Goal: Task Accomplishment & Management: Manage account settings

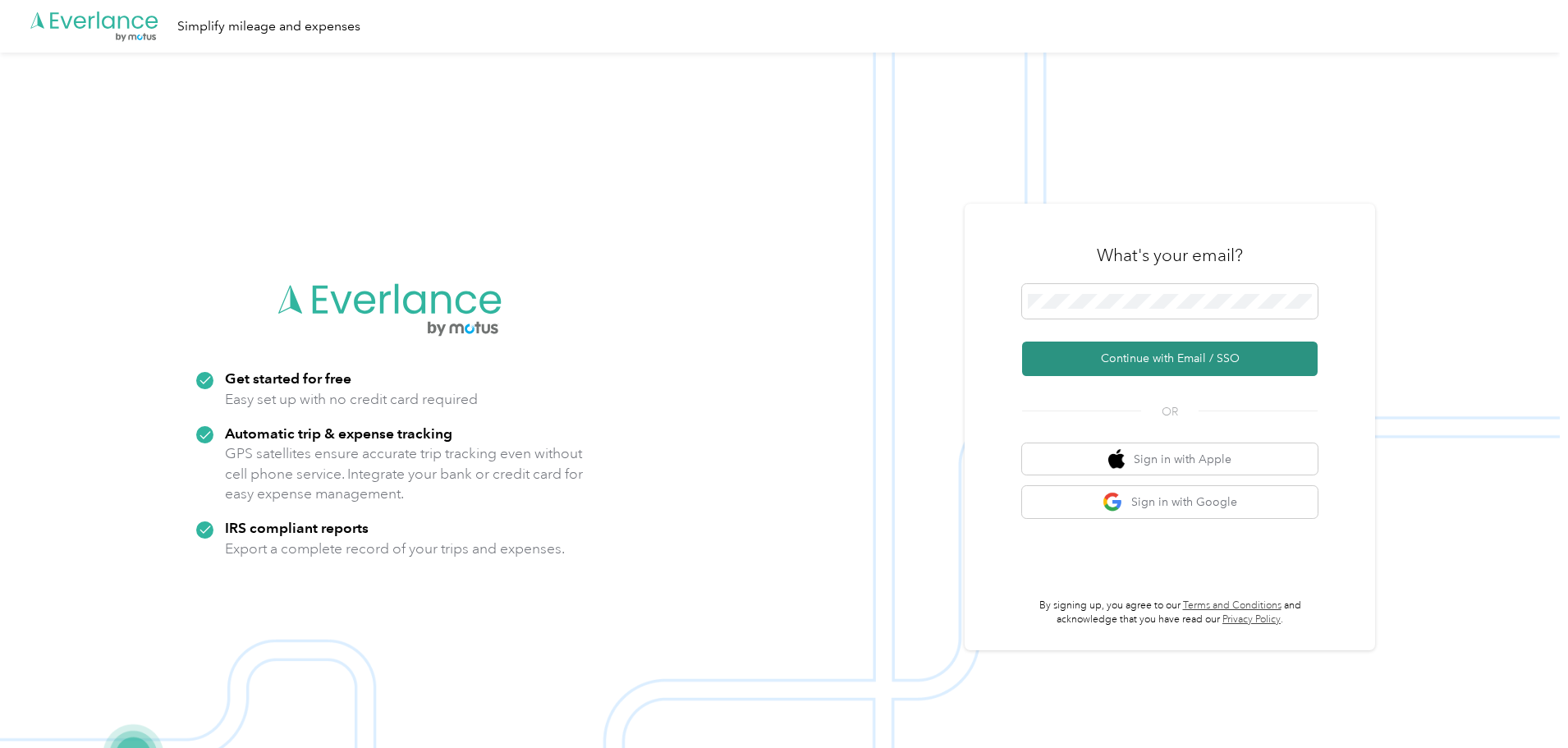
click at [1149, 351] on button "Continue with Email / SSO" at bounding box center [1169, 358] width 296 height 34
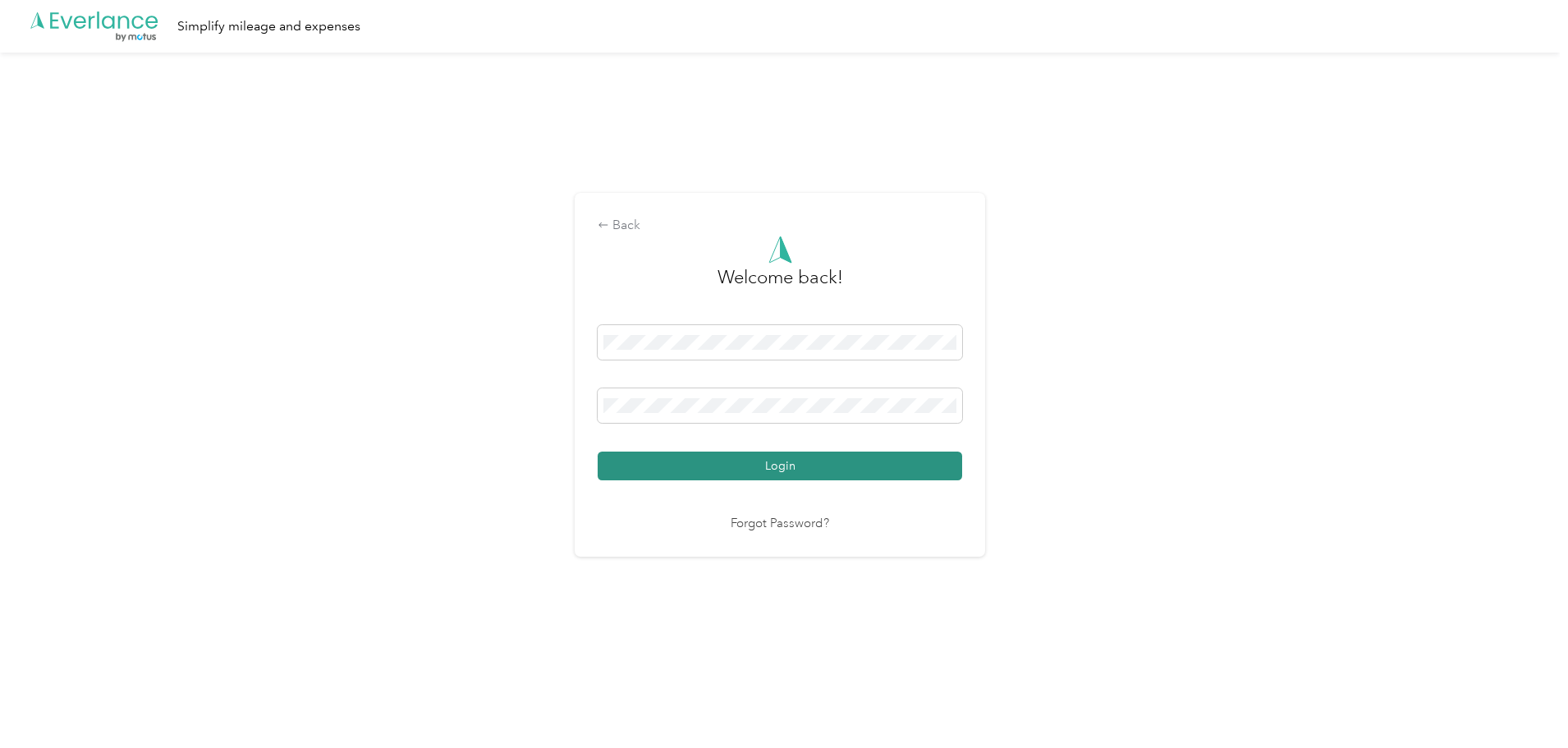
click at [780, 469] on button "Login" at bounding box center [779, 466] width 365 height 29
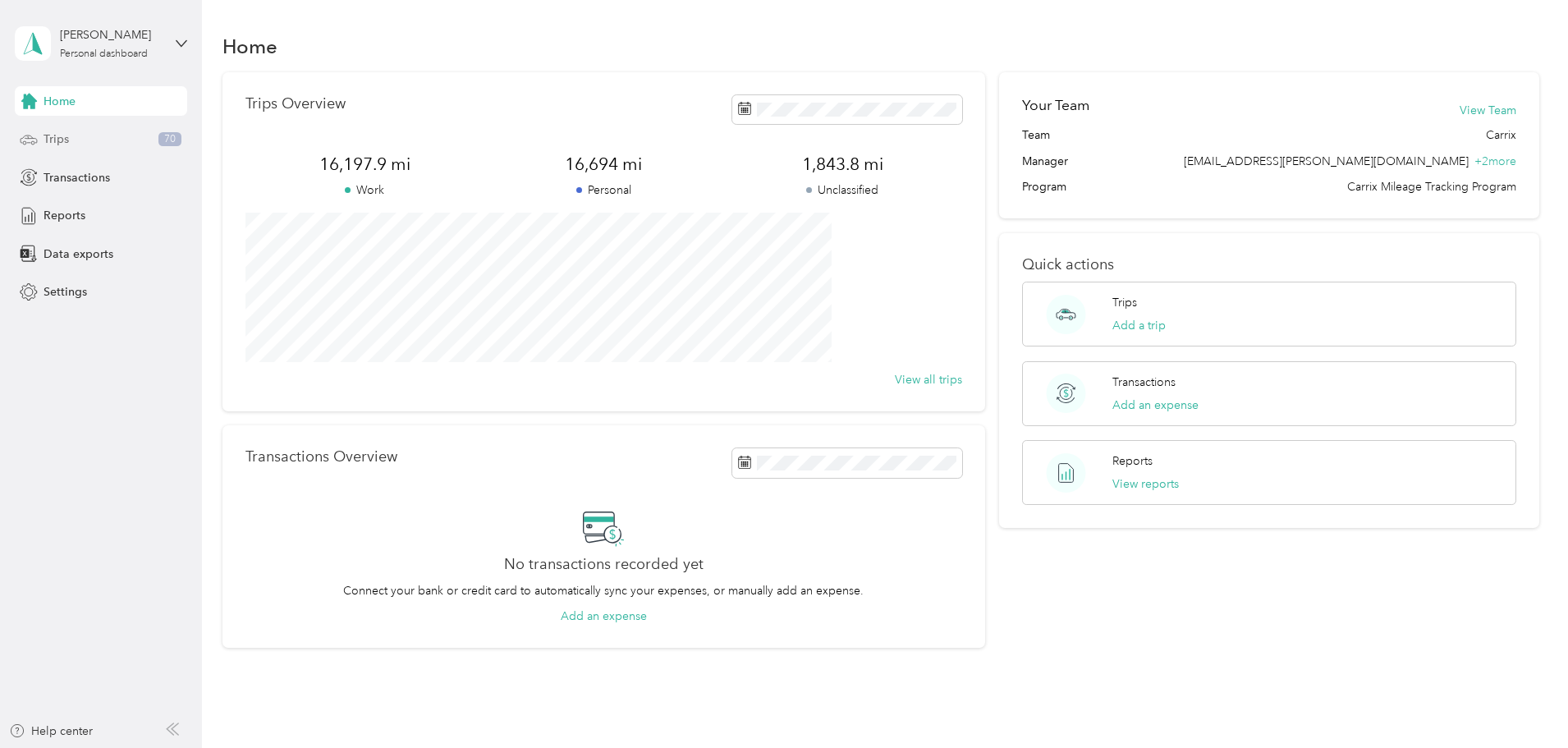
click at [122, 144] on div "Trips 70" at bounding box center [101, 139] width 173 height 30
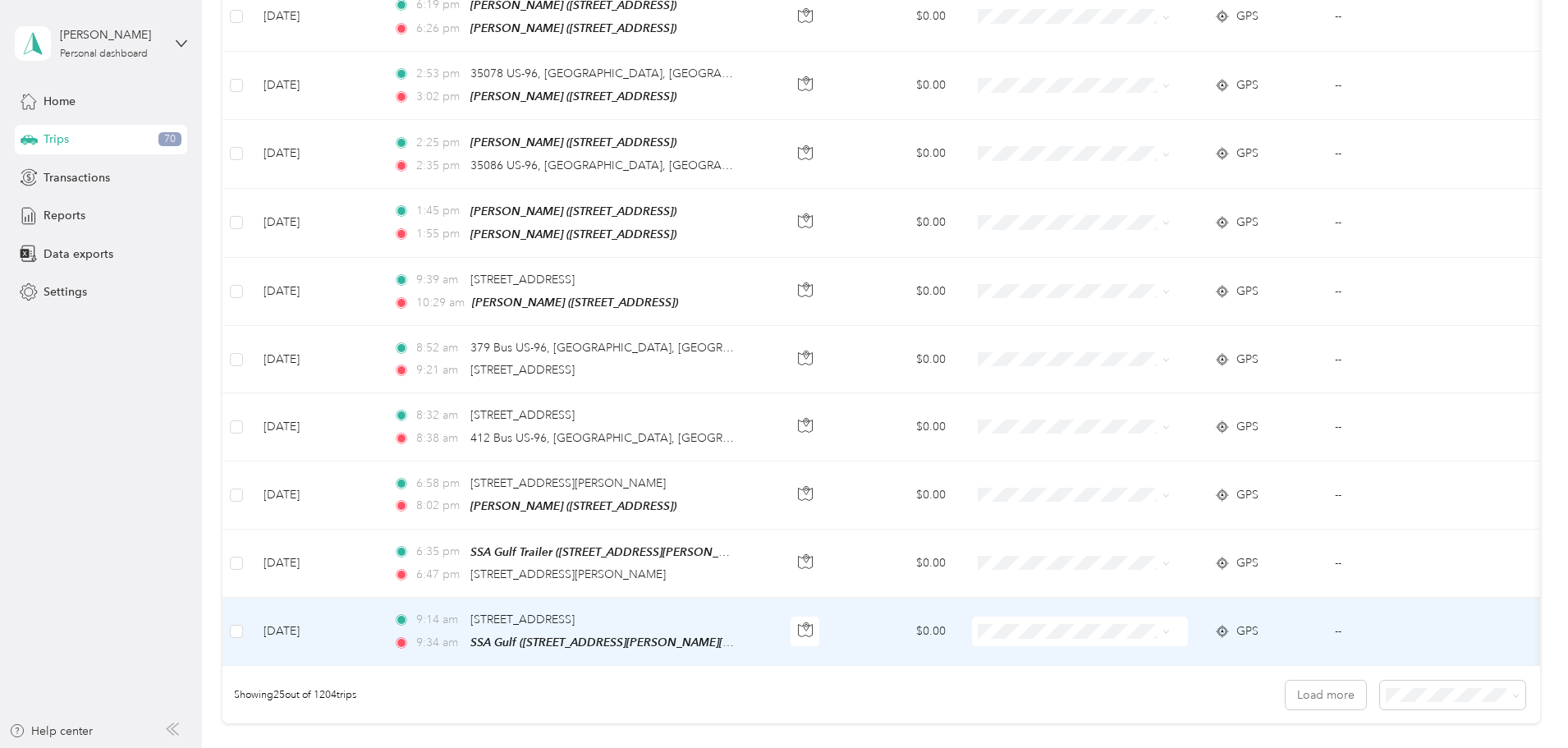
scroll to position [1514, 0]
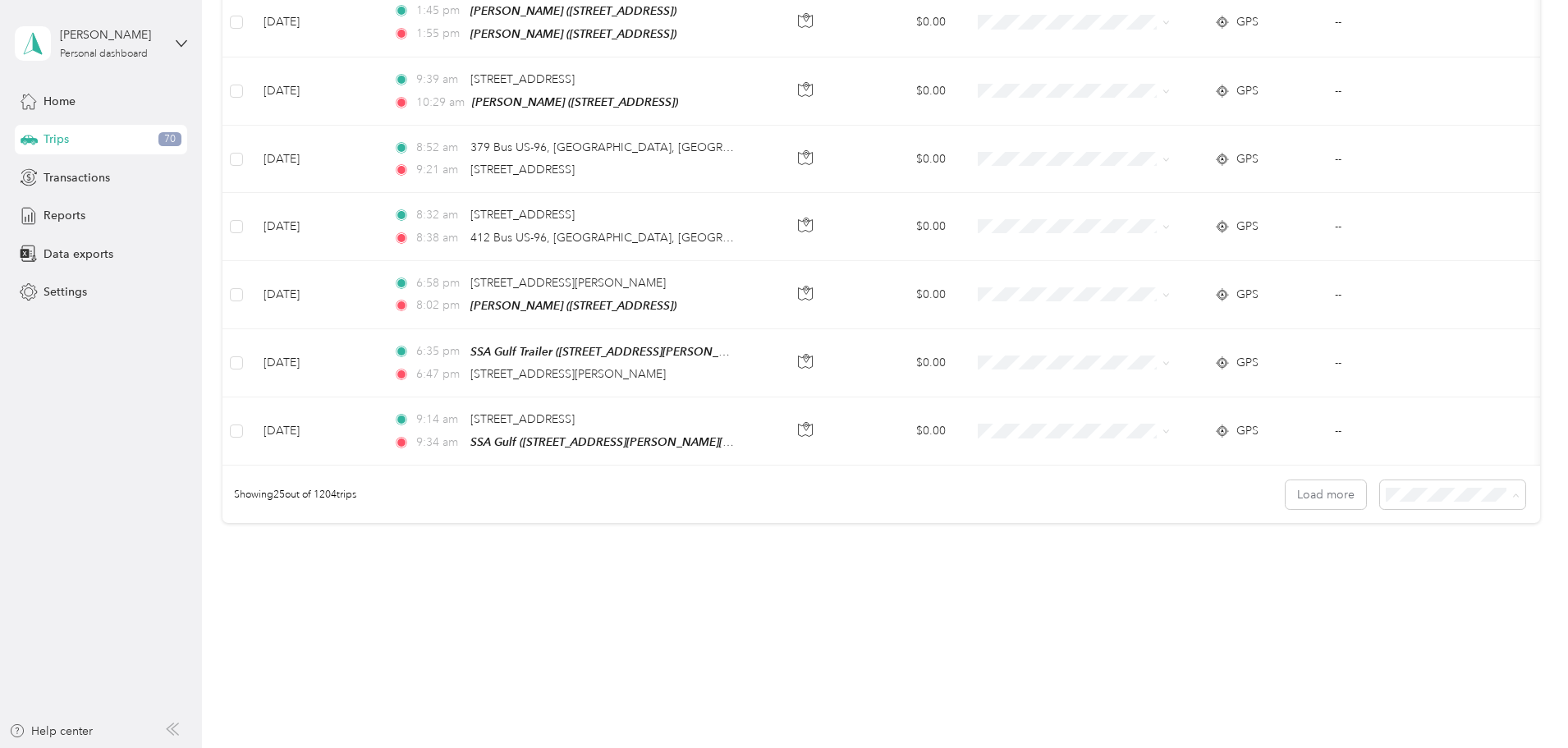
click at [1312, 543] on div "50 per load" at bounding box center [1340, 551] width 122 height 18
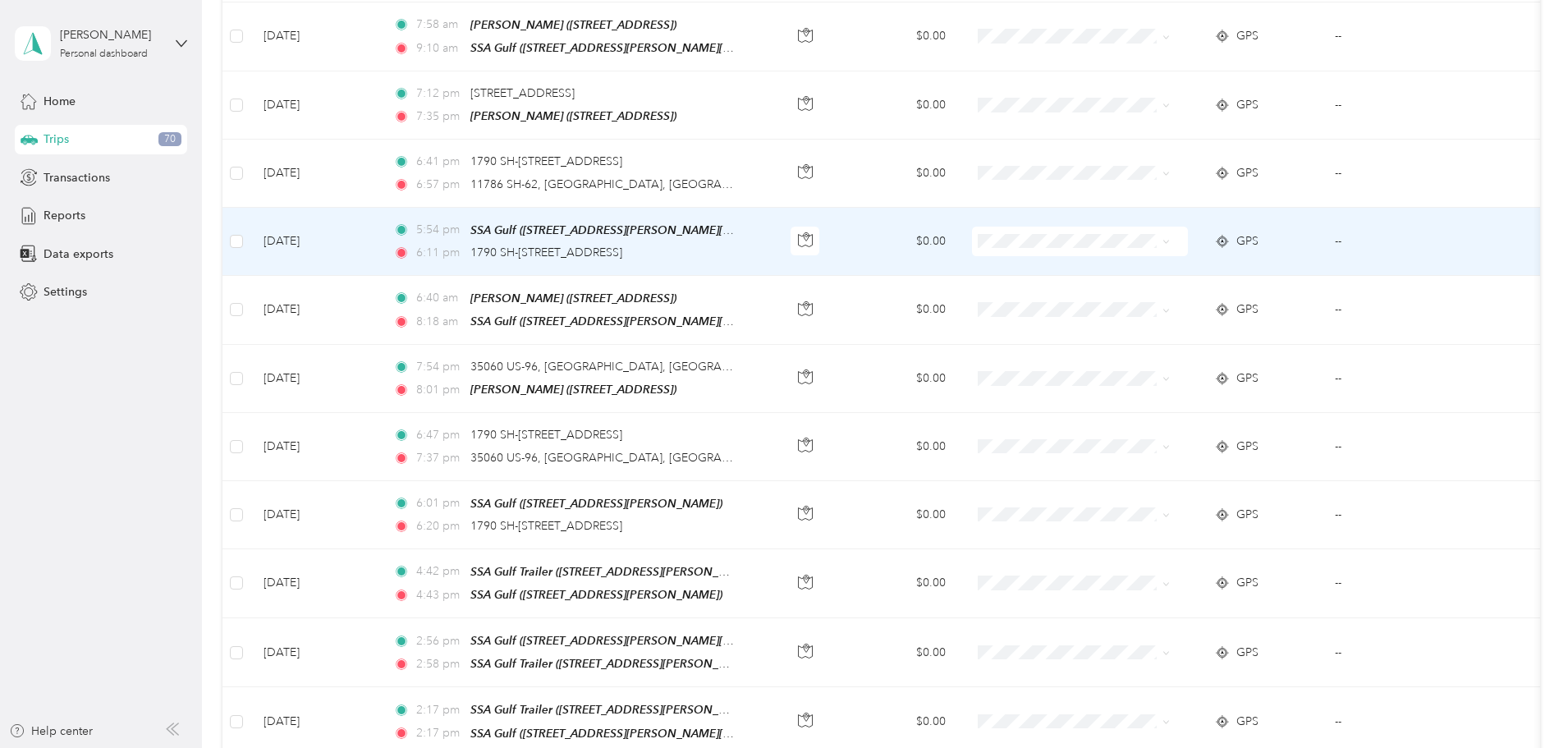
scroll to position [2992, 0]
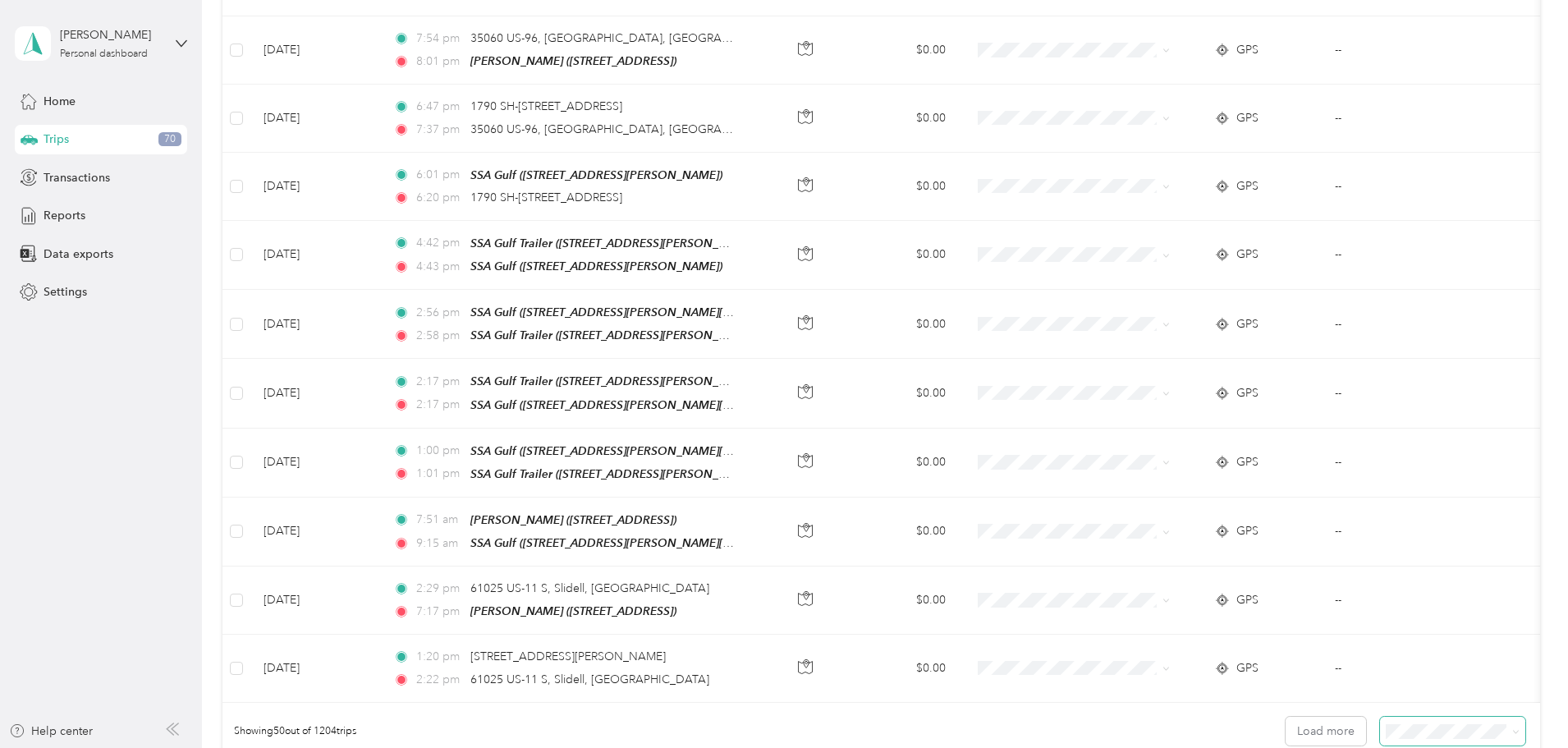
click at [1380, 716] on span at bounding box center [1452, 730] width 146 height 29
click at [1323, 676] on li "100 per load" at bounding box center [1339, 672] width 146 height 29
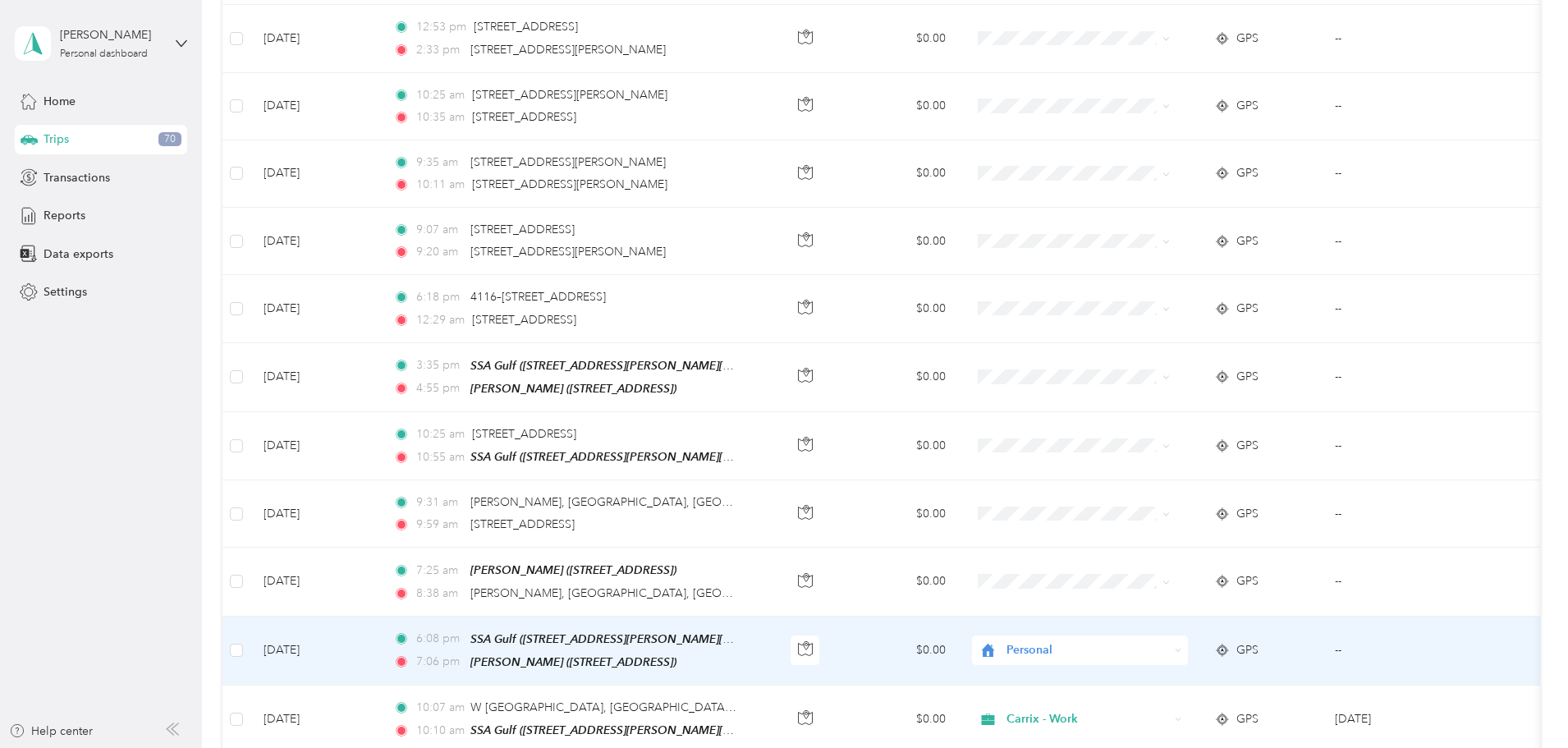
scroll to position [4470, 0]
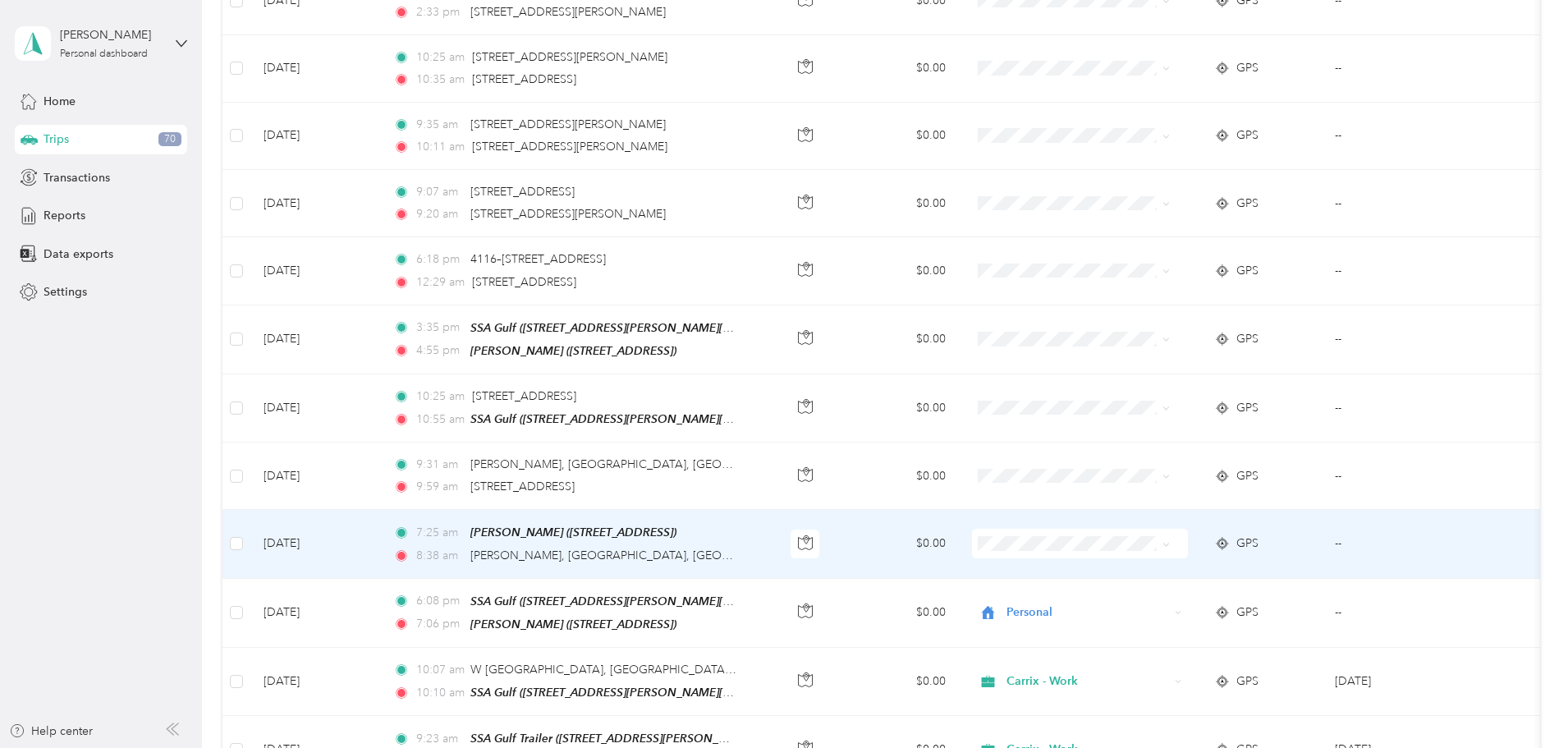
click at [1125, 554] on span "Personal" at bounding box center [1162, 558] width 152 height 18
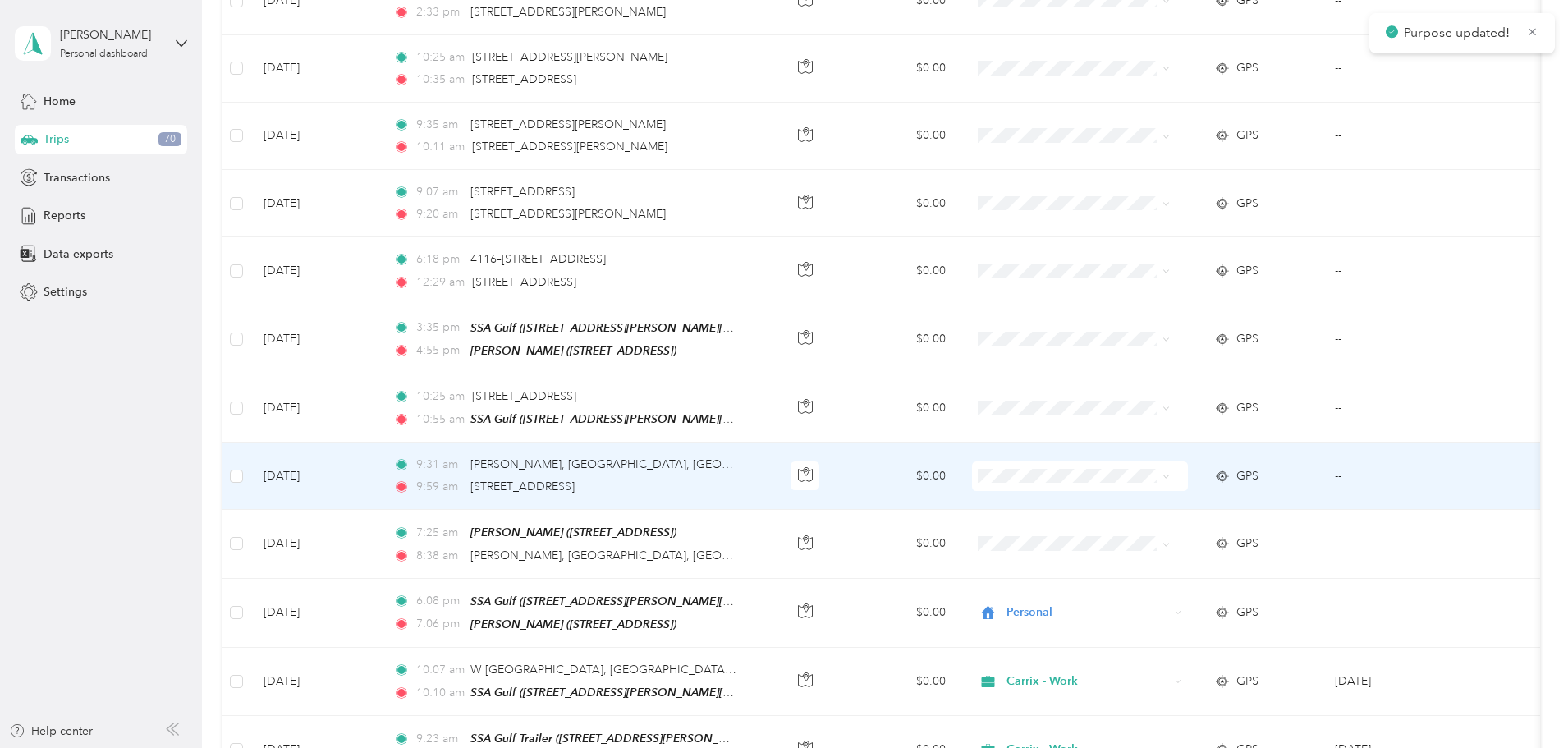
click at [1114, 467] on span "Carrix - Work" at bounding box center [1162, 460] width 152 height 18
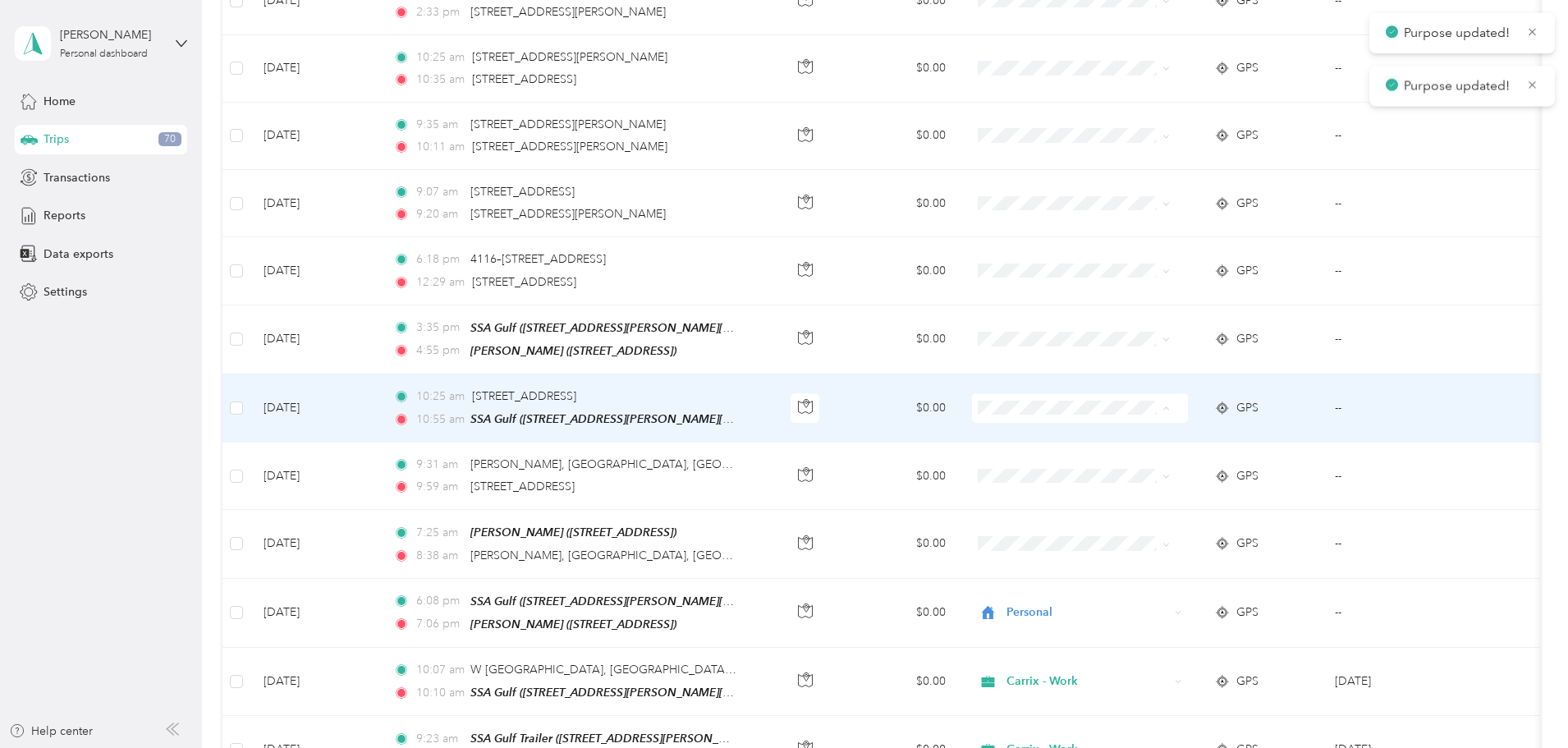
click at [1119, 405] on ol "Carrix - Work Personal" at bounding box center [1145, 410] width 203 height 58
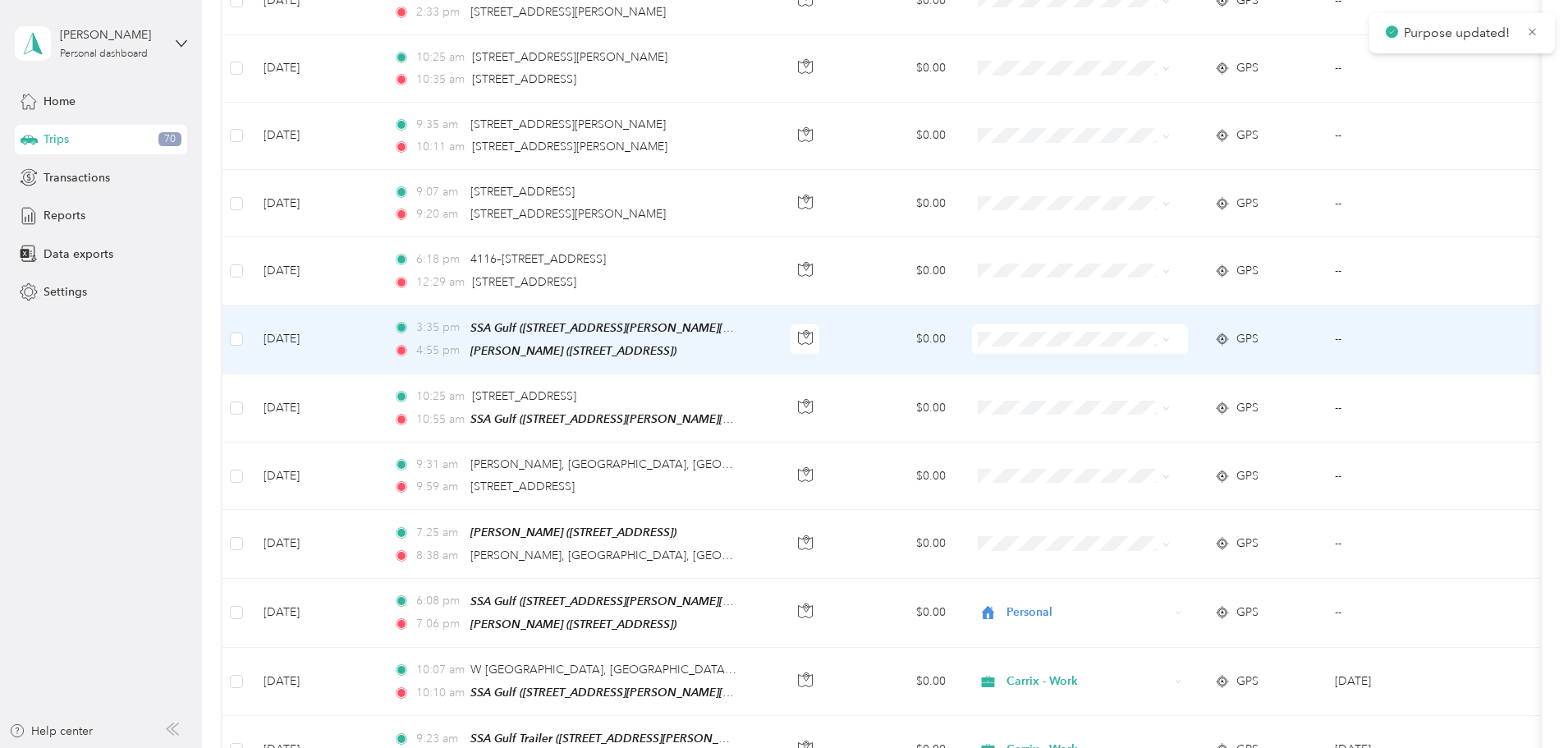
click at [1119, 324] on span at bounding box center [1080, 339] width 216 height 30
click at [1115, 349] on span "Personal" at bounding box center [1162, 356] width 152 height 18
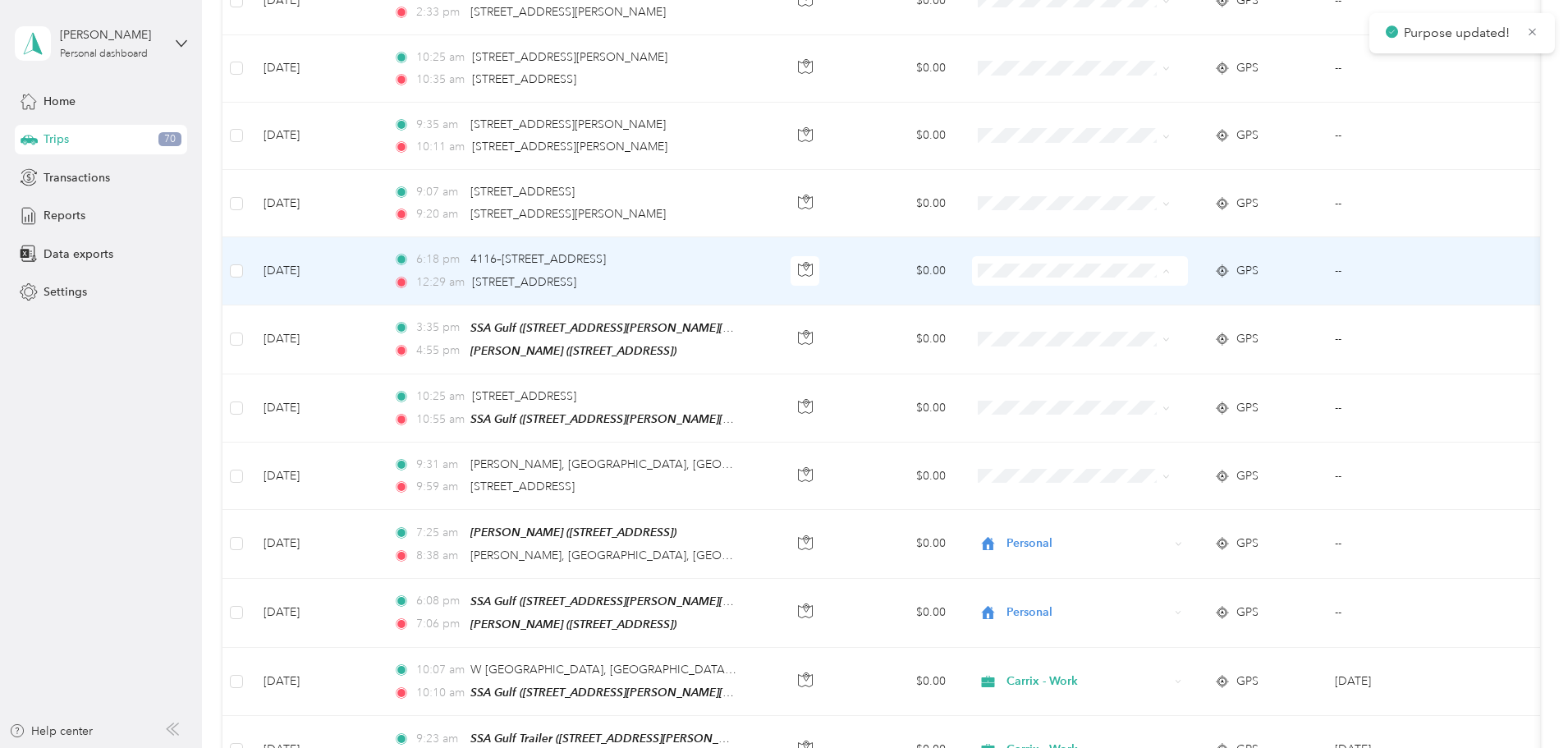
click at [1105, 254] on span "Carrix - Work" at bounding box center [1162, 261] width 152 height 18
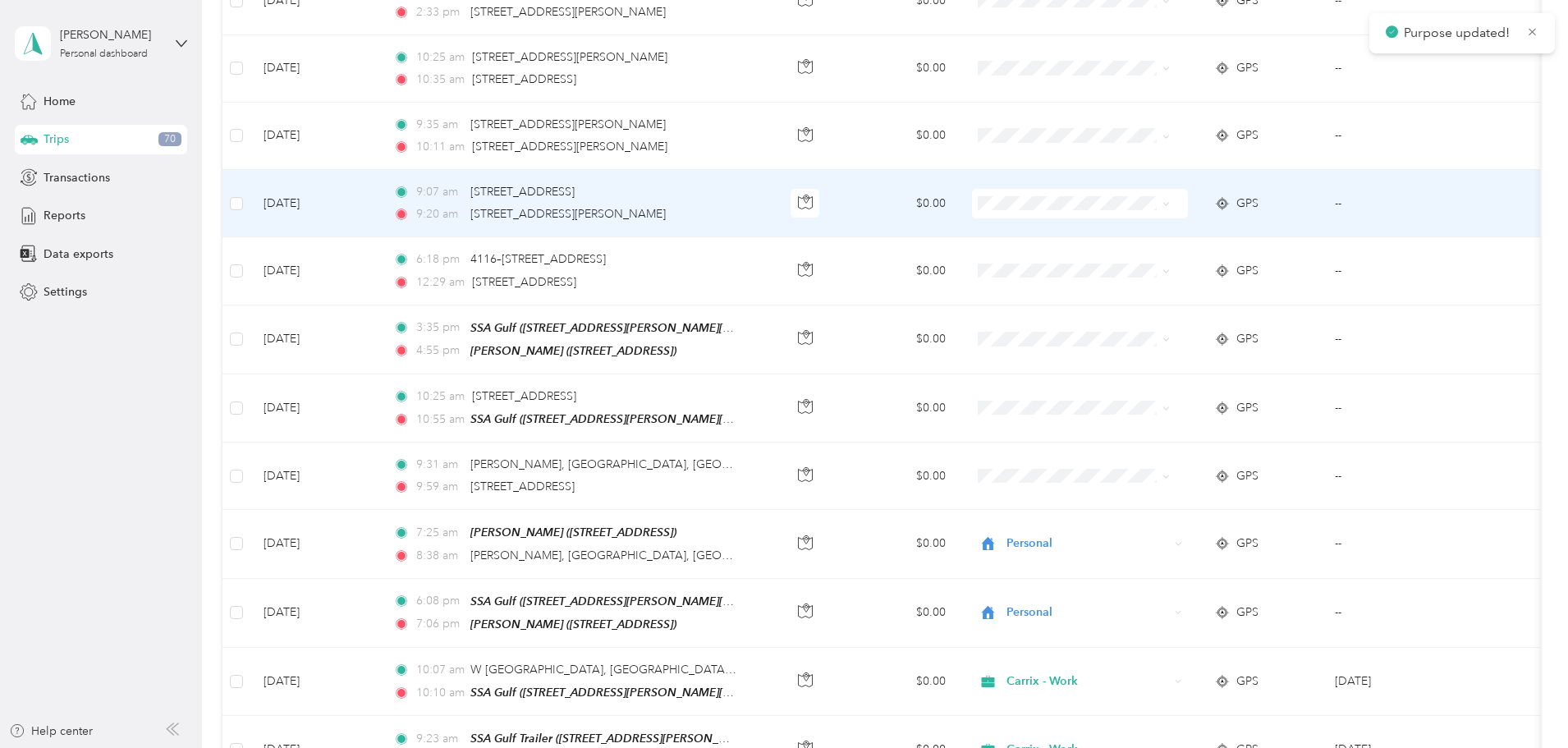
click at [1103, 188] on span at bounding box center [1080, 203] width 216 height 30
click at [1125, 188] on span "Carrix - Work" at bounding box center [1162, 193] width 152 height 18
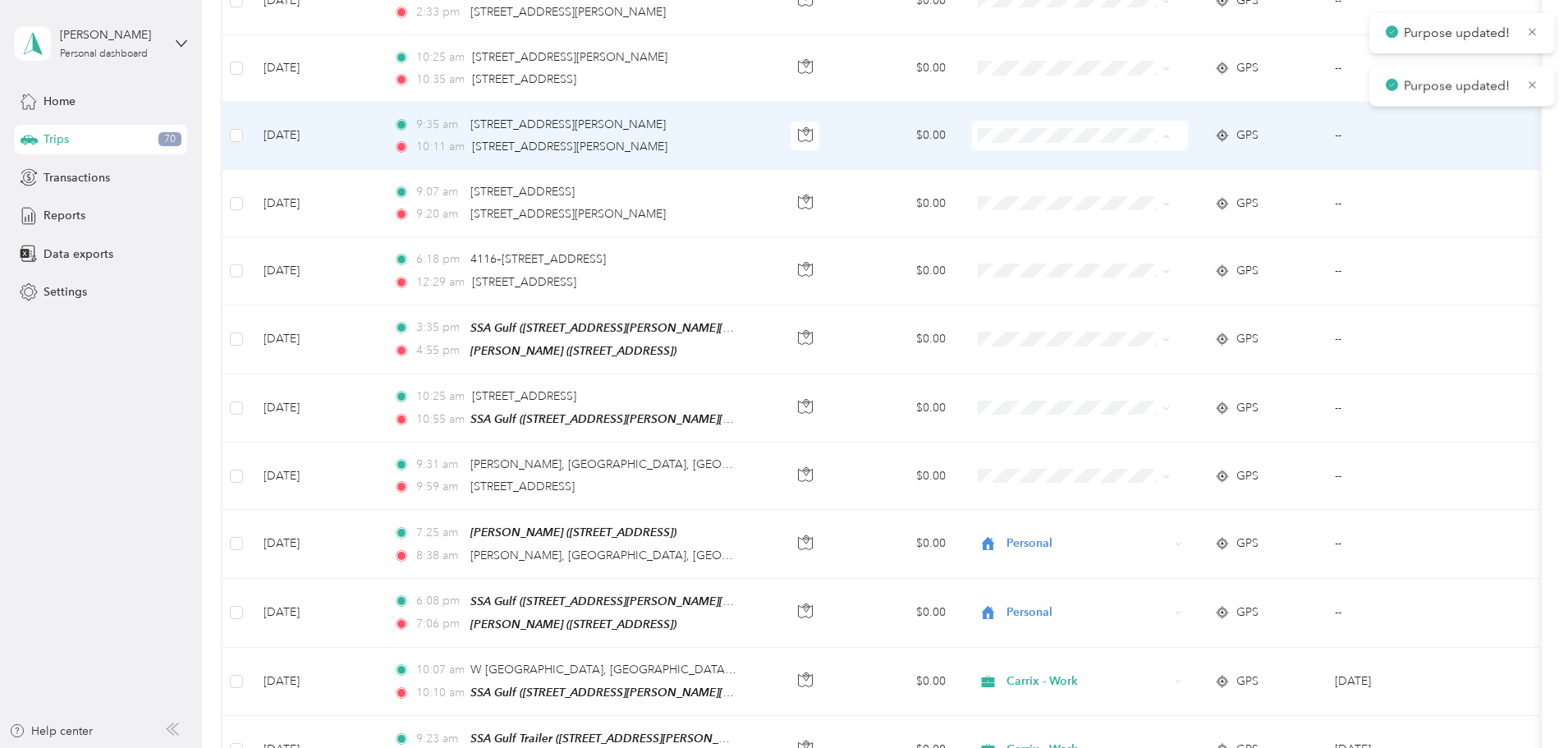
click at [1115, 133] on li "Carrix - Work" at bounding box center [1145, 124] width 203 height 29
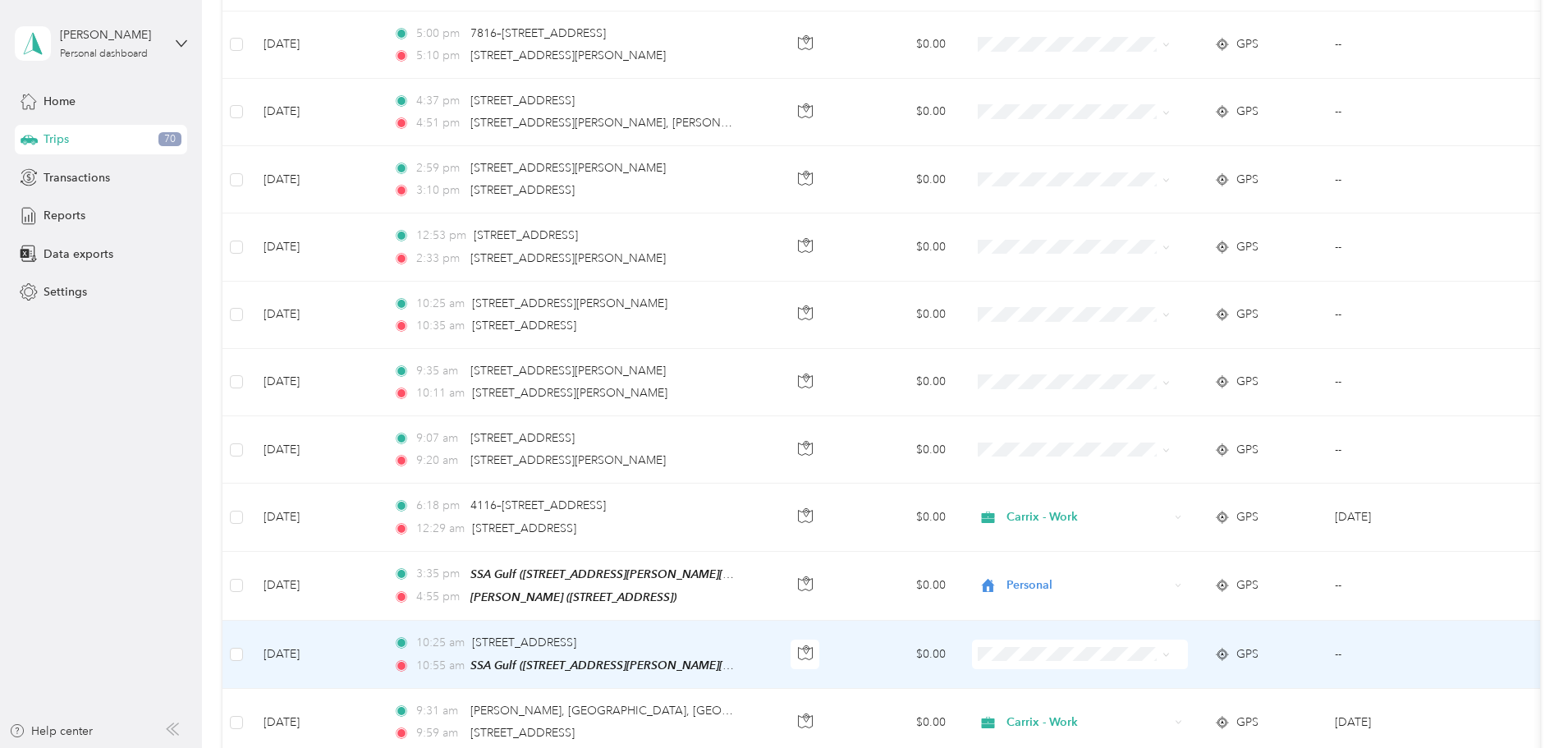
click at [1117, 639] on span at bounding box center [1080, 654] width 216 height 30
click at [1123, 639] on span at bounding box center [1080, 654] width 216 height 30
click at [1124, 672] on span "Personal" at bounding box center [1162, 670] width 152 height 18
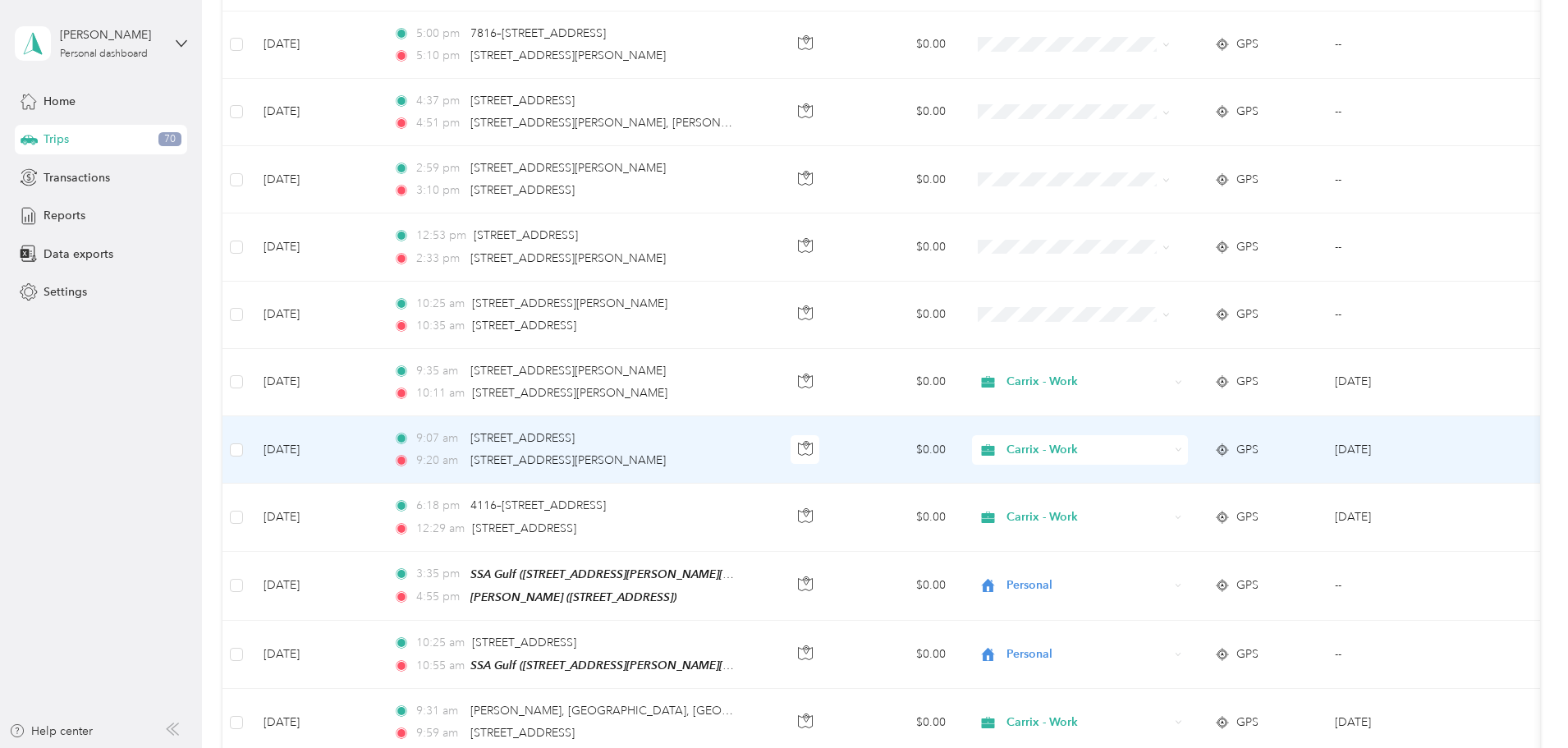
click at [1097, 441] on span "Carrix - Work" at bounding box center [1087, 449] width 162 height 18
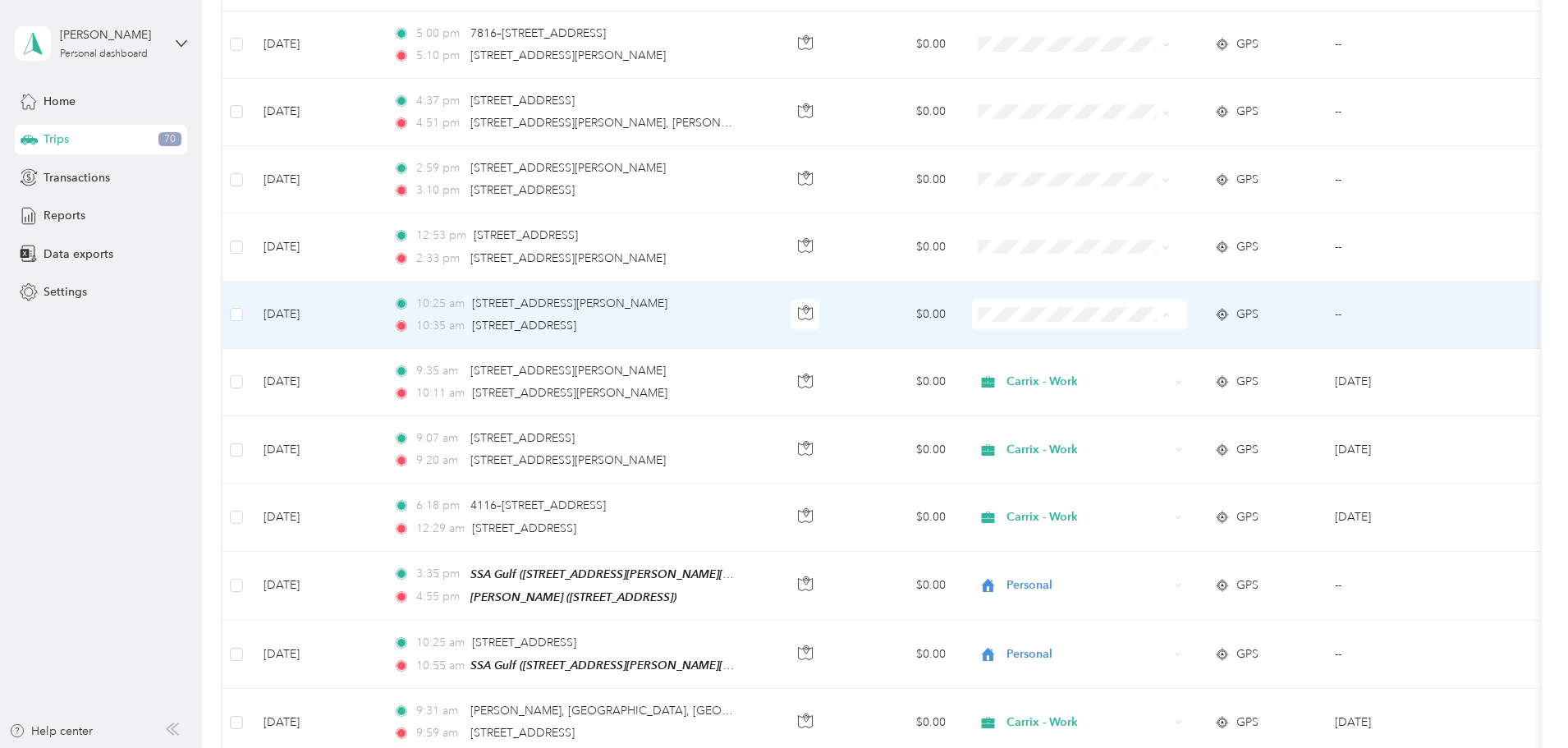
click at [1095, 303] on span "Carrix - Work" at bounding box center [1162, 304] width 152 height 18
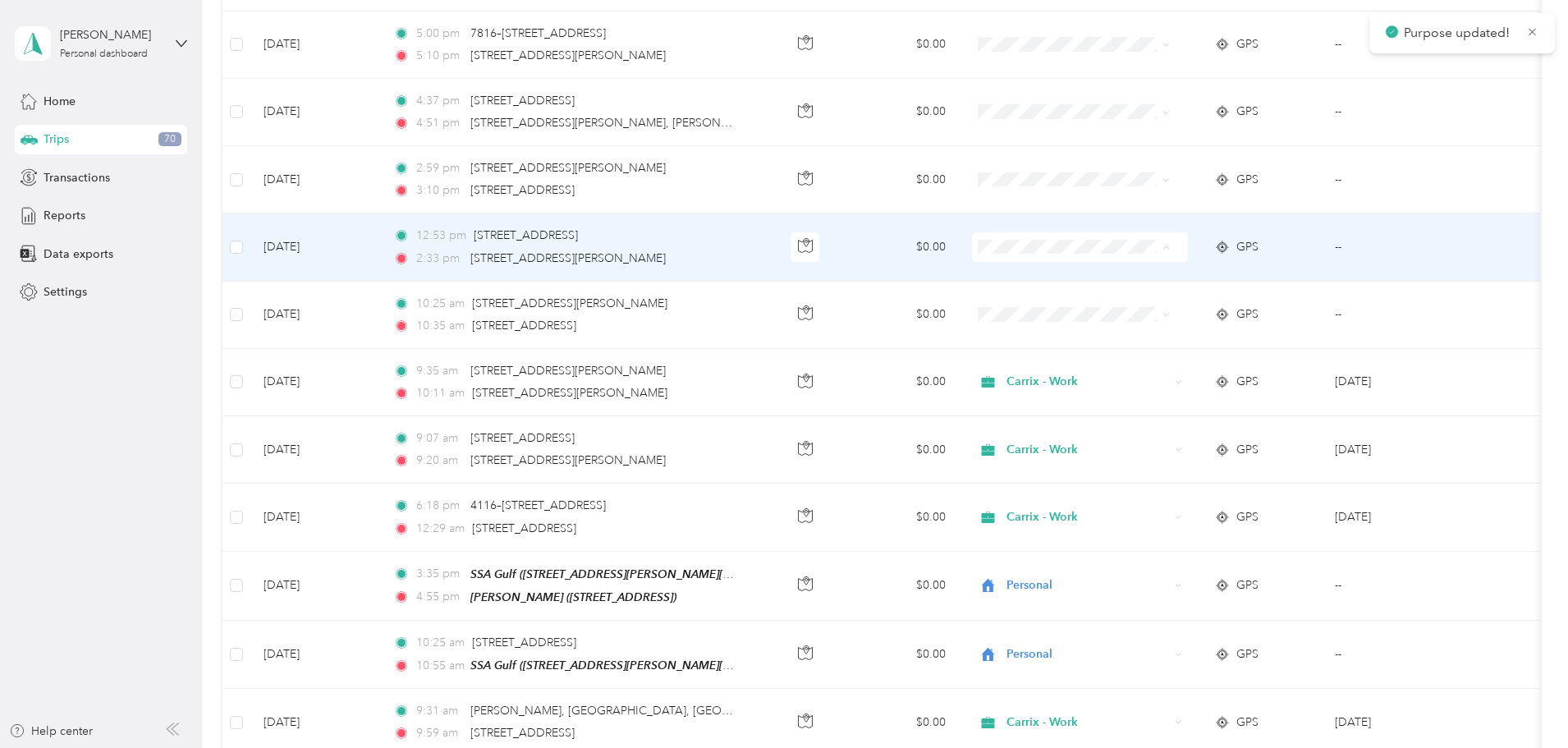
click at [1100, 228] on span "Carrix - Work" at bounding box center [1162, 237] width 152 height 18
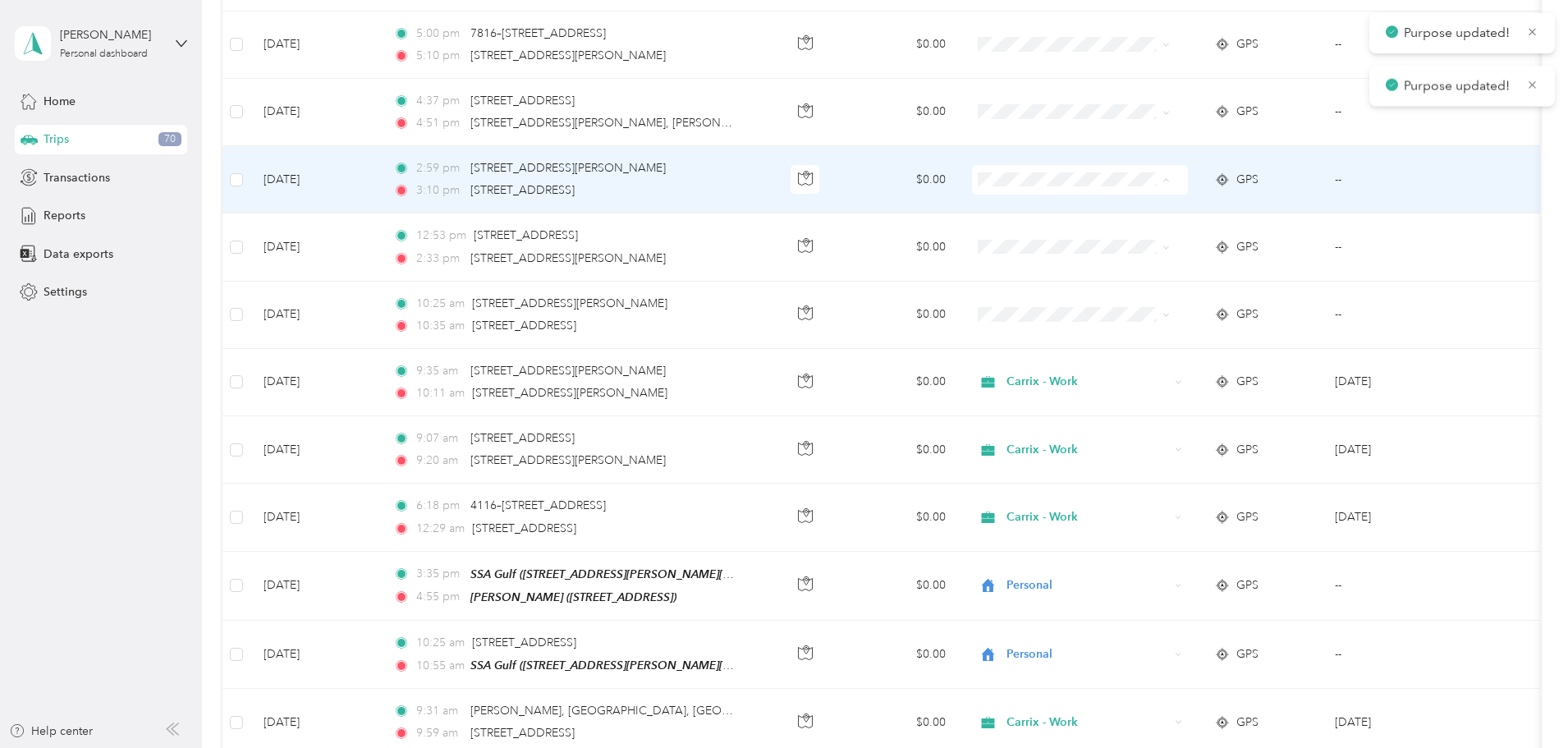
click at [1112, 161] on span "Carrix - Work" at bounding box center [1162, 169] width 152 height 18
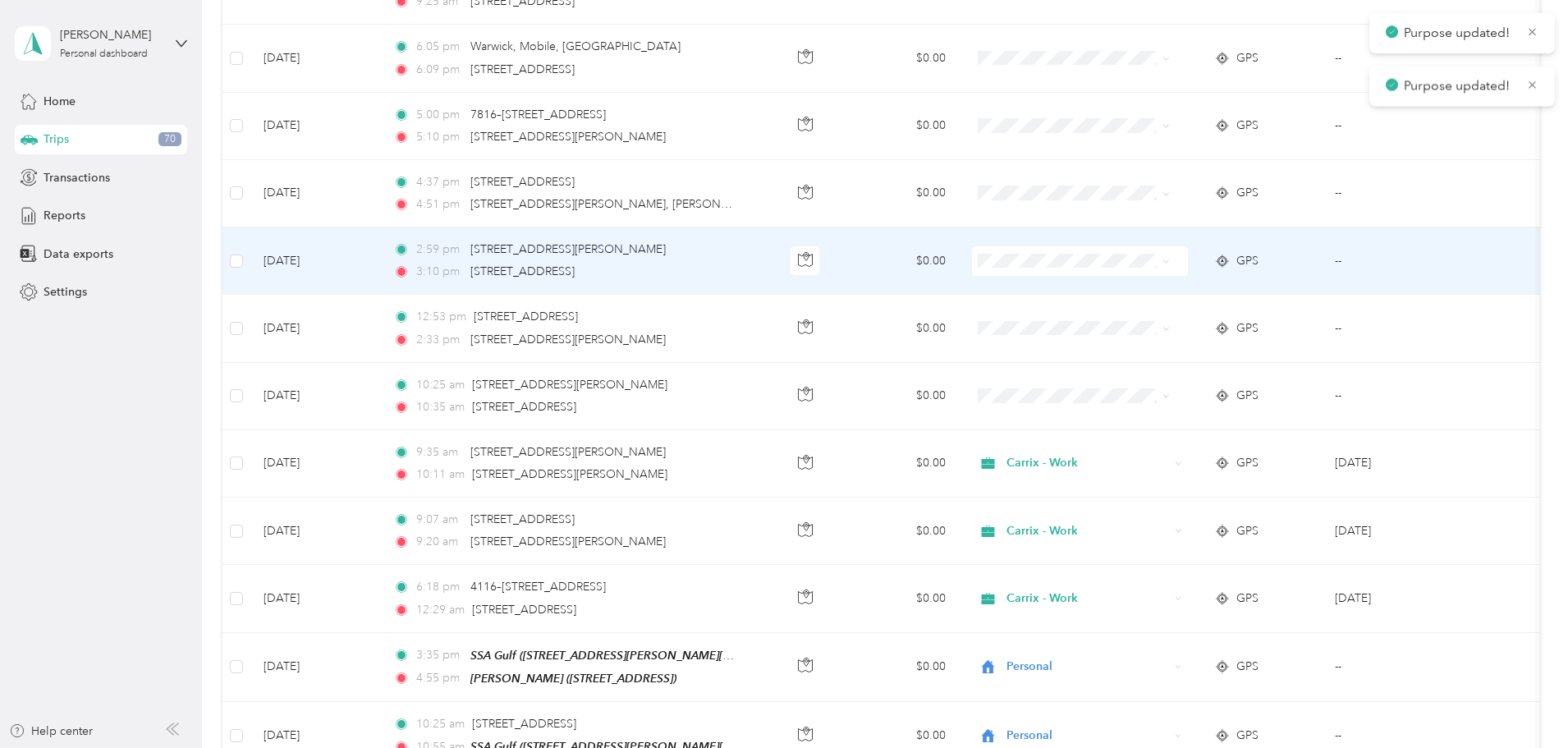
scroll to position [4142, 0]
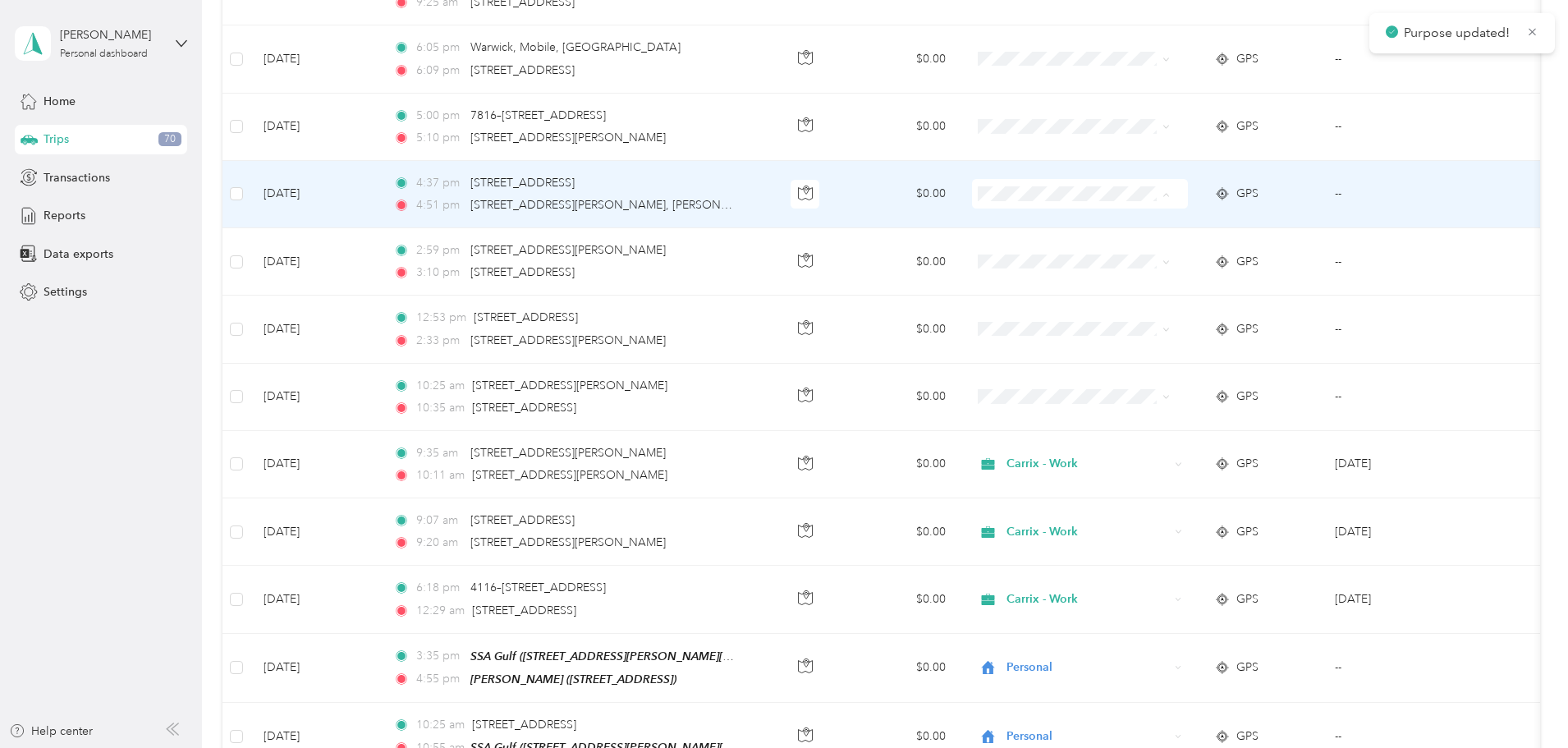
click at [1124, 182] on span "Carrix - Work" at bounding box center [1162, 183] width 152 height 18
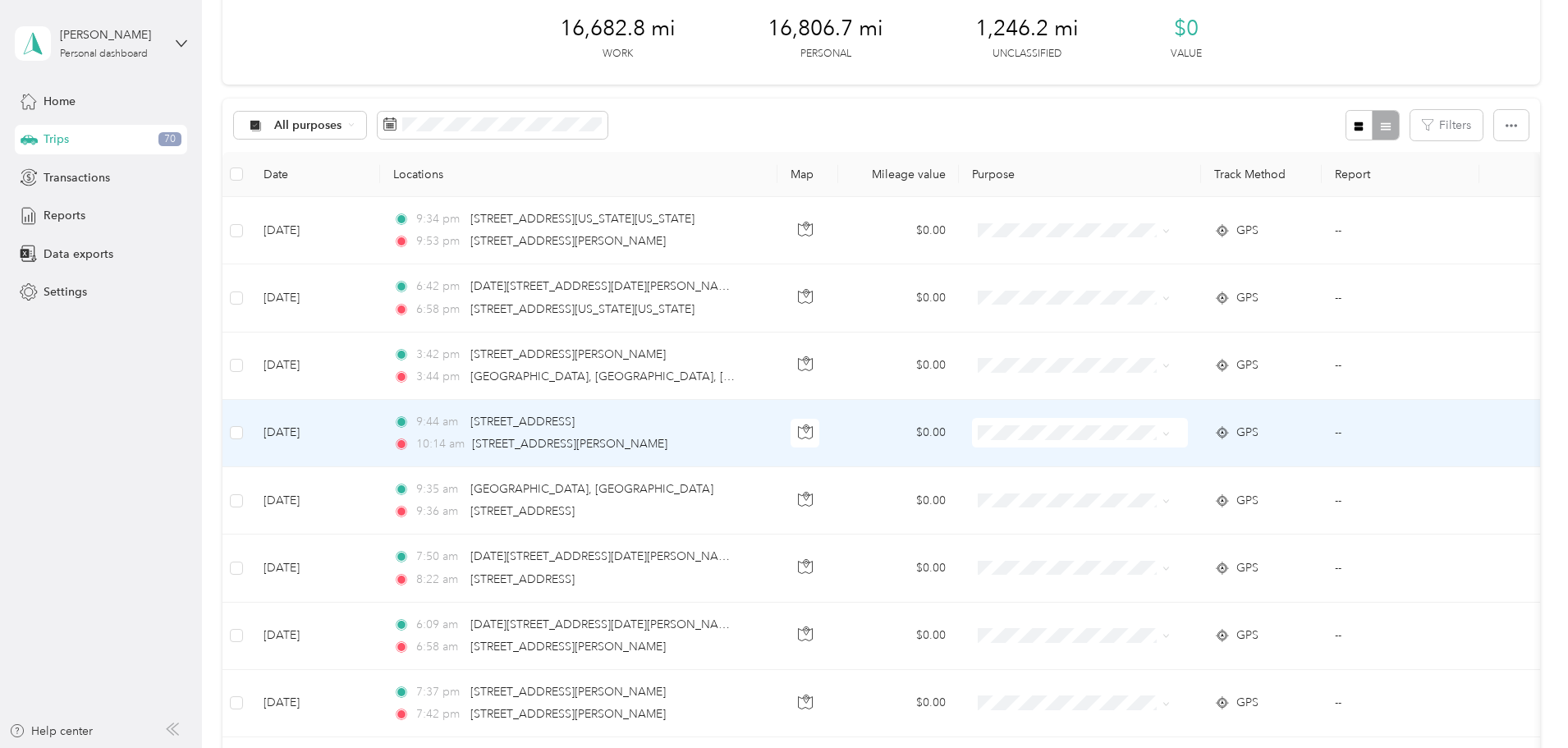
scroll to position [0, 0]
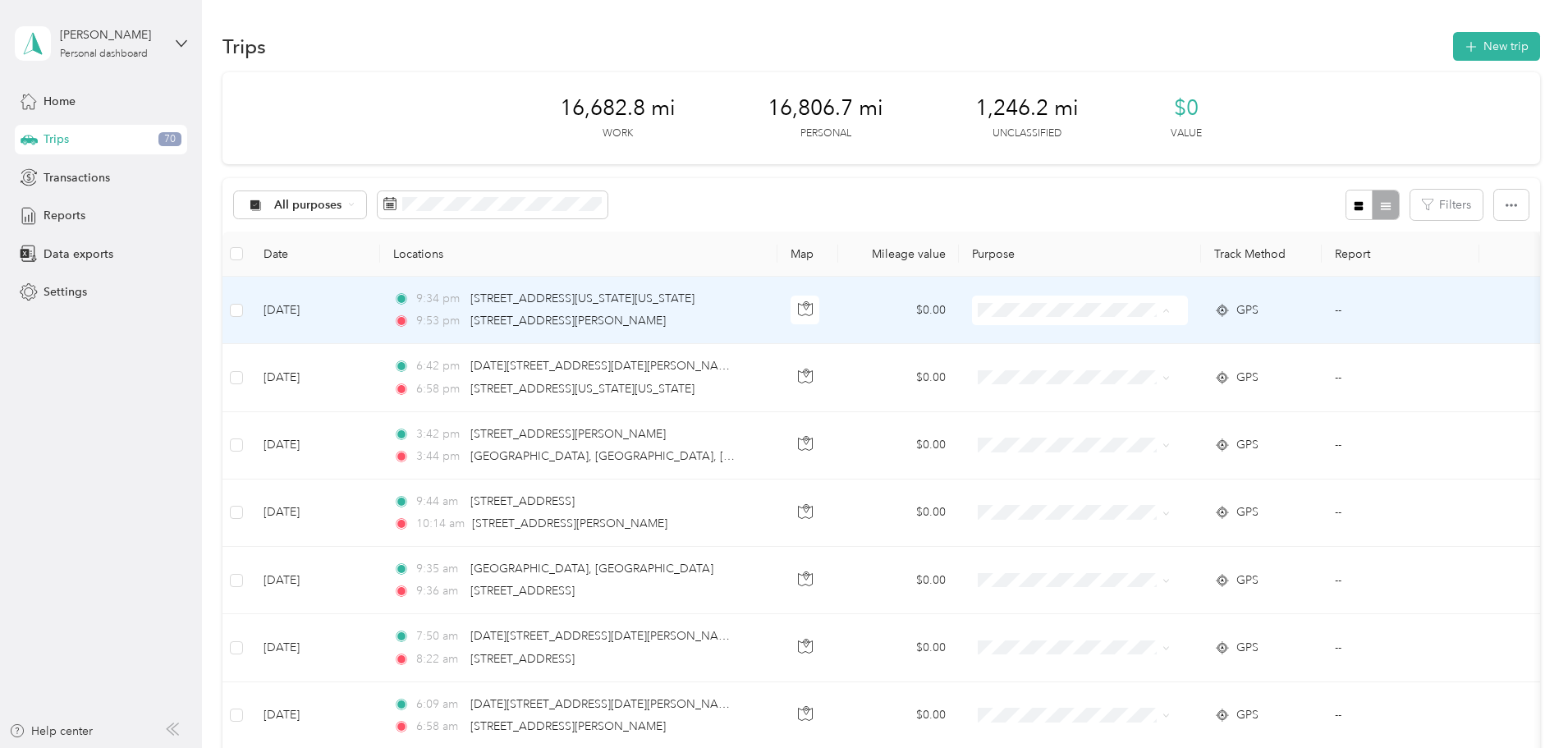
click at [1124, 339] on span "Carrix - Work" at bounding box center [1162, 341] width 152 height 18
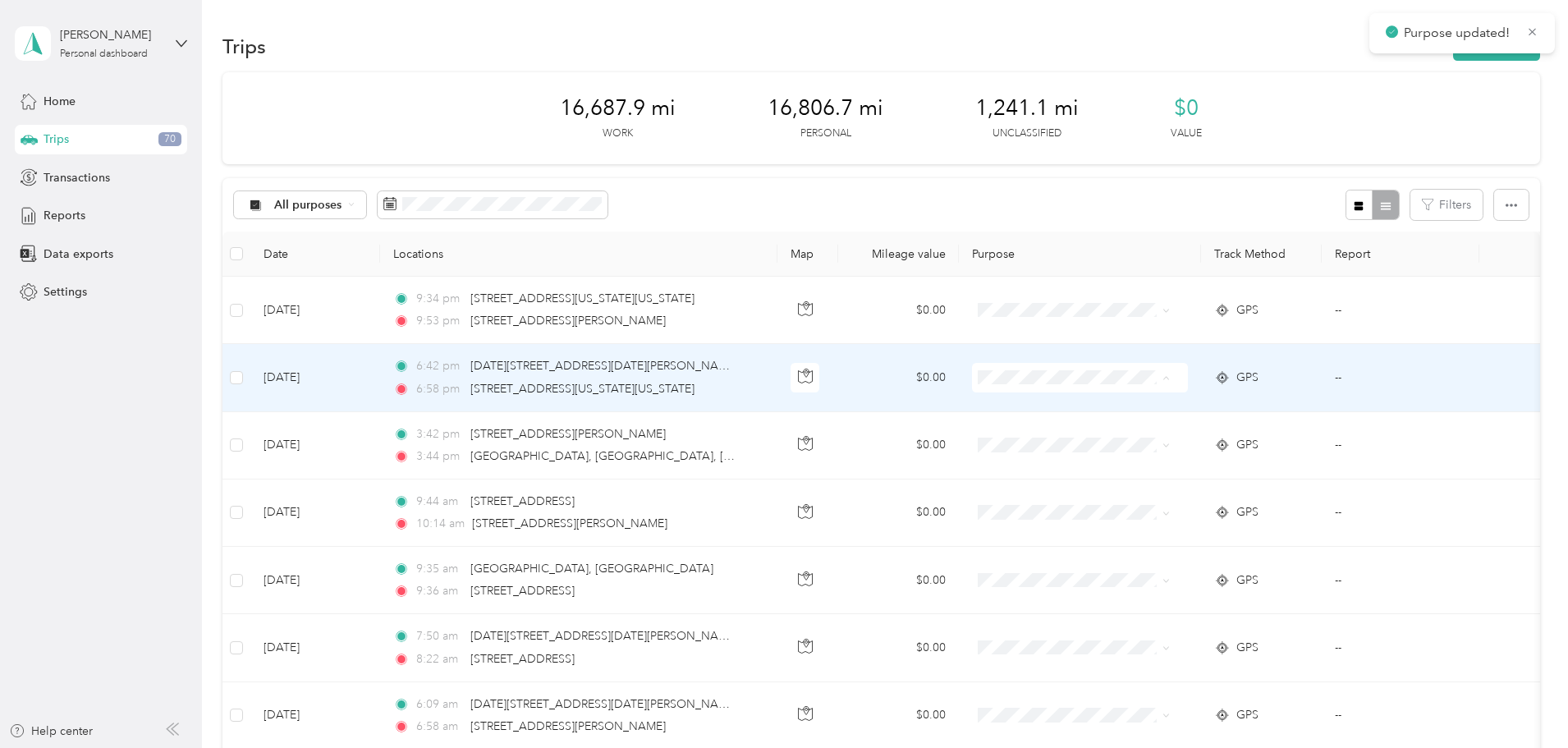
click at [1120, 408] on span "Carrix - Work" at bounding box center [1162, 408] width 152 height 18
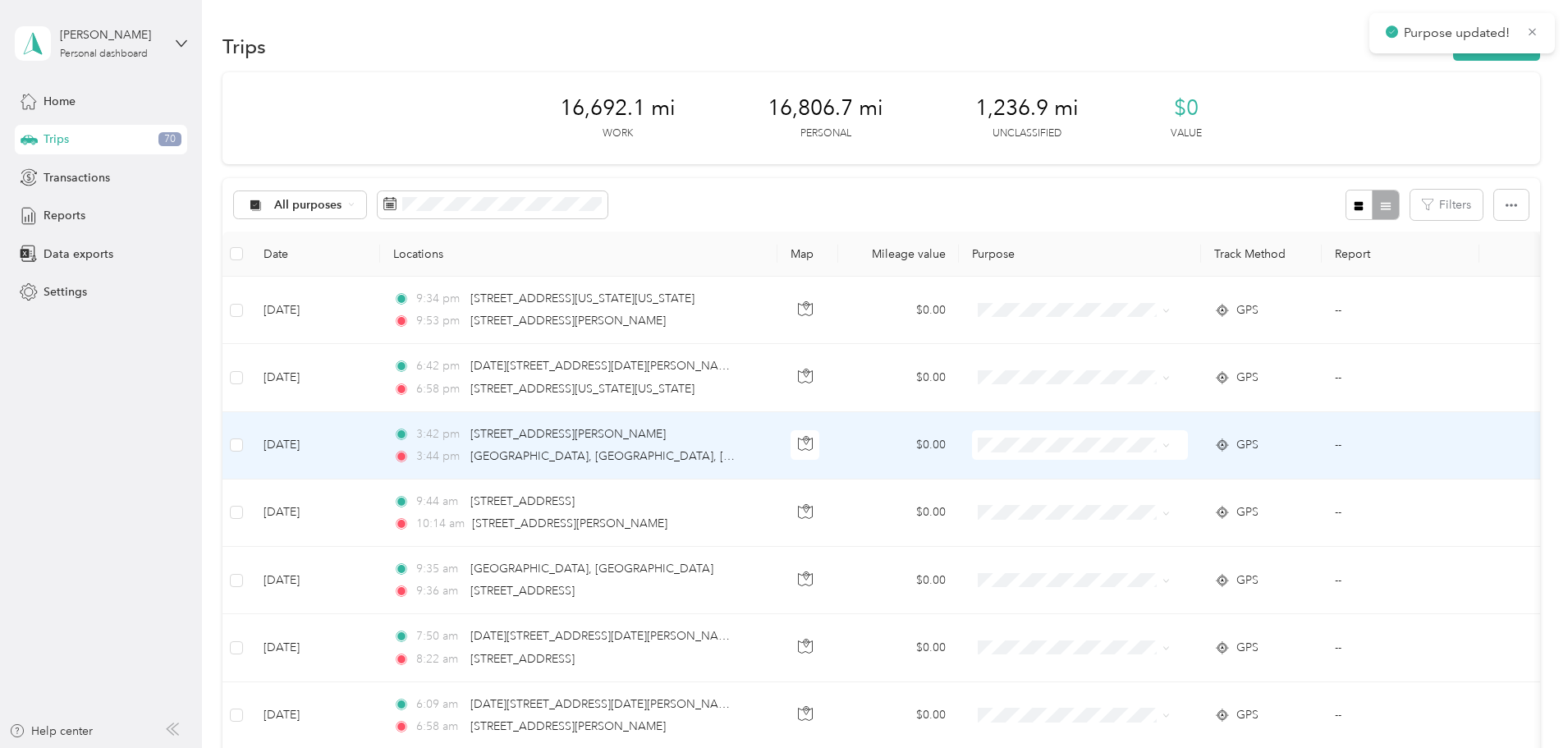
click at [1102, 473] on span "Carrix - Work" at bounding box center [1162, 475] width 152 height 18
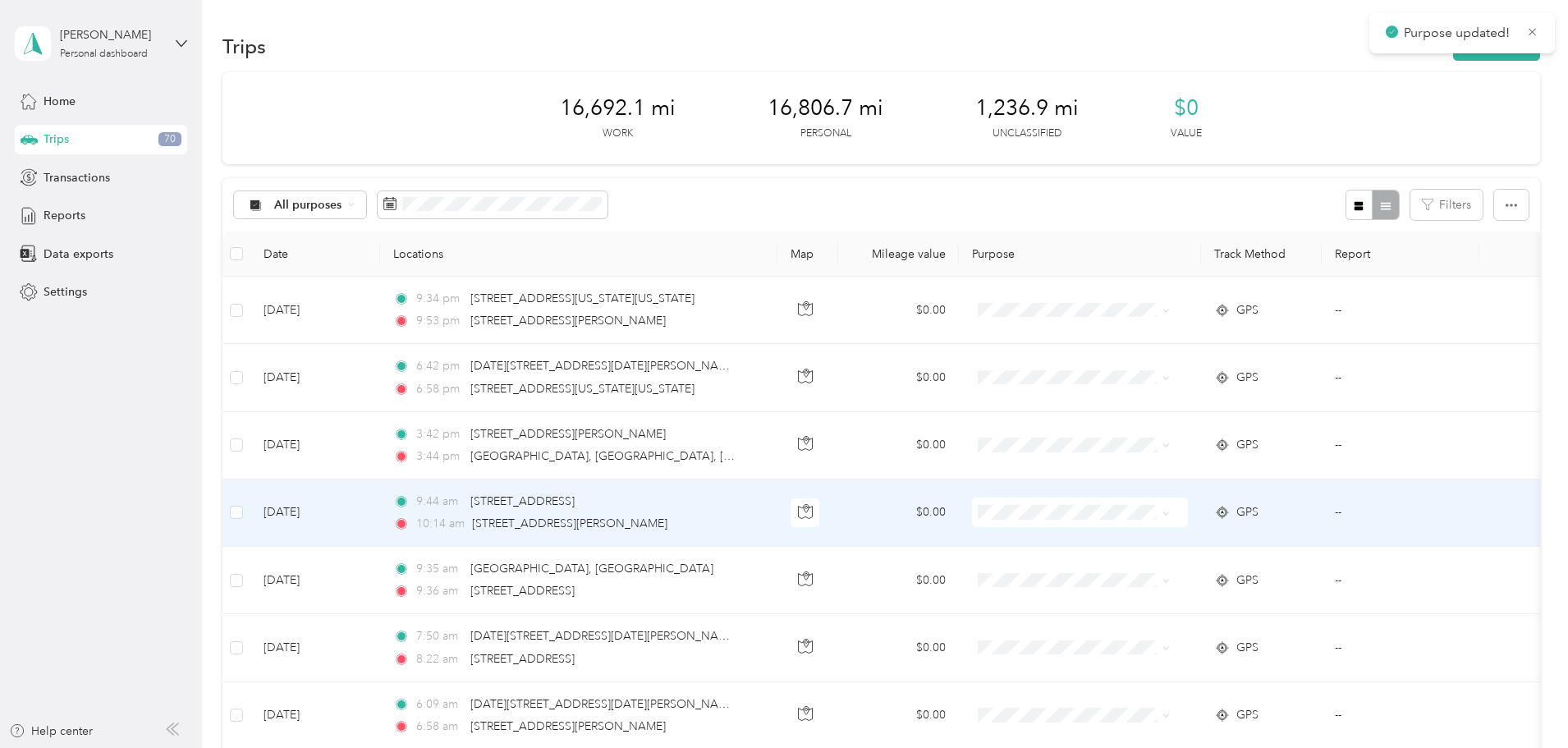
click at [1122, 504] on span at bounding box center [1080, 512] width 216 height 30
click at [1122, 523] on span at bounding box center [1080, 512] width 216 height 30
click at [1176, 542] on span "Carrix - Work" at bounding box center [1162, 543] width 152 height 18
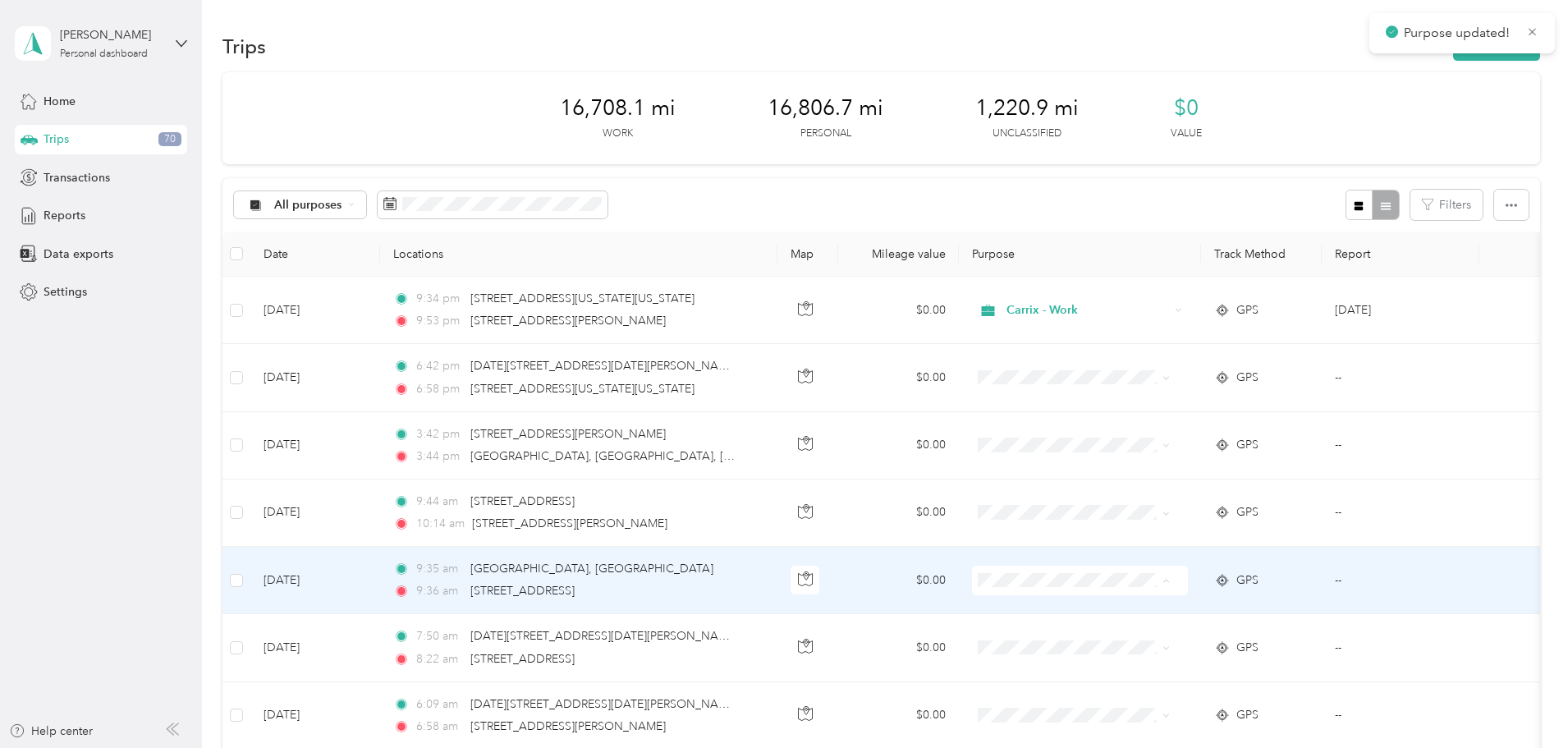
click at [1118, 608] on span "Carrix - Work" at bounding box center [1162, 611] width 152 height 18
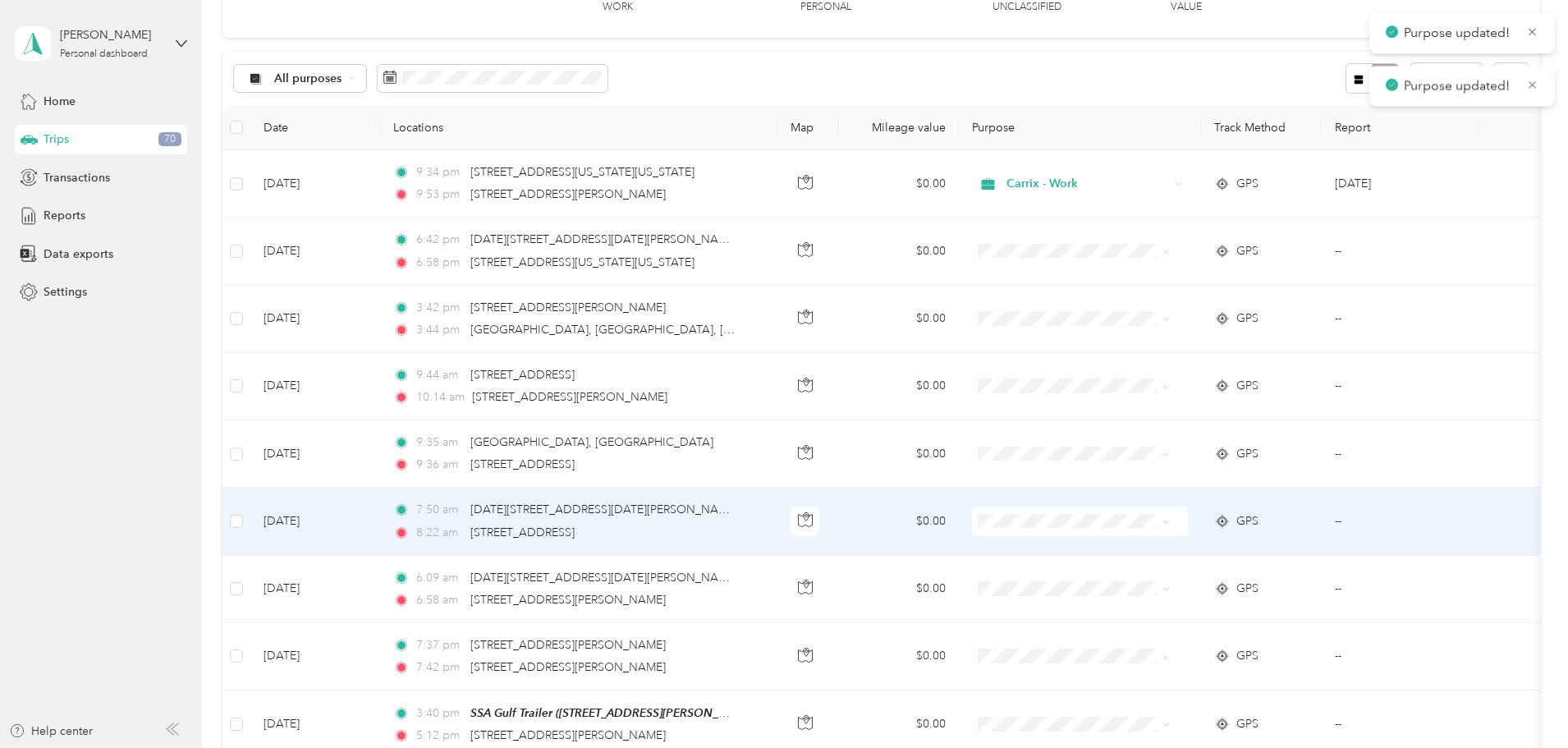
scroll to position [164, 0]
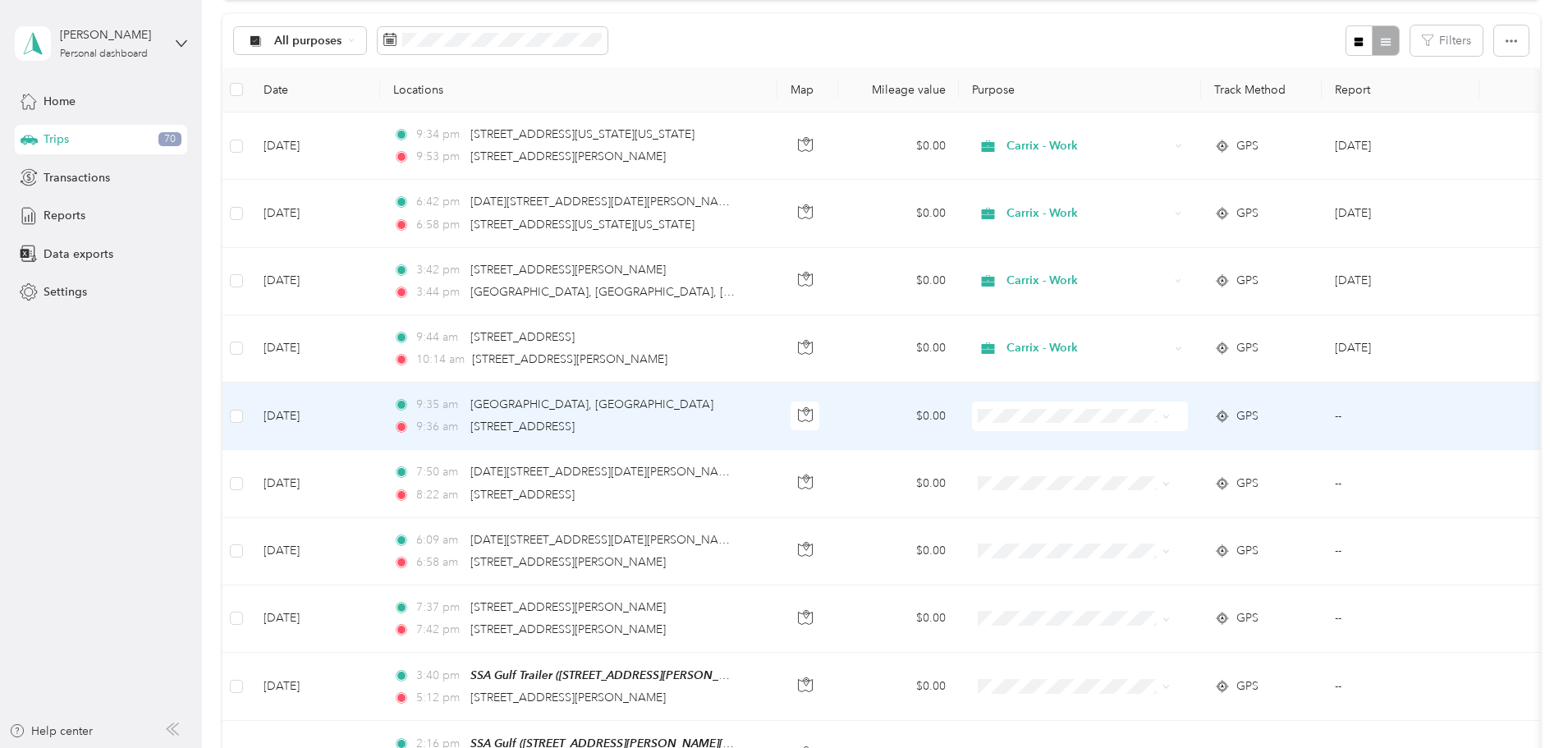
click at [1127, 440] on span "Carrix - Work" at bounding box center [1162, 445] width 152 height 18
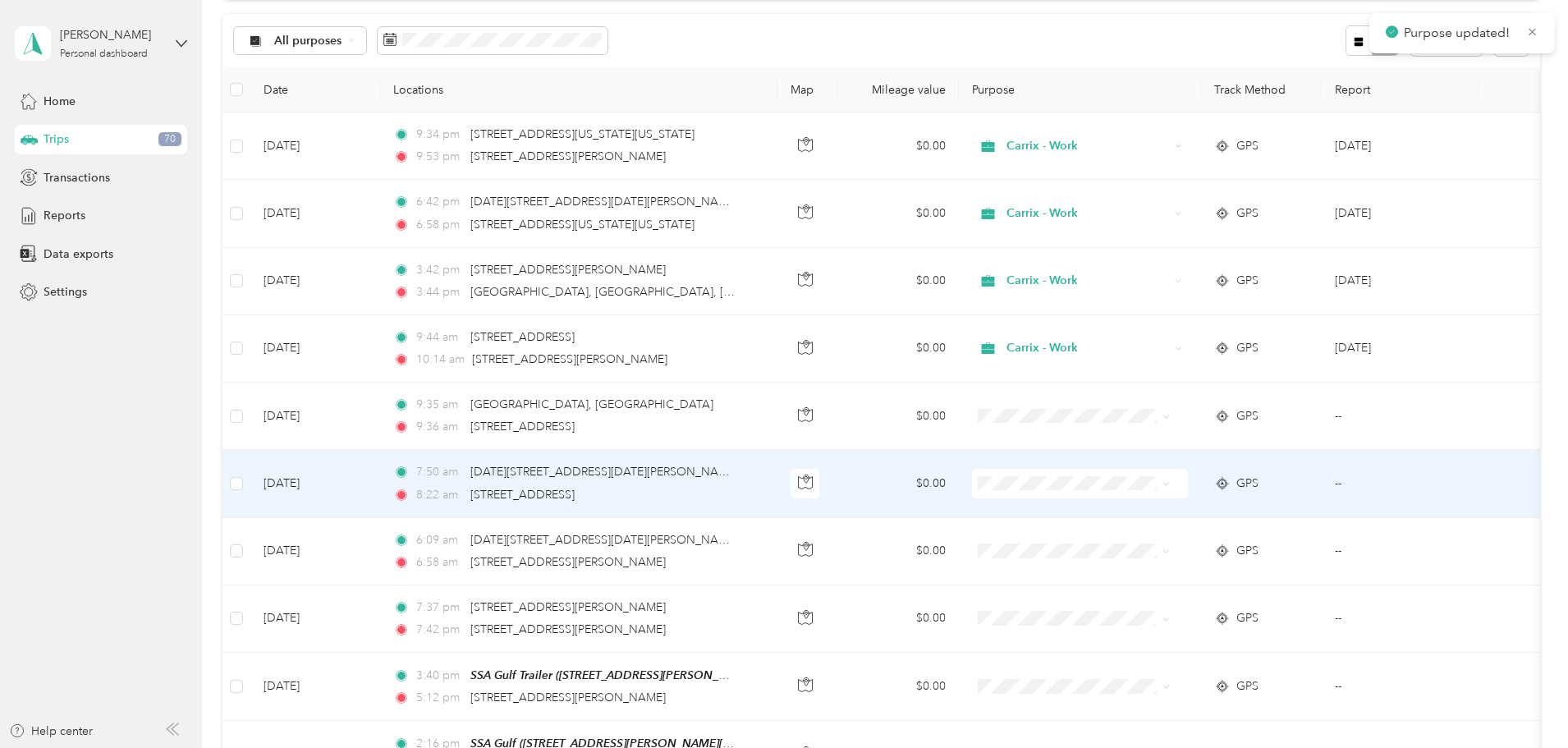
click at [1085, 523] on ol "Carrix - Work Personal" at bounding box center [1145, 529] width 203 height 58
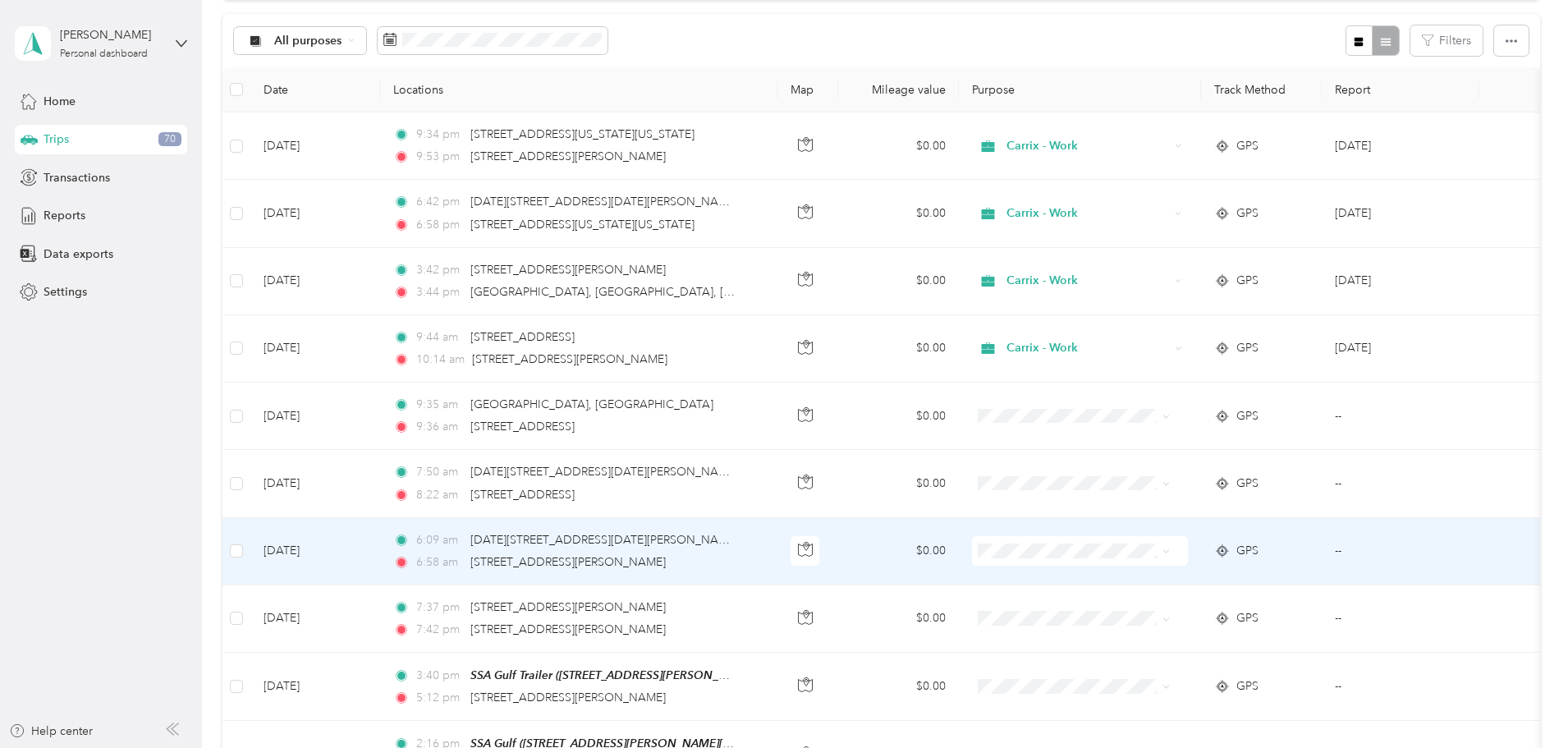
click at [1087, 584] on span "Carrix - Work" at bounding box center [1162, 582] width 152 height 18
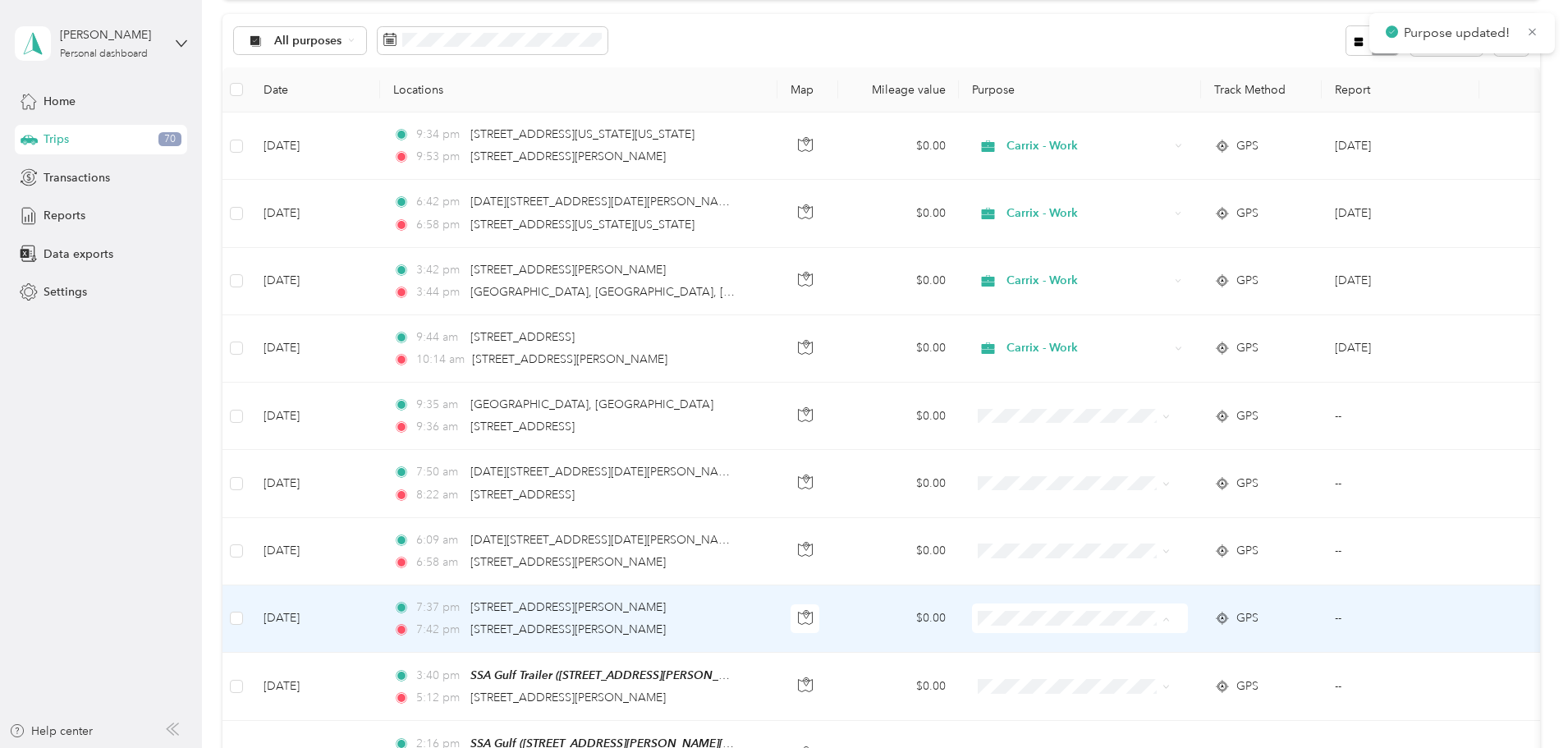
click at [1089, 647] on span "Carrix - Work" at bounding box center [1162, 649] width 152 height 18
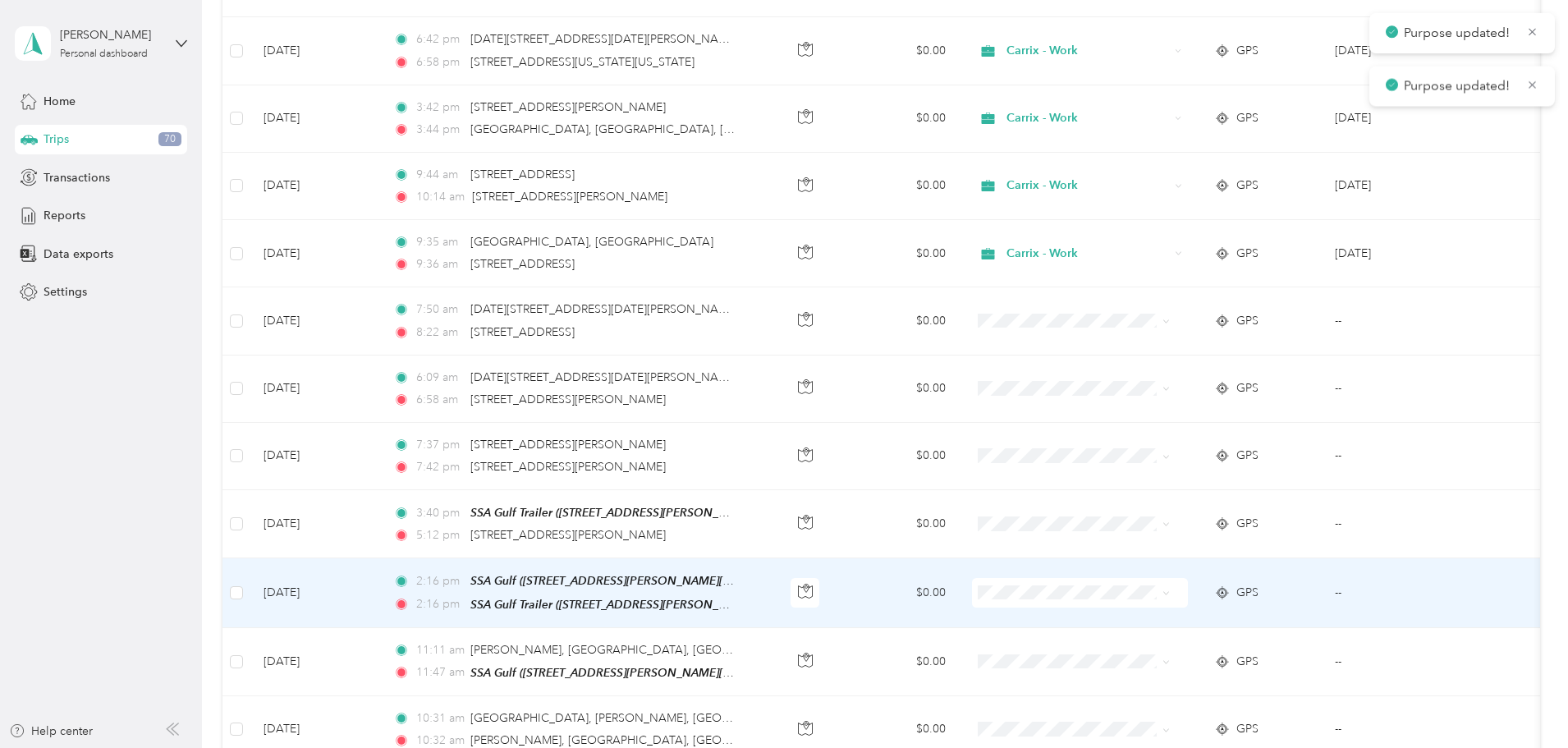
scroll to position [410, 0]
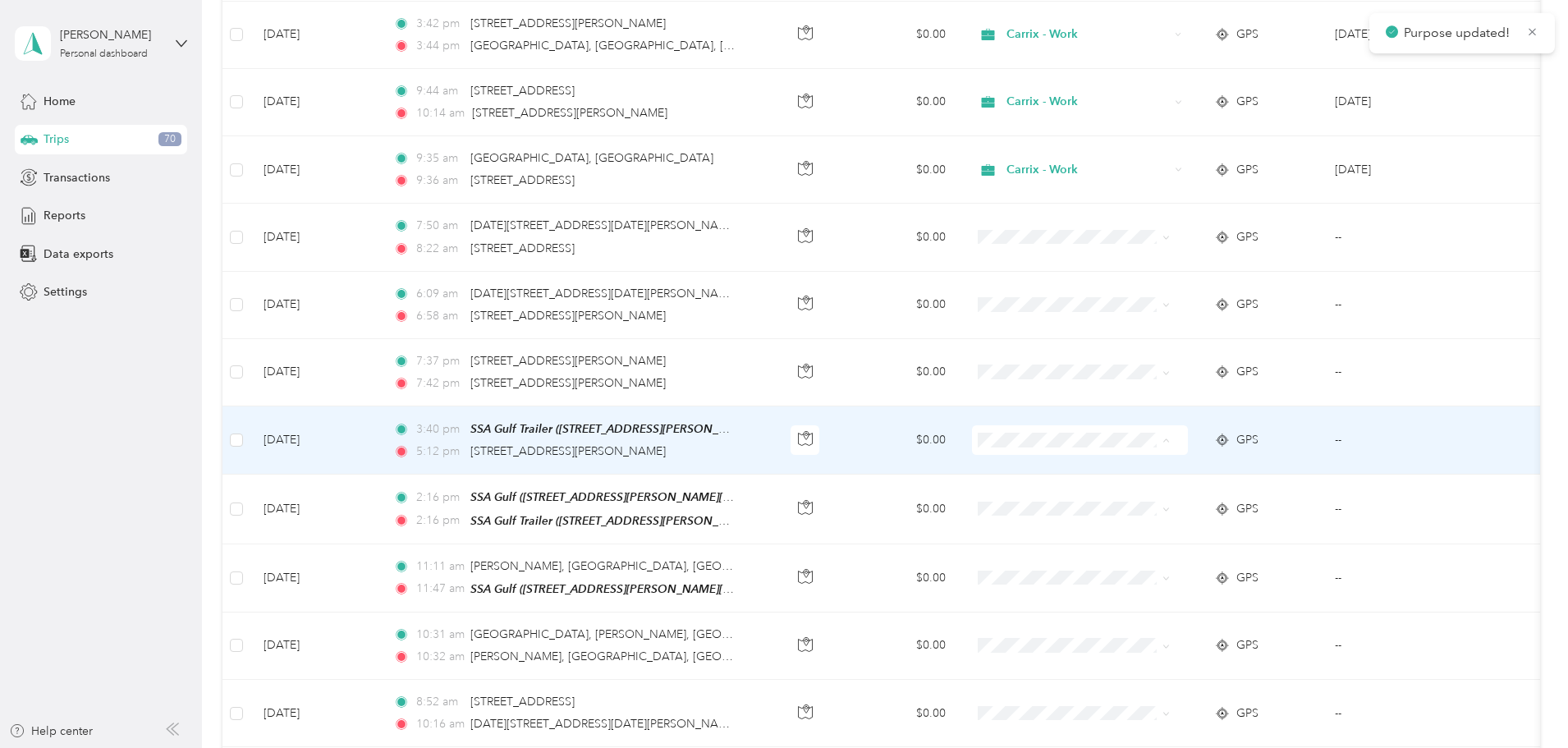
click at [1110, 466] on span "Carrix - Work" at bounding box center [1162, 471] width 152 height 18
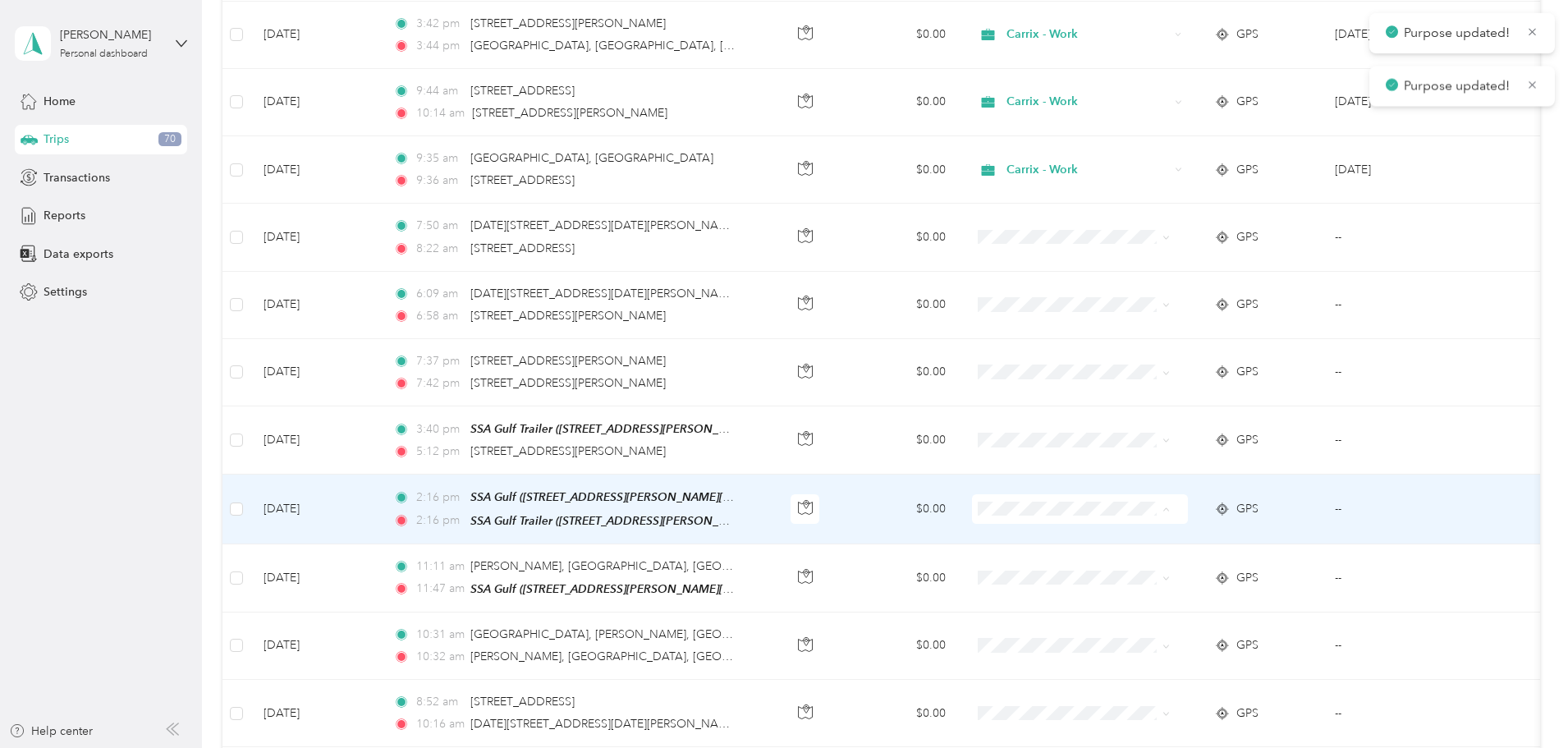
click at [1112, 534] on span "Carrix - Work" at bounding box center [1162, 538] width 152 height 18
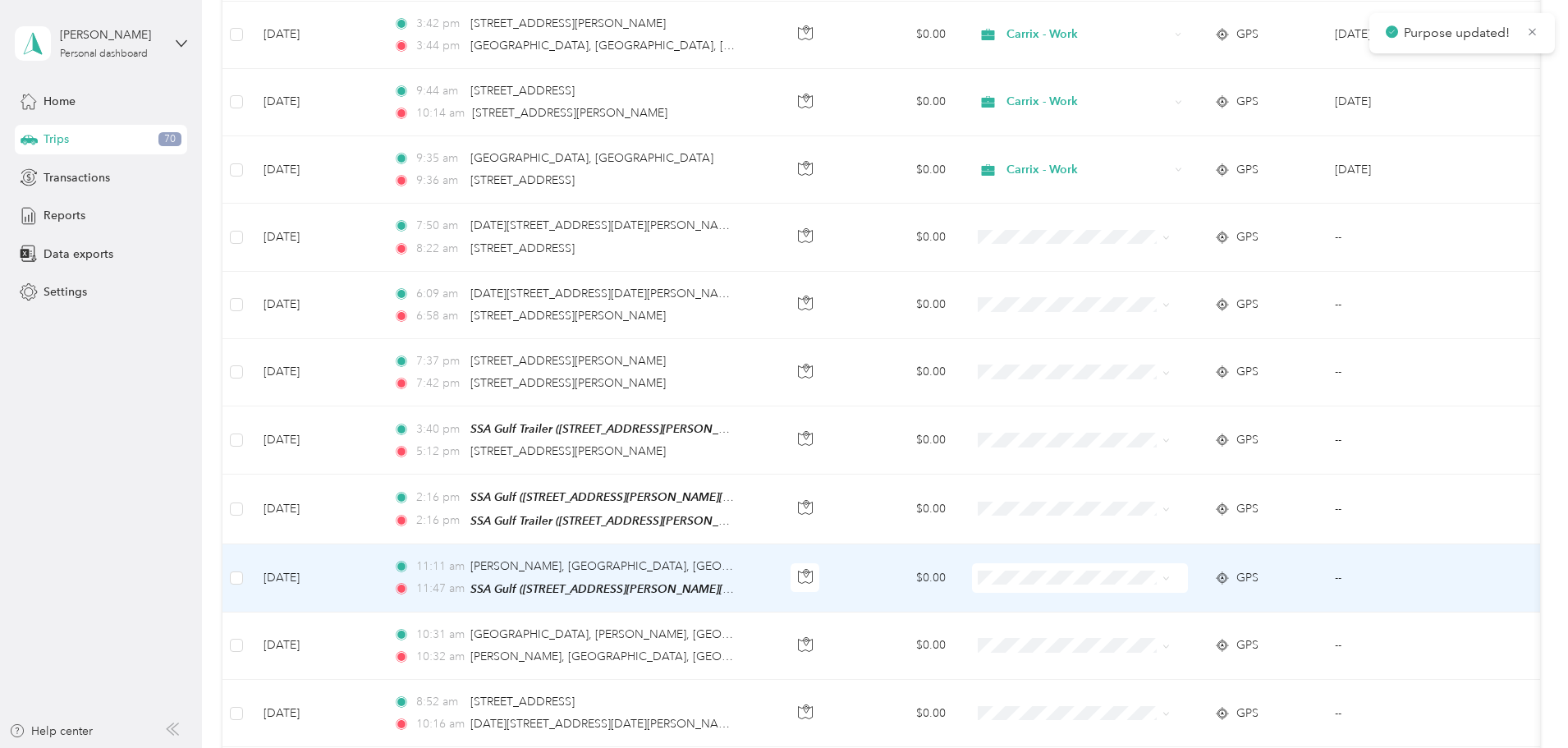
click at [1097, 560] on td at bounding box center [1079, 578] width 242 height 68
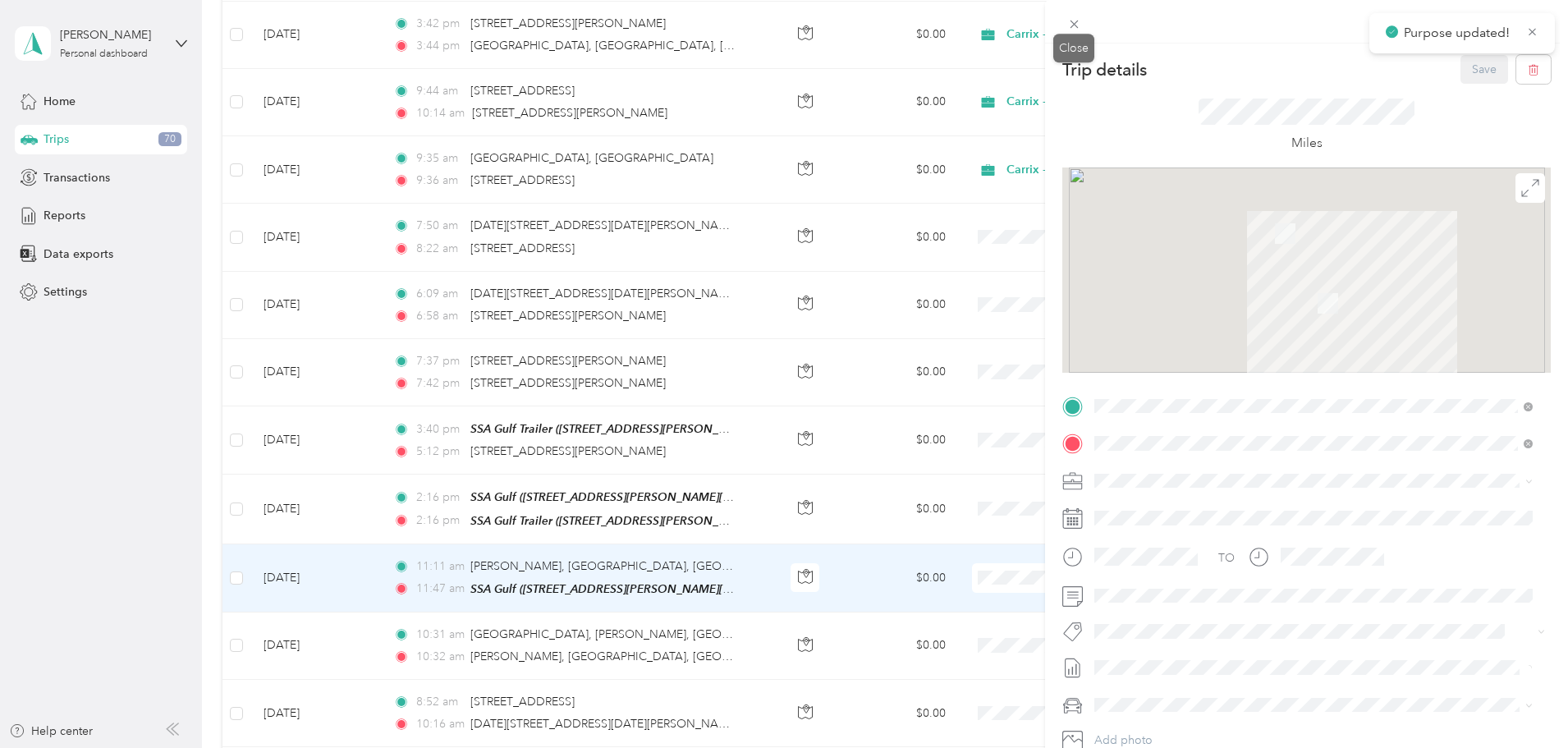
click at [1073, 30] on icon at bounding box center [1073, 24] width 14 height 14
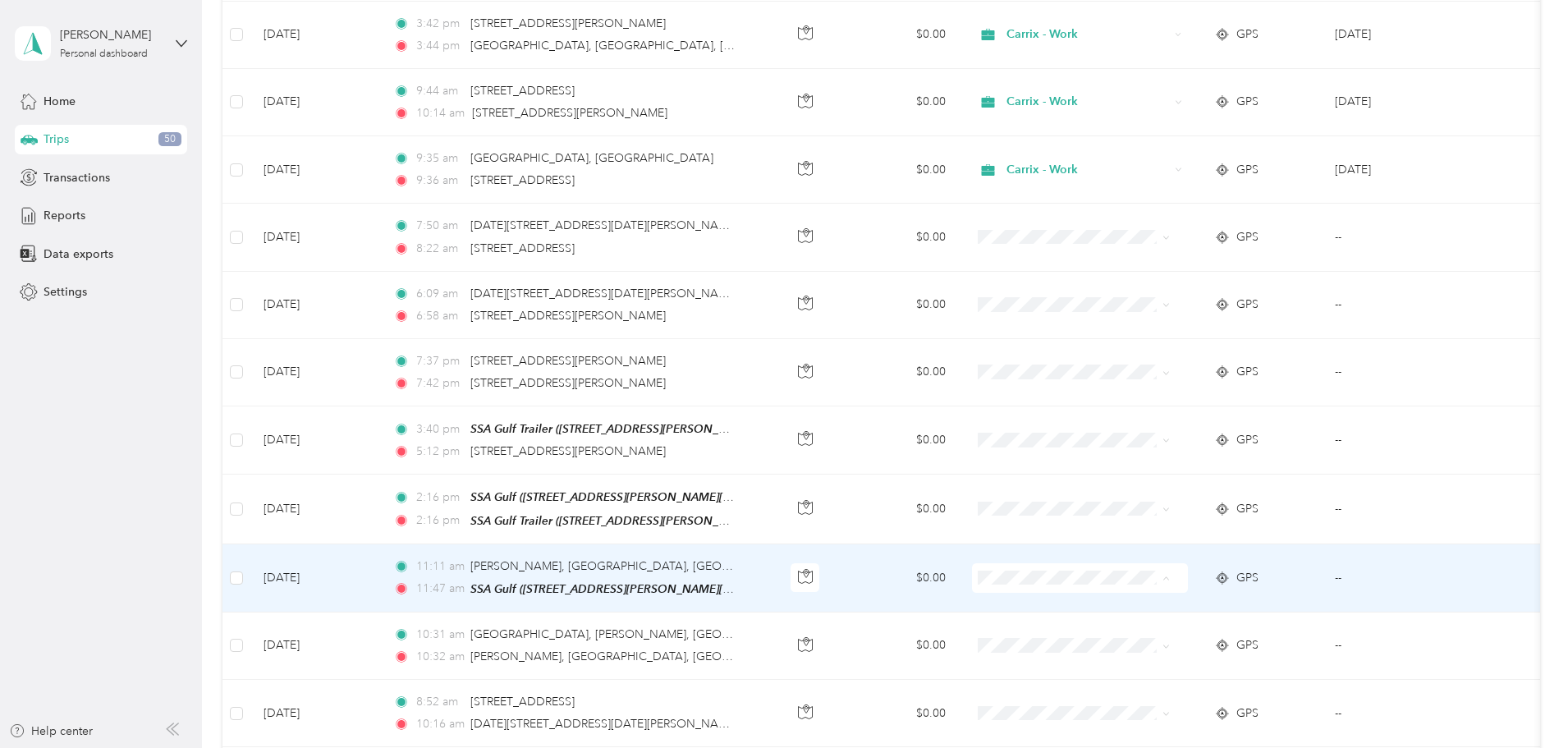
drag, startPoint x: 1109, startPoint y: 600, endPoint x: 1405, endPoint y: 535, distance: 303.1
click at [1109, 601] on span "Carrix - Work" at bounding box center [1162, 605] width 152 height 18
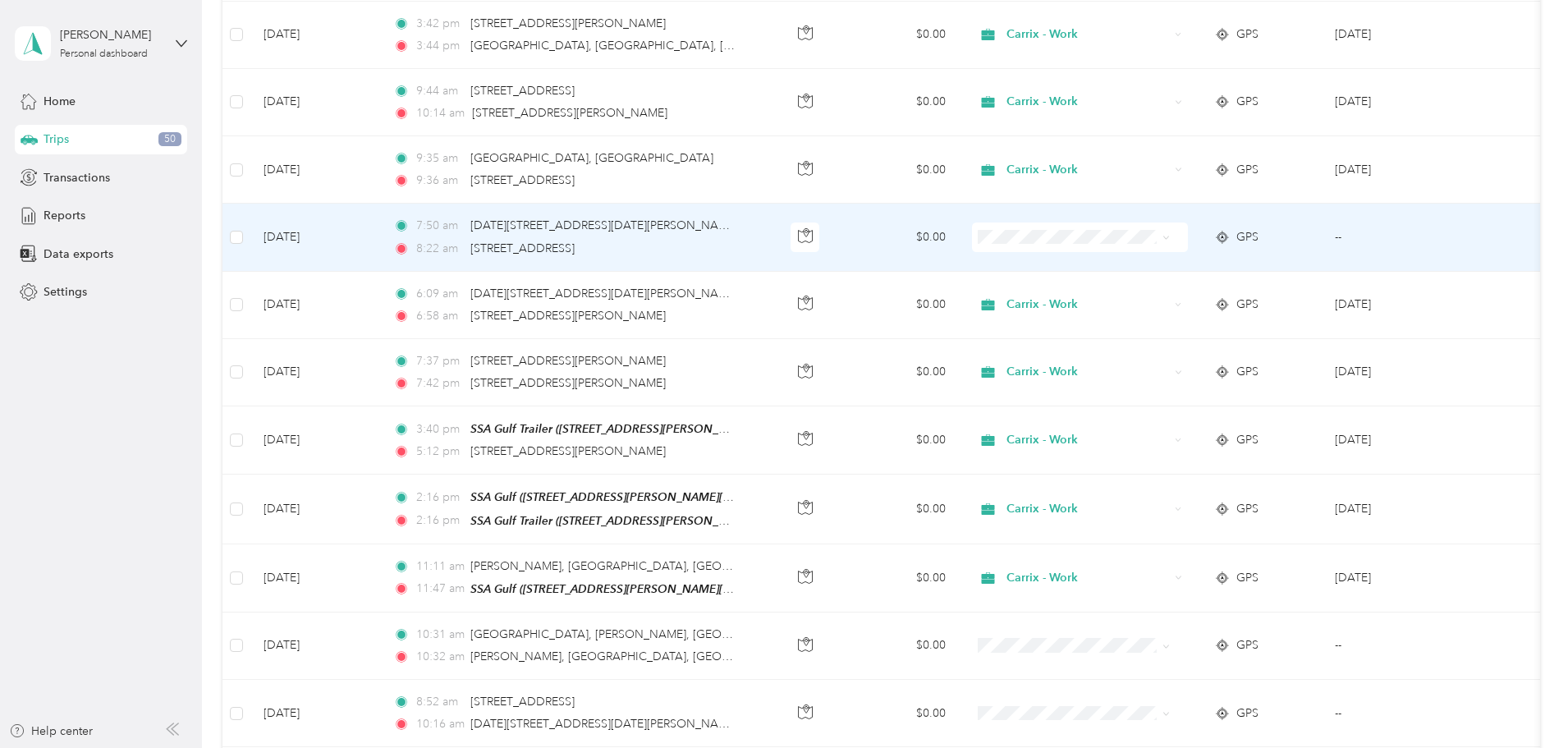
click at [1135, 258] on li "Carrix - Work" at bounding box center [1145, 266] width 203 height 29
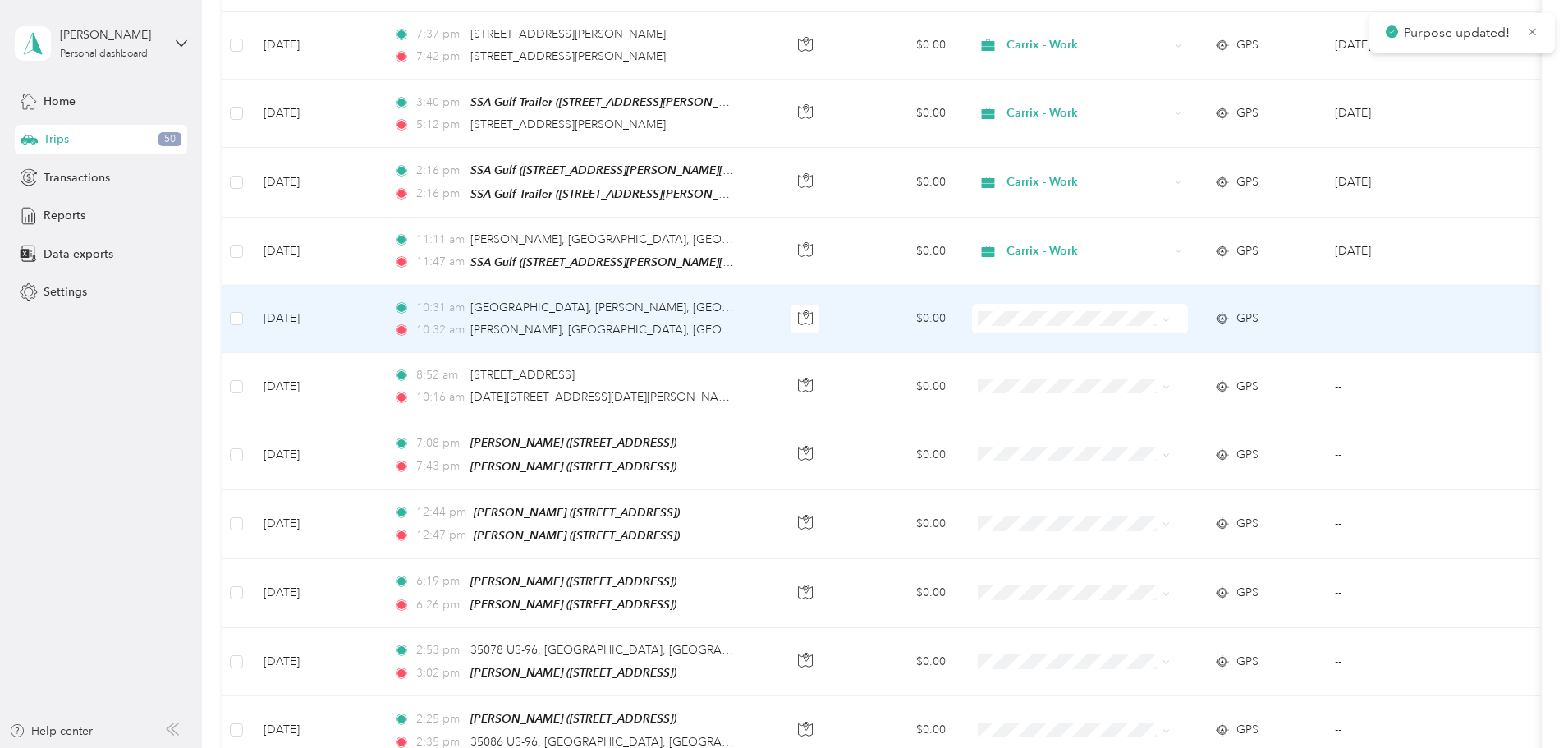
scroll to position [739, 0]
click at [1086, 337] on span "Carrix - Work" at bounding box center [1162, 344] width 152 height 18
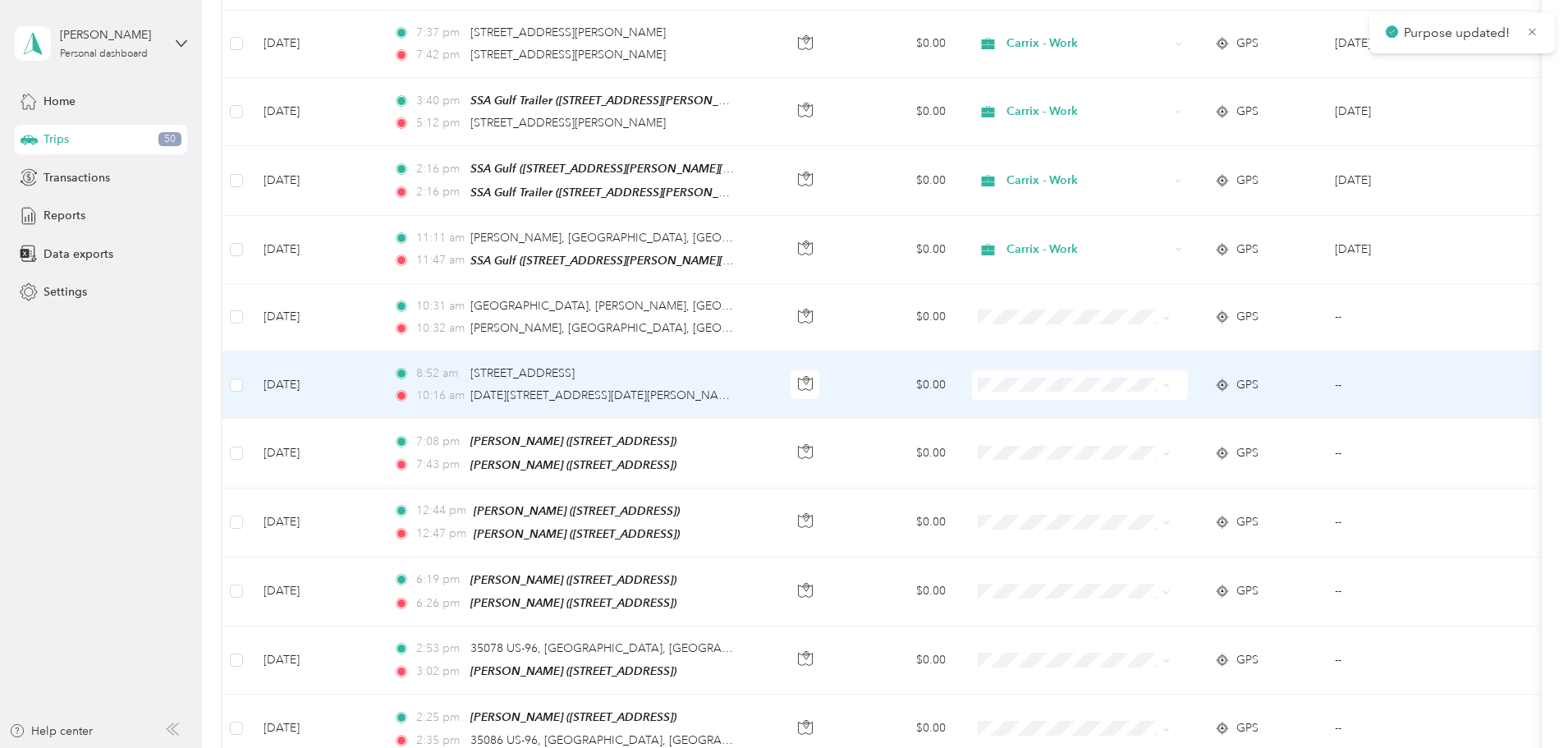
click at [1086, 408] on span "Carrix - Work" at bounding box center [1162, 412] width 152 height 18
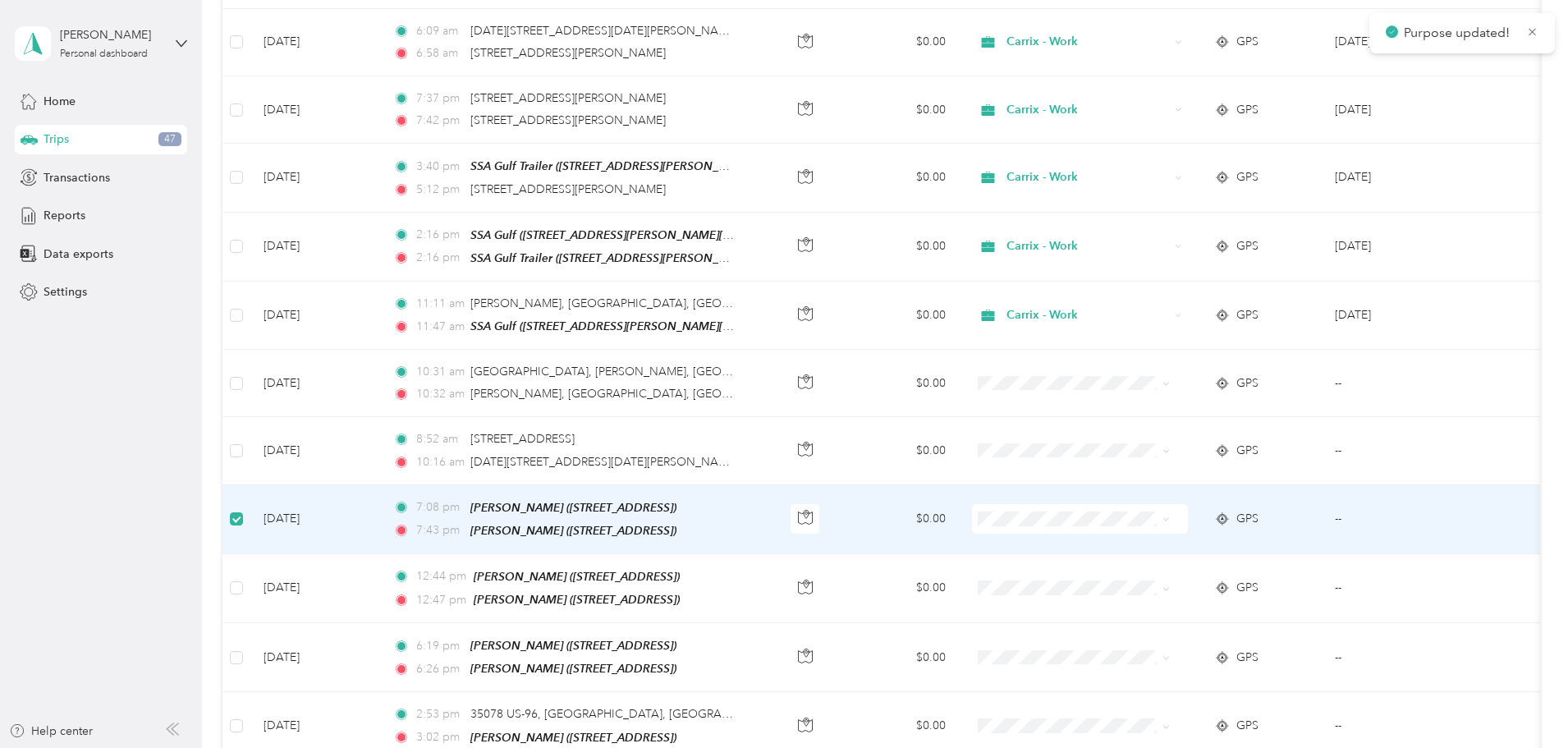
scroll to position [737, 0]
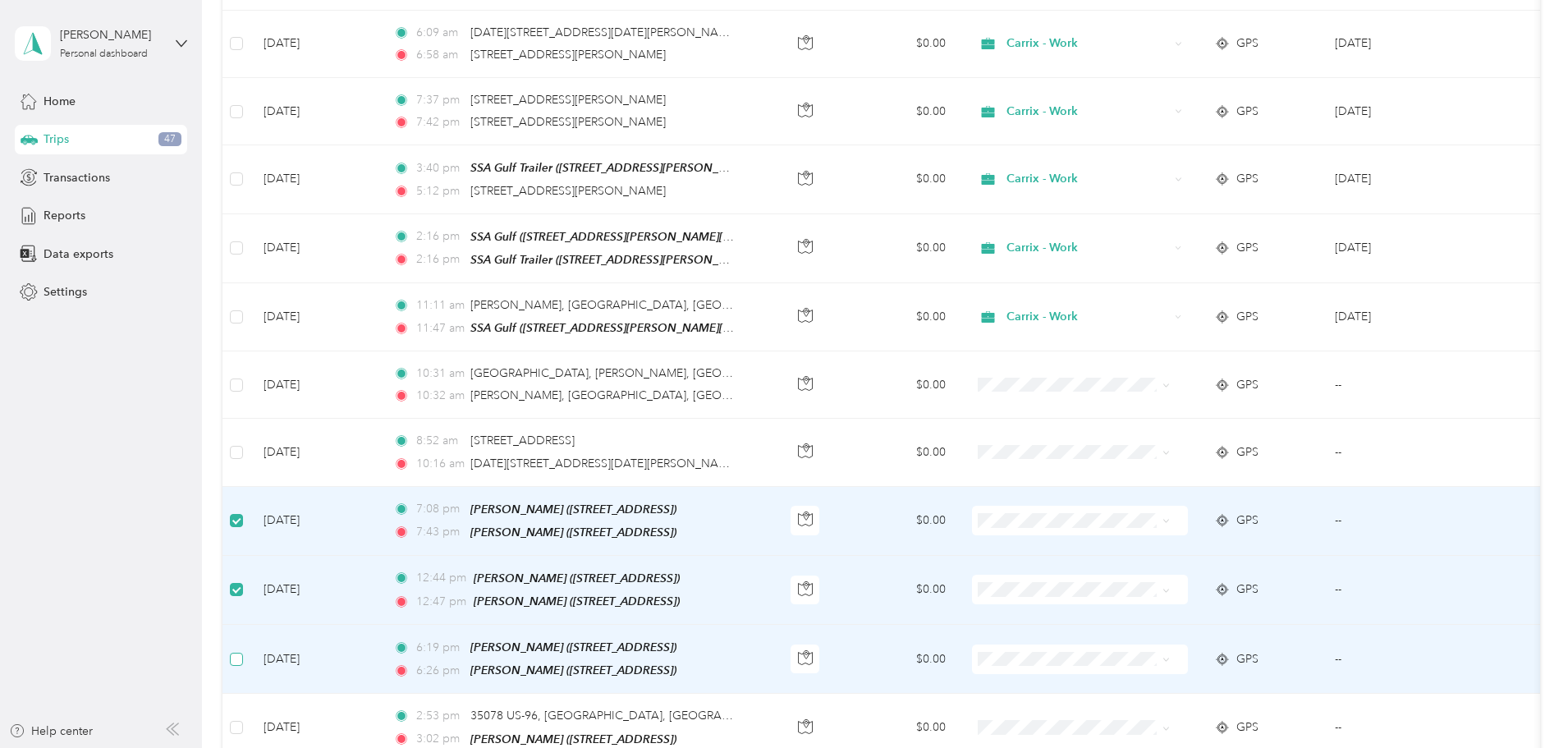
click at [243, 659] on label at bounding box center [237, 659] width 13 height 18
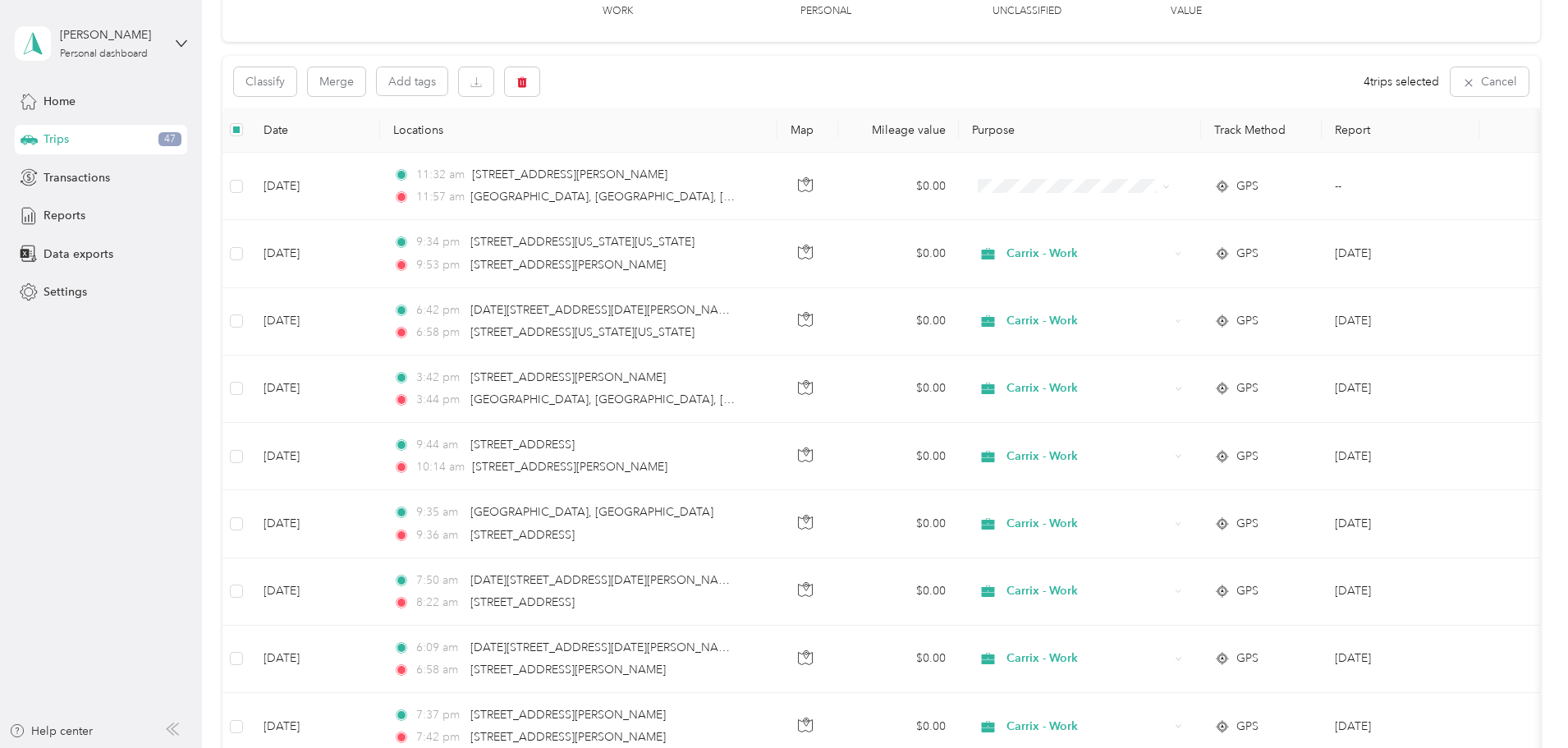
scroll to position [0, 0]
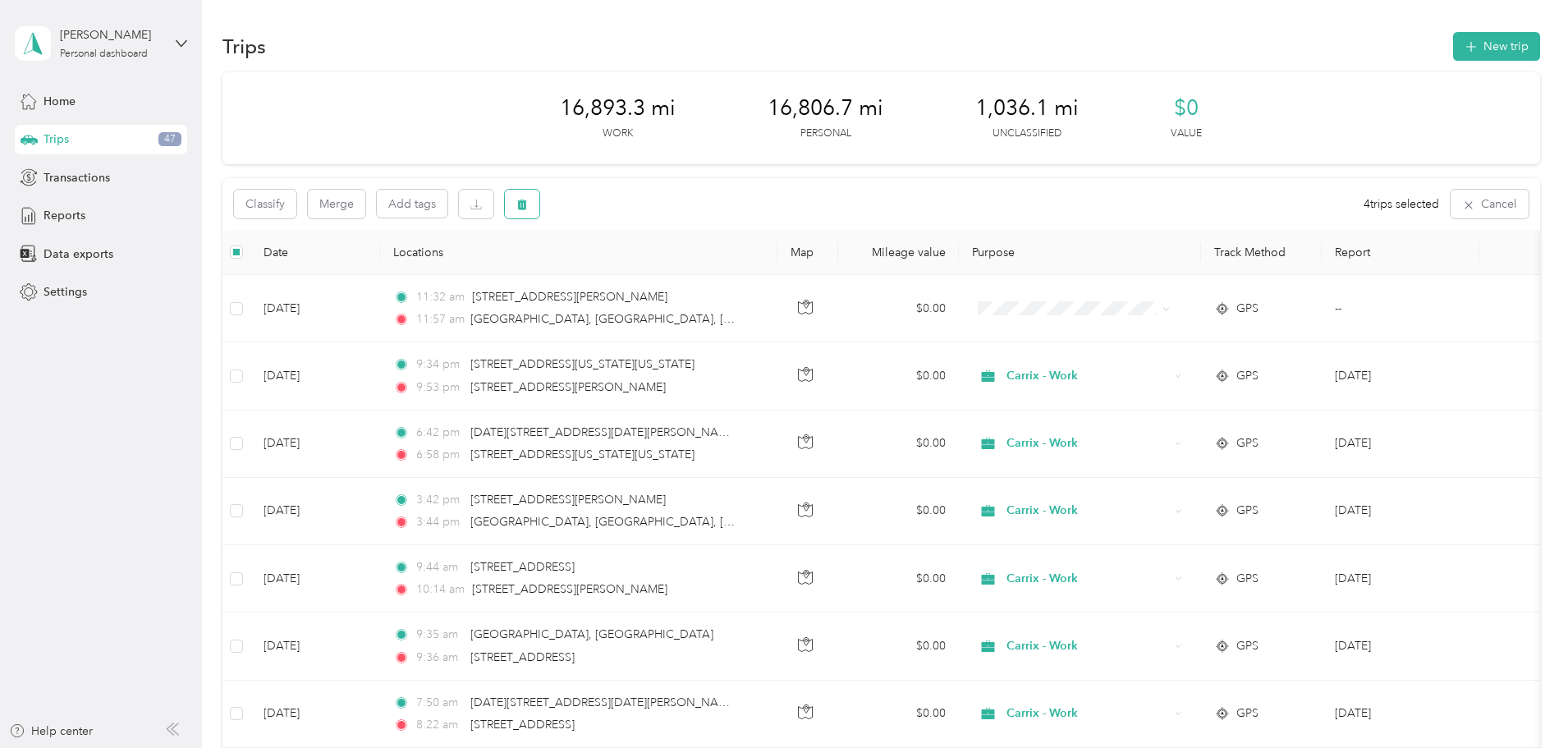
click at [539, 209] on button "button" at bounding box center [521, 203] width 34 height 29
click at [756, 271] on button "Yes" at bounding box center [753, 273] width 32 height 26
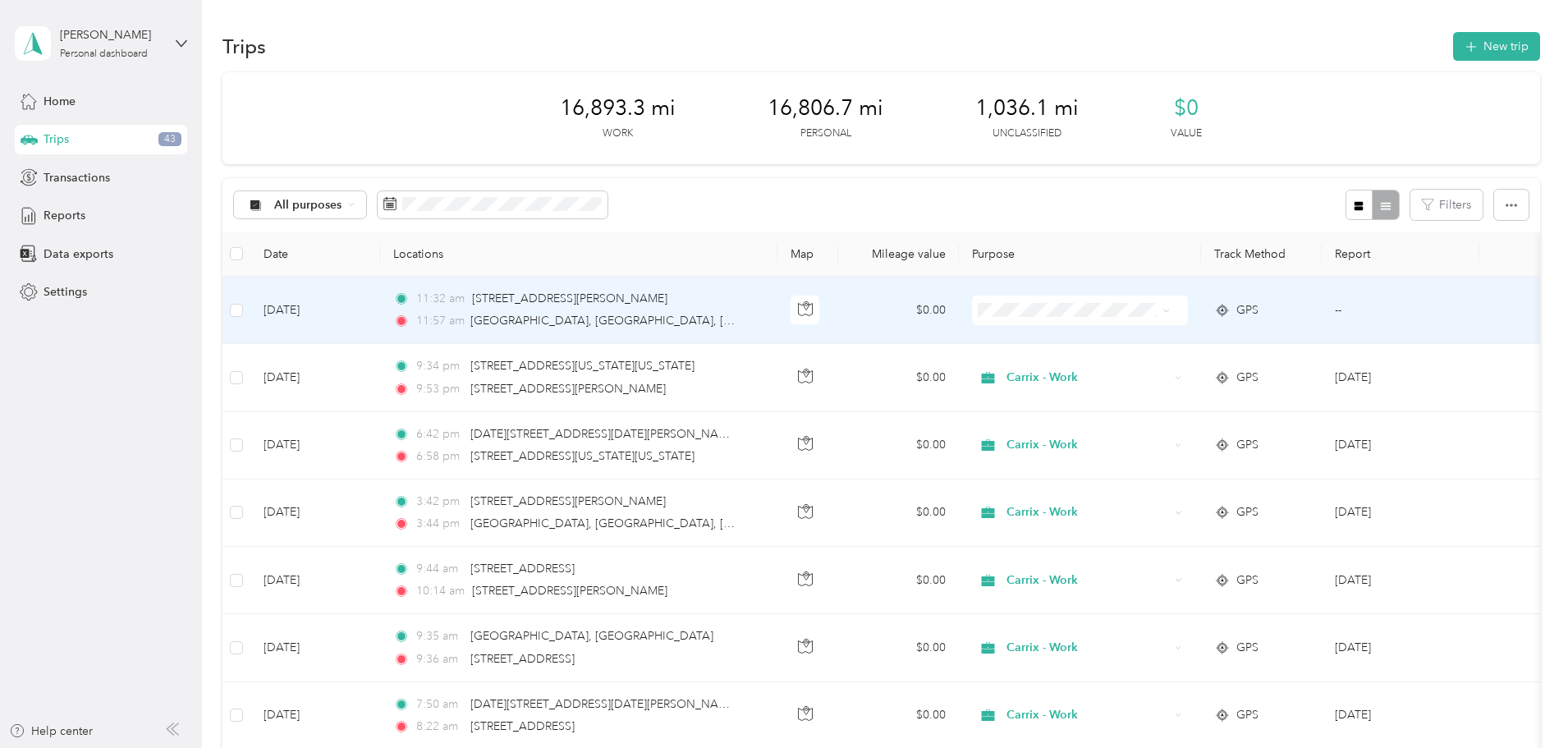
click at [1100, 336] on span "Carrix - Work" at bounding box center [1162, 338] width 152 height 18
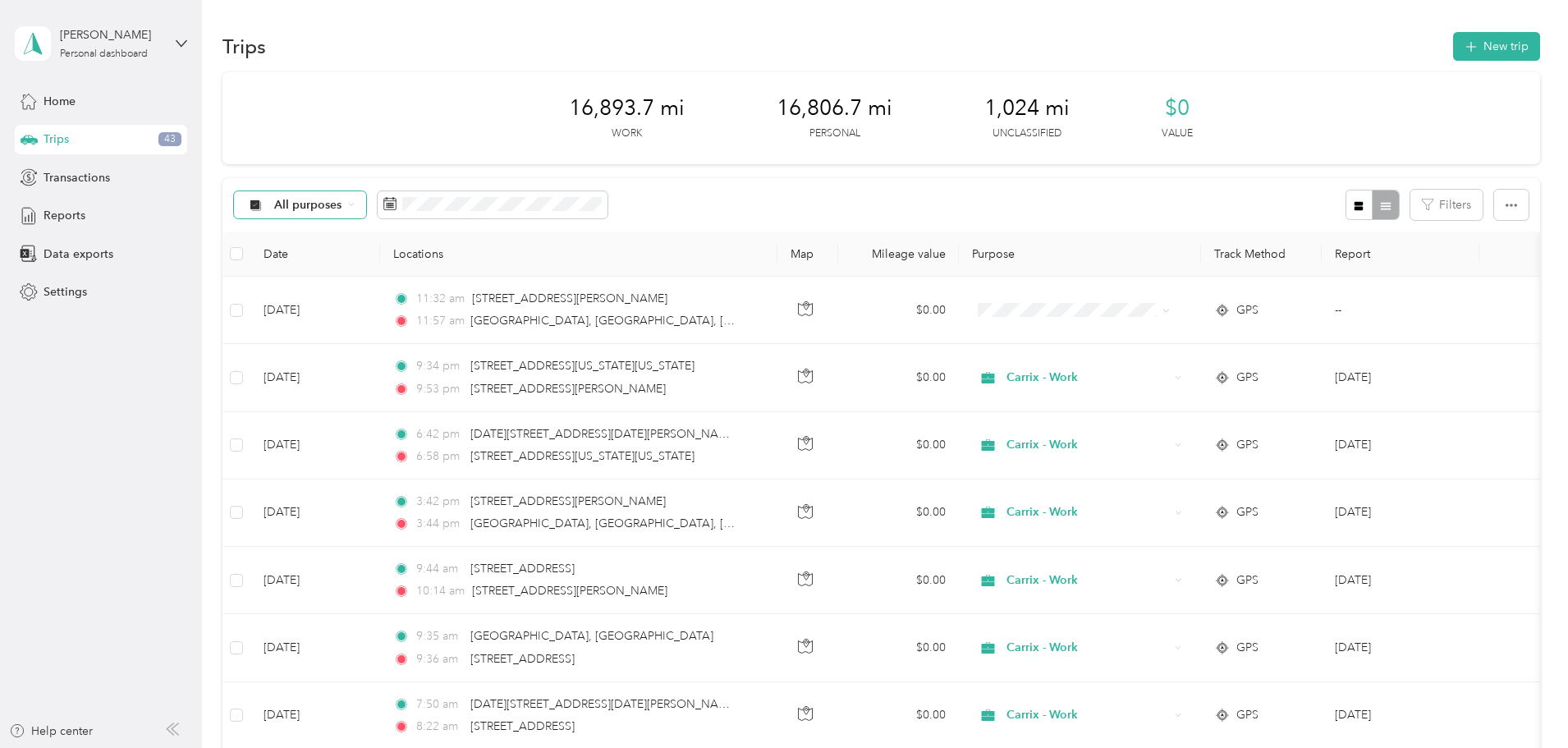
click at [366, 211] on div "All purposes" at bounding box center [300, 205] width 133 height 28
click at [443, 237] on li "All purposes" at bounding box center [409, 231] width 132 height 29
click at [366, 208] on div "All purposes" at bounding box center [300, 205] width 133 height 28
click at [440, 259] on span "Unclassified" at bounding box center [424, 263] width 80 height 18
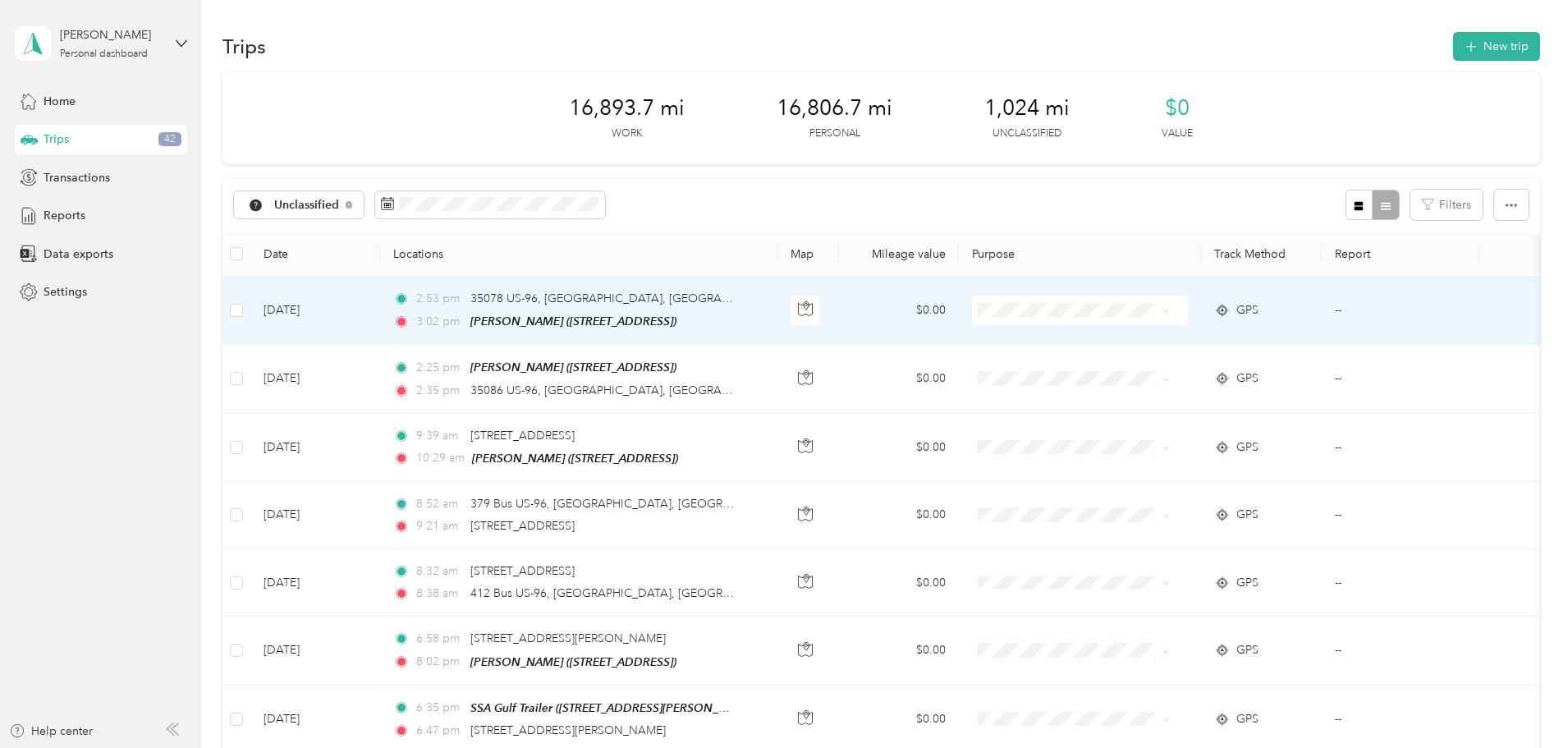
click at [1097, 369] on span "Personal" at bounding box center [1162, 367] width 152 height 18
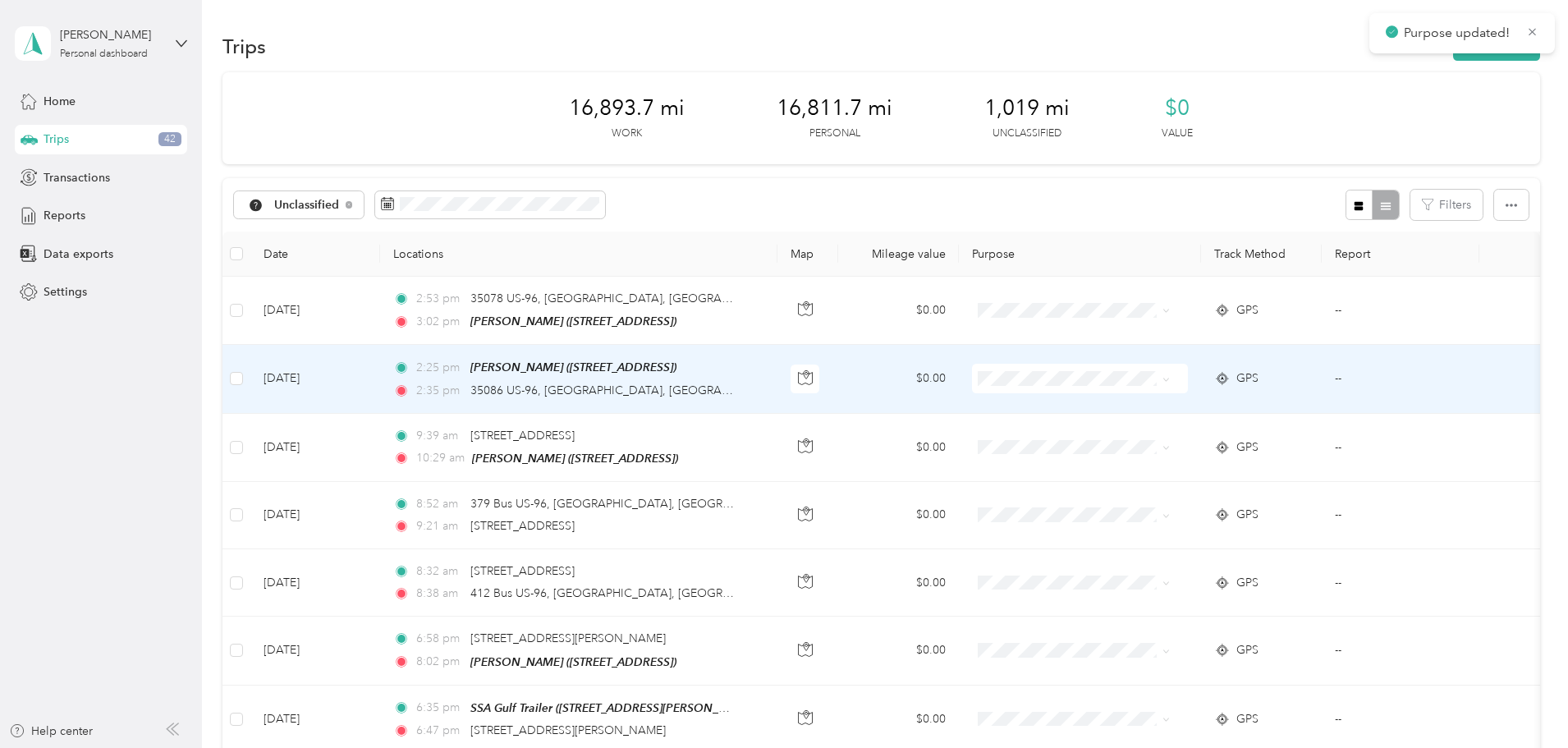
click at [1100, 395] on td at bounding box center [1079, 379] width 242 height 68
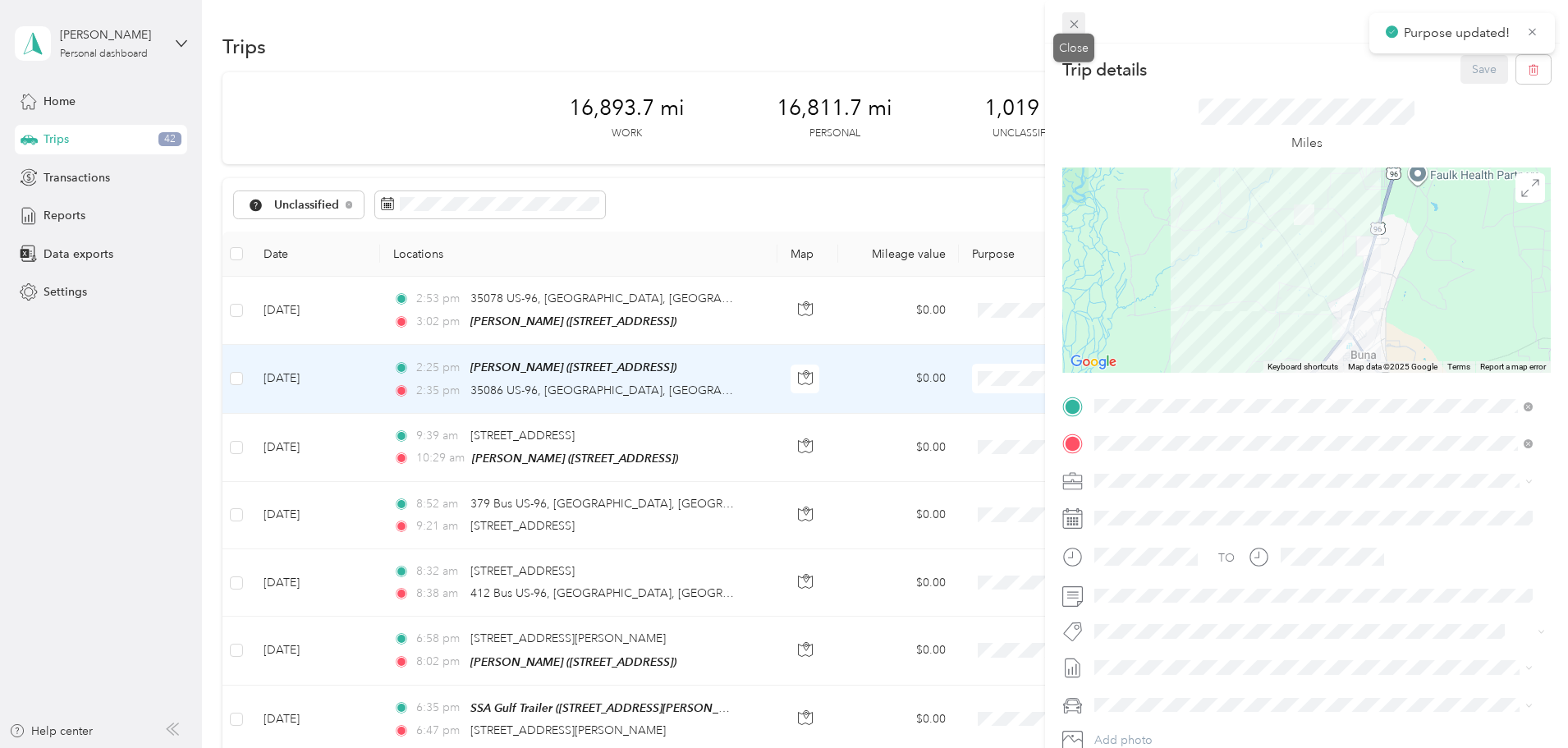
click at [1069, 29] on icon at bounding box center [1073, 24] width 14 height 14
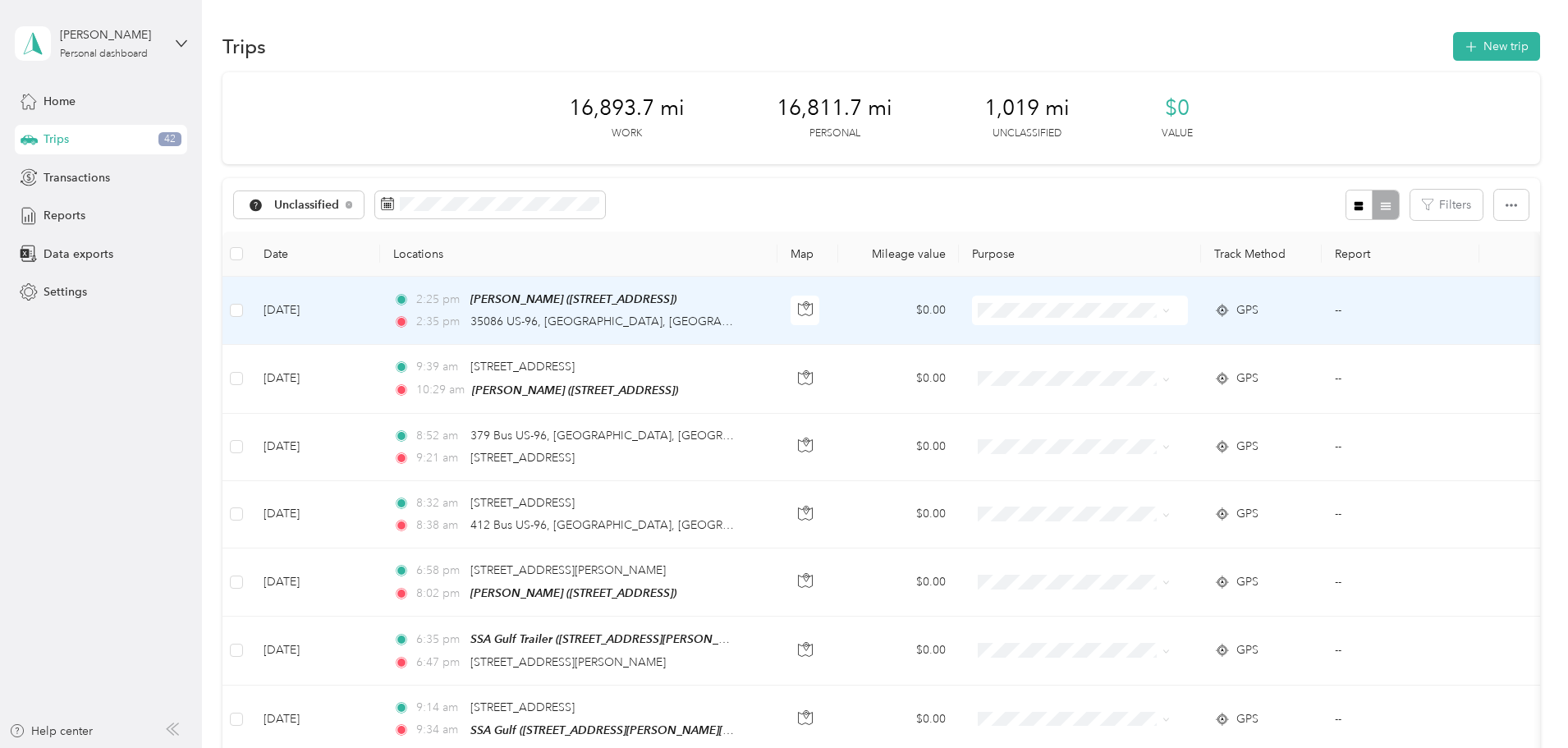
click at [1093, 359] on li "Personal" at bounding box center [1145, 368] width 203 height 29
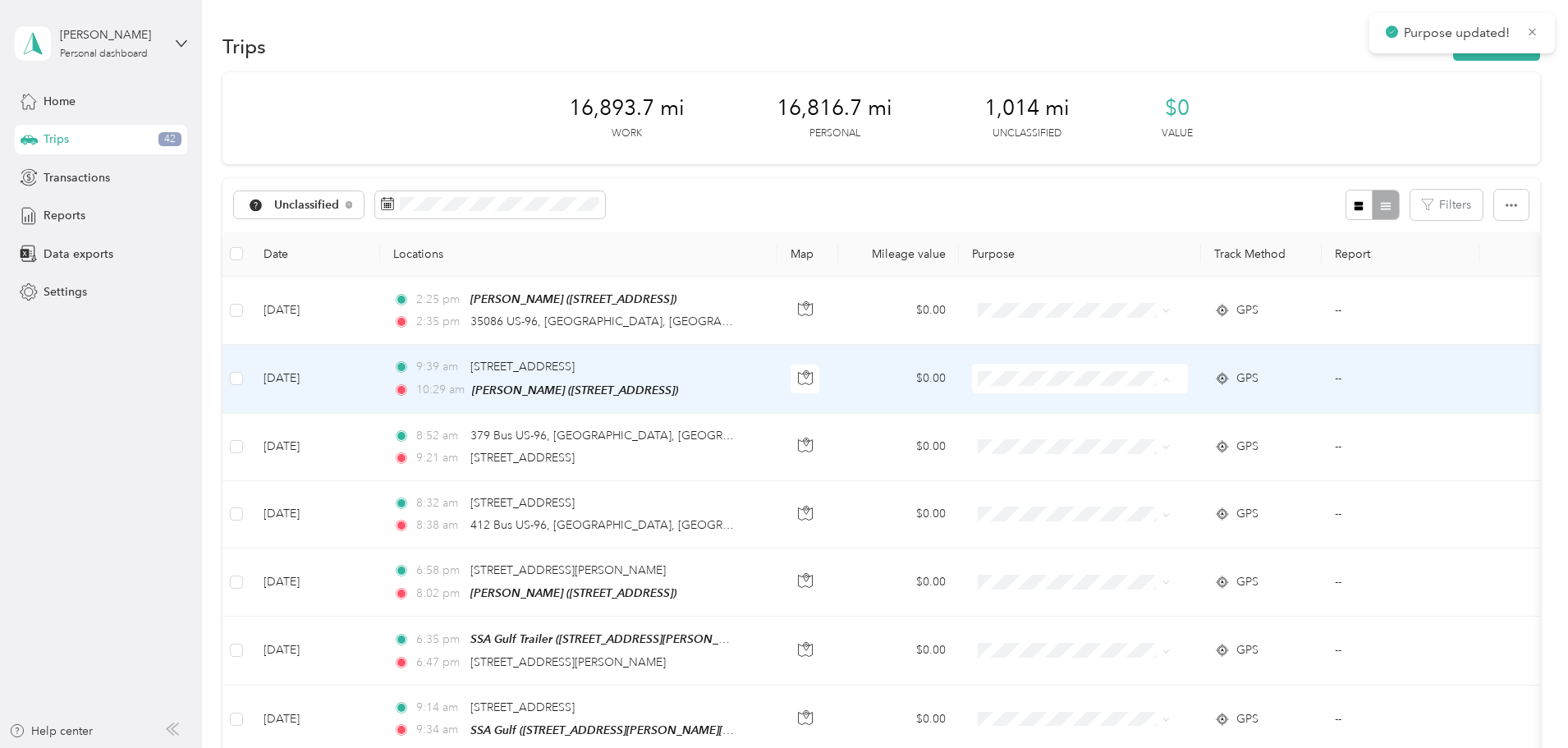
click at [1099, 432] on span "Personal" at bounding box center [1162, 437] width 152 height 18
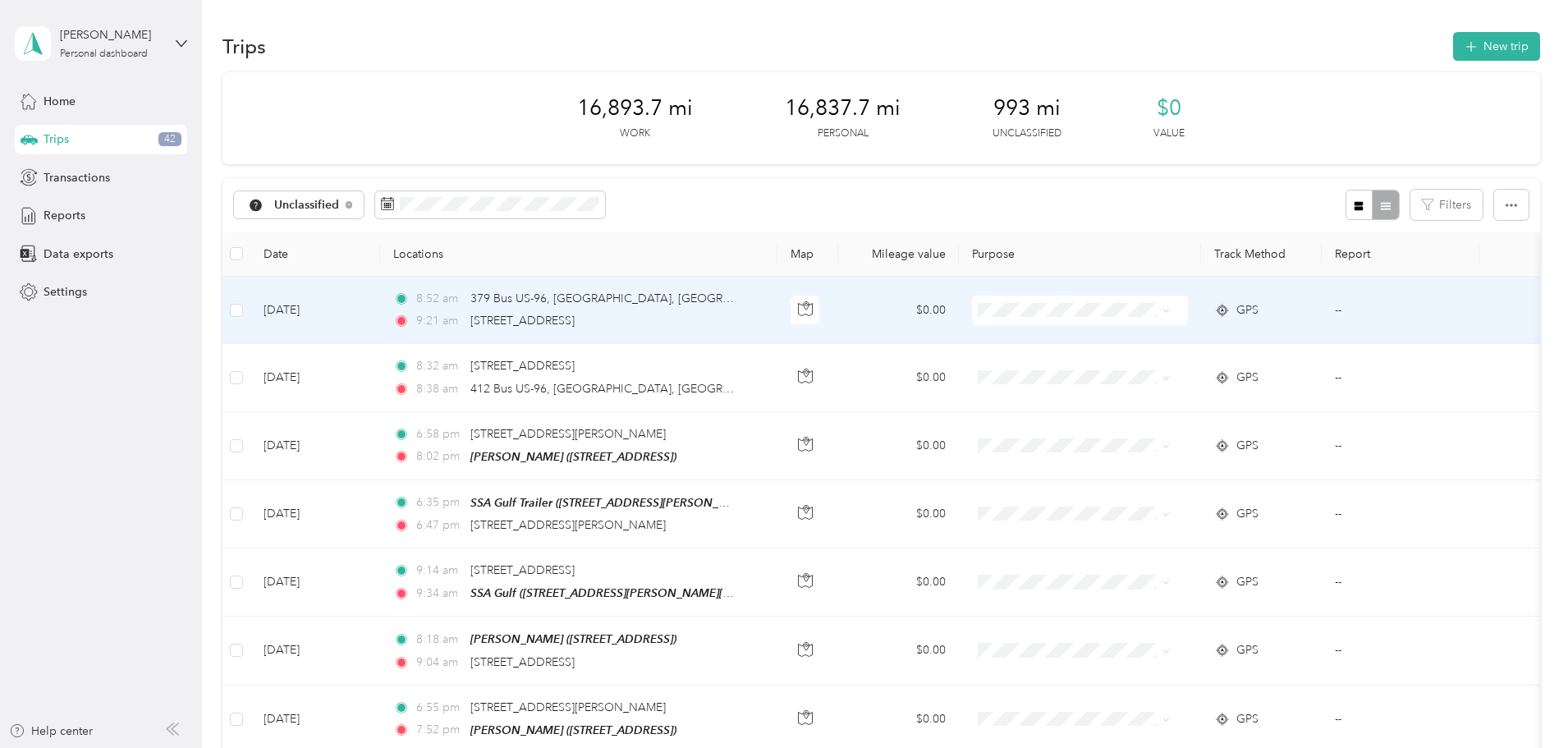
click at [1188, 321] on span at bounding box center [1080, 311] width 216 height 30
click at [1170, 307] on icon at bounding box center [1166, 311] width 7 height 7
click at [1136, 367] on span "Personal" at bounding box center [1162, 369] width 152 height 18
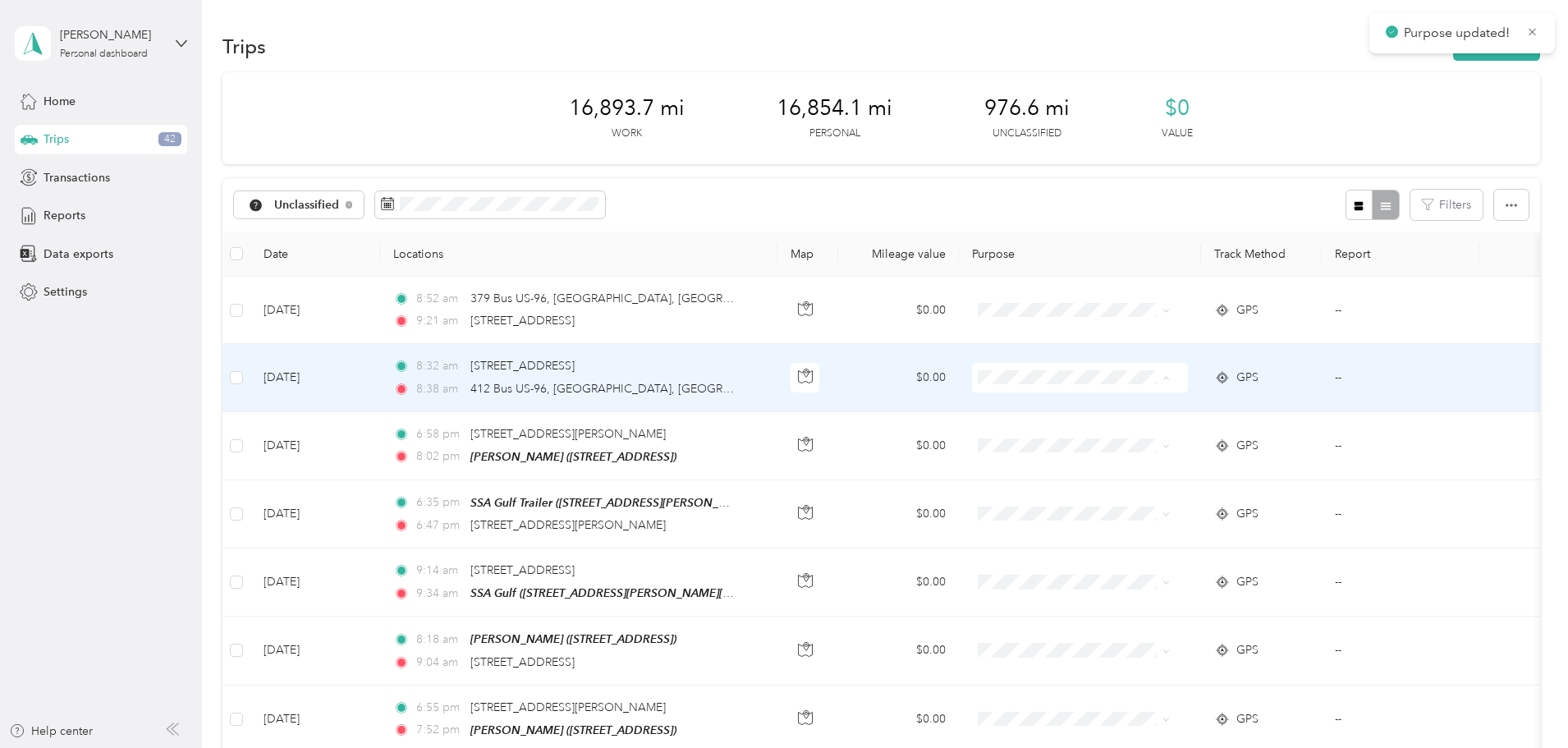
click at [1128, 429] on span "Personal" at bounding box center [1162, 437] width 152 height 18
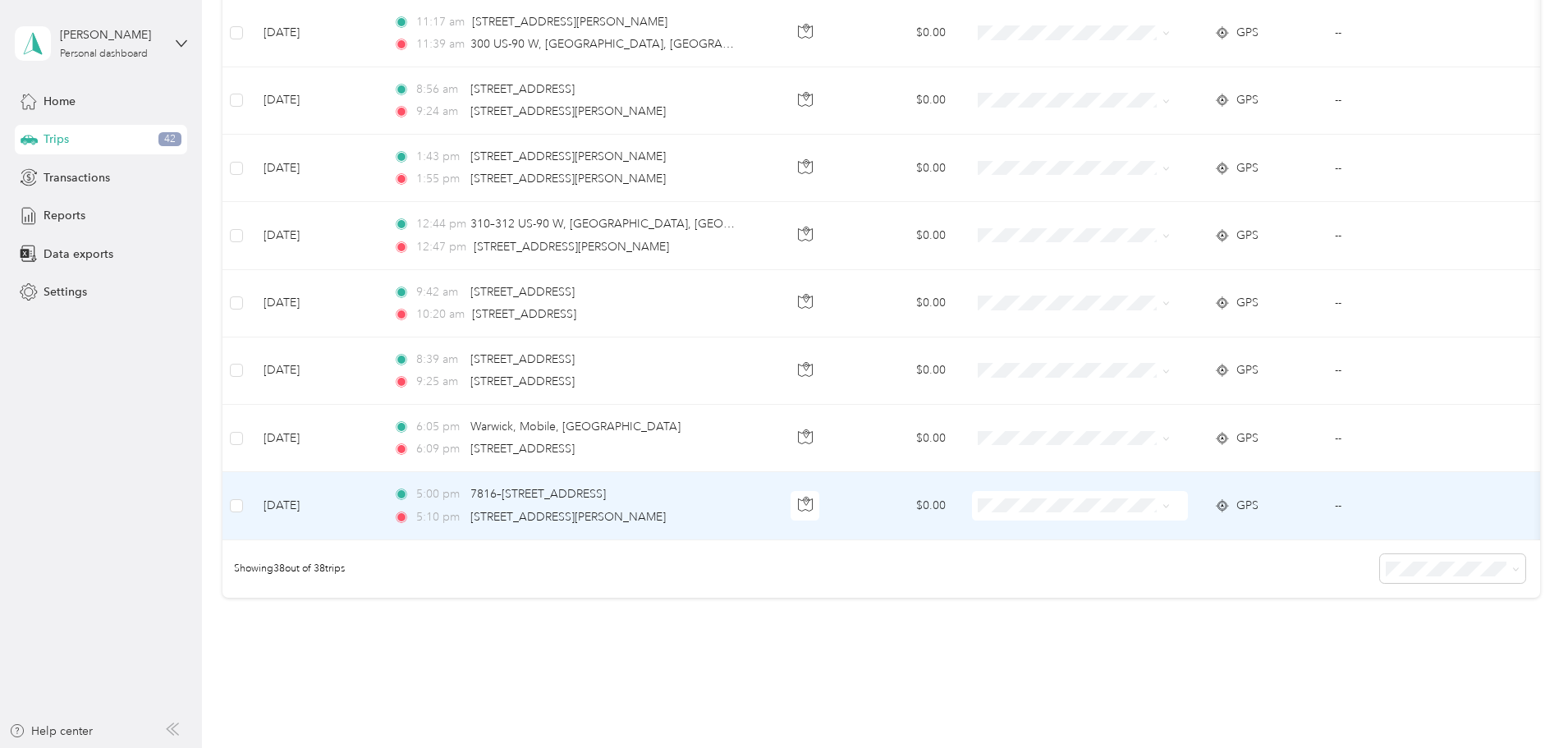
scroll to position [2392, 0]
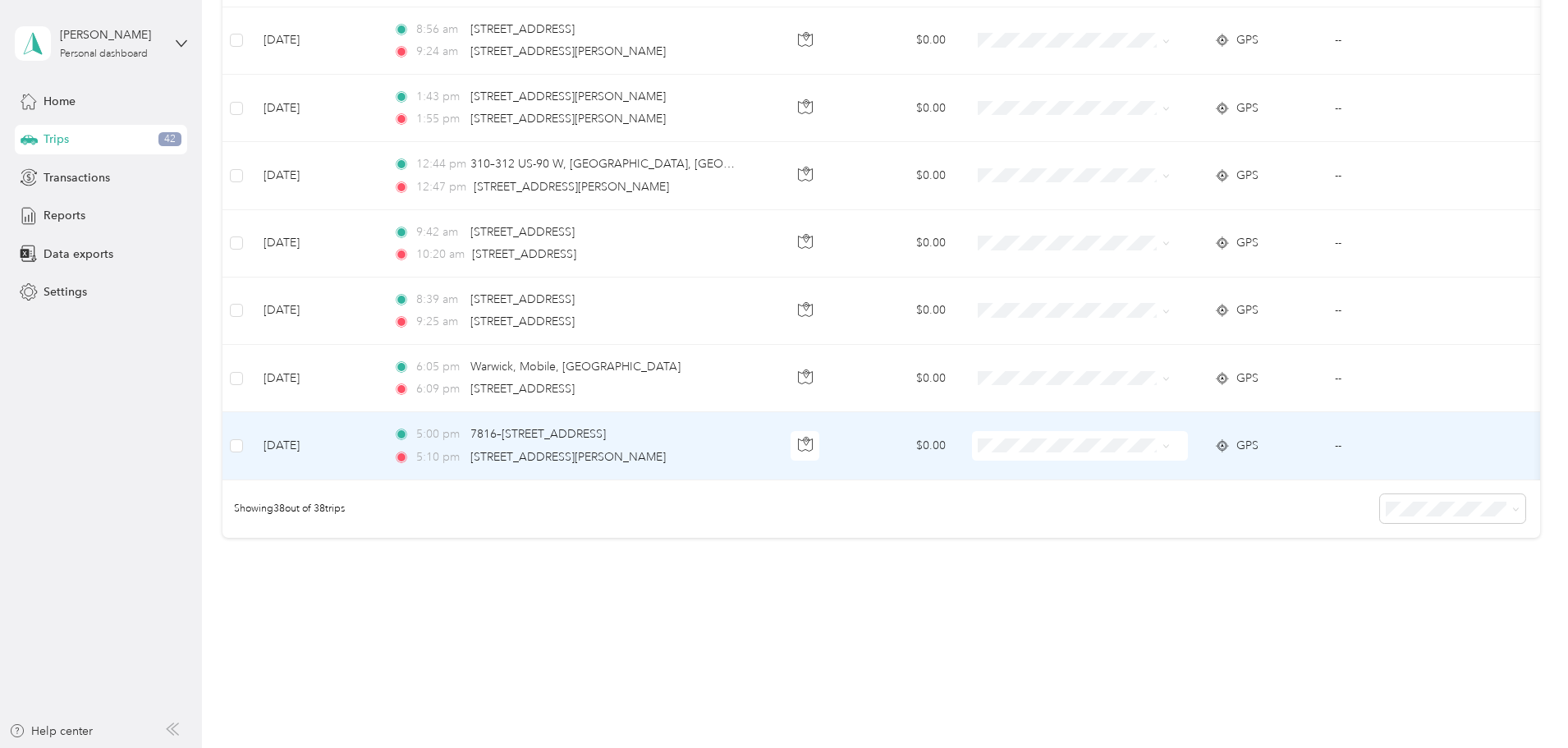
click at [1117, 442] on span "Carrix - Work" at bounding box center [1162, 443] width 152 height 18
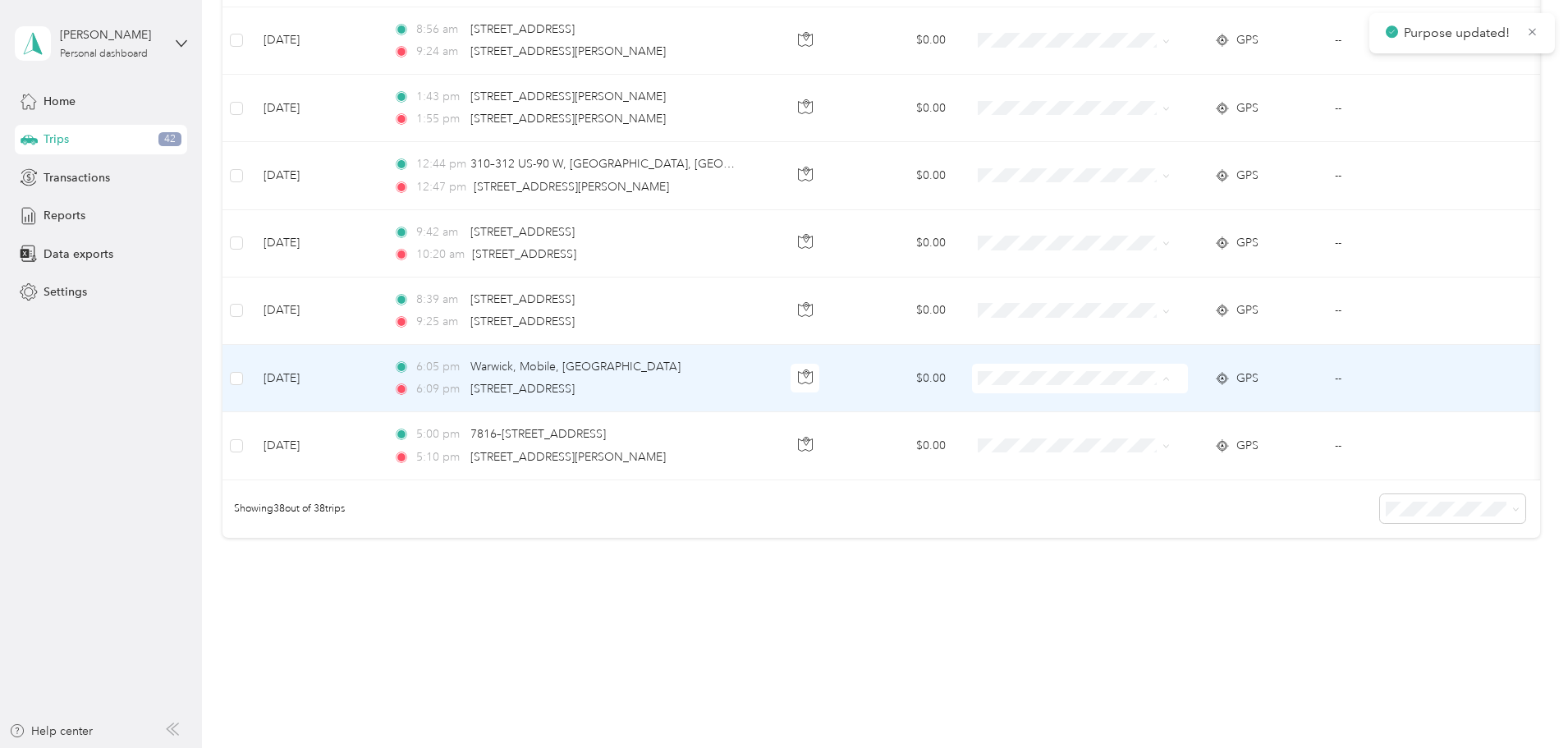
click at [1106, 372] on span "Carrix - Work" at bounding box center [1162, 380] width 152 height 18
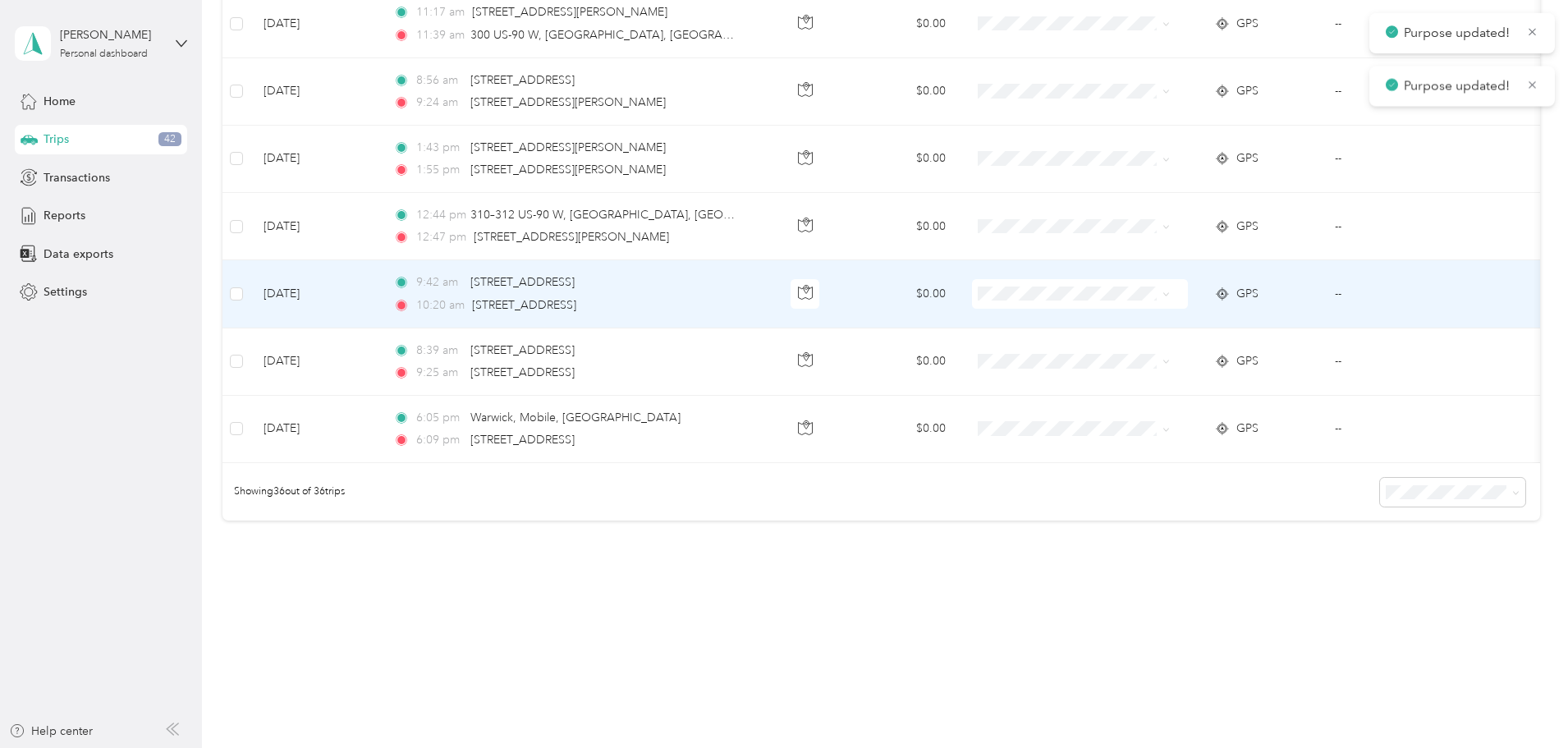
scroll to position [2257, 0]
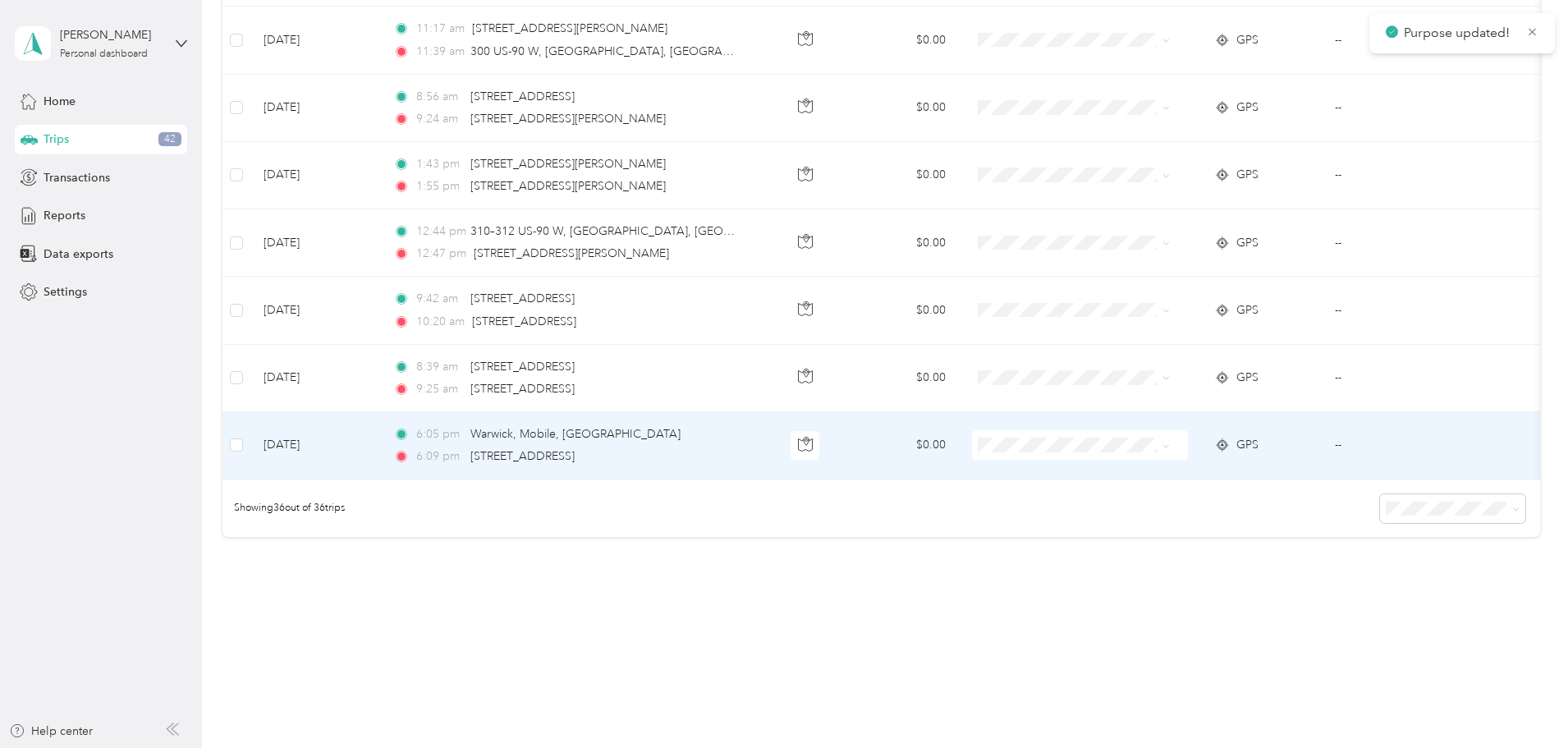
click at [1128, 431] on span at bounding box center [1080, 445] width 216 height 30
click at [1086, 442] on span "Carrix - Work" at bounding box center [1162, 446] width 152 height 18
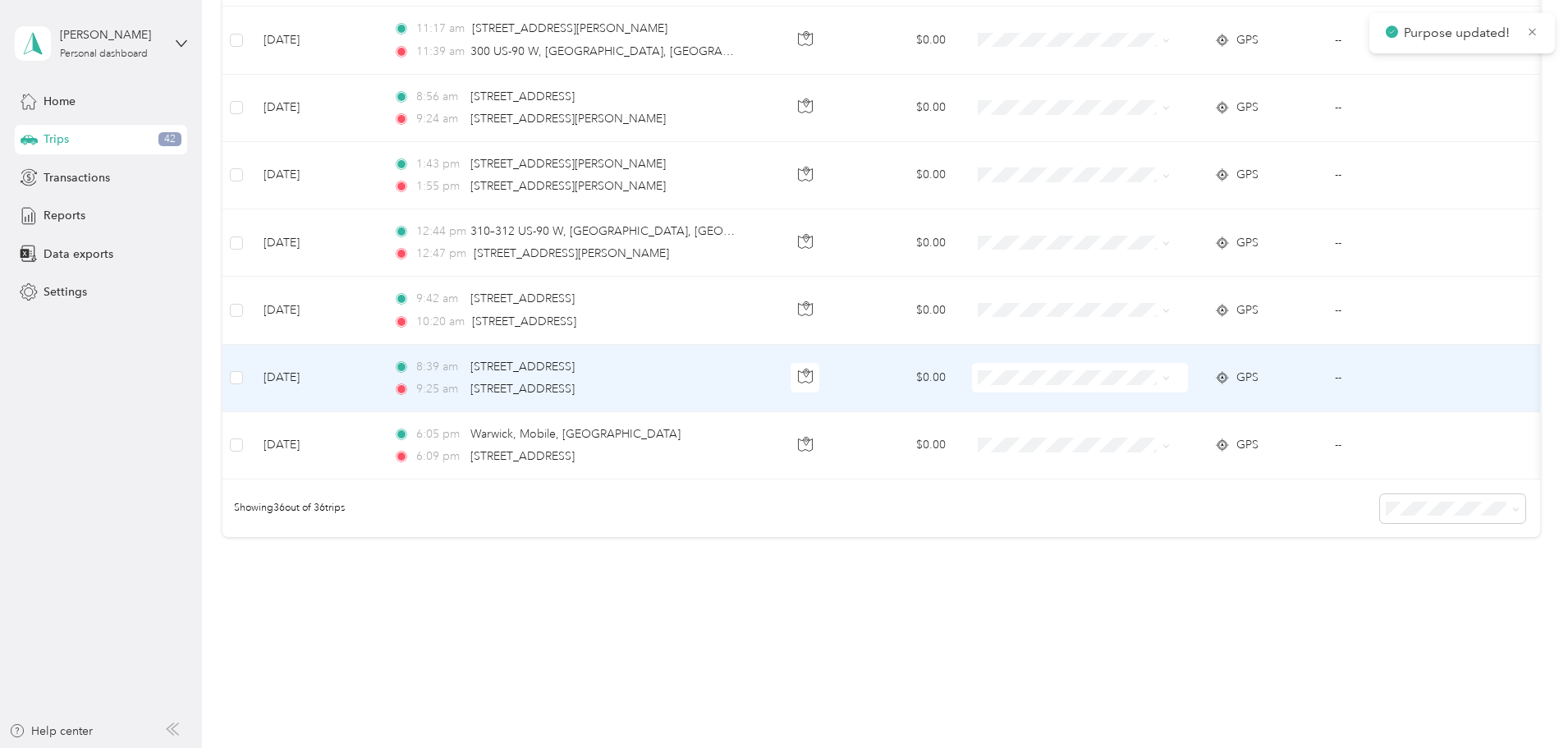
click at [1081, 363] on span at bounding box center [1080, 378] width 216 height 30
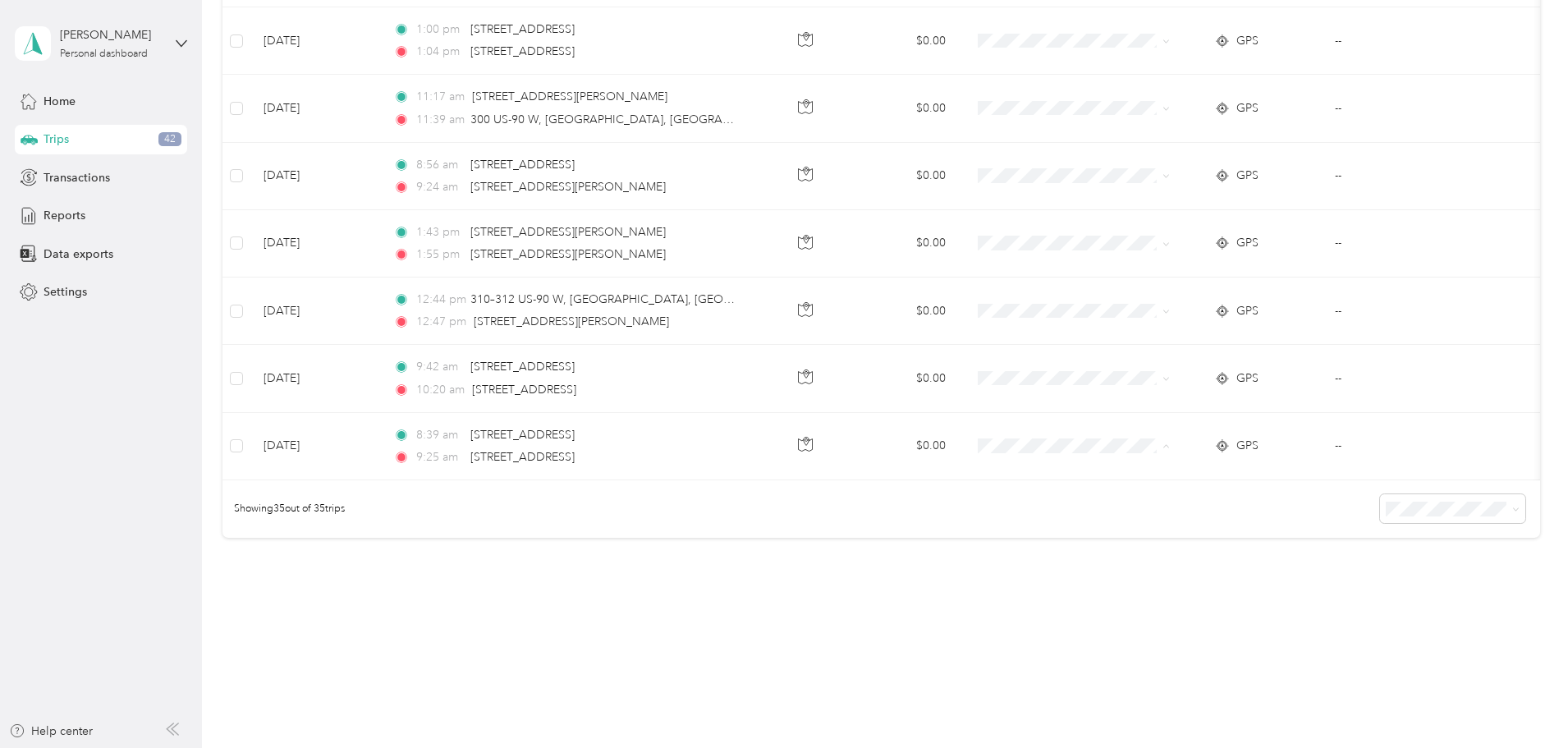
click at [999, 482] on div "Showing 35 out of 35 trips" at bounding box center [881, 509] width 1317 height 58
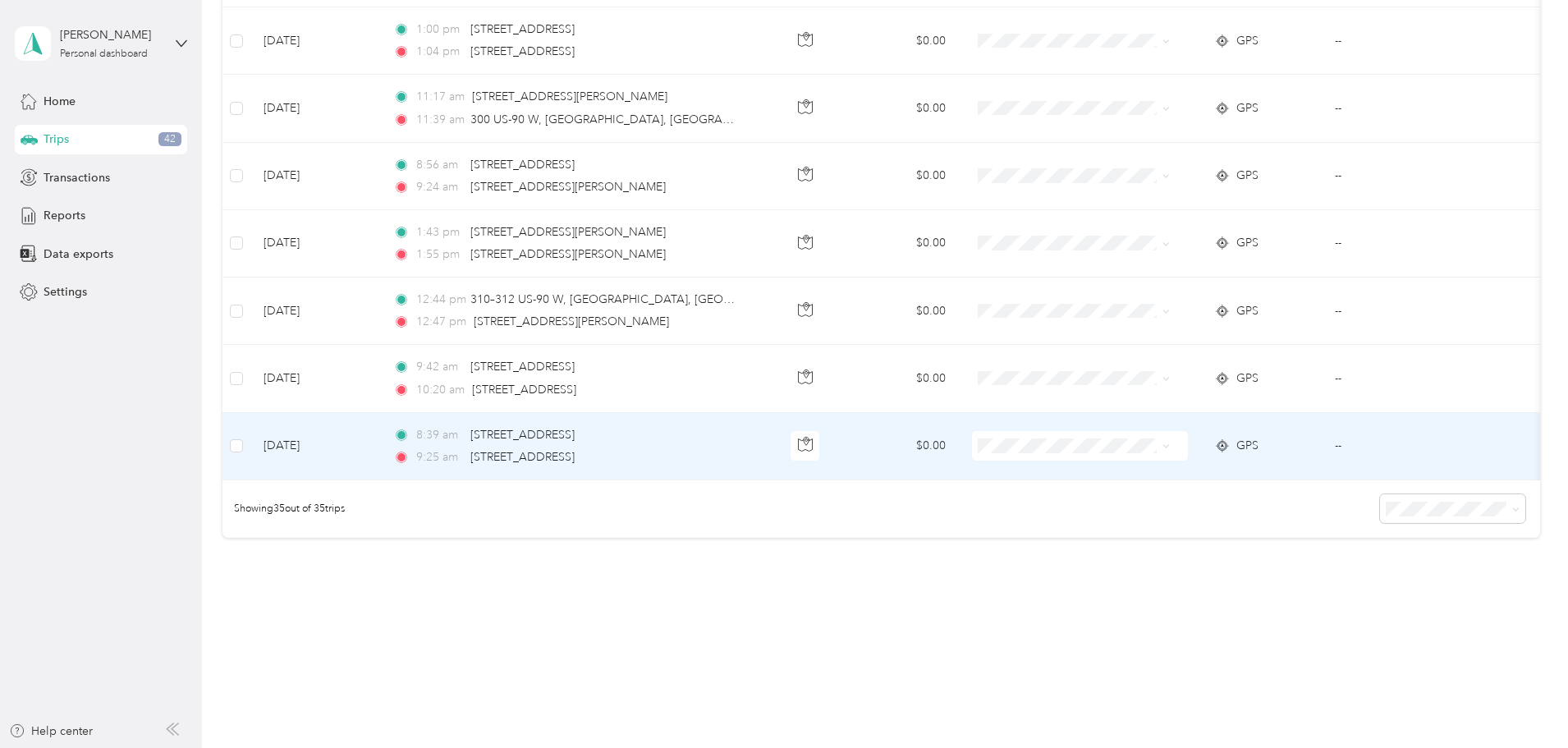
click at [1092, 431] on span at bounding box center [1080, 445] width 216 height 30
click at [1147, 445] on span "Carrix - Work" at bounding box center [1162, 447] width 152 height 18
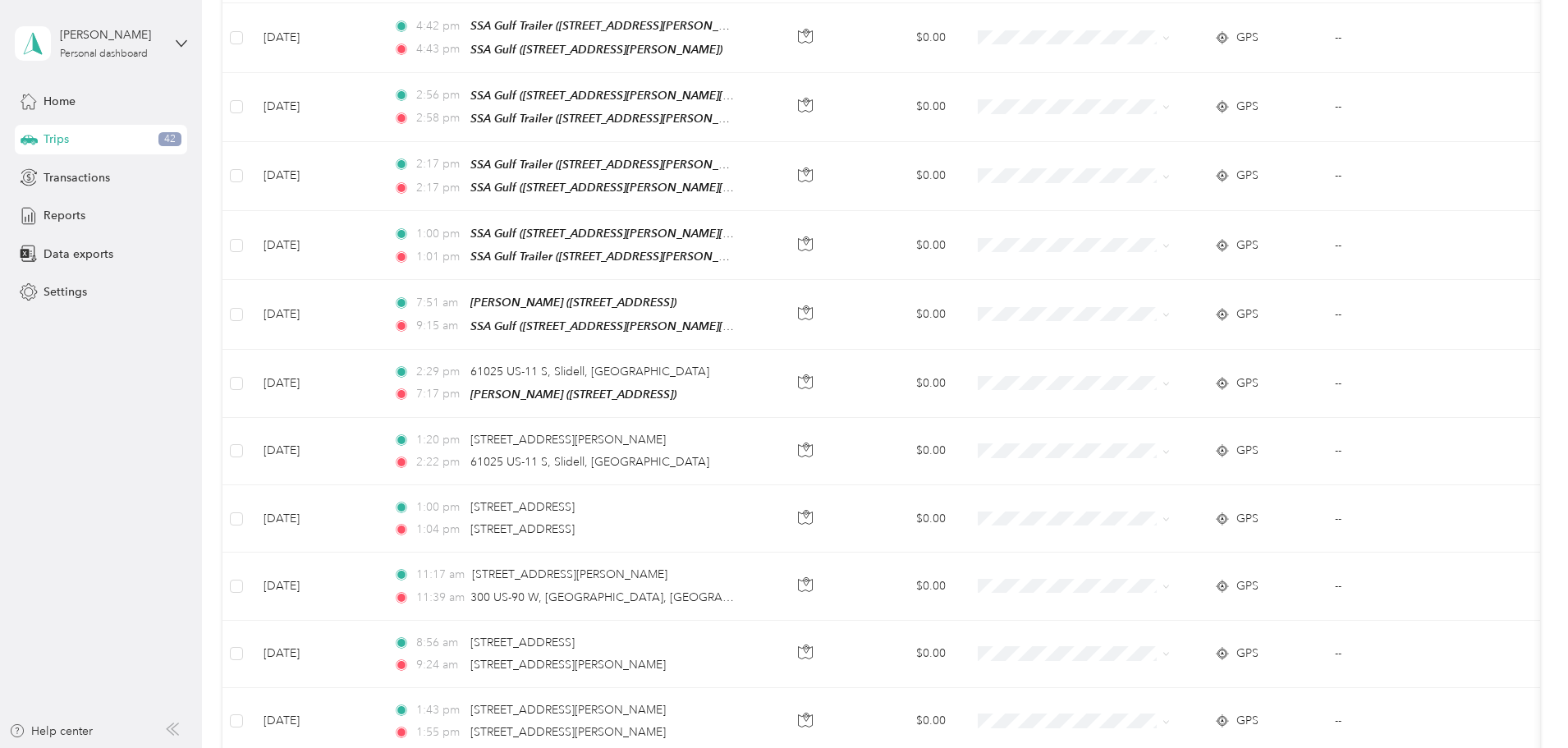
scroll to position [1300, 0]
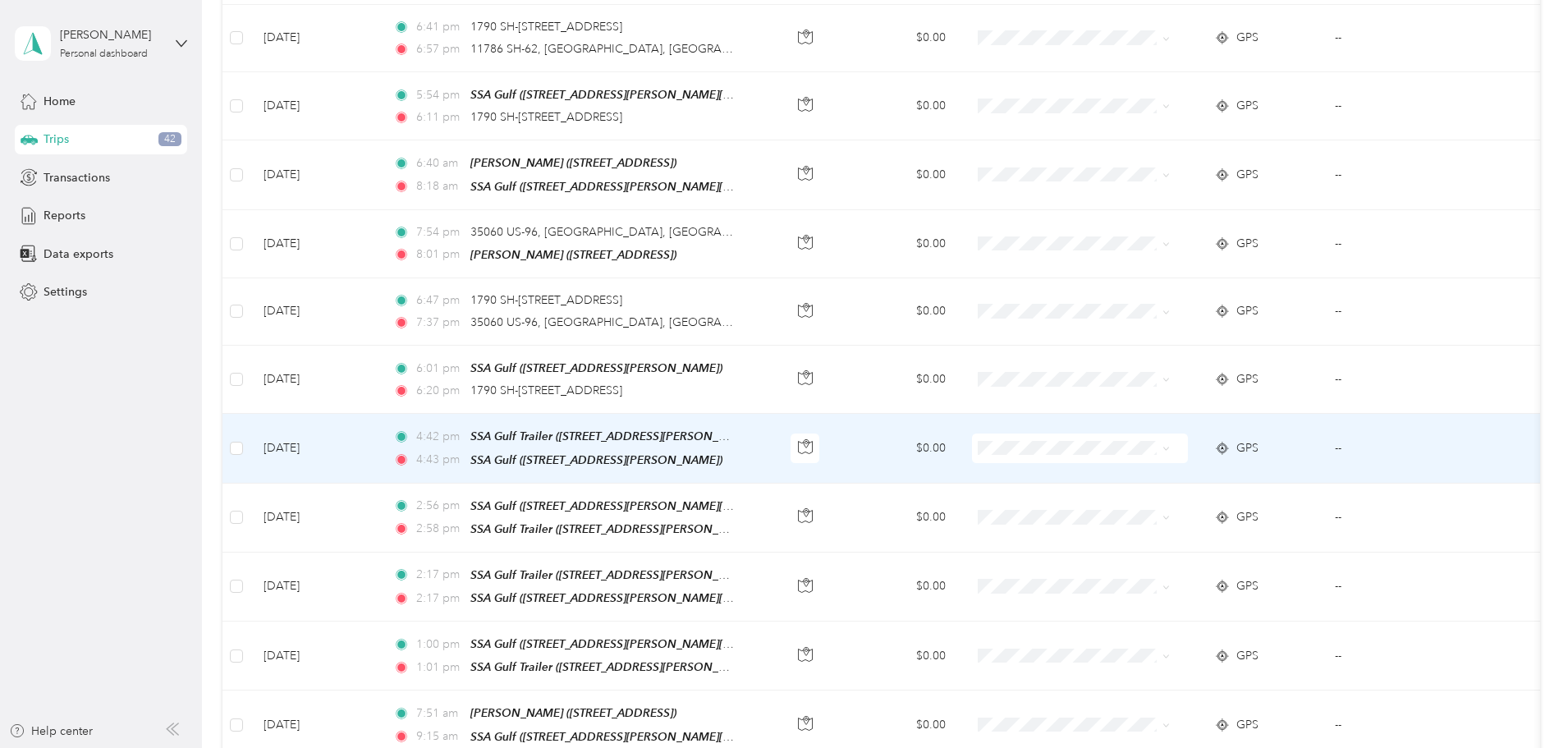
click at [1088, 436] on span at bounding box center [1080, 448] width 216 height 30
click at [1093, 452] on span "Carrix - Work" at bounding box center [1162, 458] width 152 height 18
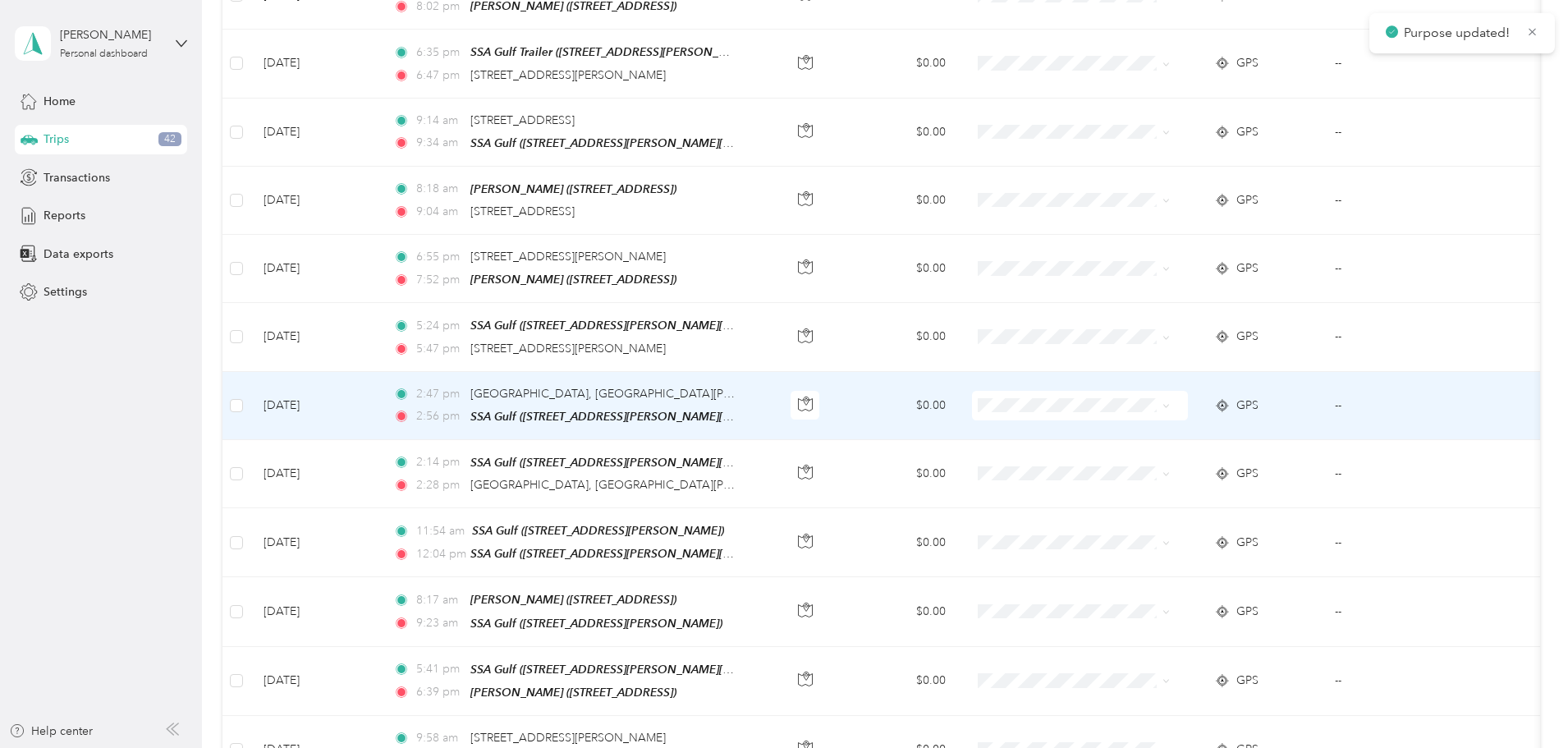
scroll to position [0, 0]
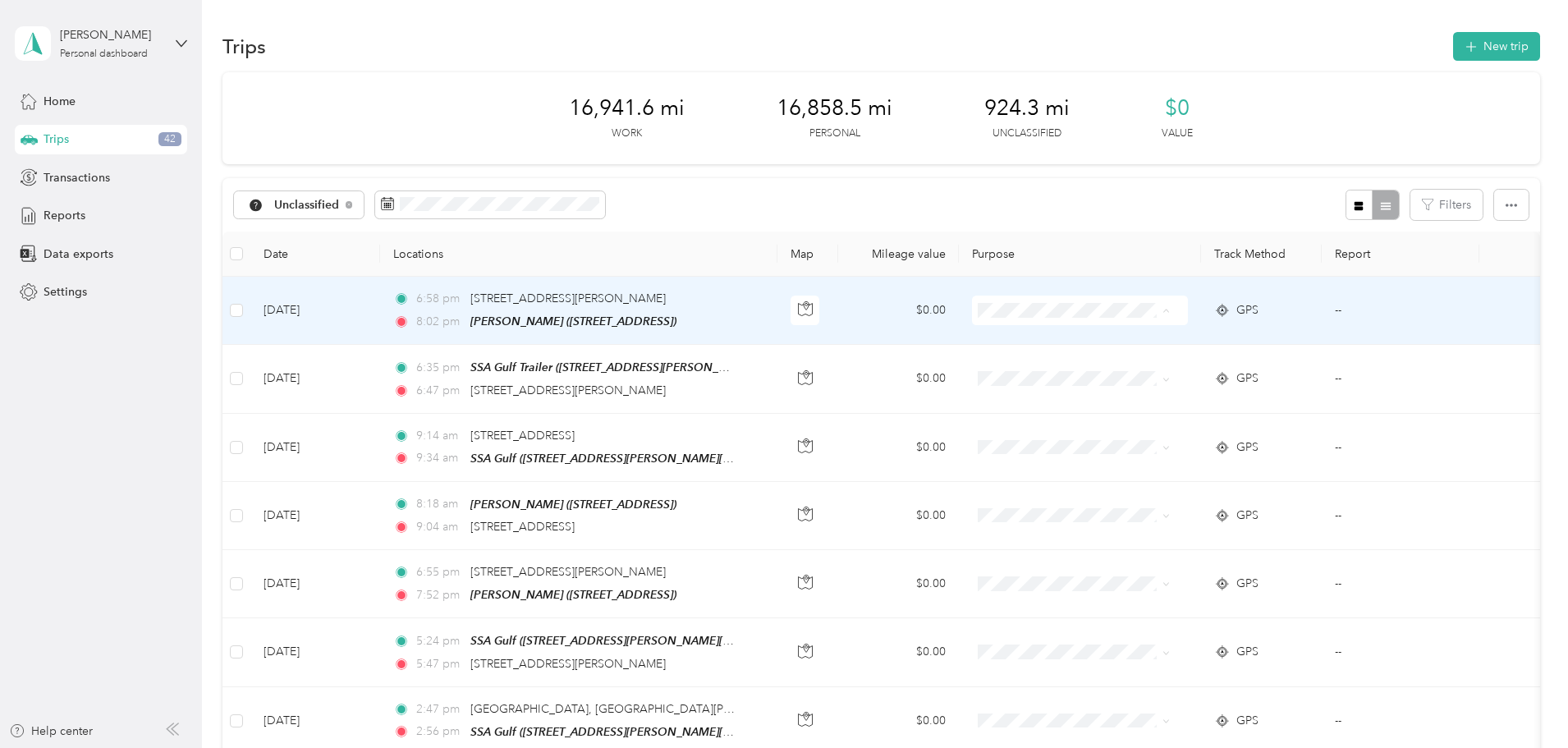
click at [1111, 365] on span "Personal" at bounding box center [1162, 369] width 152 height 18
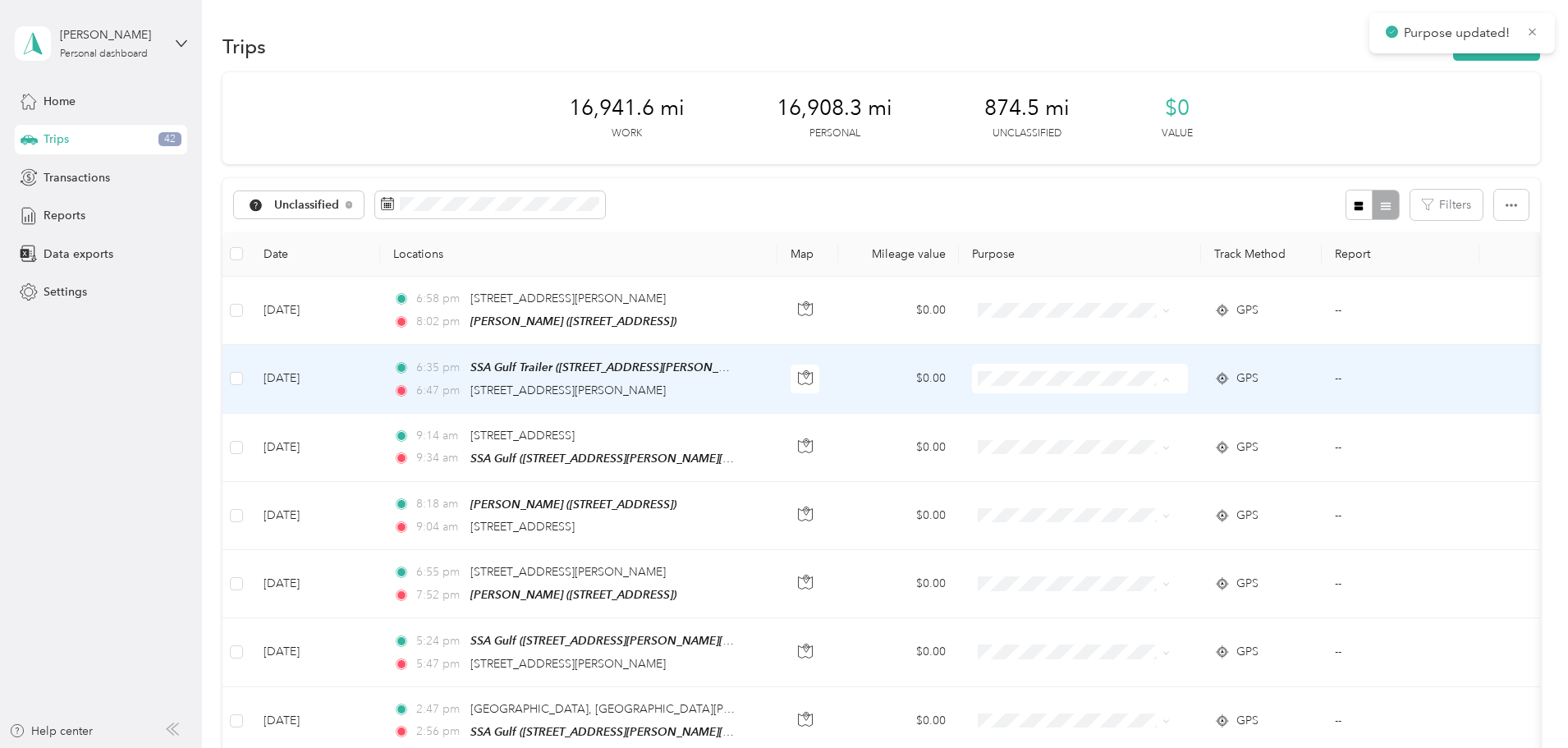
click at [1107, 405] on span "Carrix - Work" at bounding box center [1162, 408] width 152 height 18
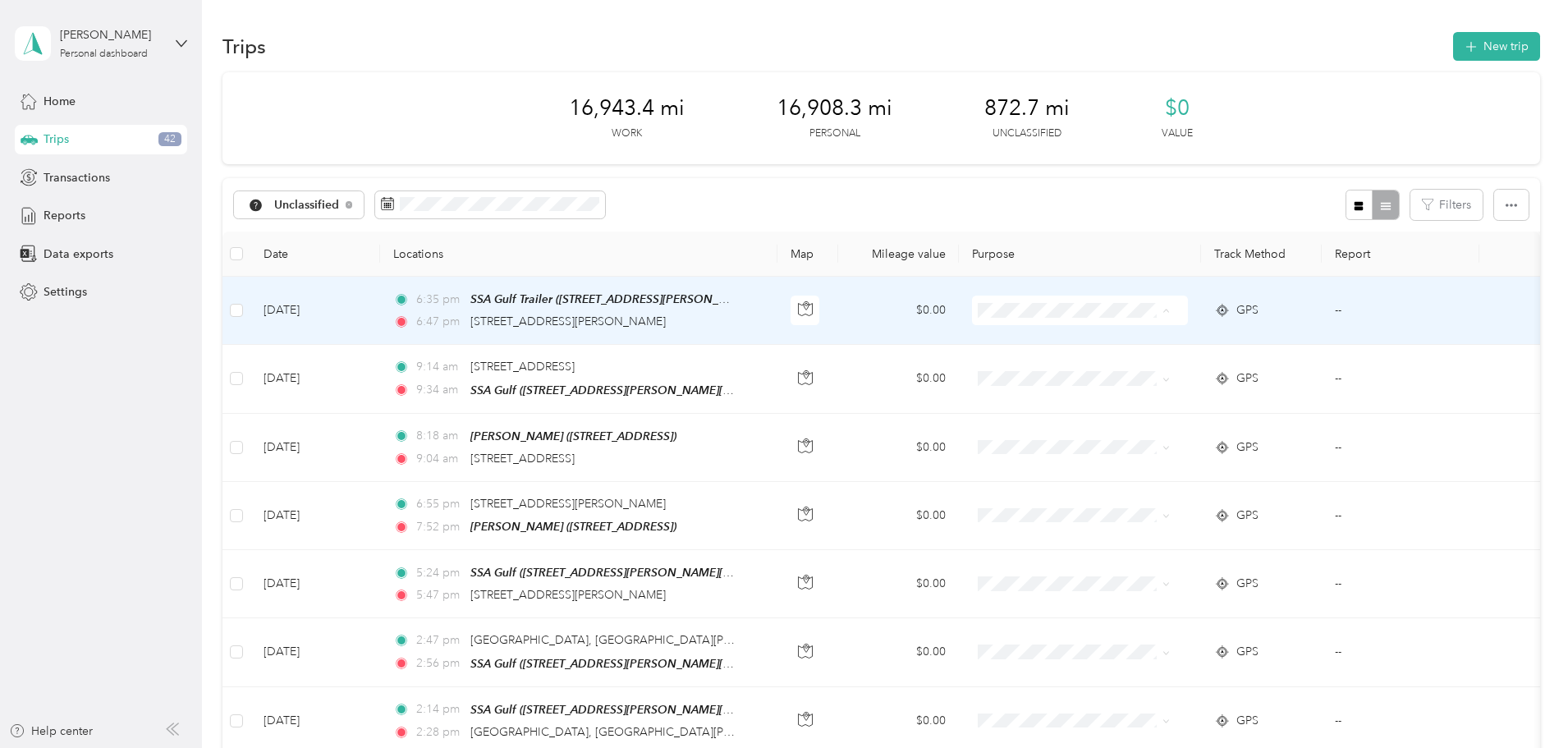
click at [1102, 337] on span "Carrix - Work" at bounding box center [1162, 341] width 152 height 18
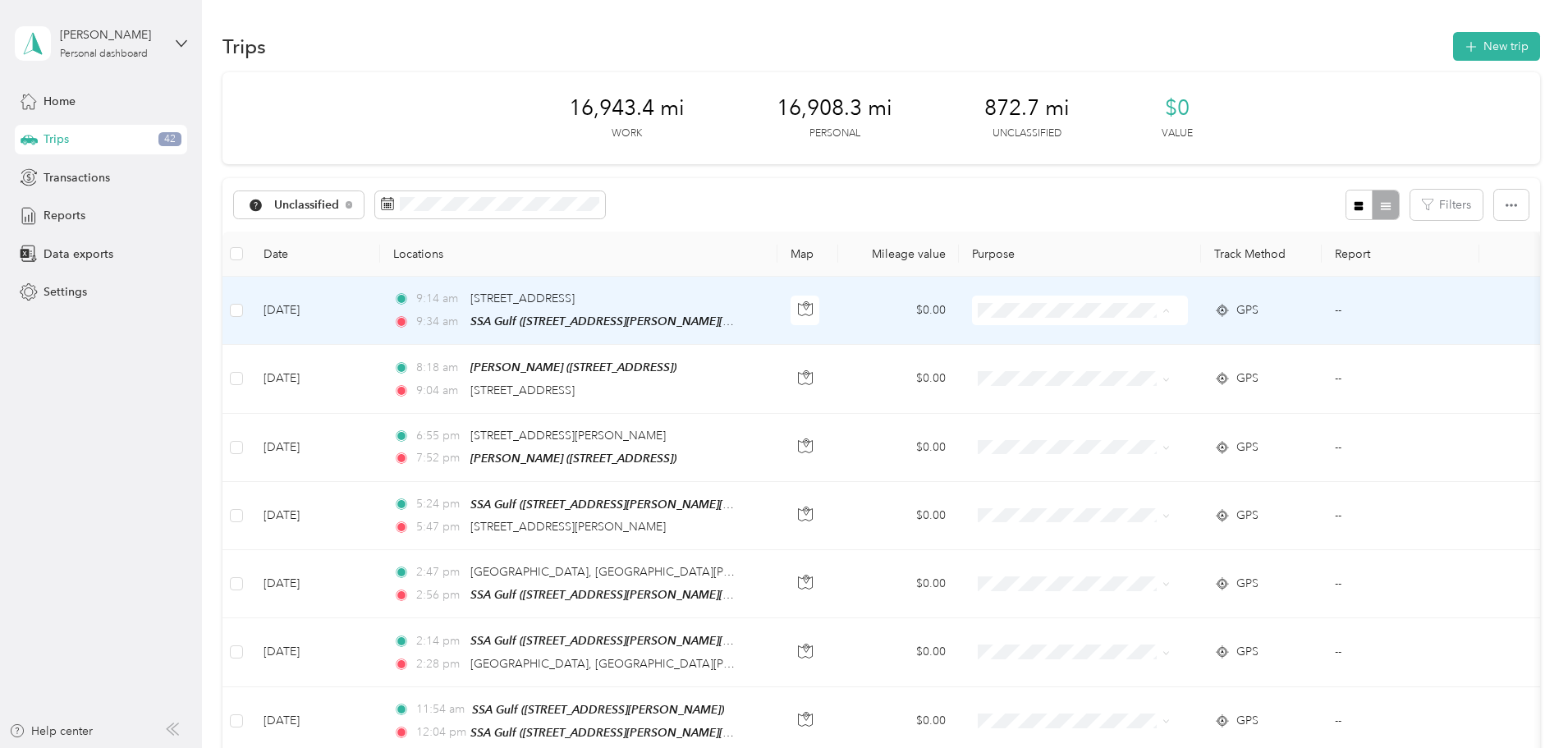
click at [1116, 343] on span "Carrix - Work" at bounding box center [1162, 341] width 152 height 18
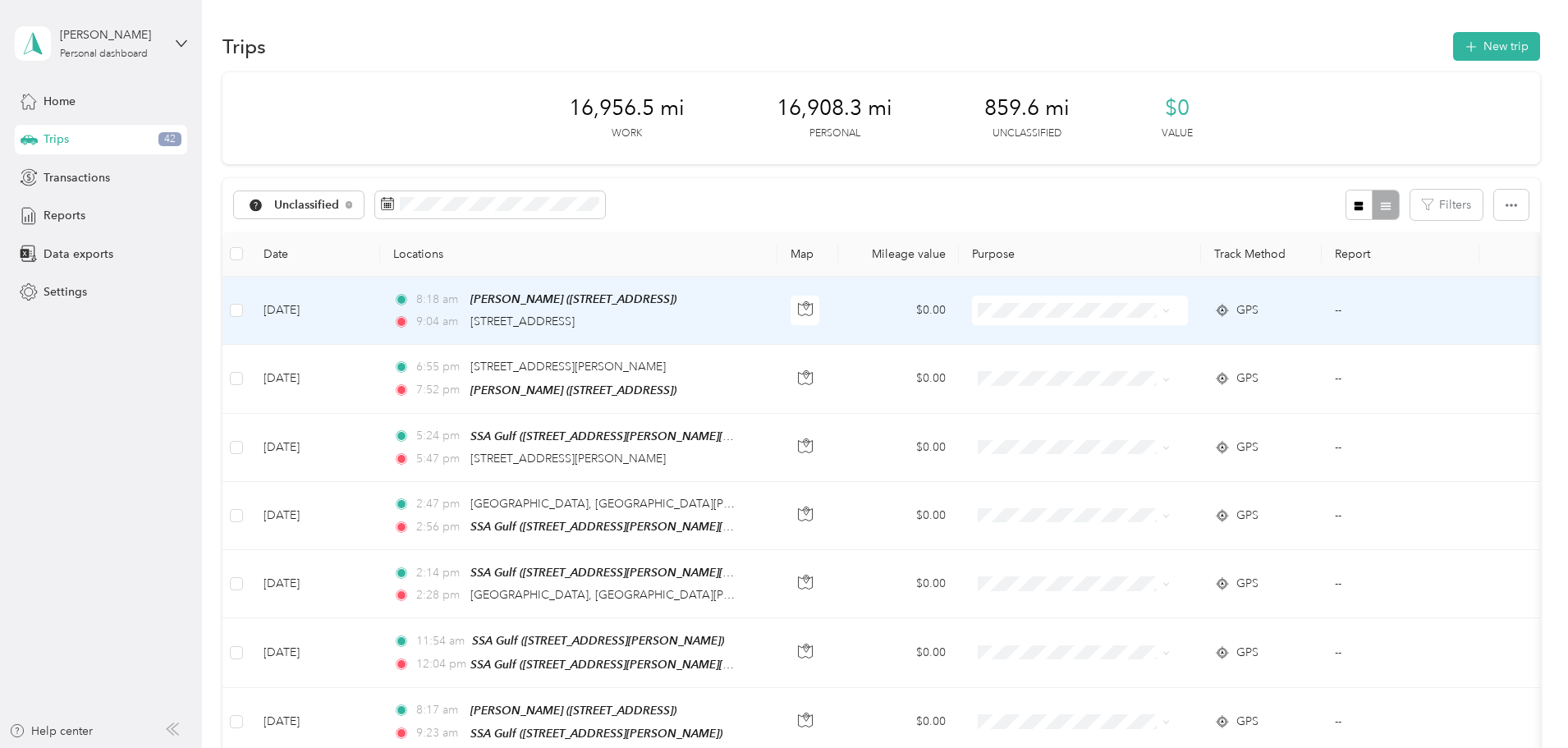
click at [1125, 322] on span at bounding box center [1080, 311] width 216 height 30
click at [1179, 319] on span at bounding box center [1080, 311] width 216 height 30
click at [1188, 314] on span at bounding box center [1080, 311] width 216 height 30
click at [1144, 359] on li "Personal" at bounding box center [1145, 369] width 203 height 29
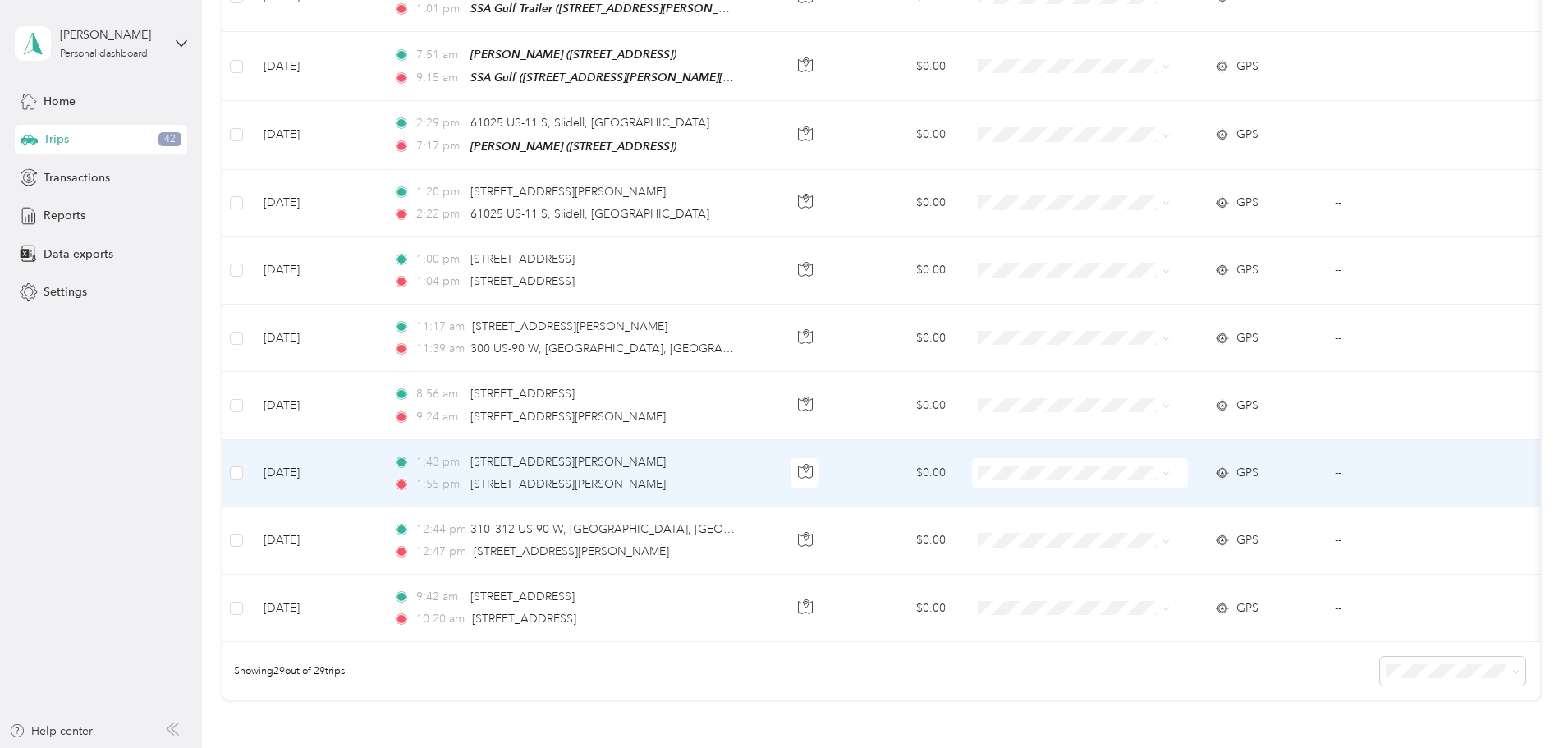
scroll to position [1642, 0]
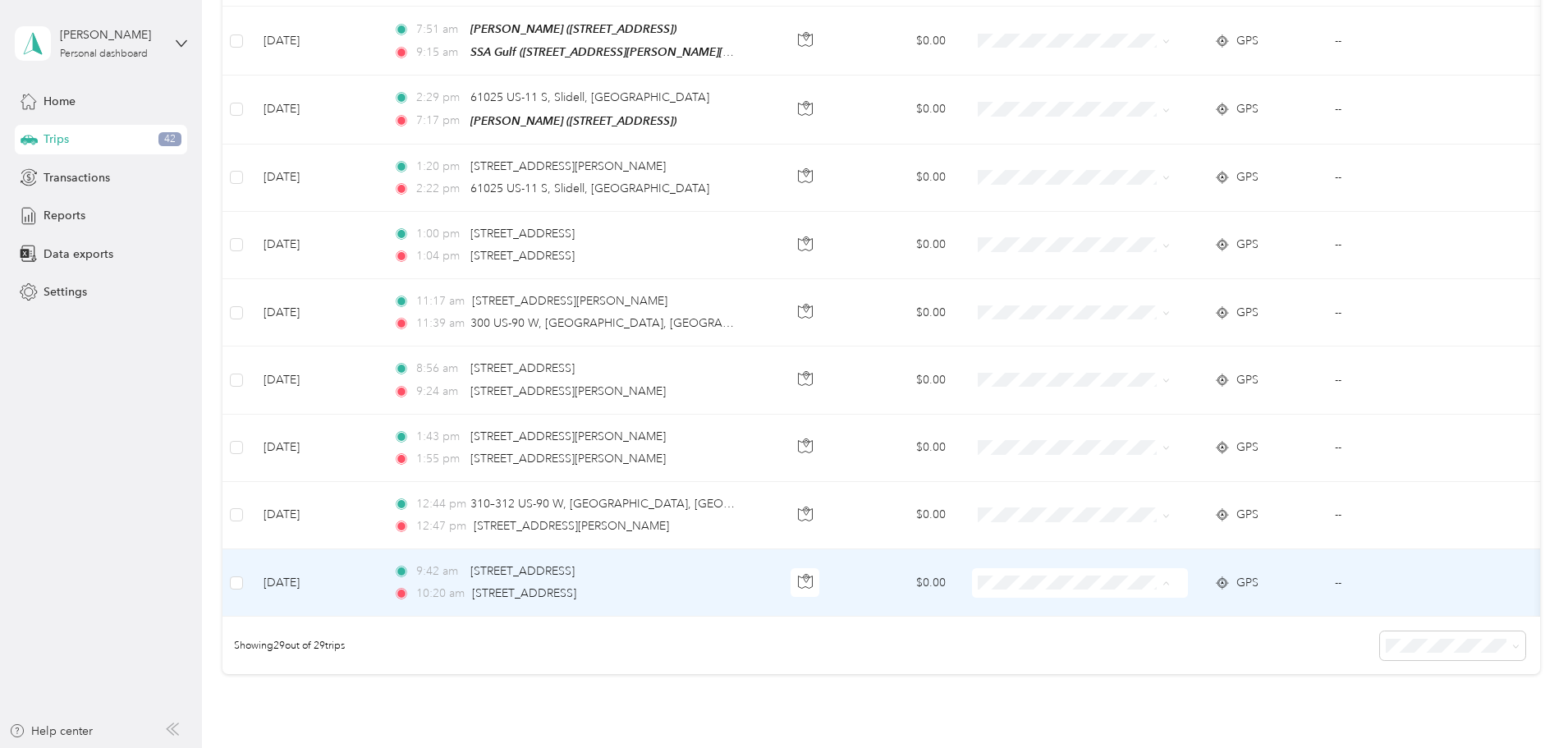
click at [1108, 615] on span "Personal" at bounding box center [1162, 618] width 152 height 18
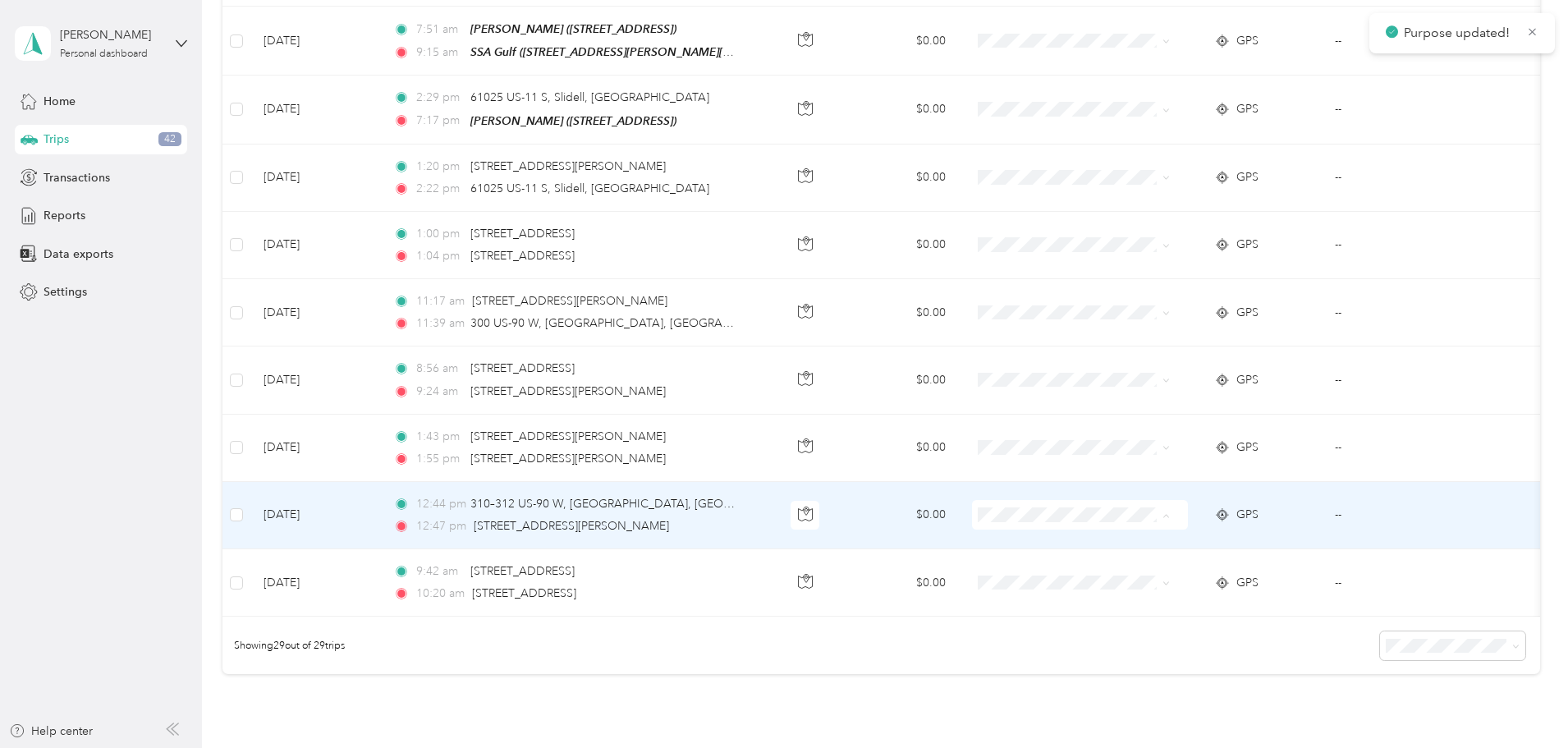
click at [1091, 548] on span "Personal" at bounding box center [1162, 550] width 152 height 18
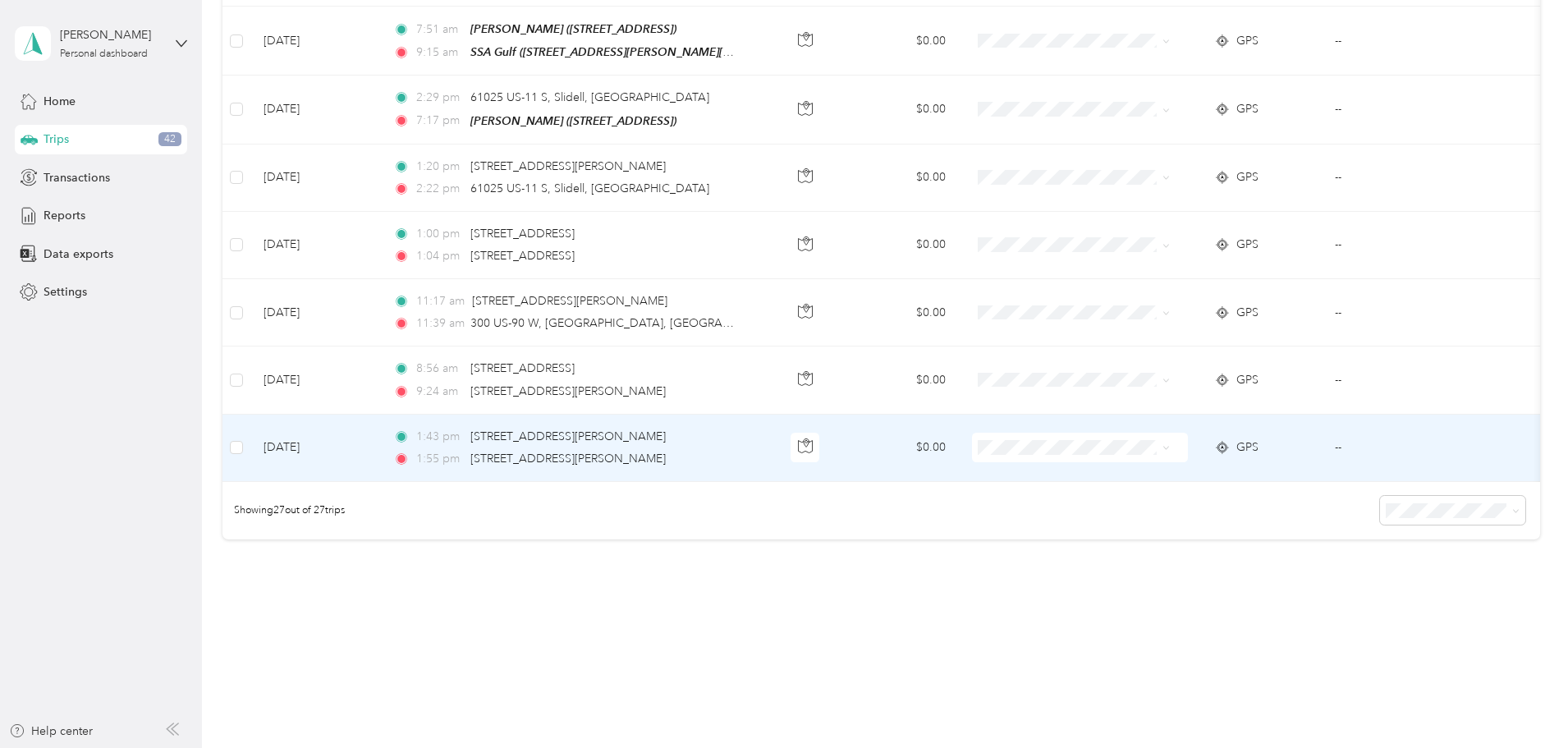
click at [1100, 481] on span "Personal" at bounding box center [1162, 478] width 152 height 18
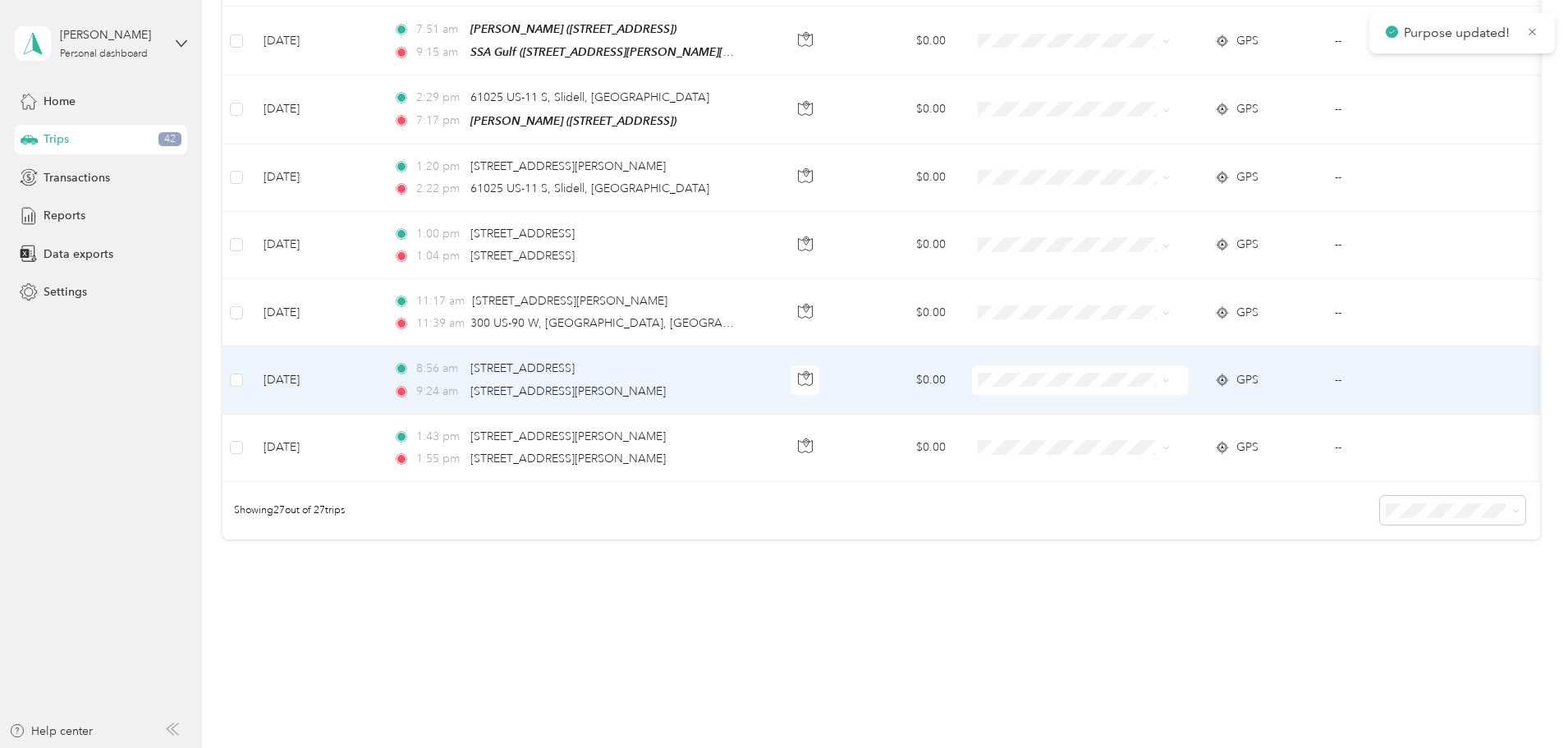
click at [1100, 366] on span at bounding box center [1080, 380] width 216 height 30
click at [1116, 366] on span at bounding box center [1080, 380] width 216 height 30
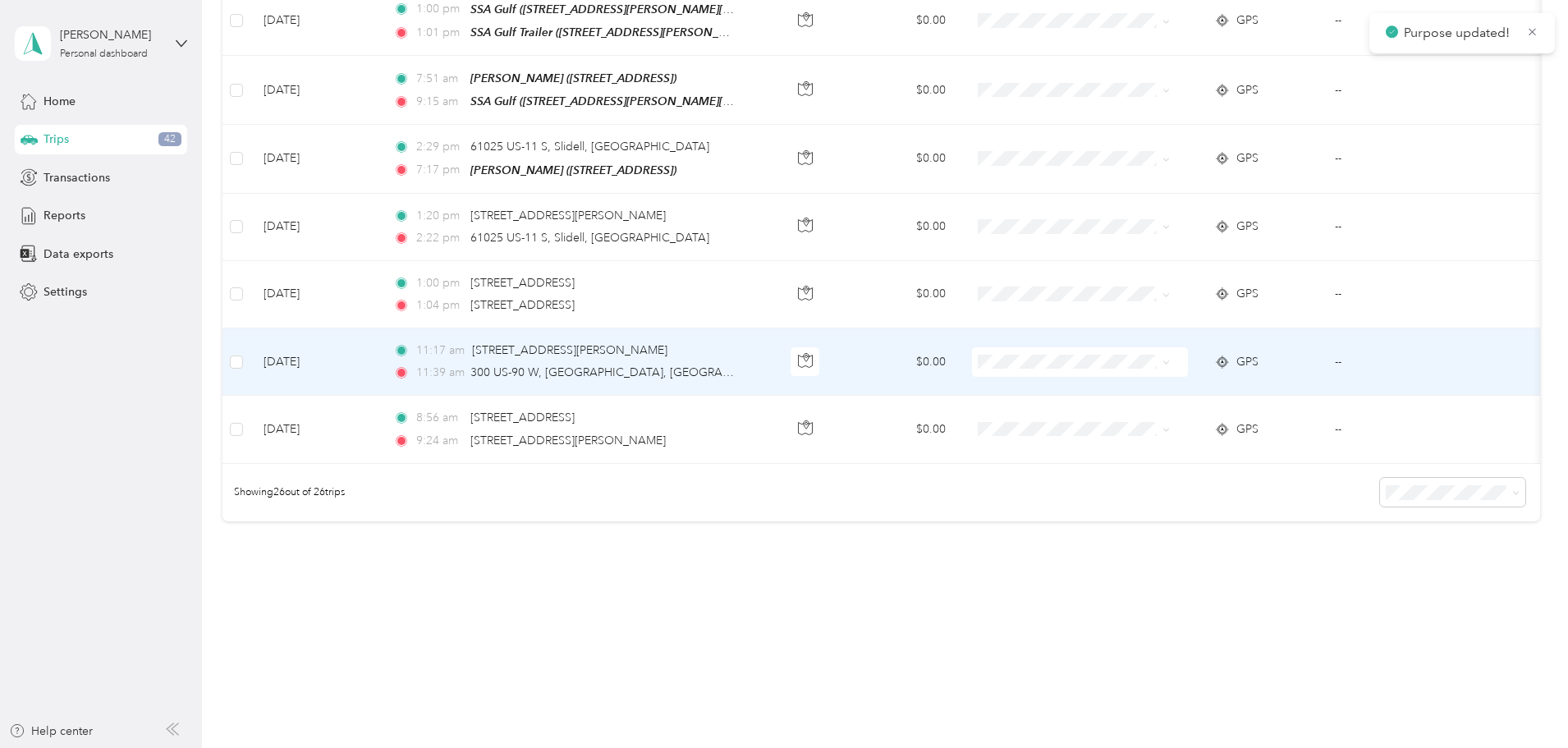
scroll to position [1581, 0]
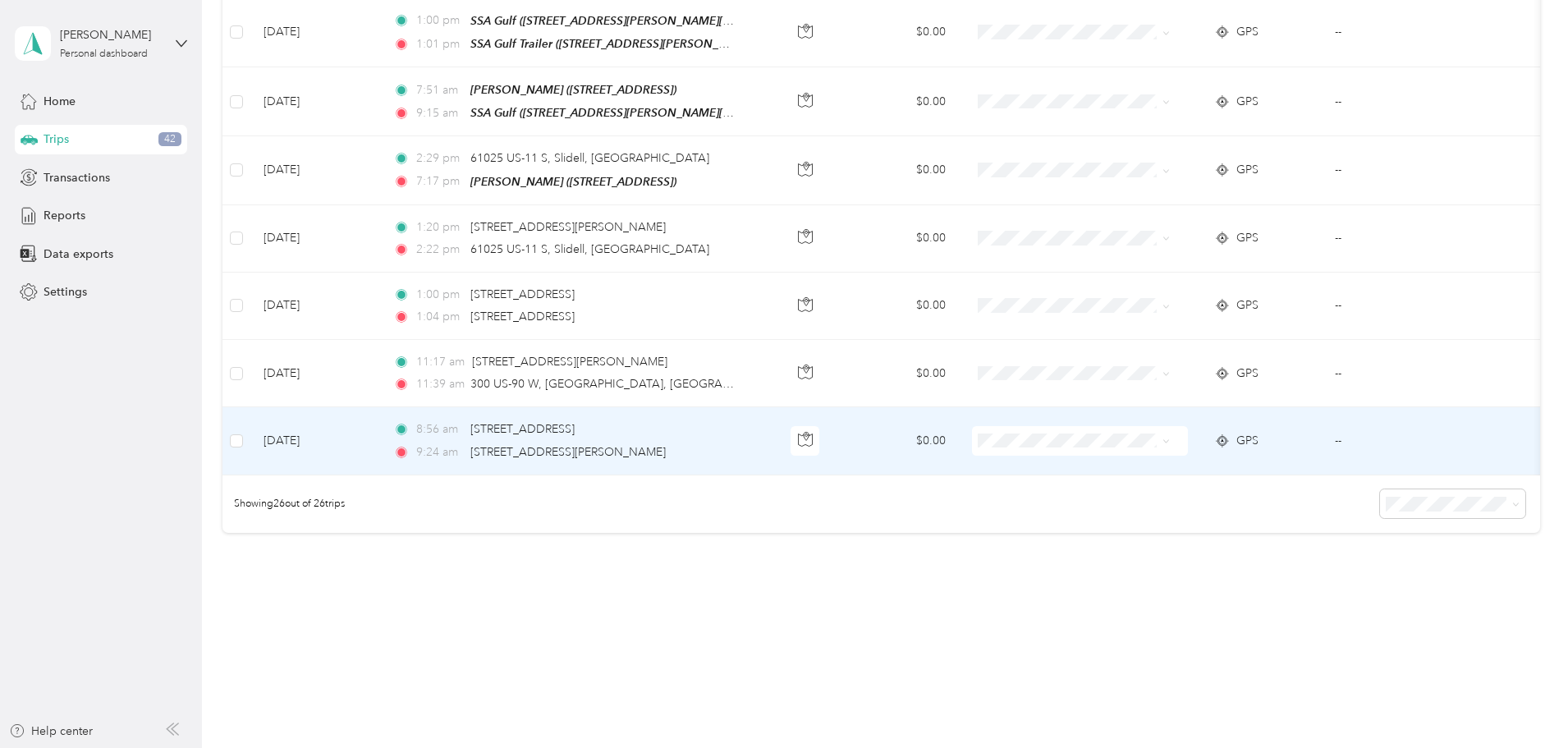
click at [1106, 426] on span at bounding box center [1080, 441] width 216 height 30
click at [1110, 471] on span "Personal" at bounding box center [1162, 476] width 152 height 18
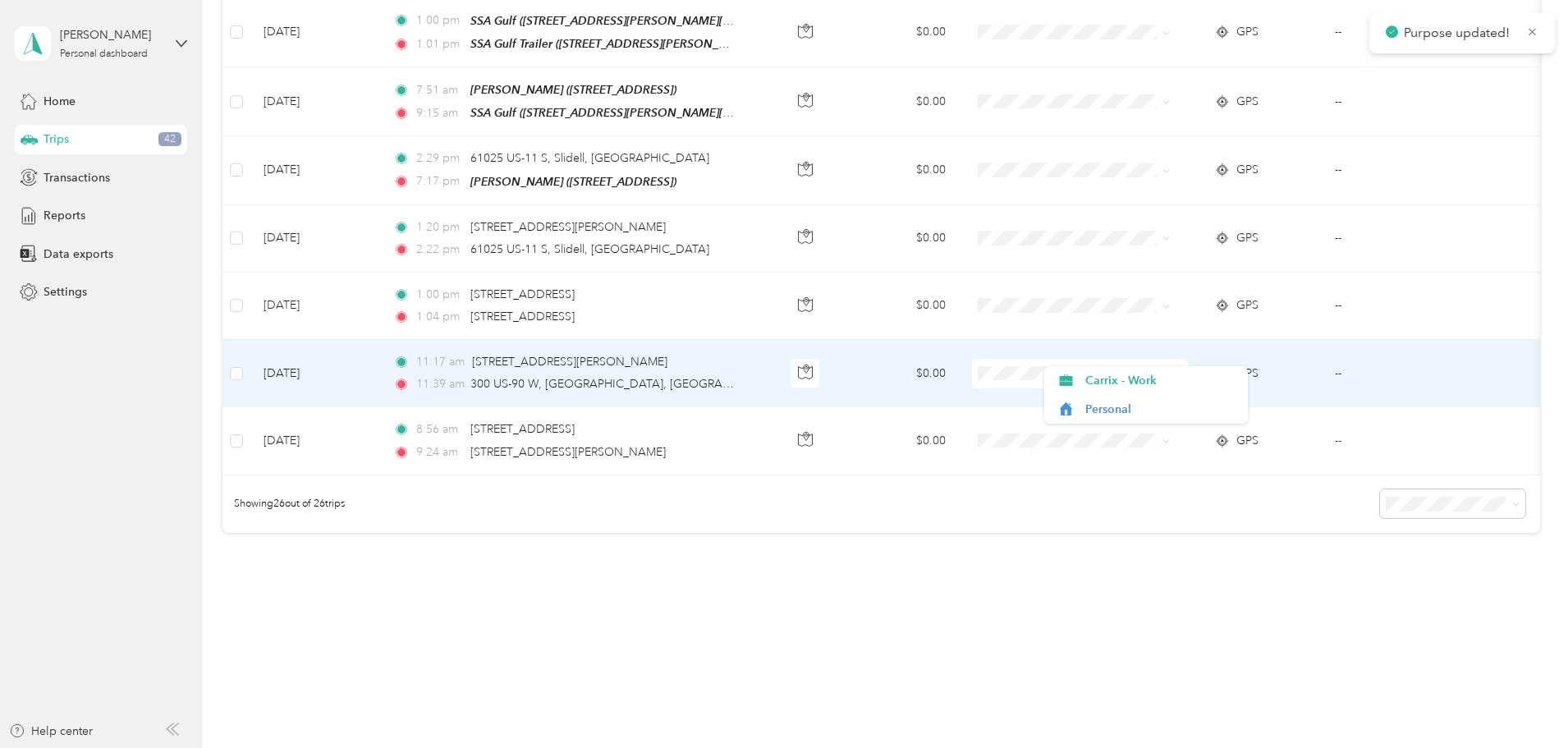
scroll to position [1514, 0]
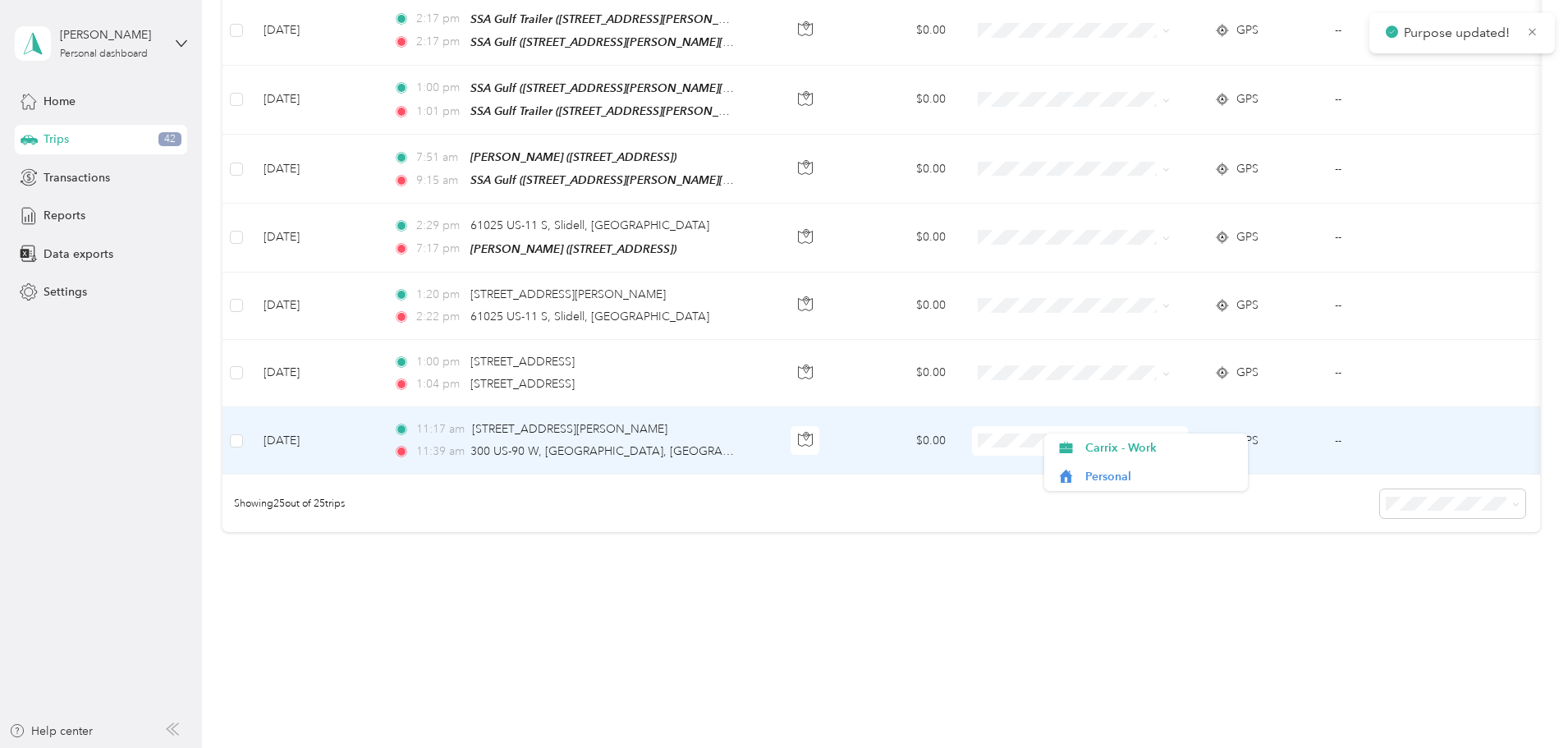
click at [1119, 426] on span at bounding box center [1080, 441] width 216 height 30
click at [1130, 480] on span "Personal" at bounding box center [1162, 473] width 152 height 18
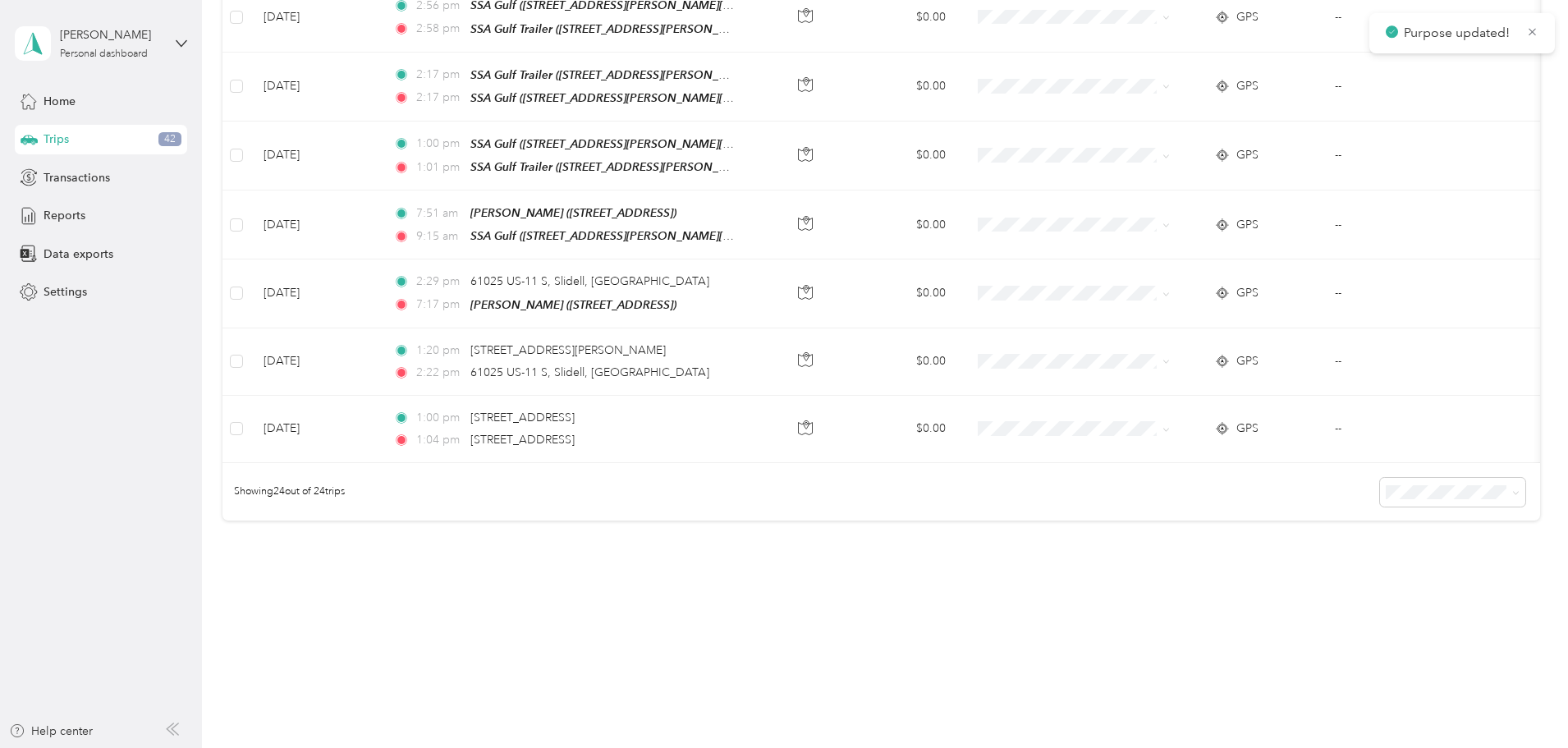
scroll to position [1447, 0]
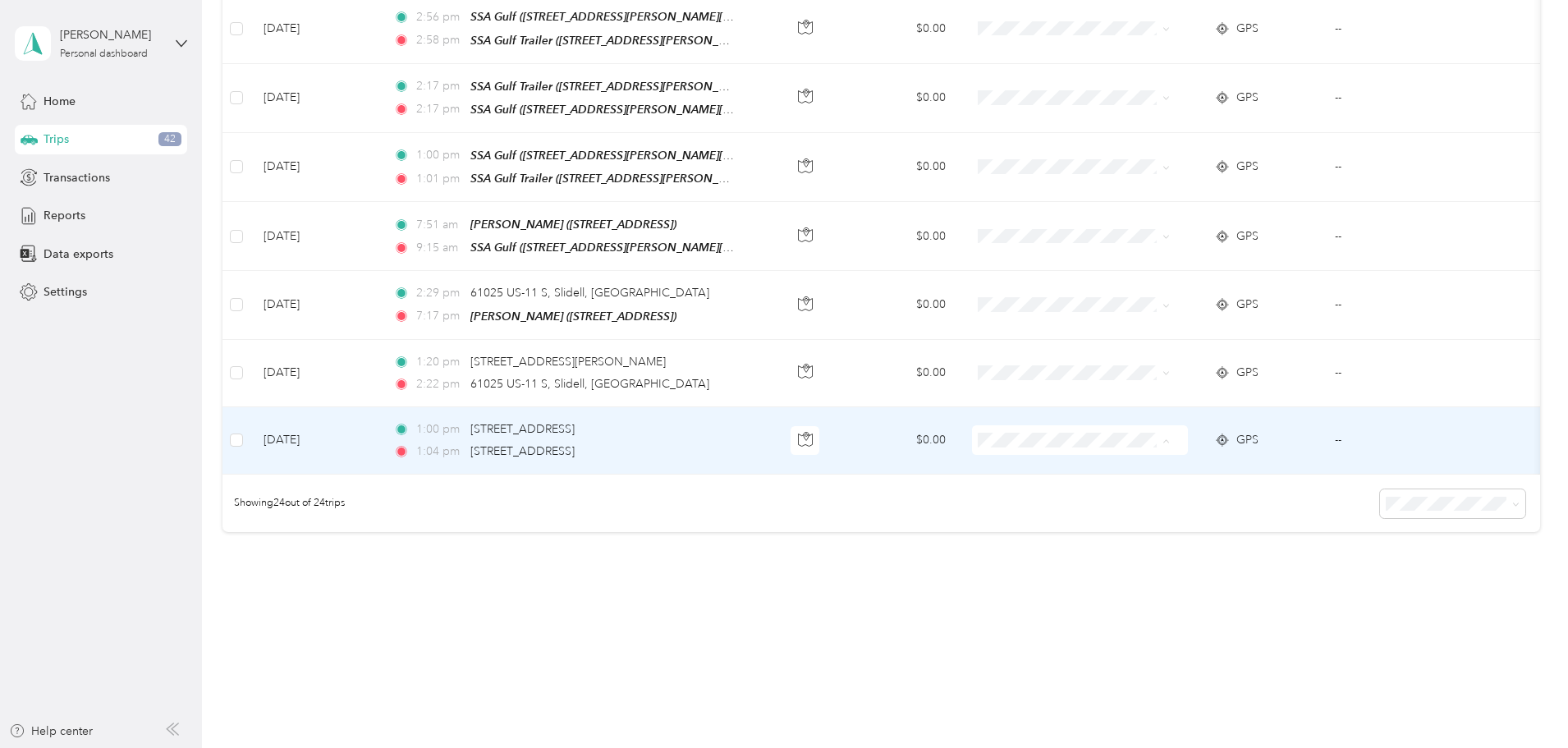
click at [1102, 471] on span "Personal" at bounding box center [1162, 475] width 152 height 18
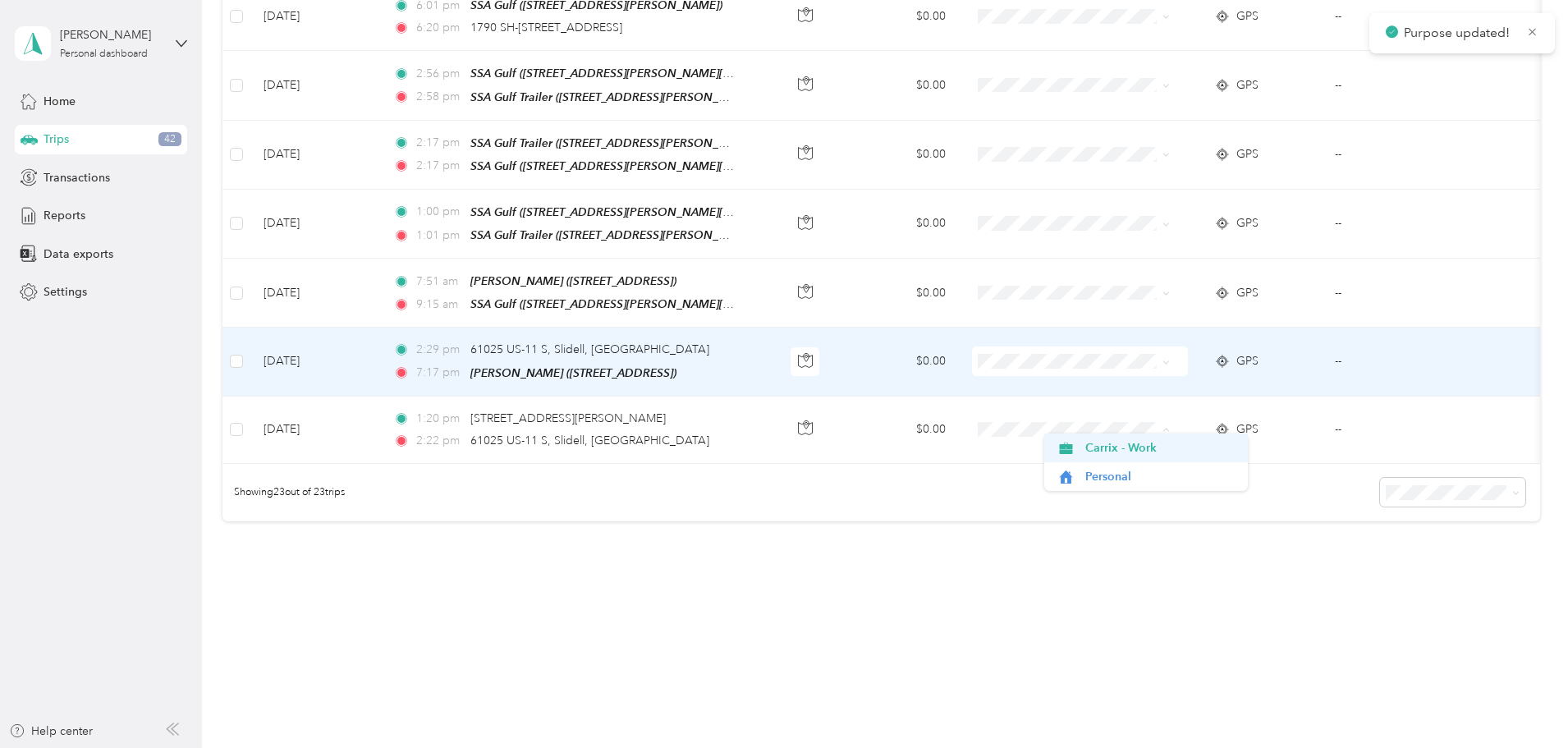
scroll to position [1378, 0]
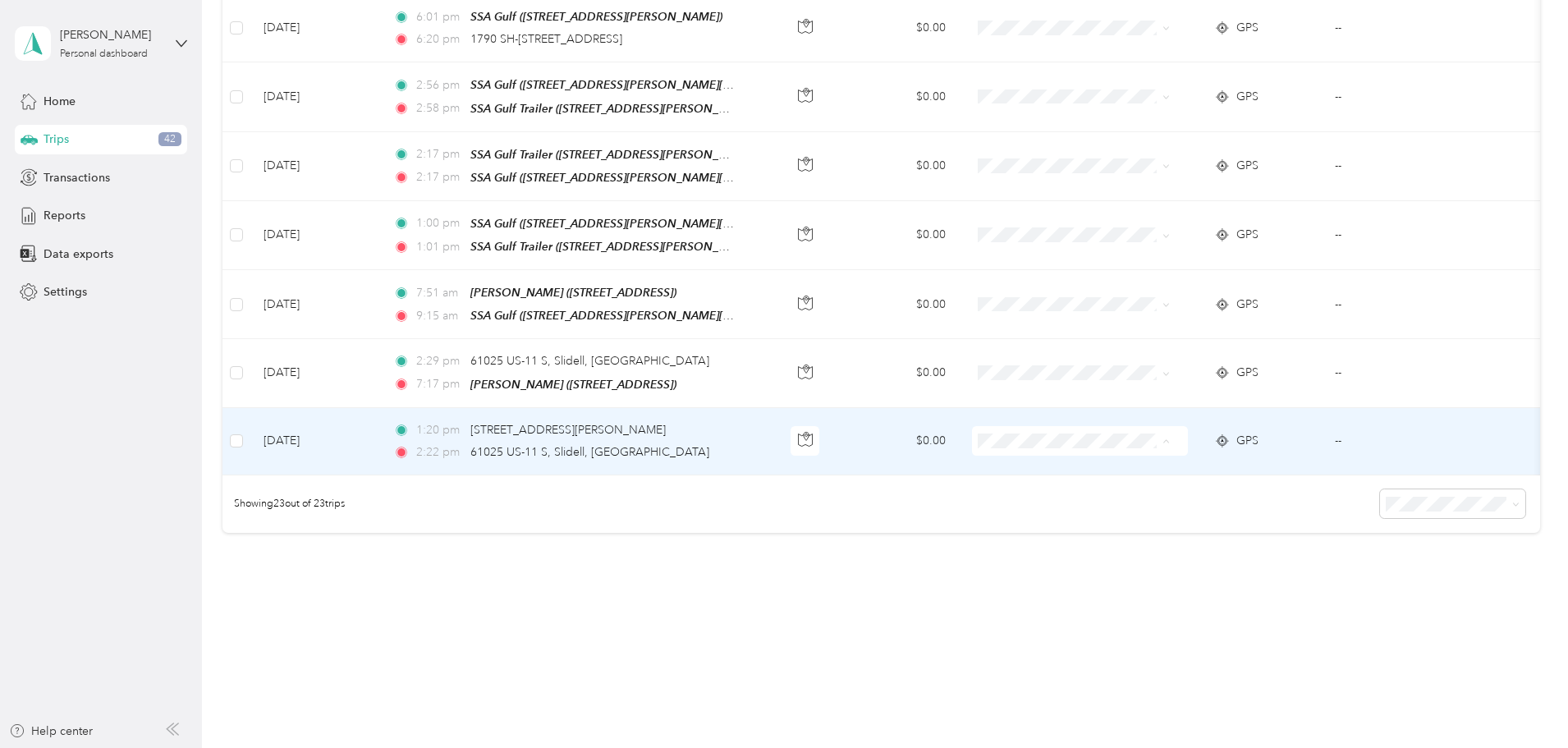
click at [1100, 473] on span "Personal" at bounding box center [1162, 476] width 152 height 18
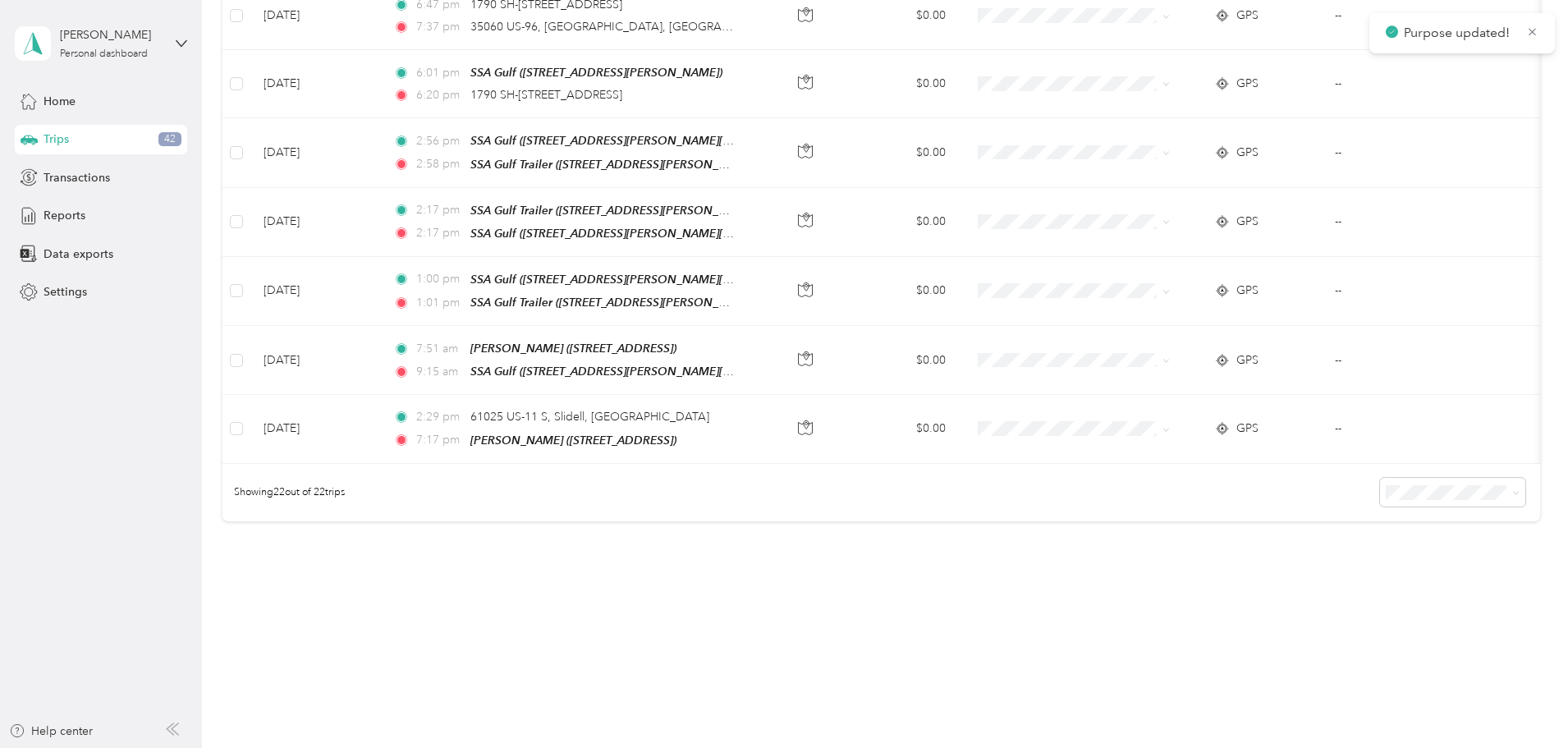
scroll to position [1311, 0]
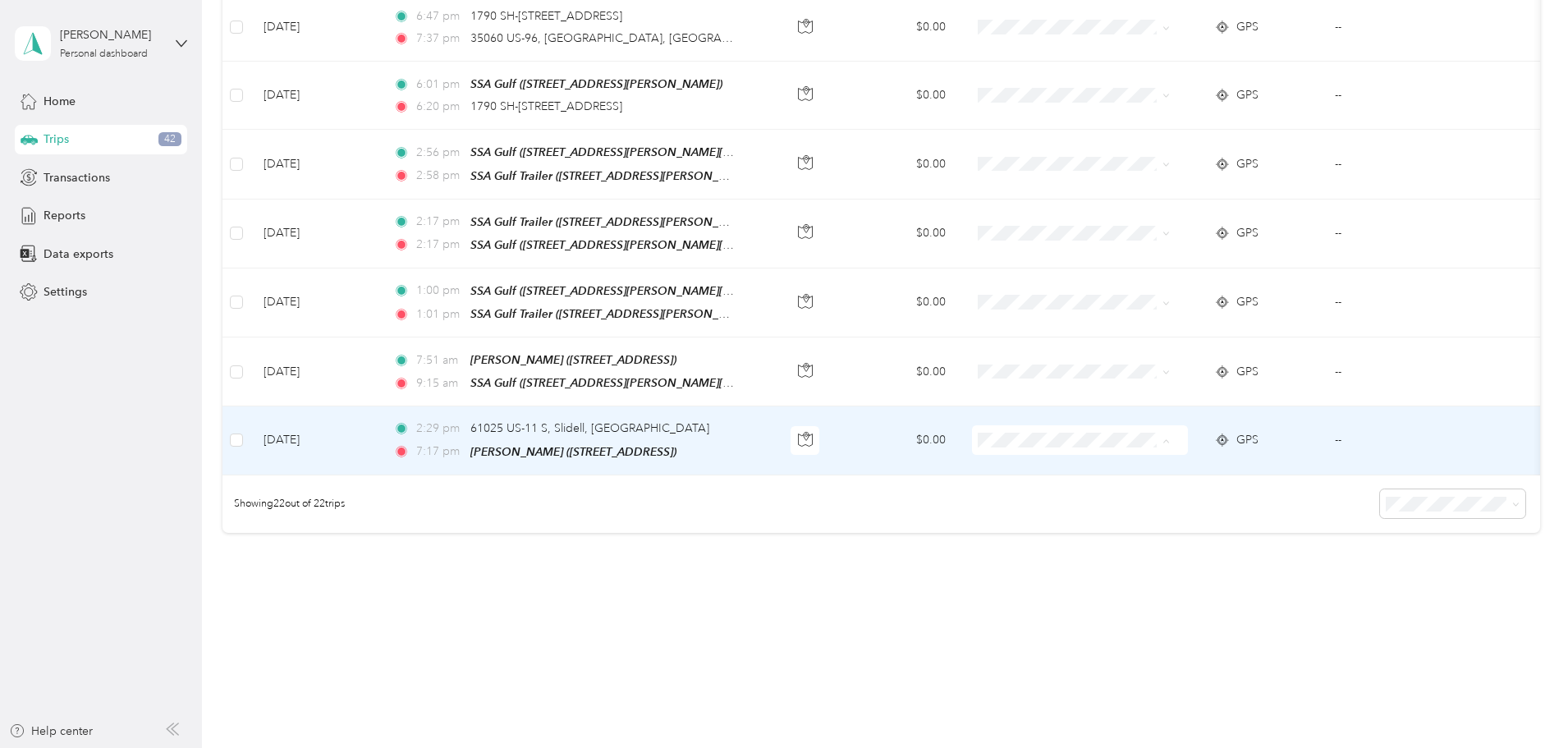
click at [1097, 466] on li "Personal" at bounding box center [1145, 476] width 203 height 29
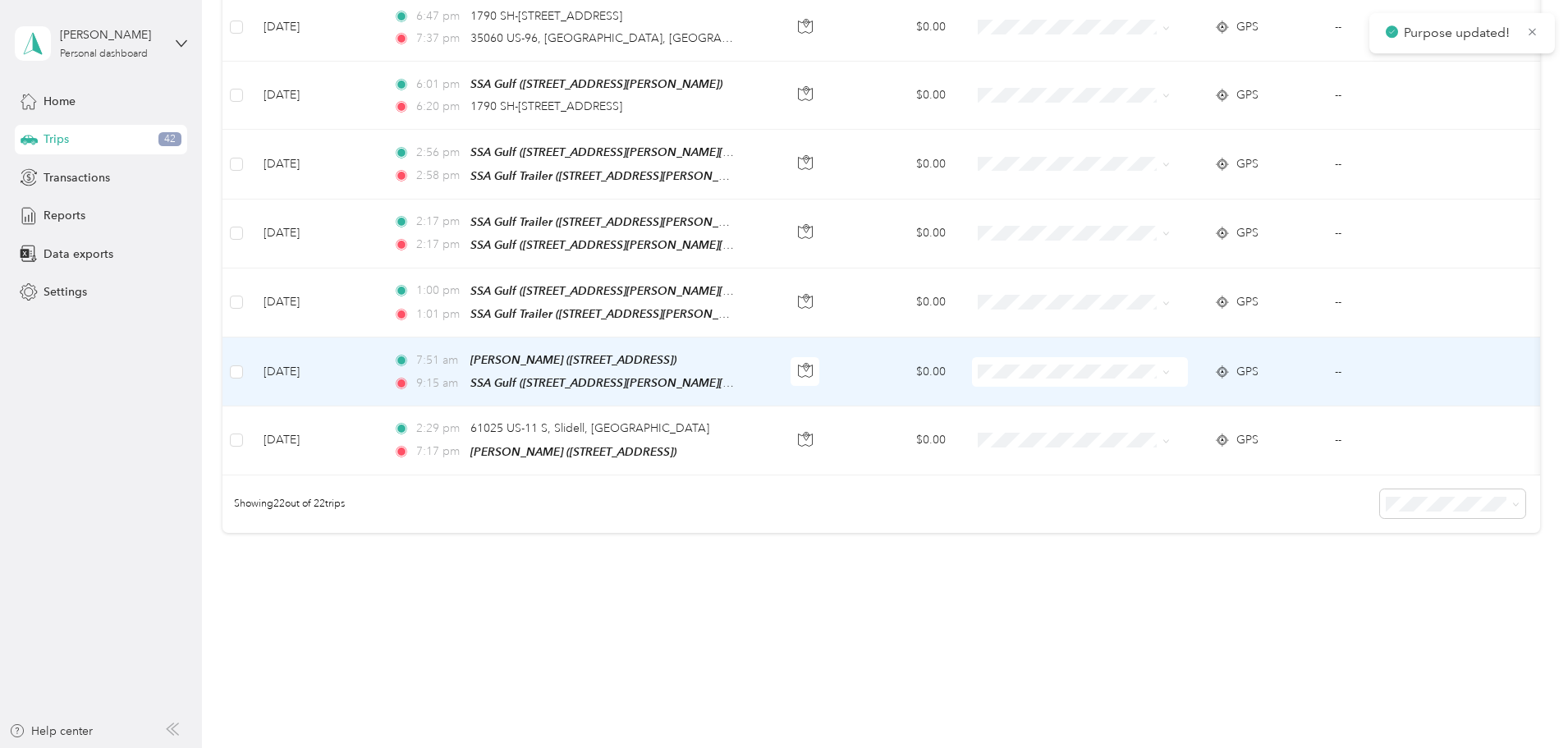
click at [1099, 406] on span "Personal" at bounding box center [1162, 403] width 152 height 18
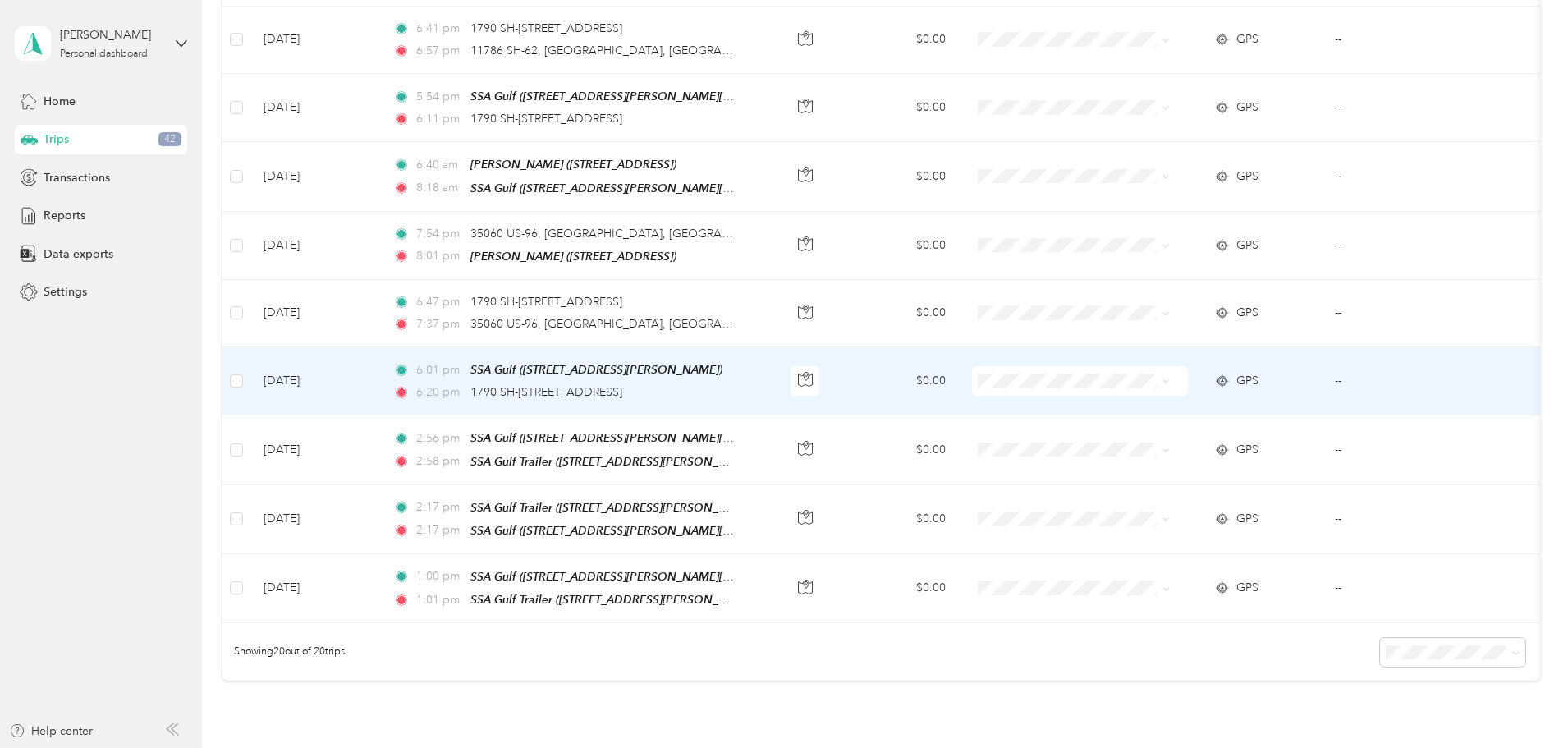
scroll to position [1177, 0]
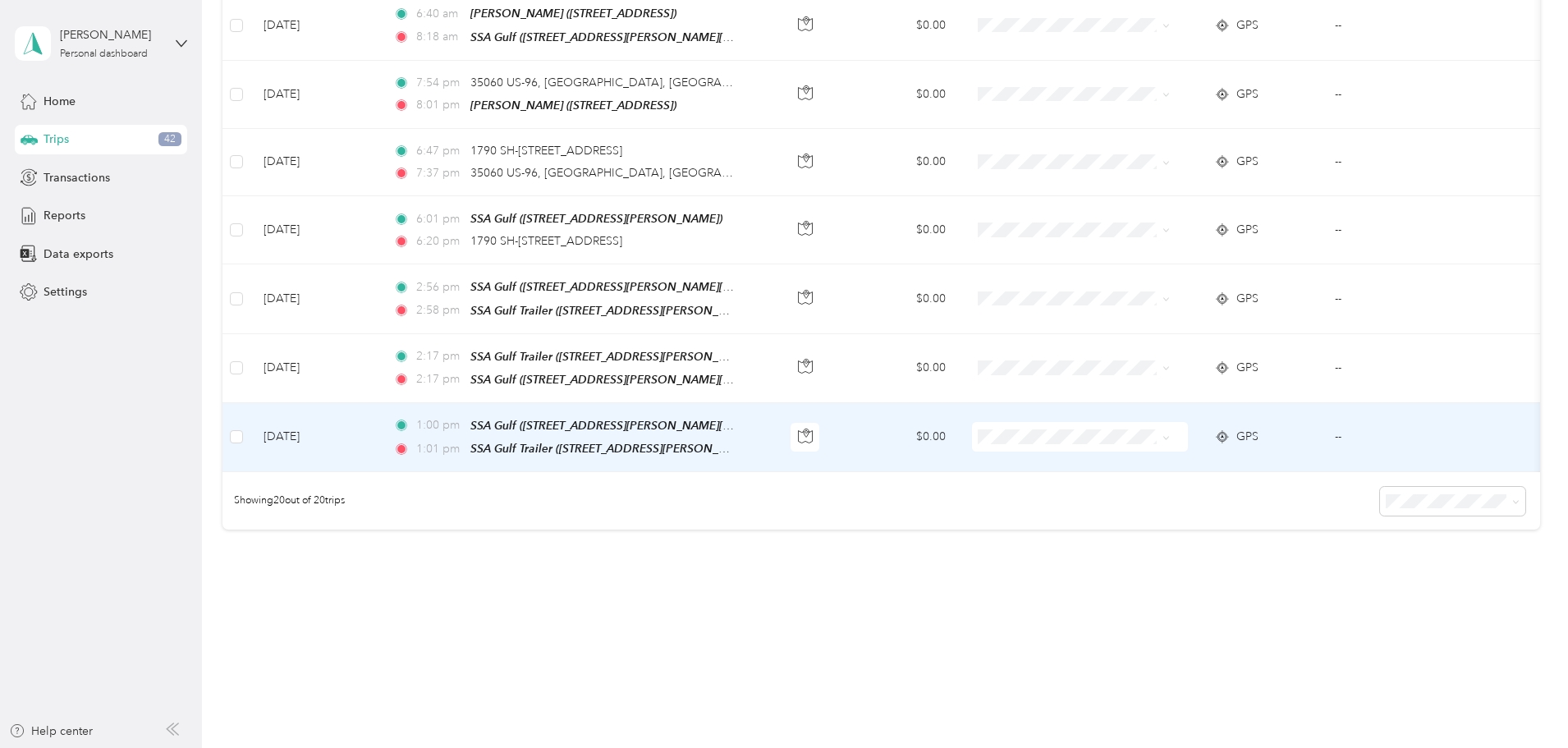
click at [1150, 445] on span "Carrix - Work" at bounding box center [1162, 441] width 152 height 18
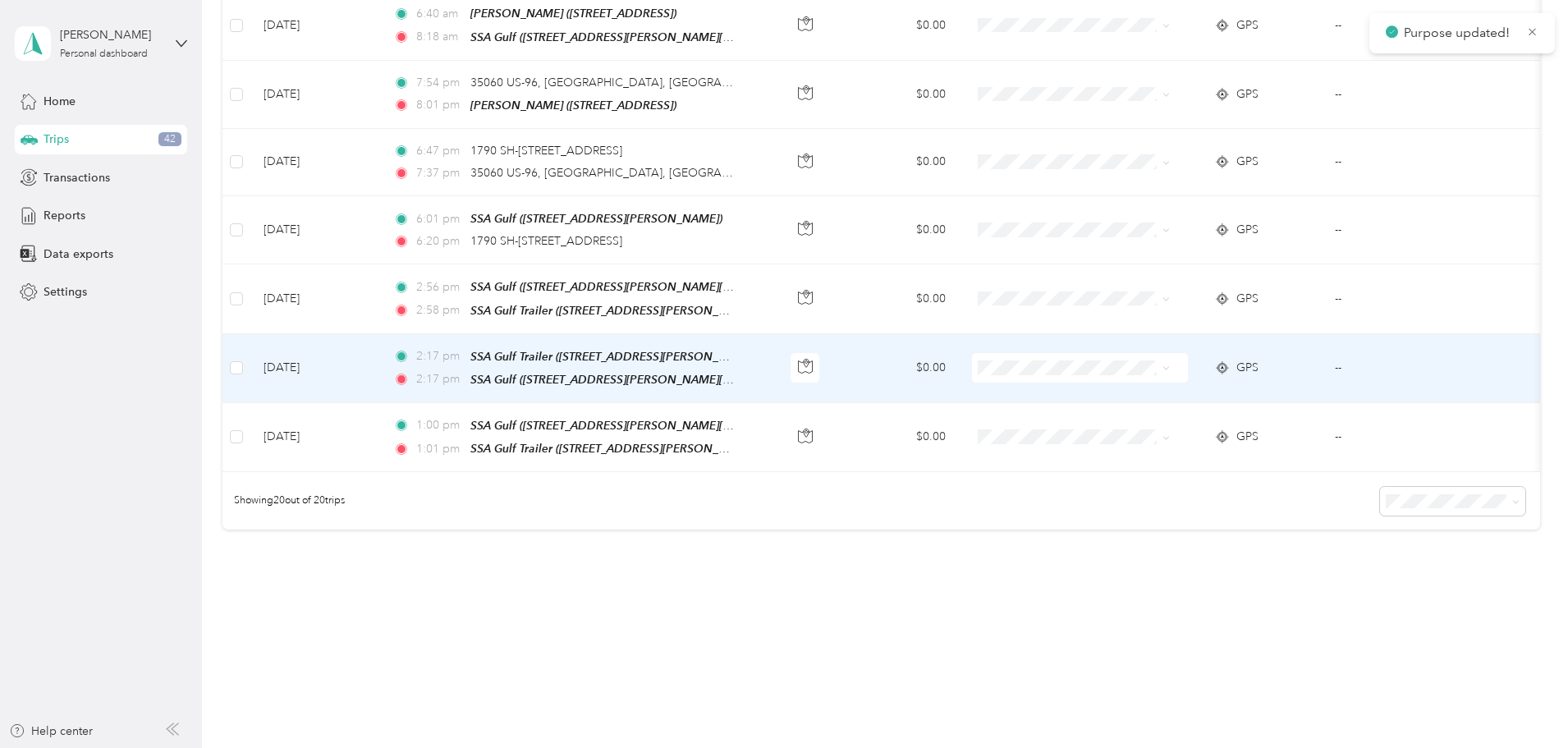
click at [1140, 378] on span "Carrix - Work" at bounding box center [1162, 376] width 152 height 18
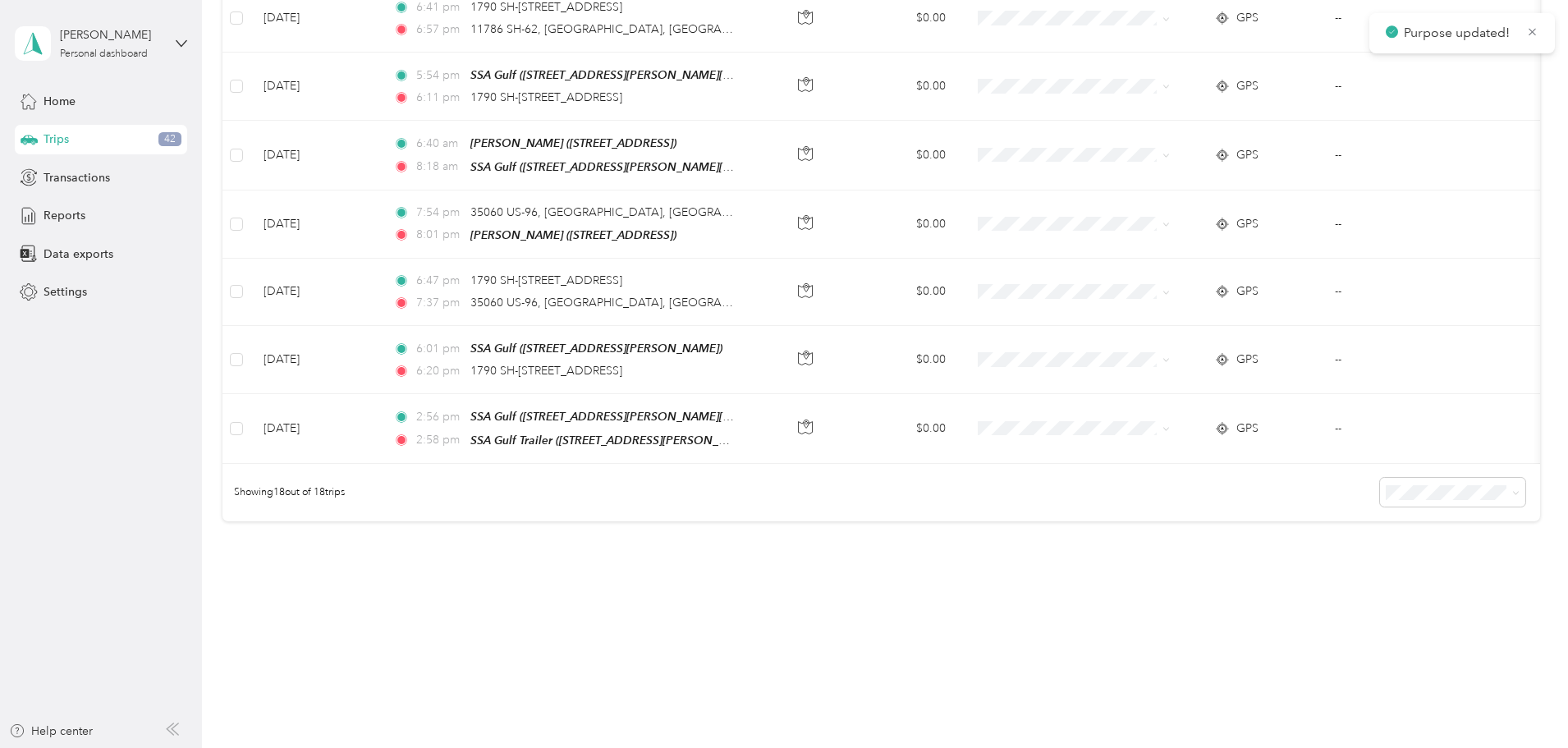
scroll to position [1041, 0]
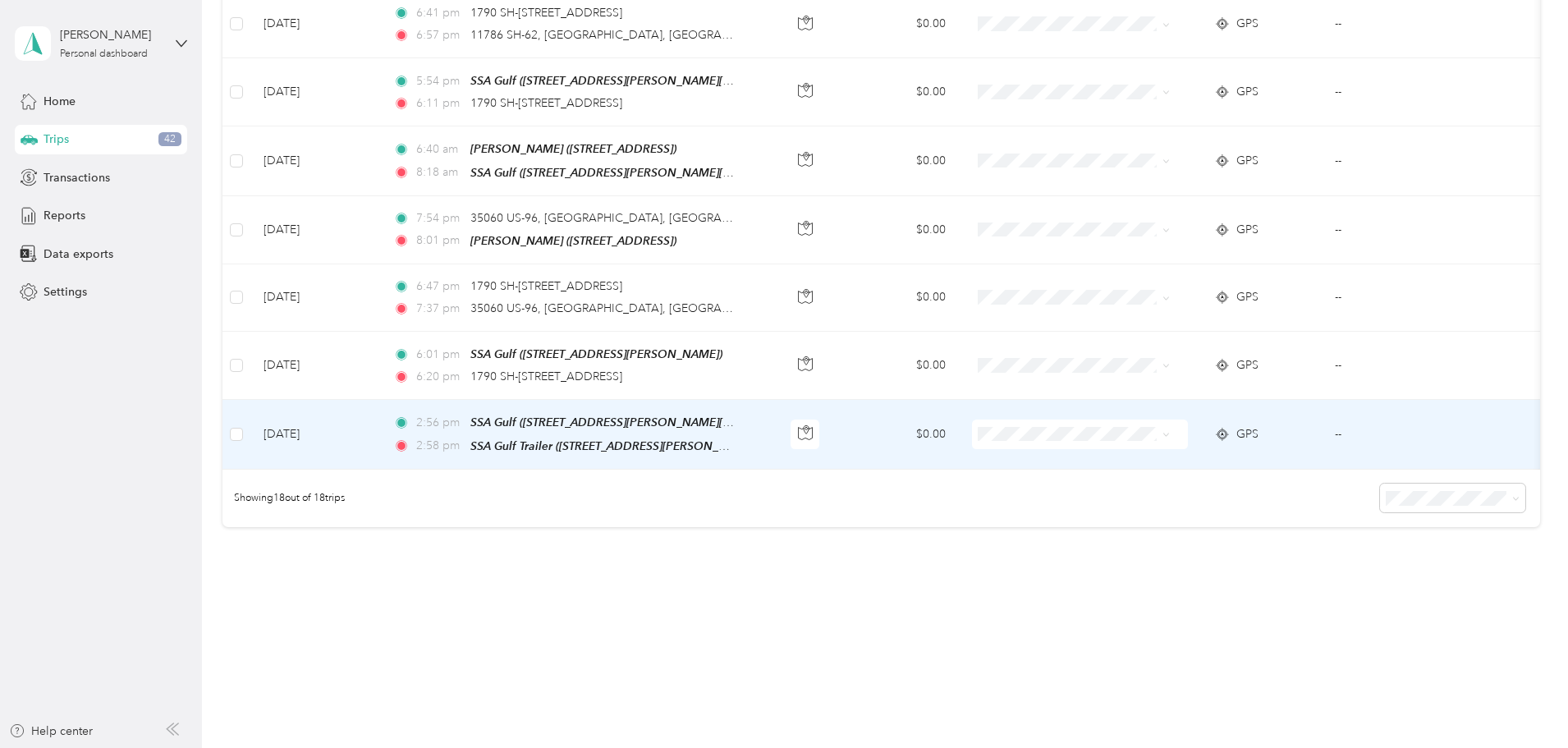
click at [1113, 445] on span "Carrix - Work" at bounding box center [1162, 443] width 152 height 18
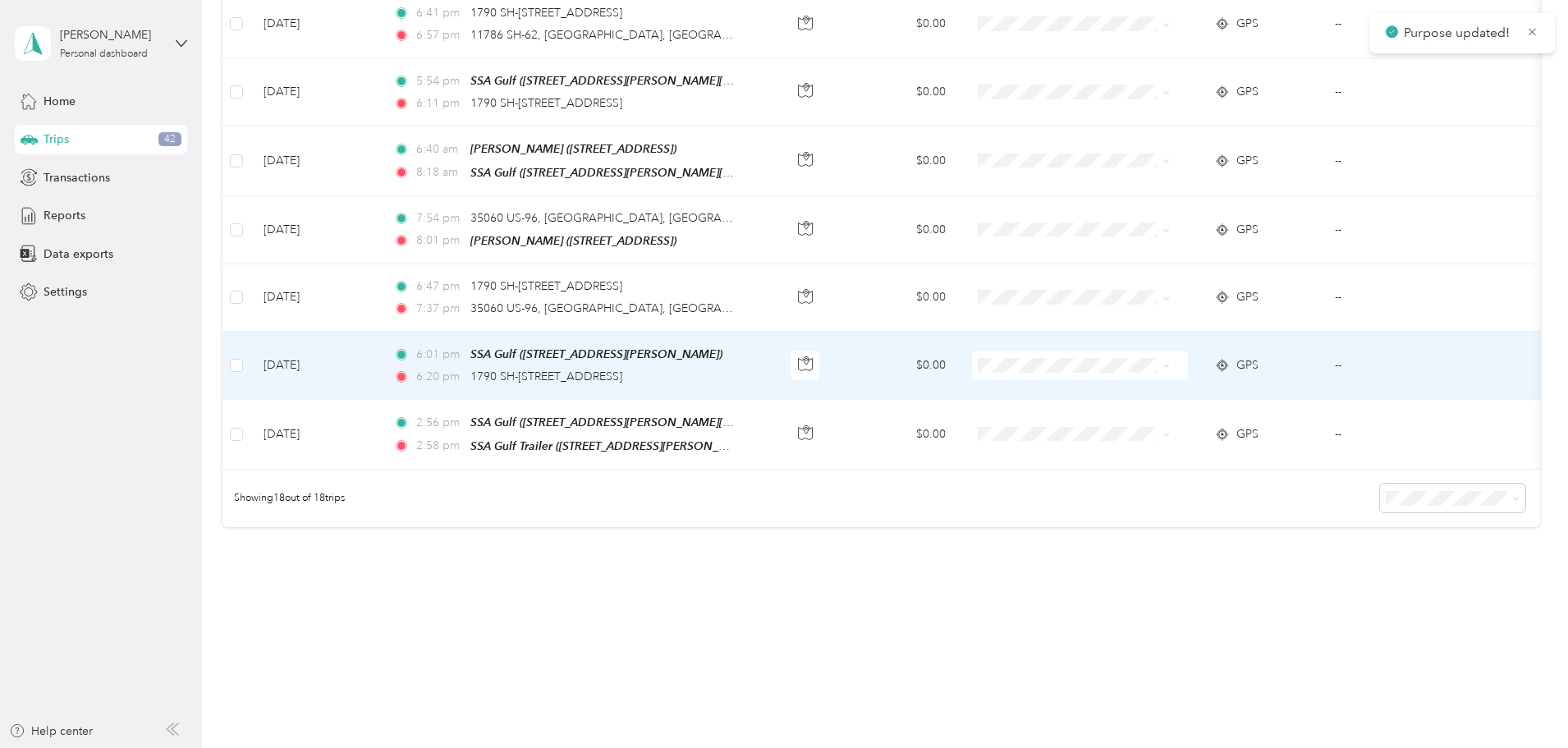
scroll to position [974, 0]
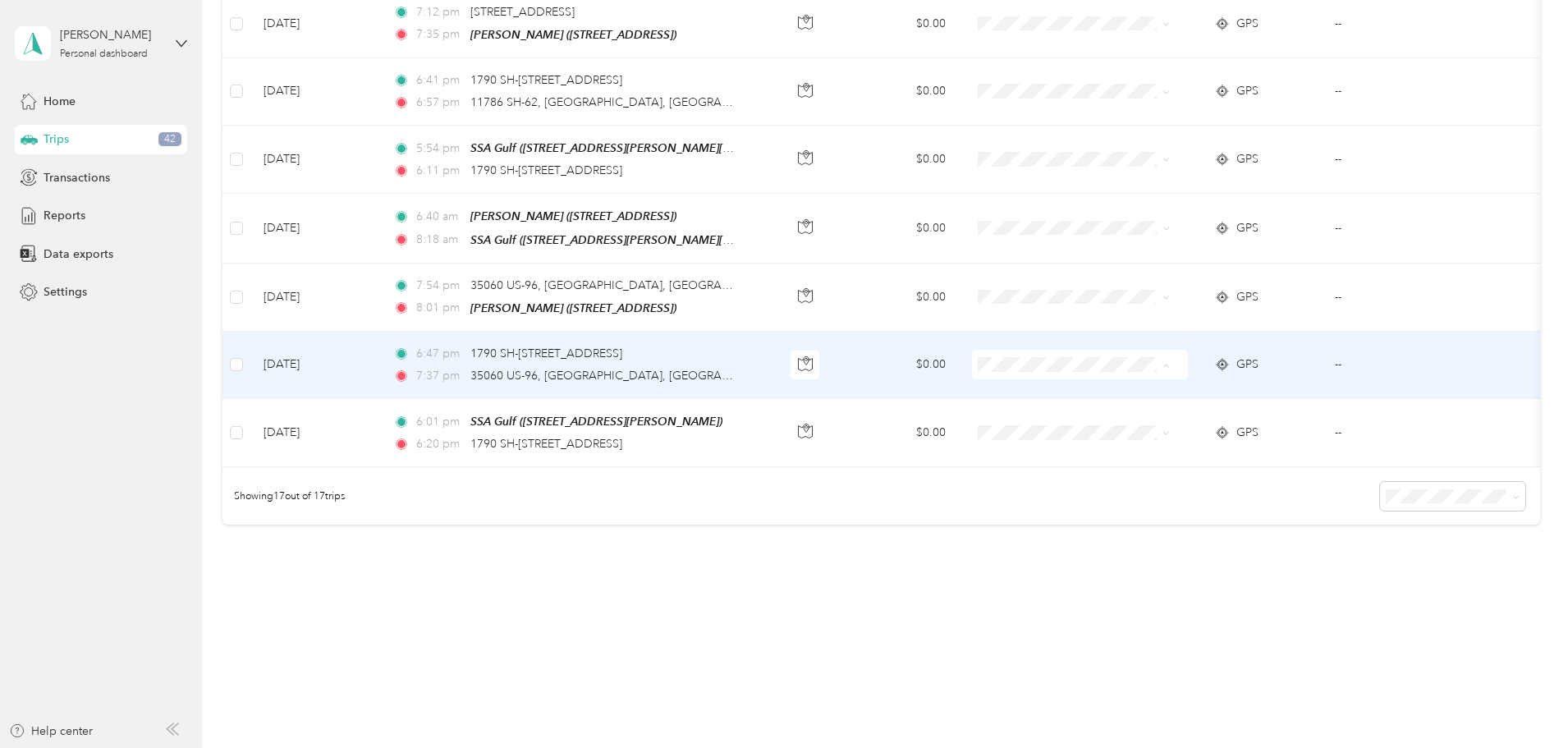
click at [1100, 409] on span "Personal" at bounding box center [1162, 408] width 152 height 18
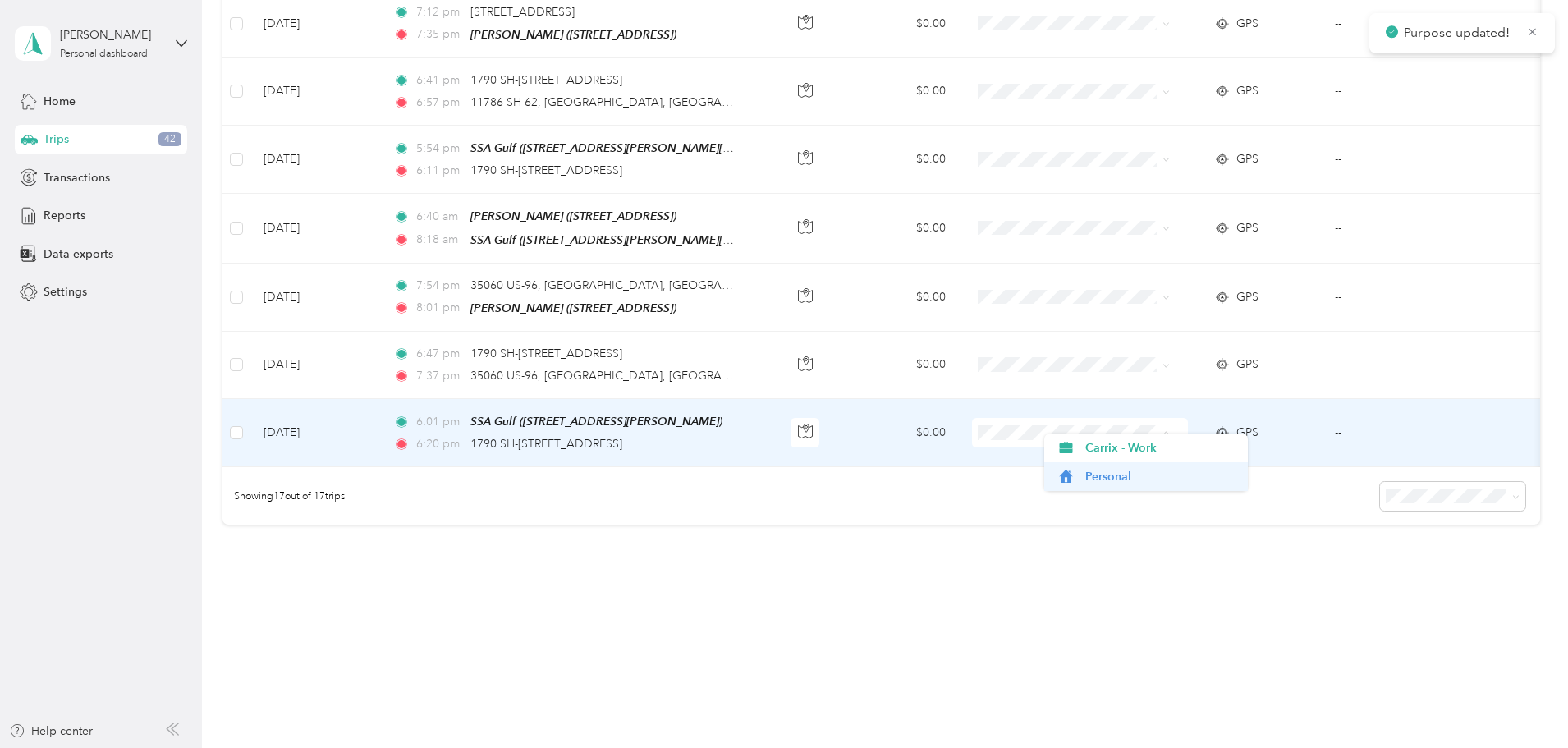
scroll to position [907, 0]
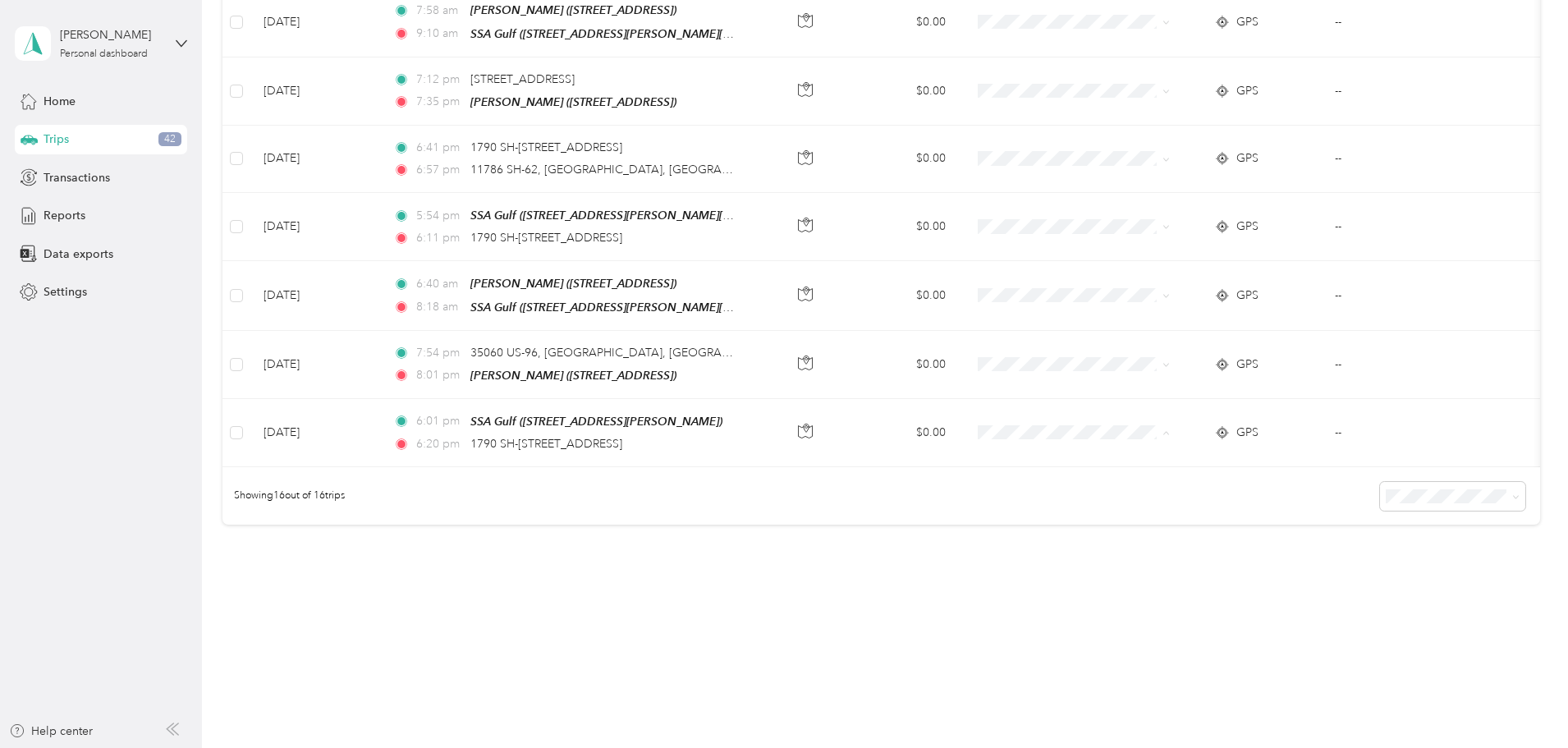
click at [1115, 450] on li "Carrix - Work" at bounding box center [1145, 446] width 203 height 29
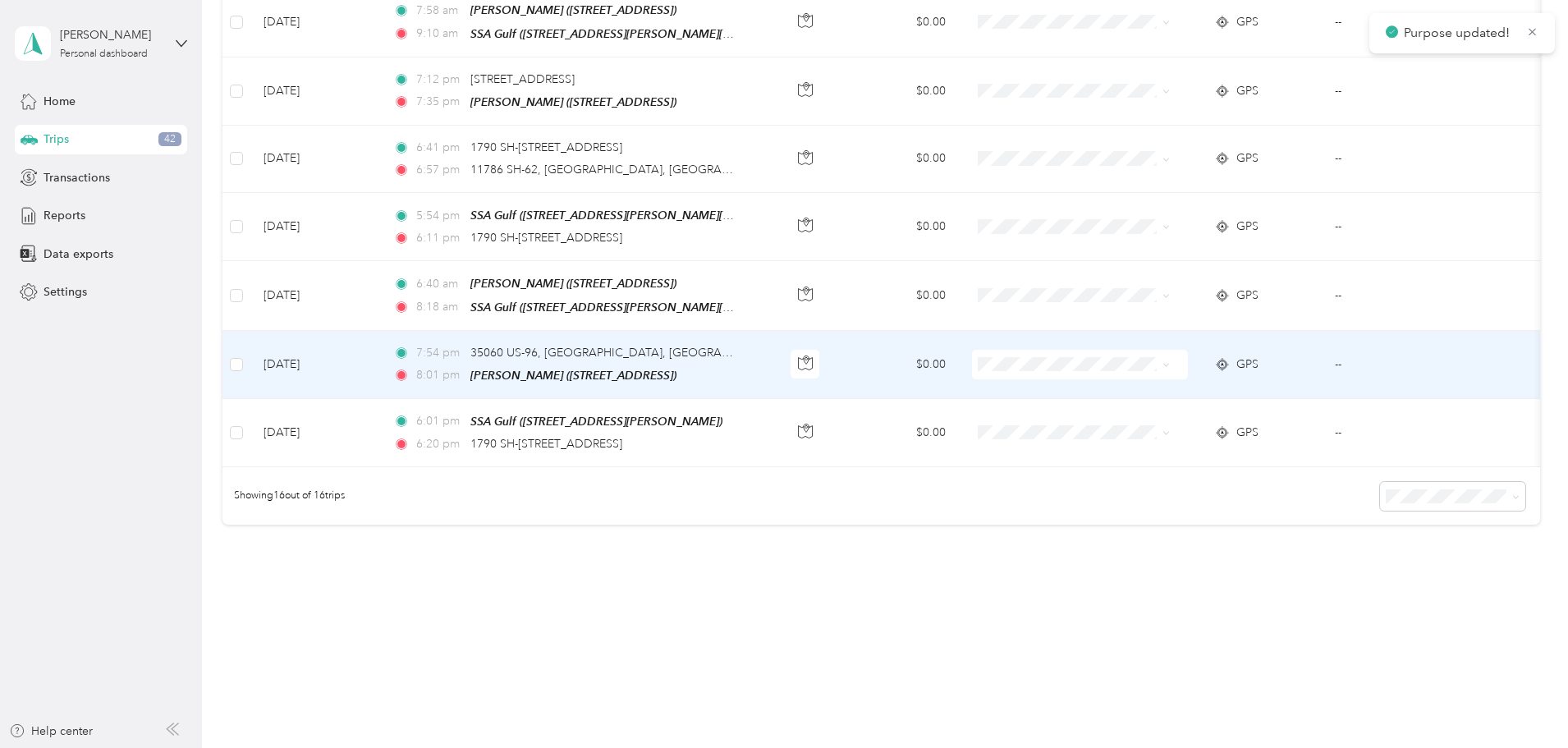
click at [1092, 356] on span at bounding box center [1080, 365] width 216 height 30
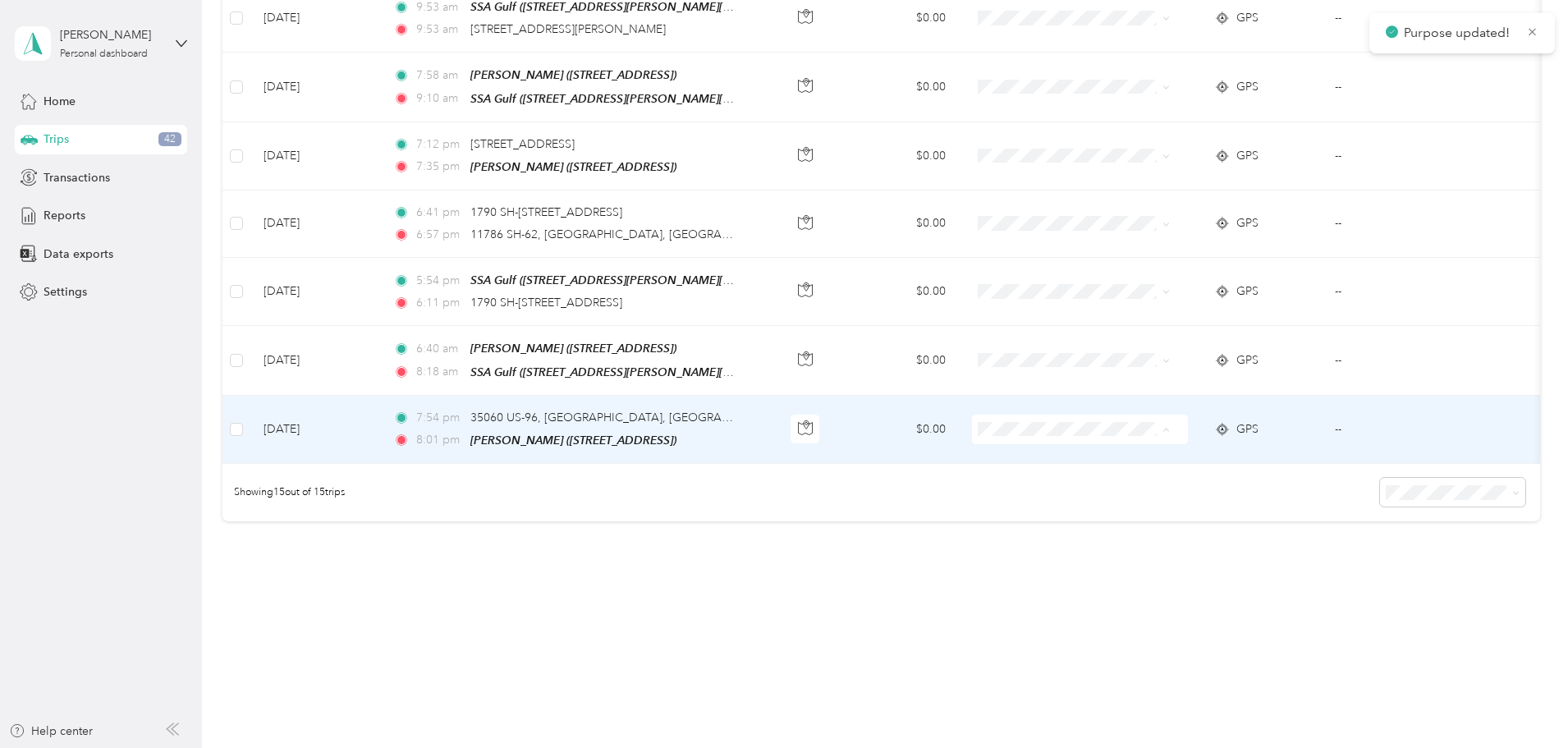
scroll to position [838, 0]
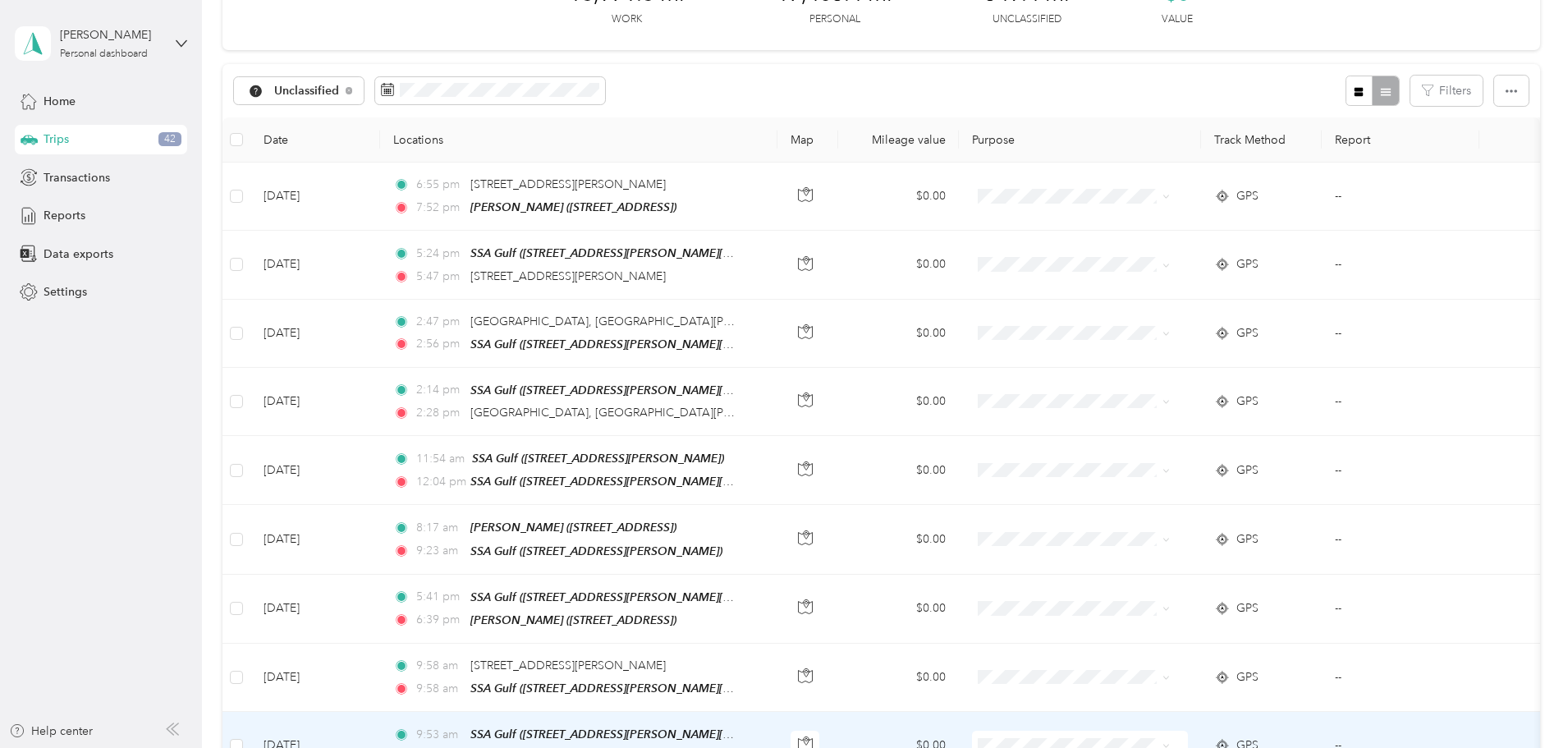
scroll to position [0, 0]
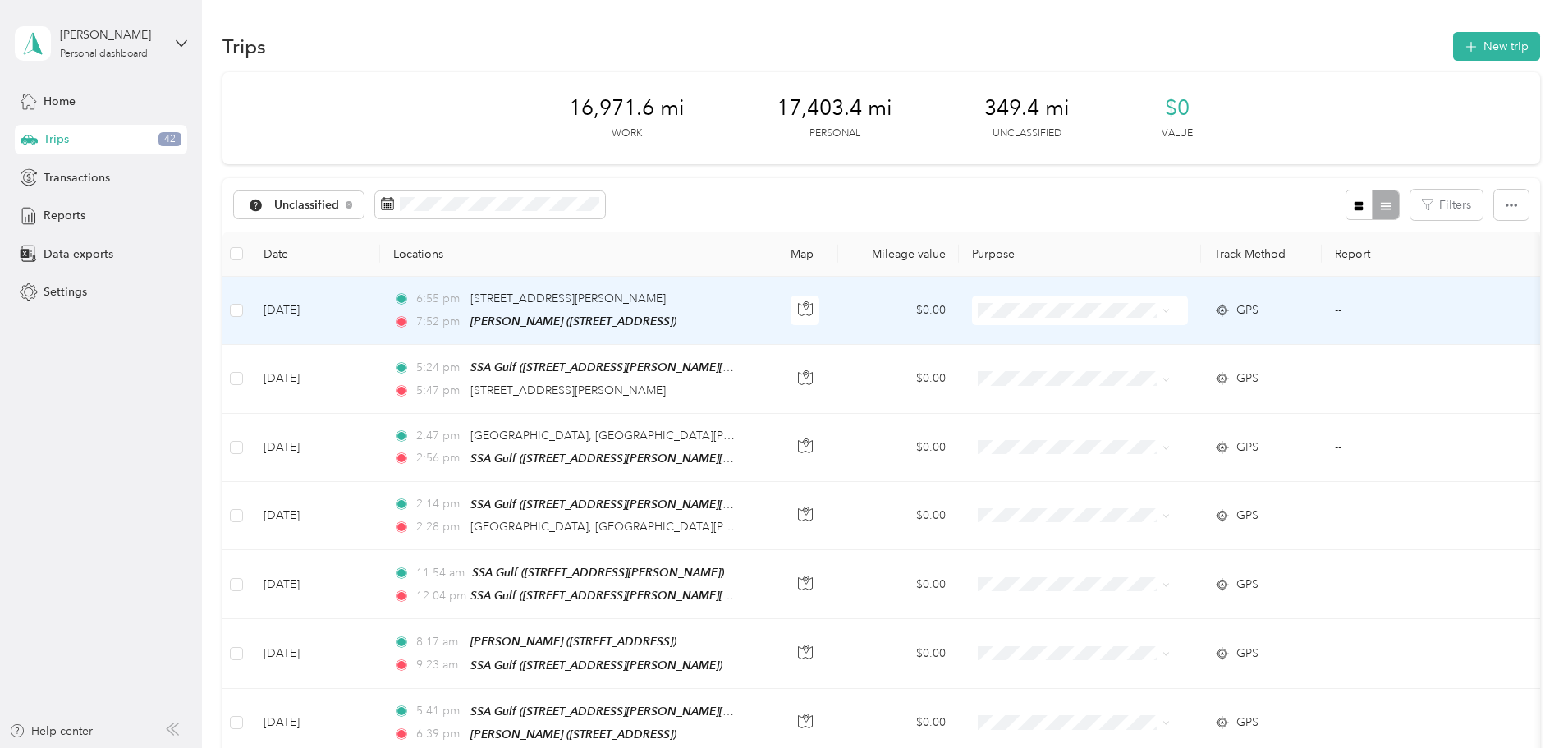
click at [1108, 365] on span "Personal" at bounding box center [1162, 368] width 152 height 18
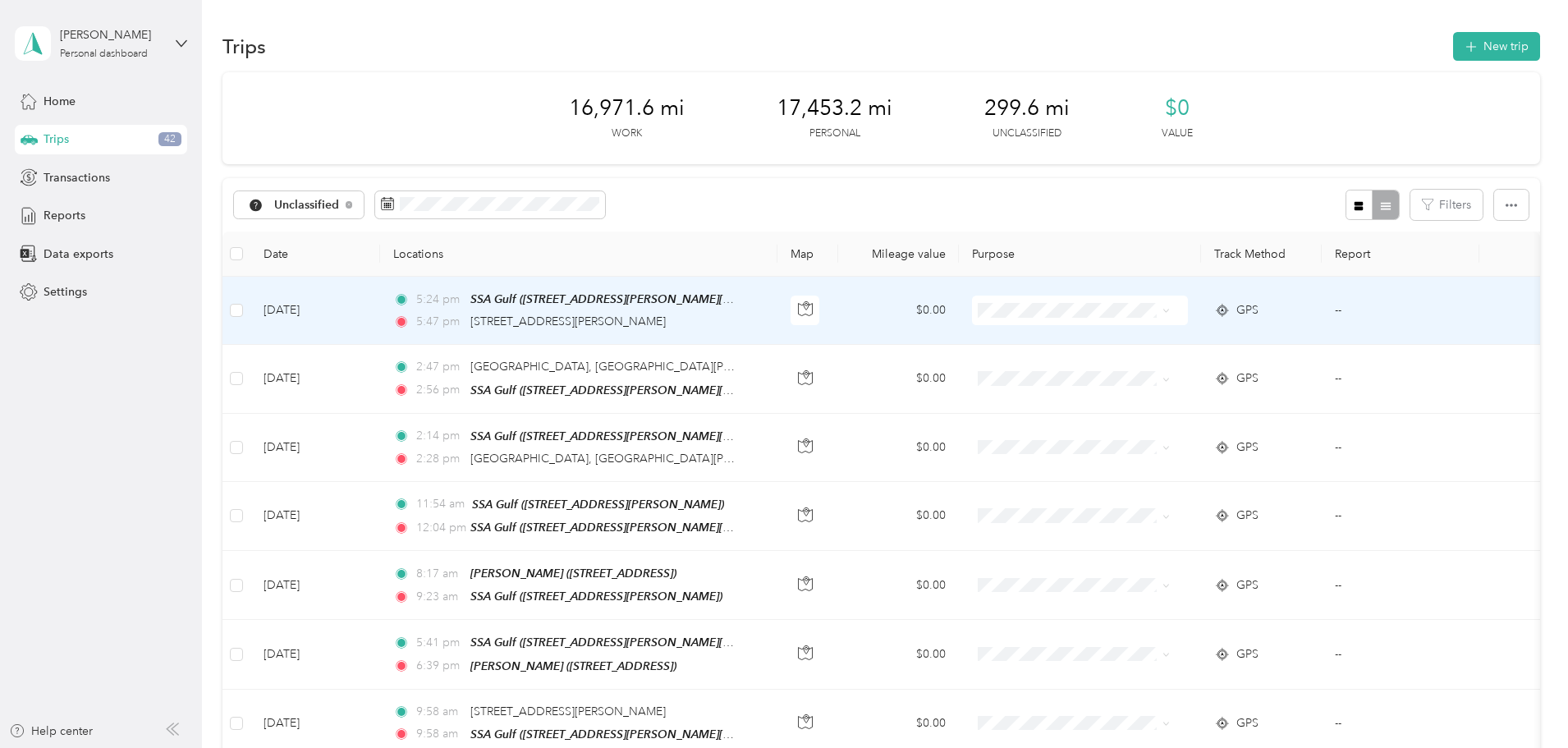
click at [1114, 364] on span "Personal" at bounding box center [1162, 368] width 152 height 18
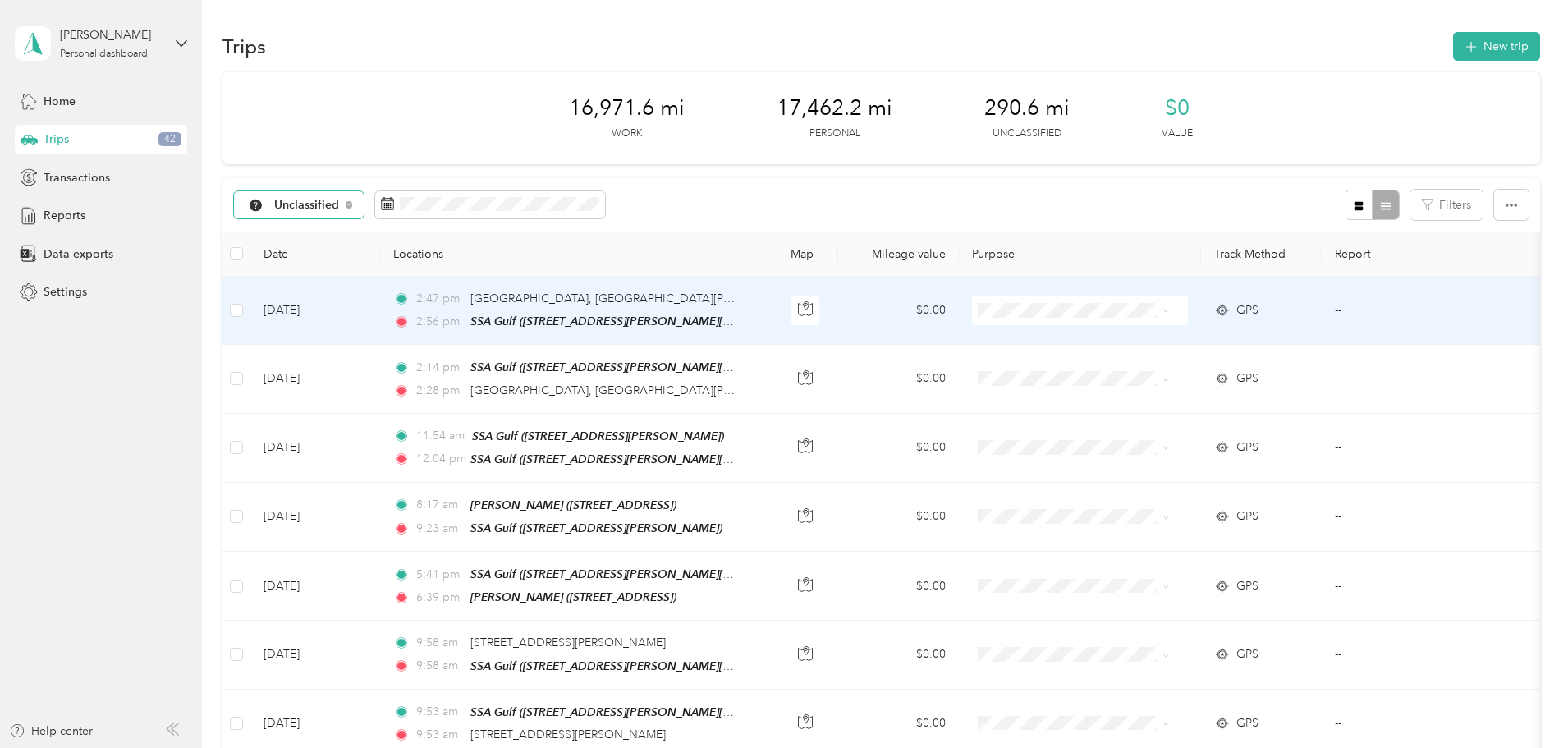
click at [365, 213] on div "Unclassified" at bounding box center [299, 205] width 131 height 28
click at [398, 231] on span "All purposes" at bounding box center [427, 234] width 85 height 18
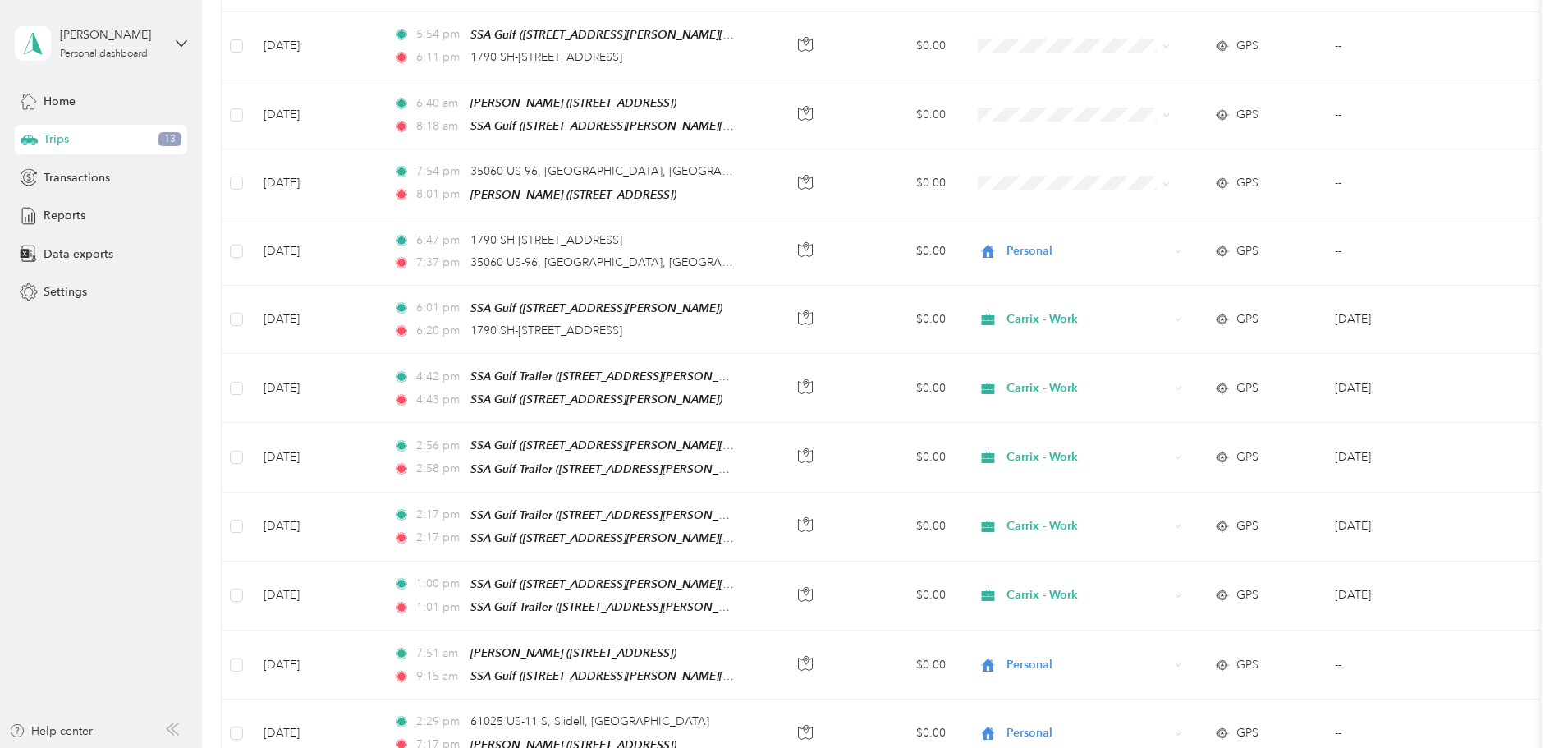
scroll to position [2546, 0]
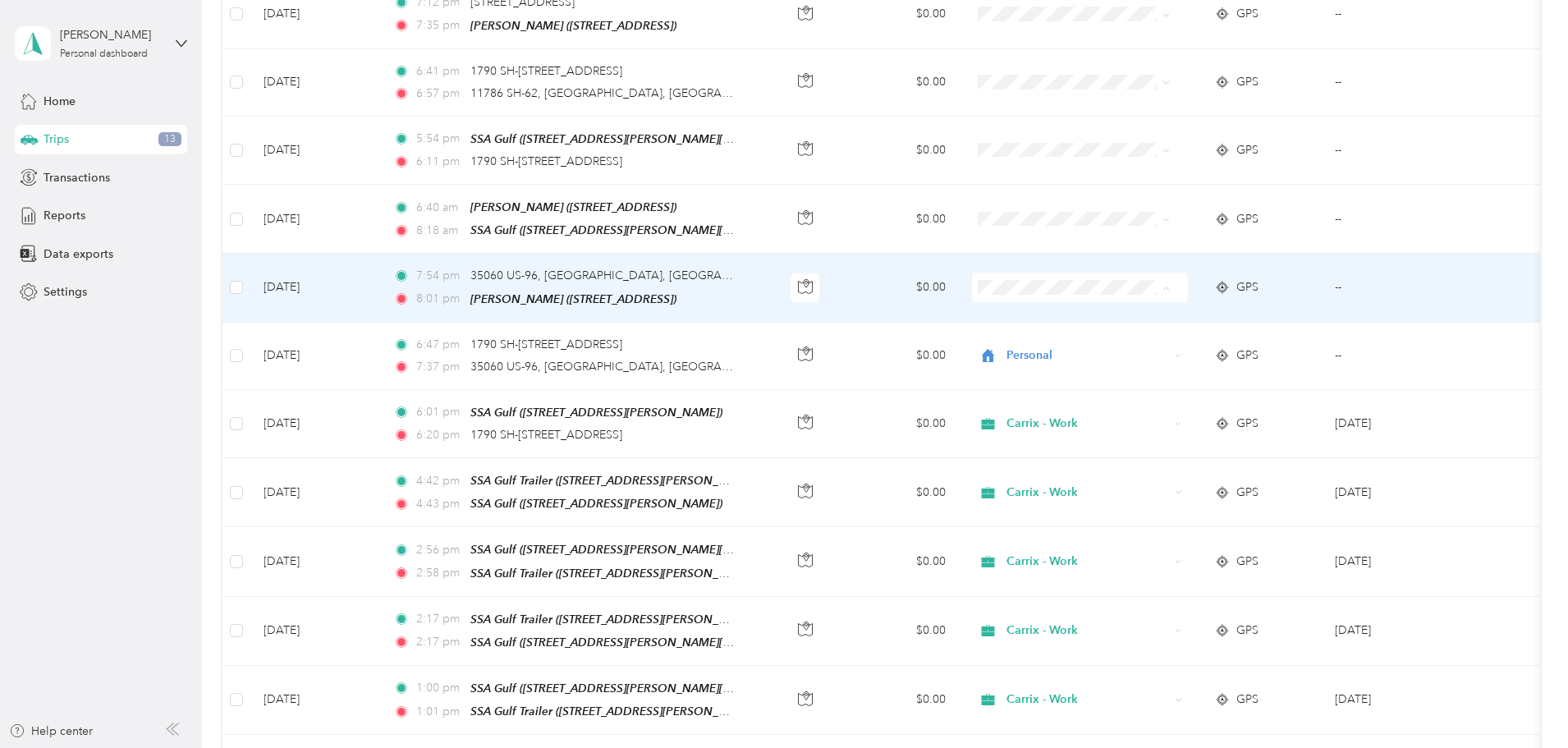
click at [1129, 317] on span "Personal" at bounding box center [1162, 323] width 152 height 18
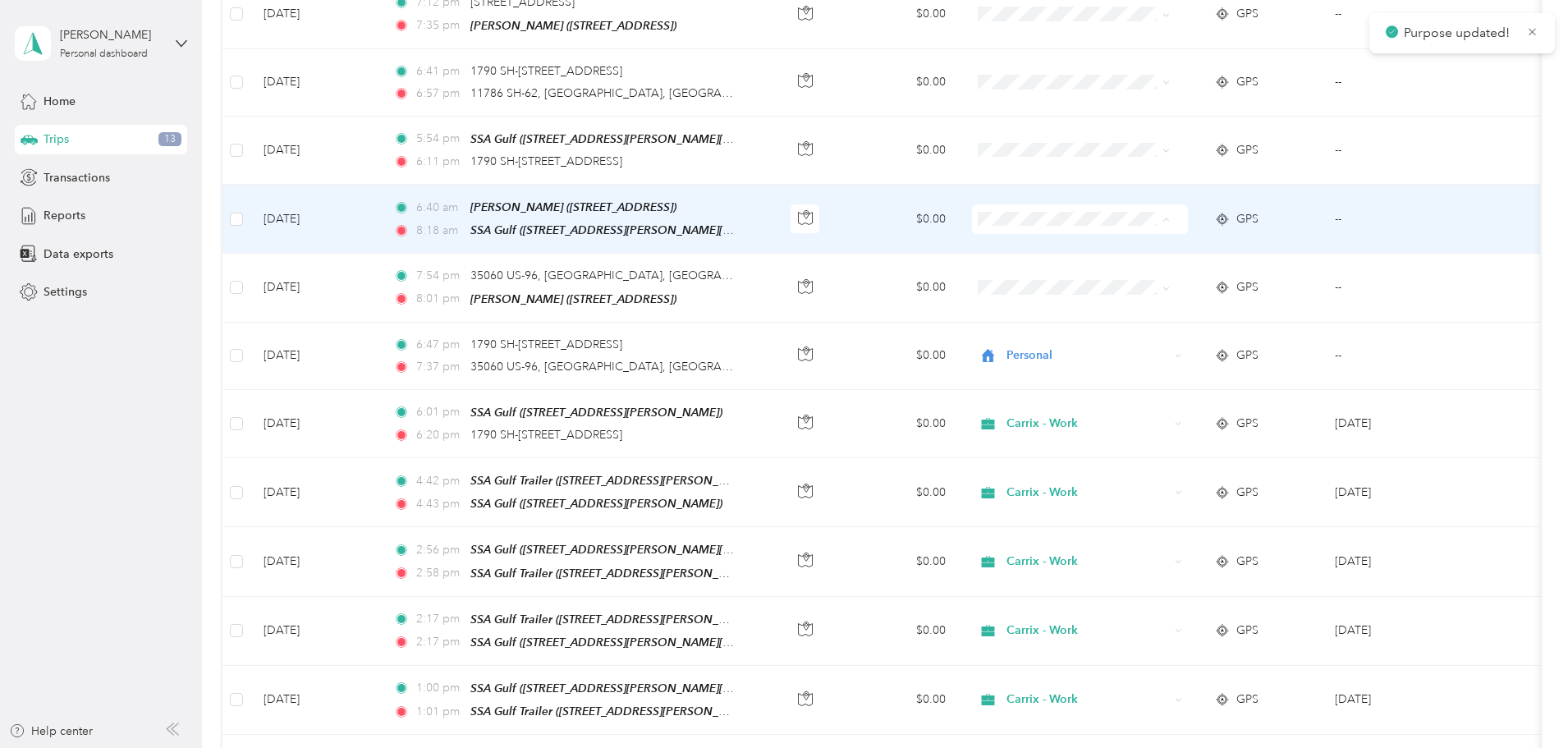
click at [1107, 252] on span "Personal" at bounding box center [1162, 255] width 152 height 18
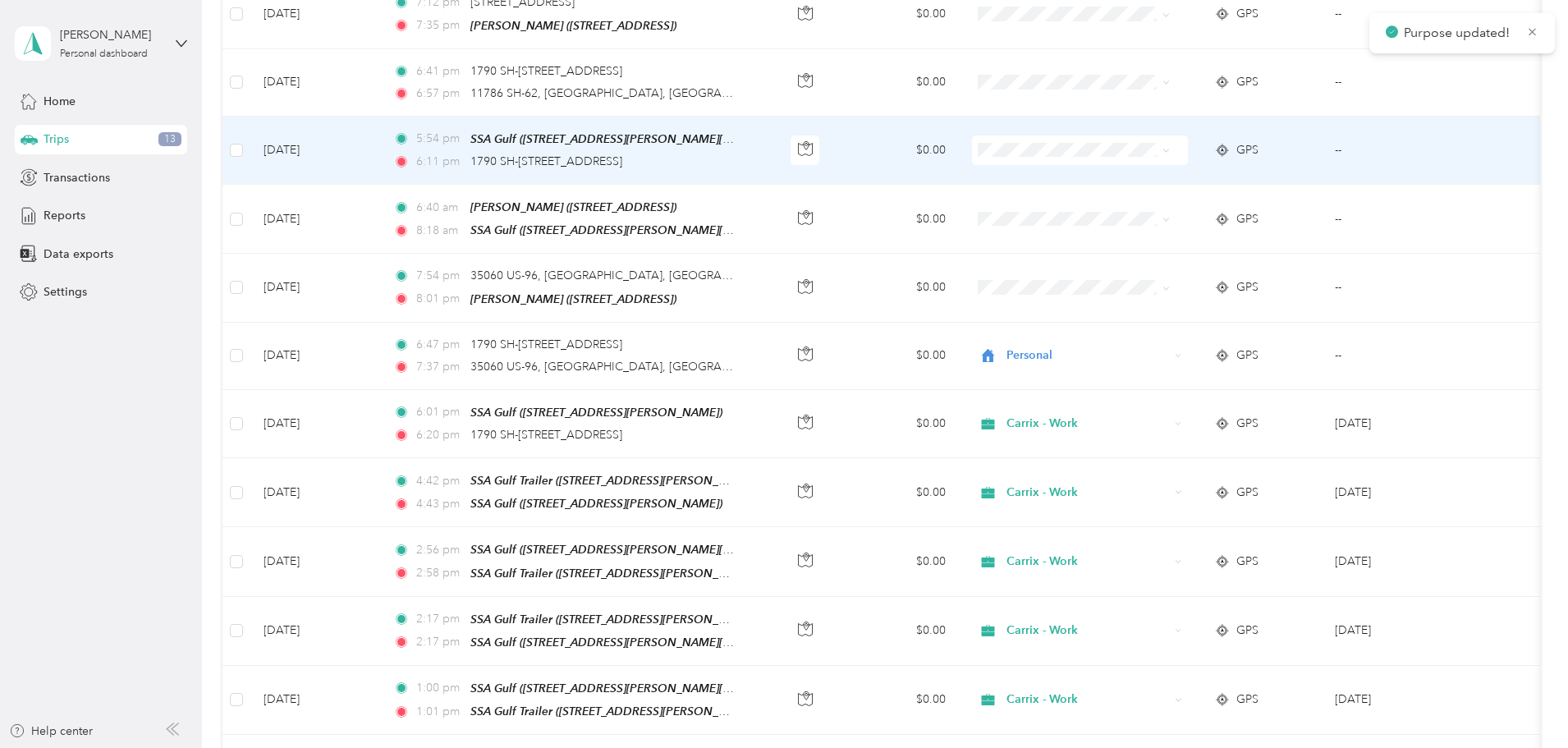
click at [1100, 138] on span at bounding box center [1080, 150] width 216 height 30
click at [1108, 141] on span at bounding box center [1080, 150] width 216 height 30
click at [1108, 153] on span "Carrix - Work" at bounding box center [1162, 157] width 152 height 18
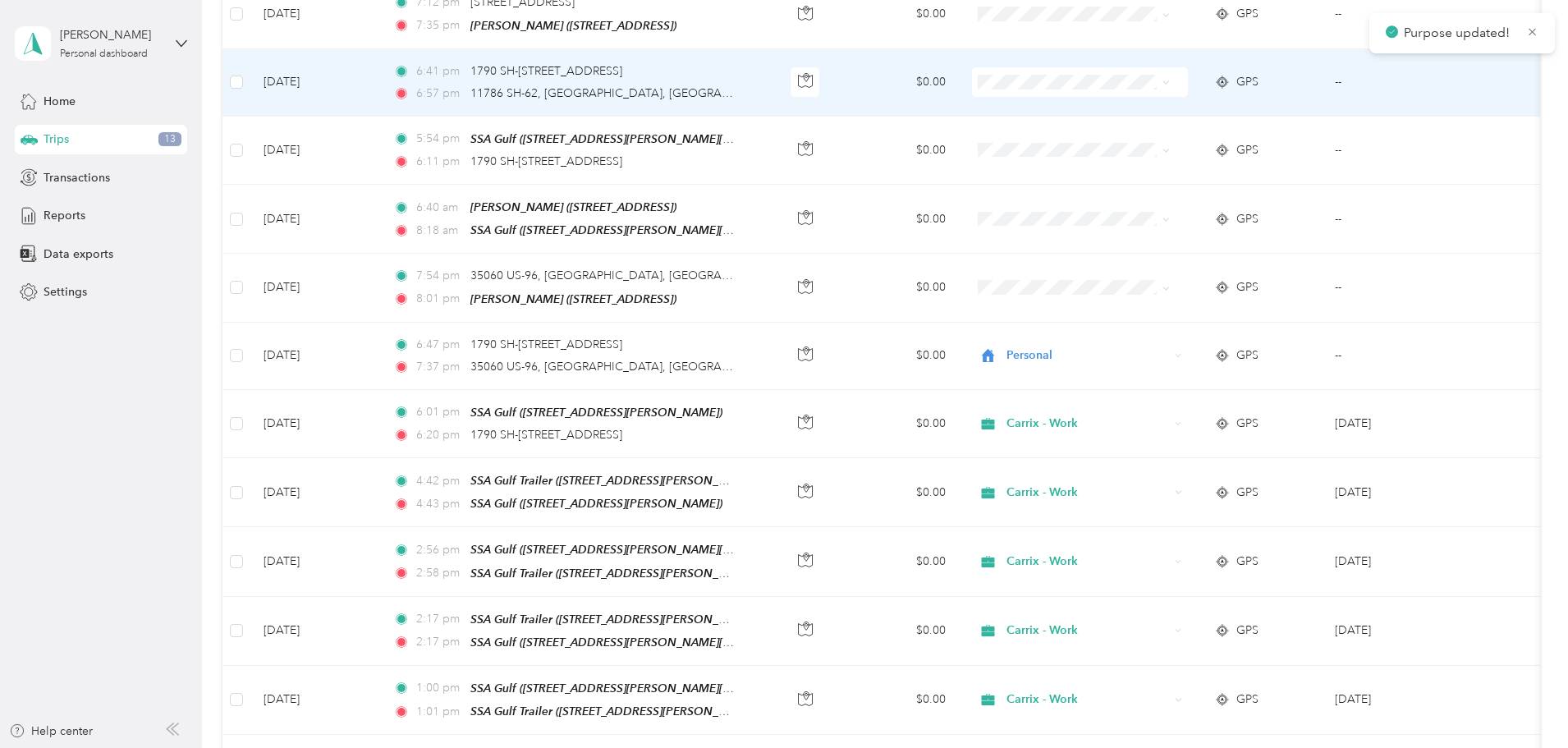
click at [1108, 68] on span at bounding box center [1080, 83] width 216 height 30
click at [1120, 79] on li "Carrix - Work" at bounding box center [1145, 91] width 203 height 29
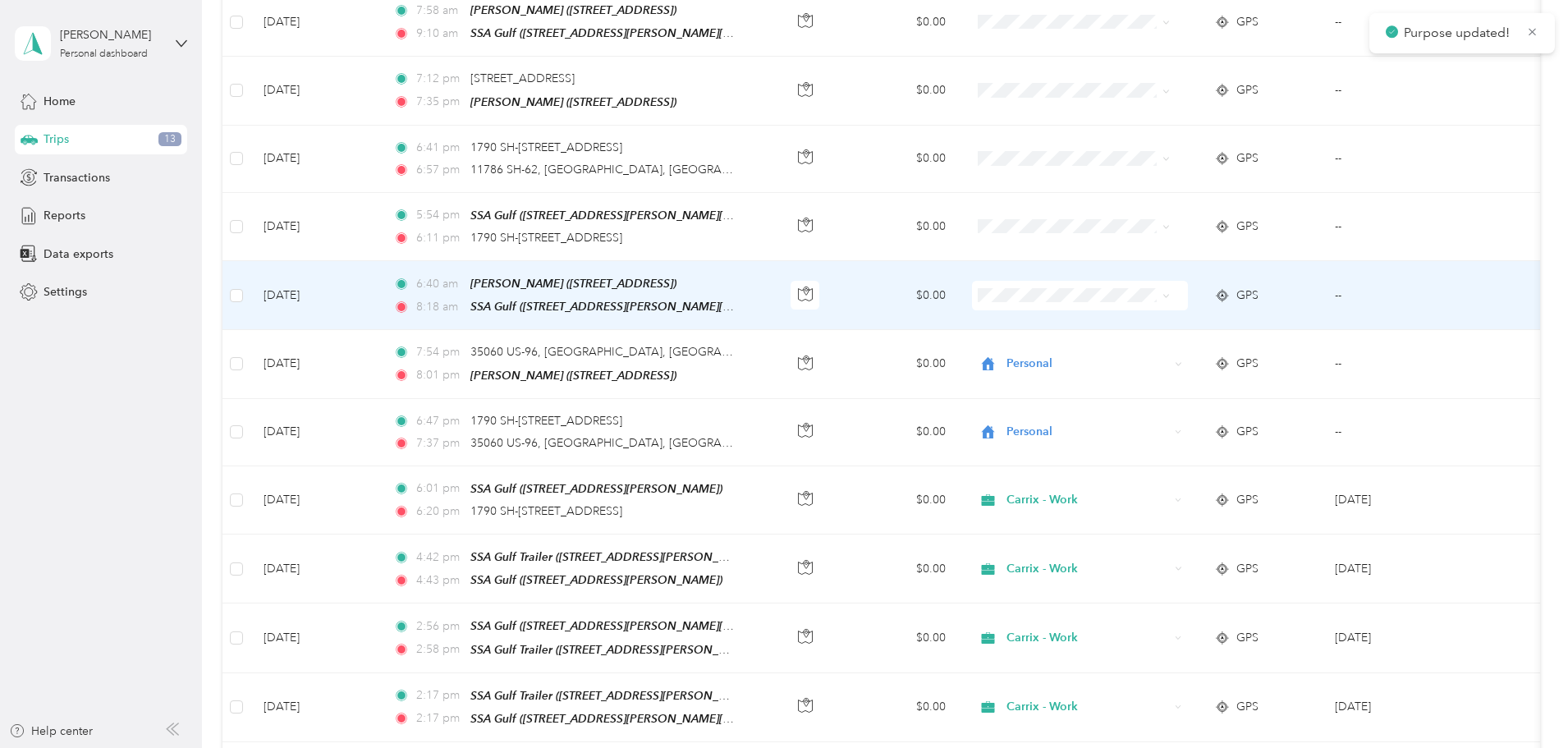
scroll to position [2463, 0]
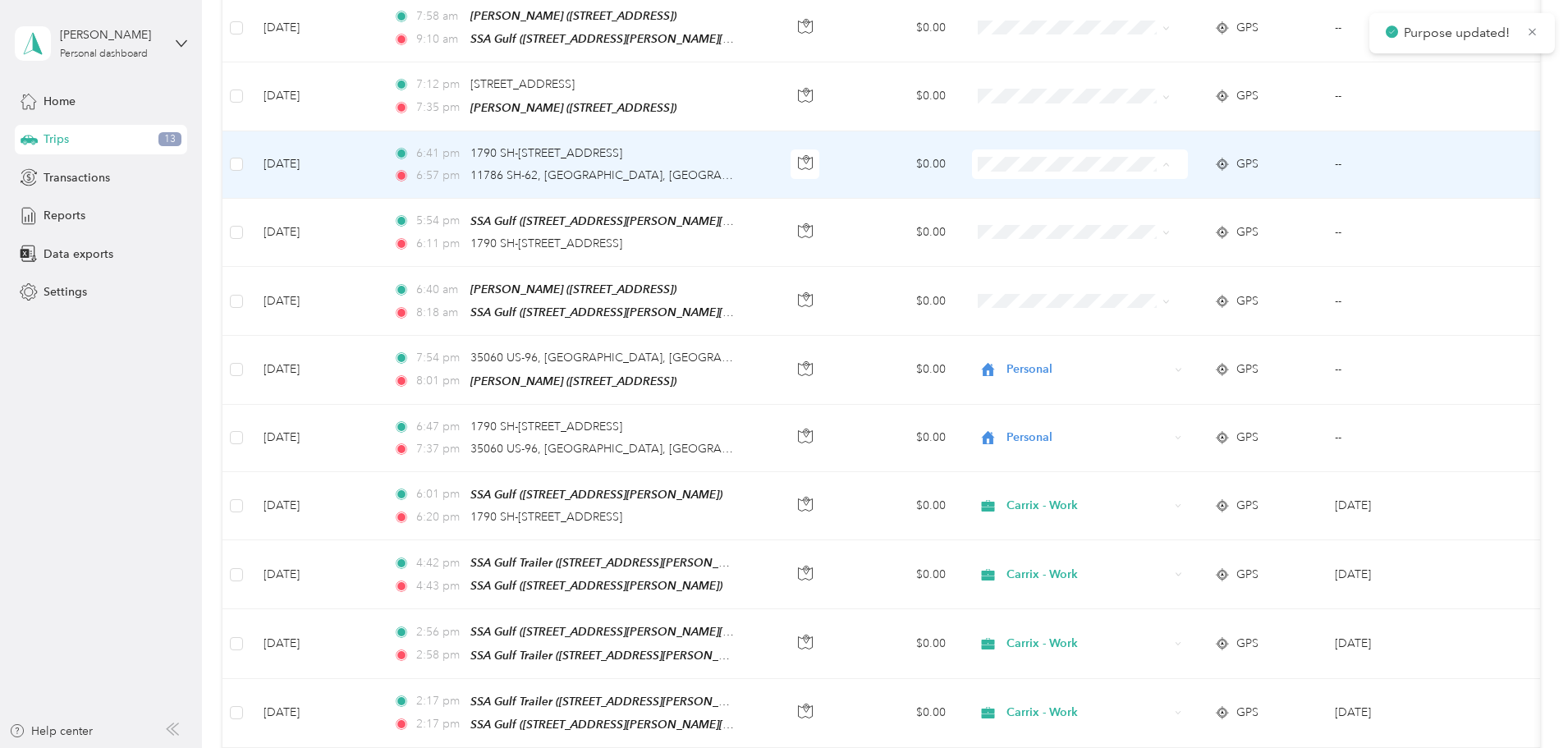
click at [1102, 204] on span "Personal" at bounding box center [1162, 202] width 152 height 18
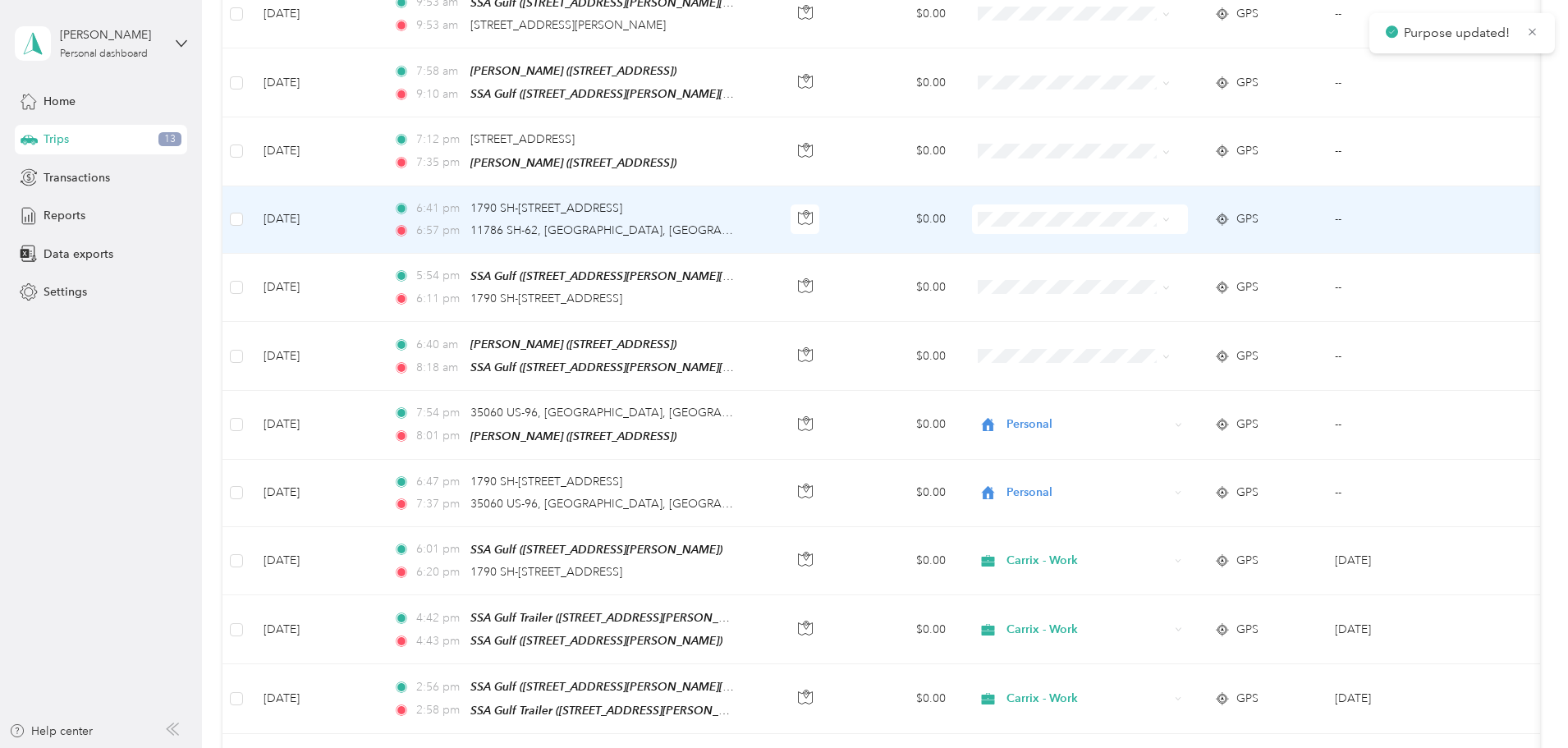
scroll to position [2381, 0]
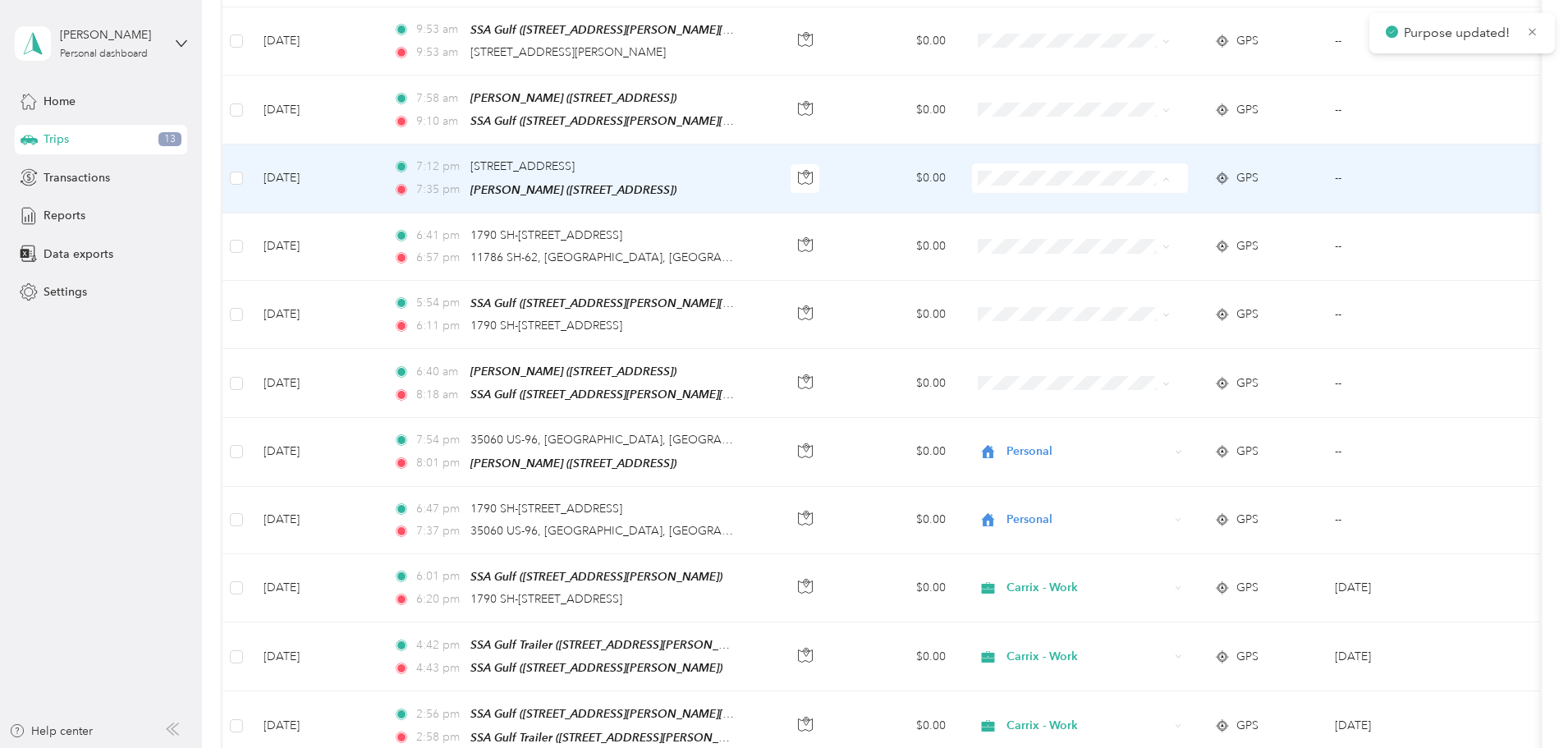
click at [1091, 210] on span "Personal" at bounding box center [1162, 217] width 152 height 18
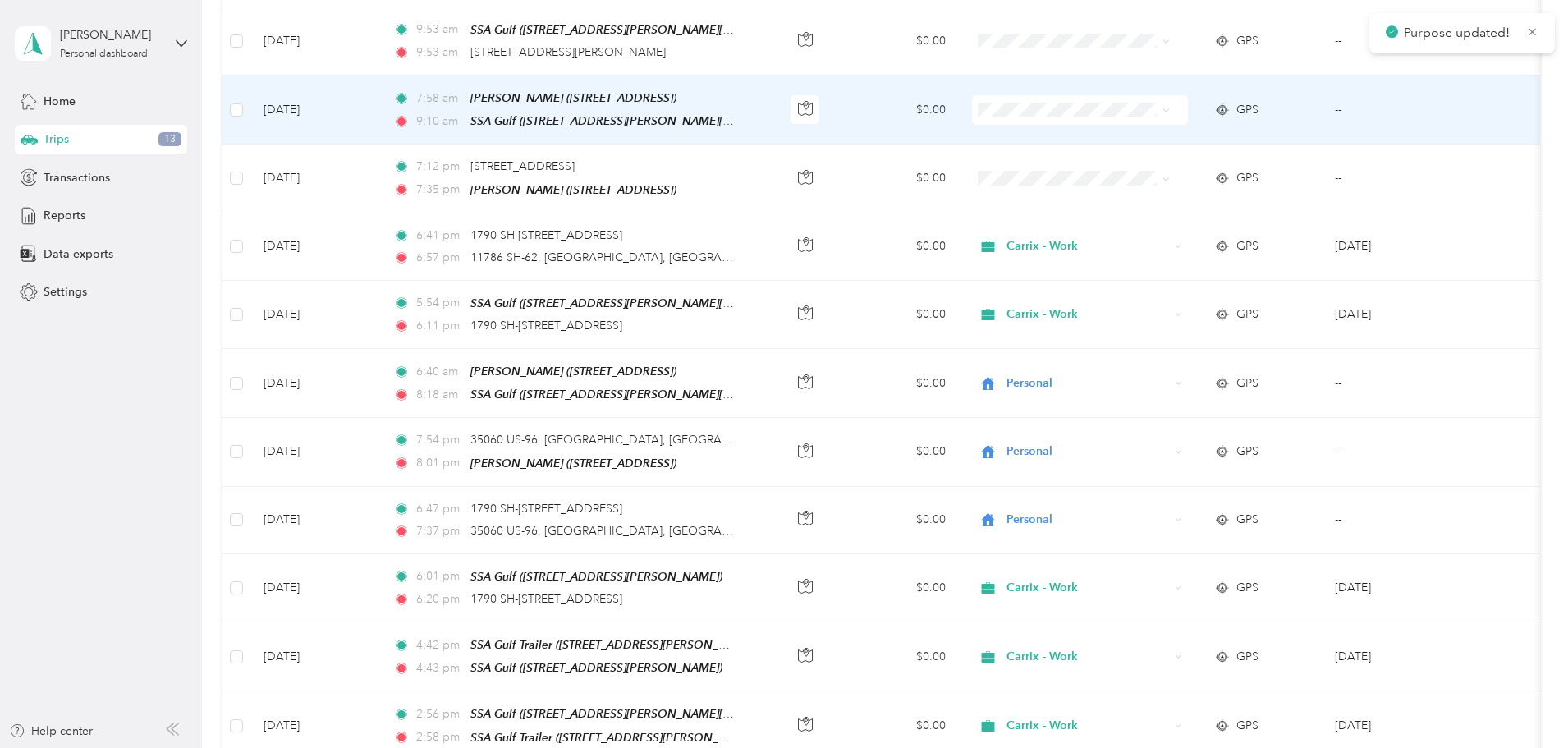
click at [1101, 98] on span at bounding box center [1080, 110] width 216 height 30
click at [1083, 149] on span "Personal" at bounding box center [1146, 149] width 181 height 18
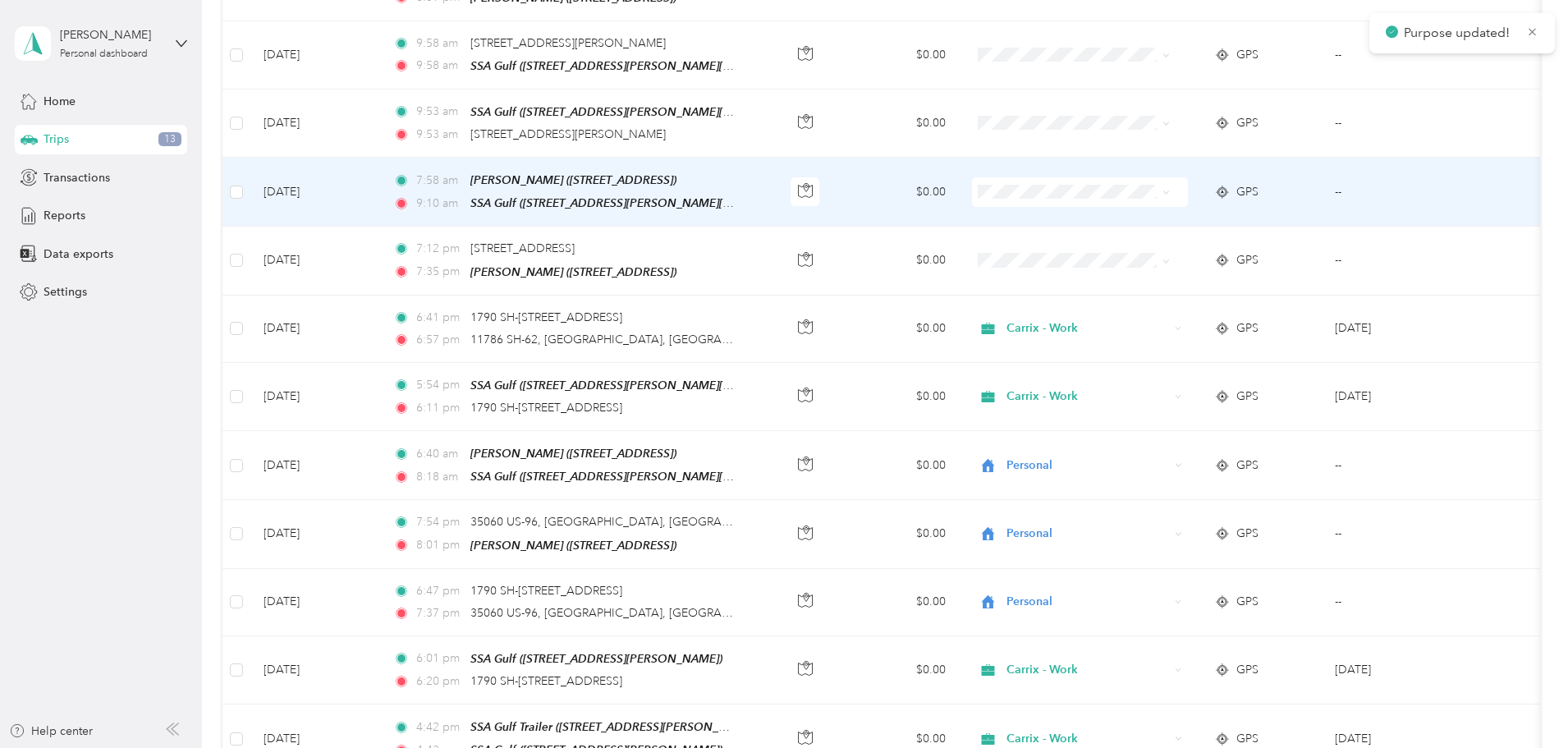
scroll to position [2134, 0]
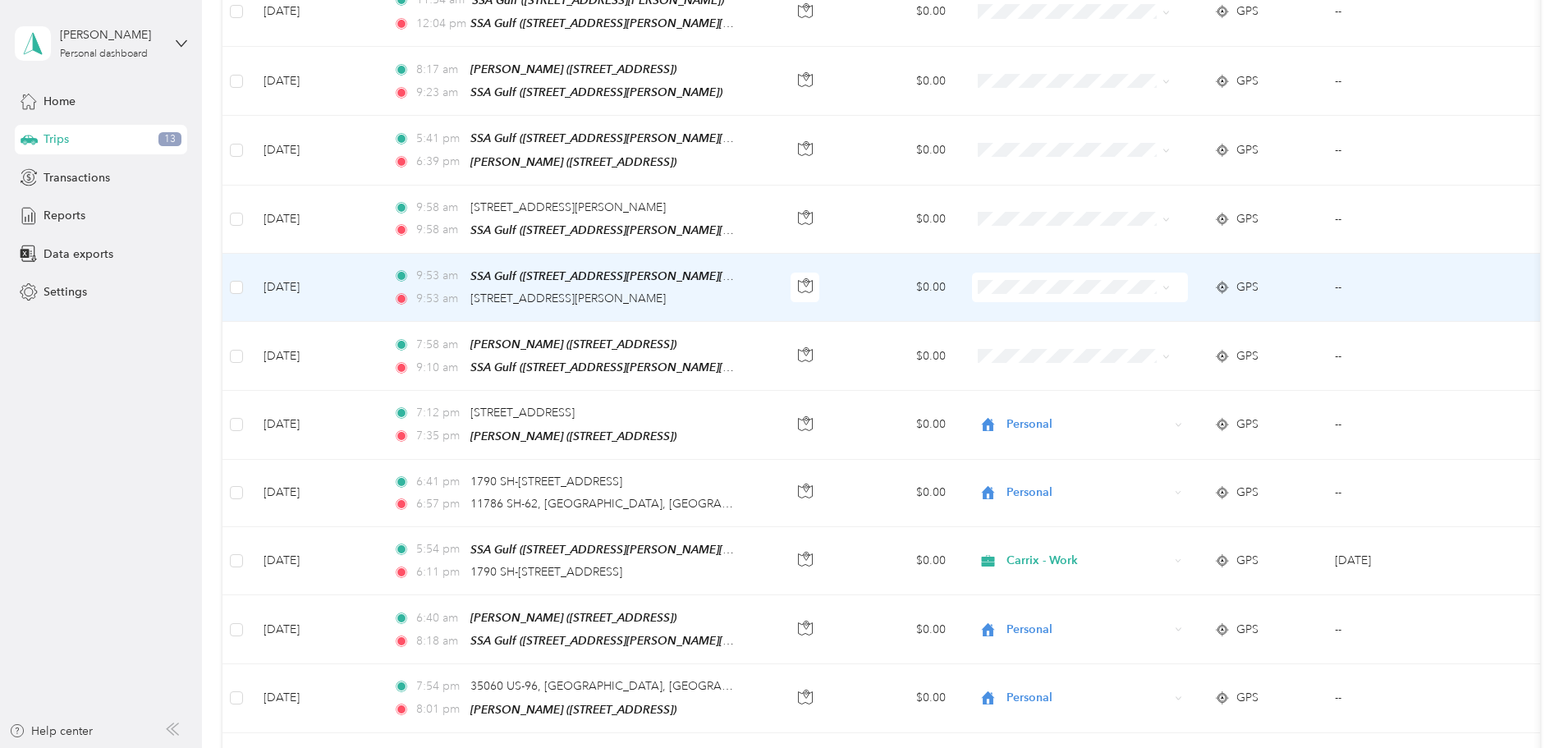
click at [1107, 284] on body "Purpose updated! [PERSON_NAME] Personal dashboard Home Trips 13 Transactions Re…" at bounding box center [779, 374] width 1560 height 748
click at [1112, 296] on span "Carrix - Work" at bounding box center [1162, 299] width 152 height 18
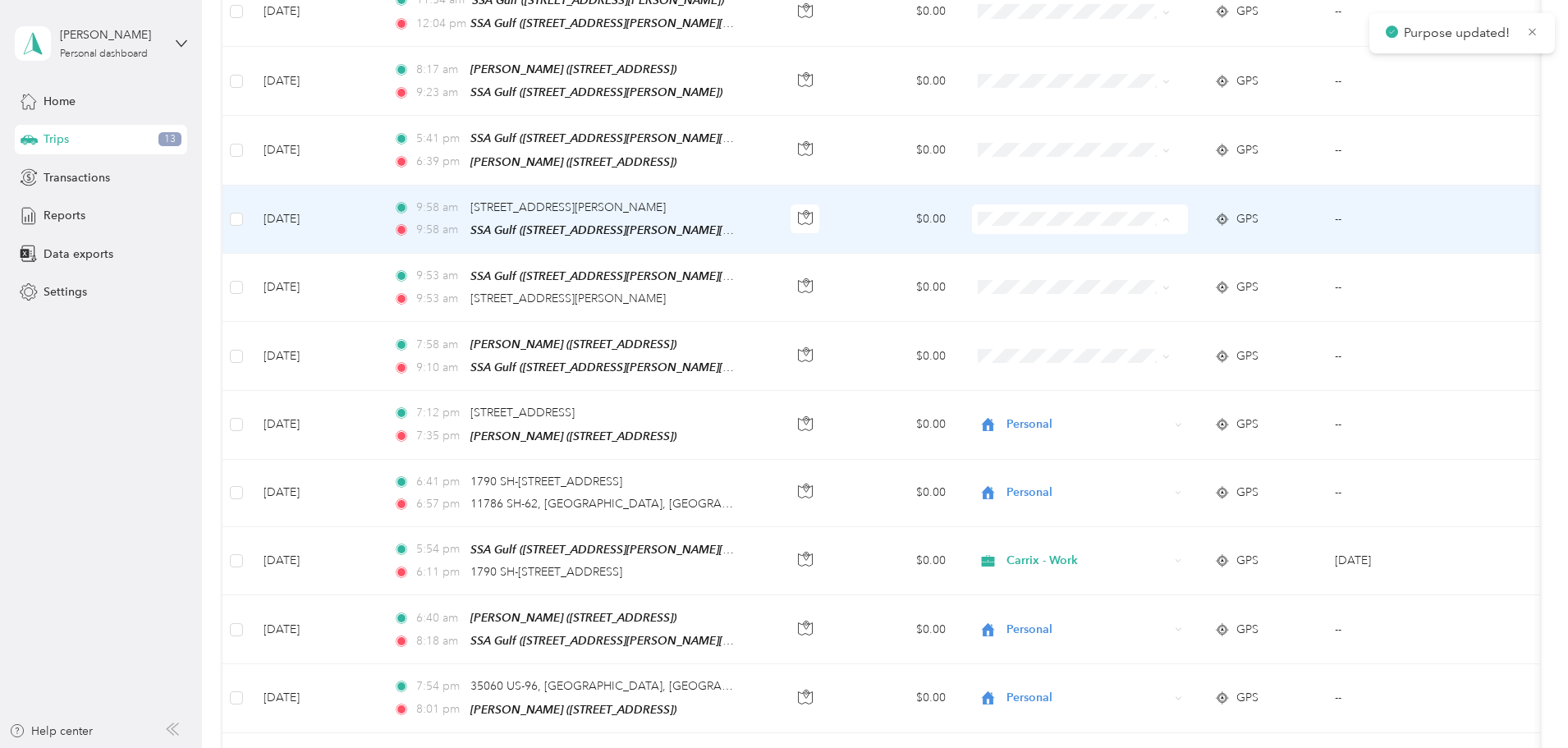
click at [1095, 226] on span "Carrix - Work" at bounding box center [1162, 232] width 152 height 18
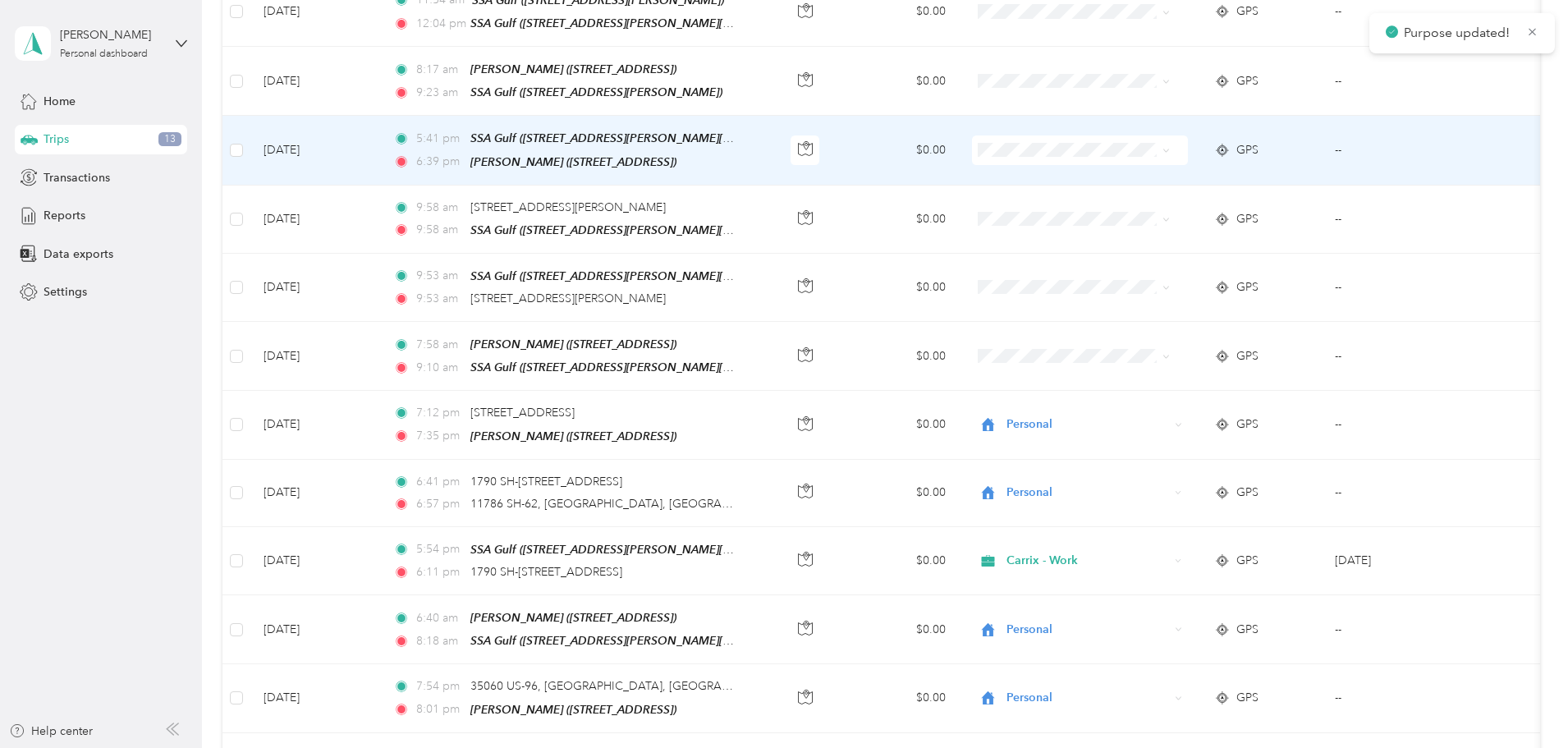
click at [1116, 191] on span "Personal" at bounding box center [1162, 191] width 152 height 18
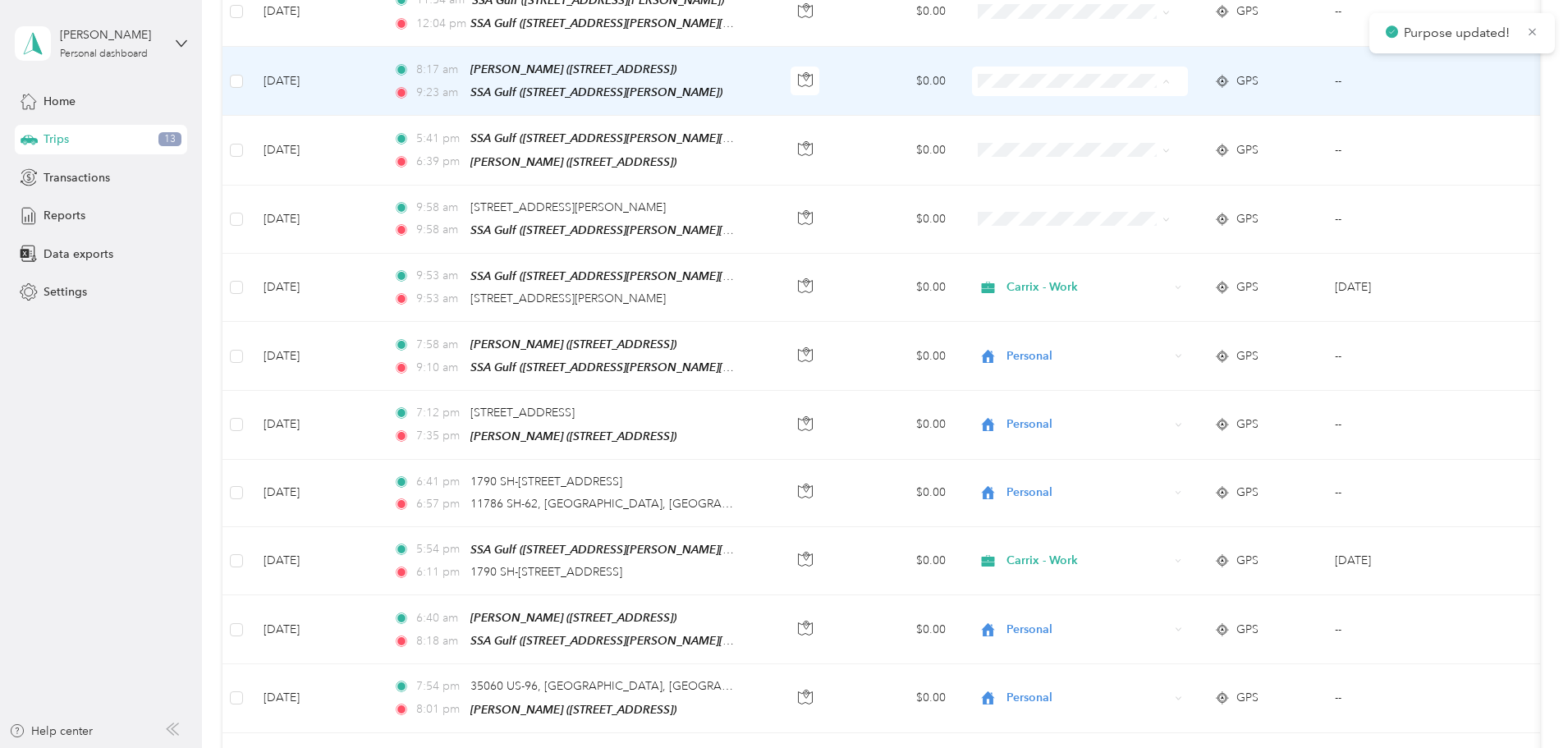
click at [1103, 122] on span "Personal" at bounding box center [1162, 126] width 152 height 18
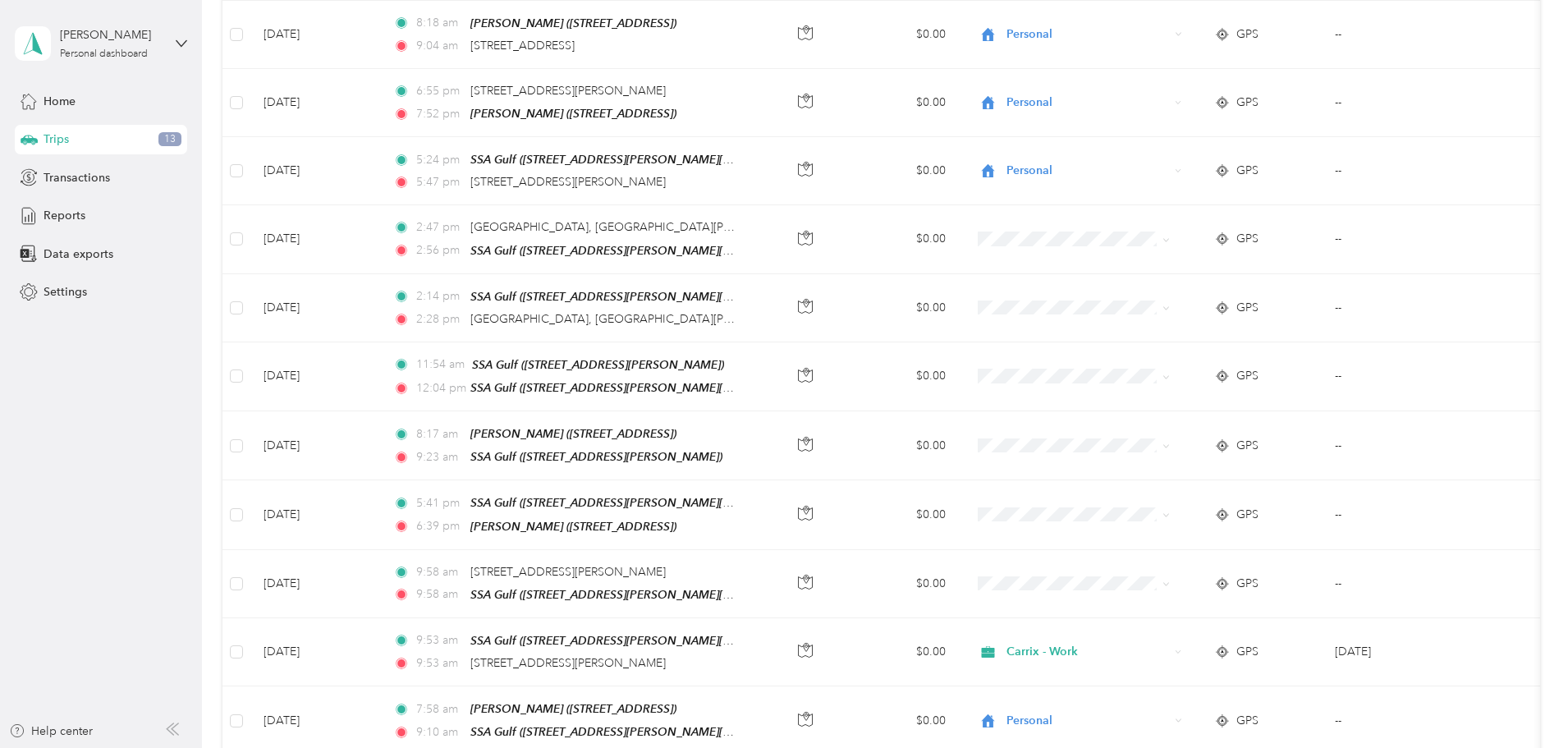
scroll to position [1806, 0]
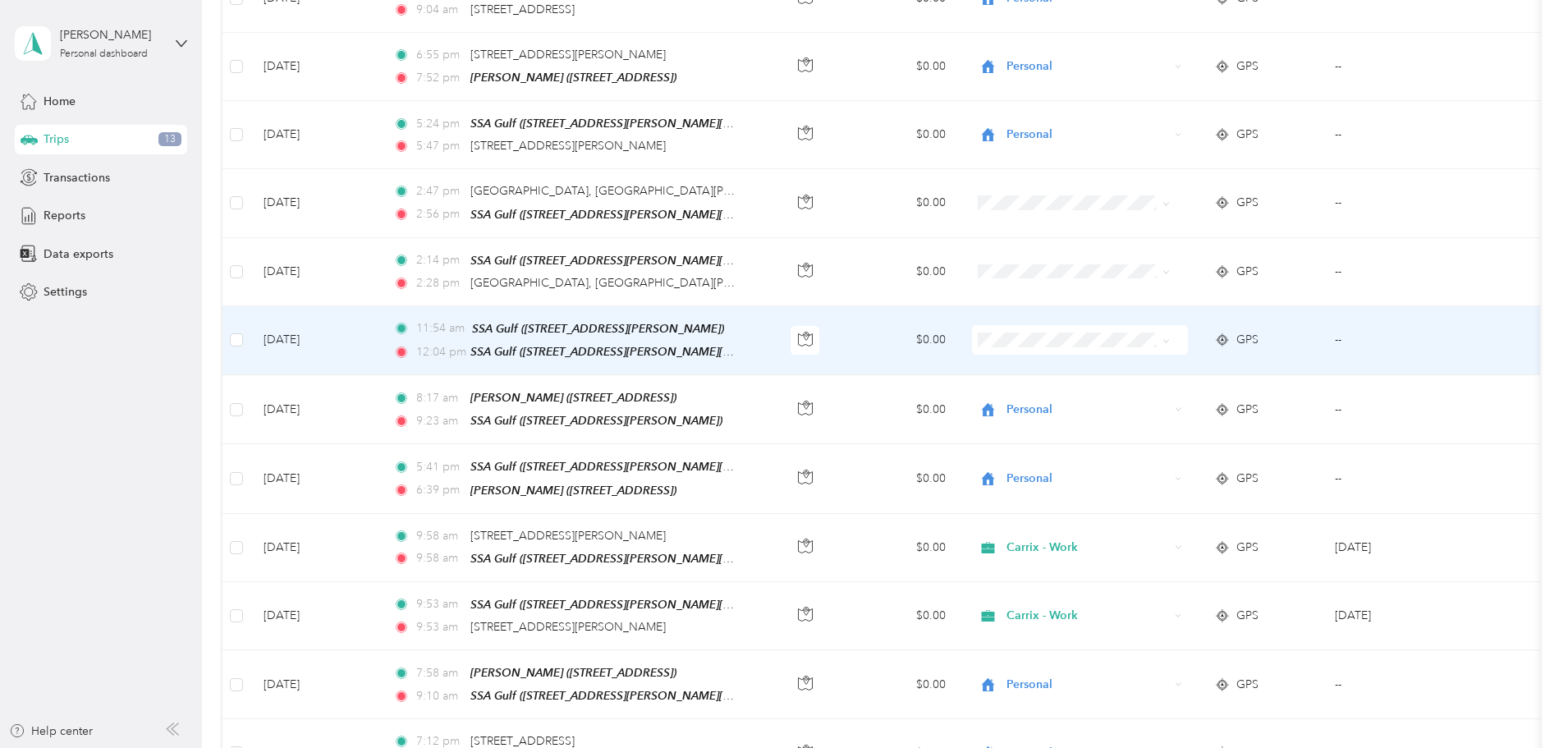
click at [1086, 325] on span at bounding box center [1080, 340] width 216 height 30
click at [1086, 355] on span "Carrix - Work" at bounding box center [1162, 357] width 152 height 18
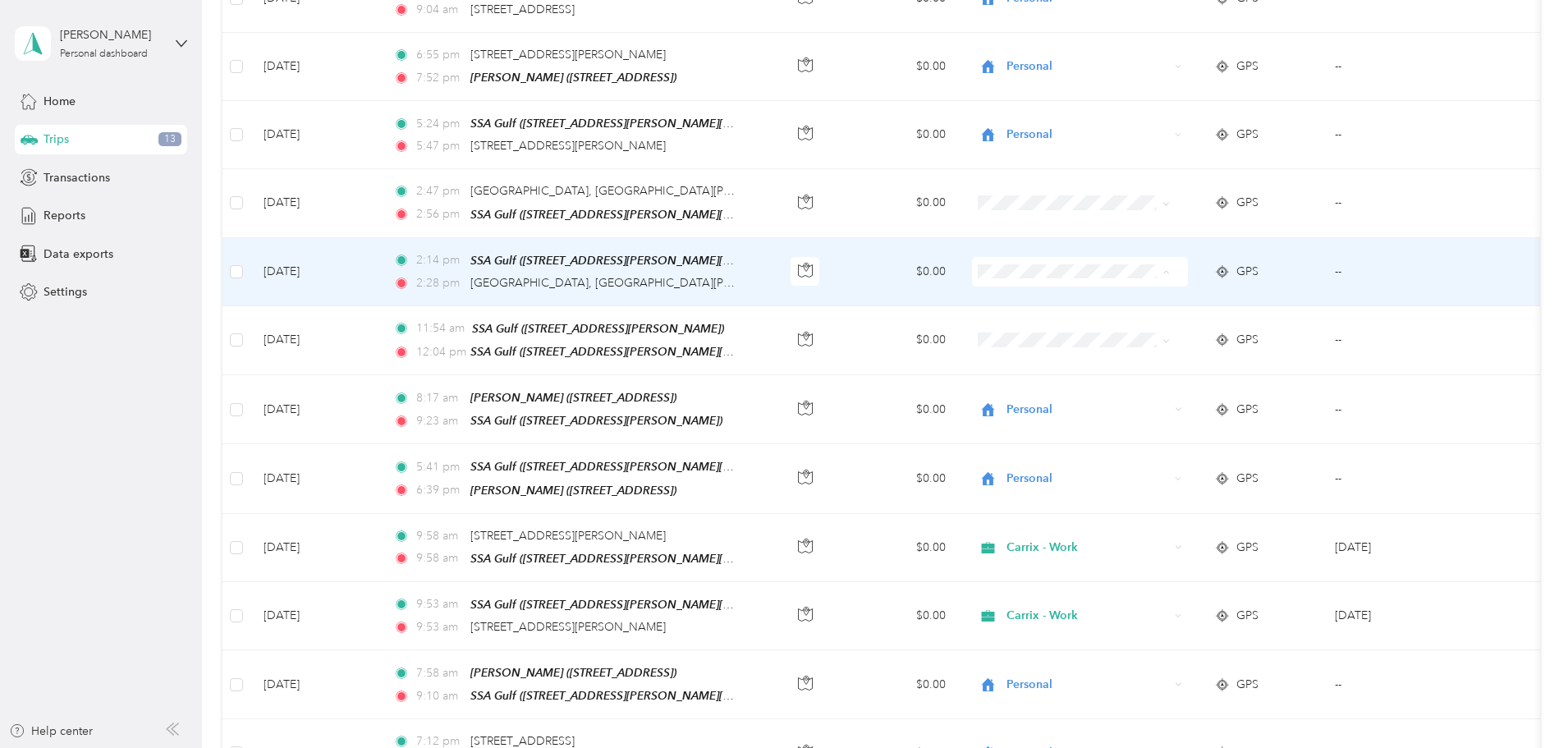
click at [1086, 293] on li "Carrix - Work" at bounding box center [1145, 290] width 203 height 29
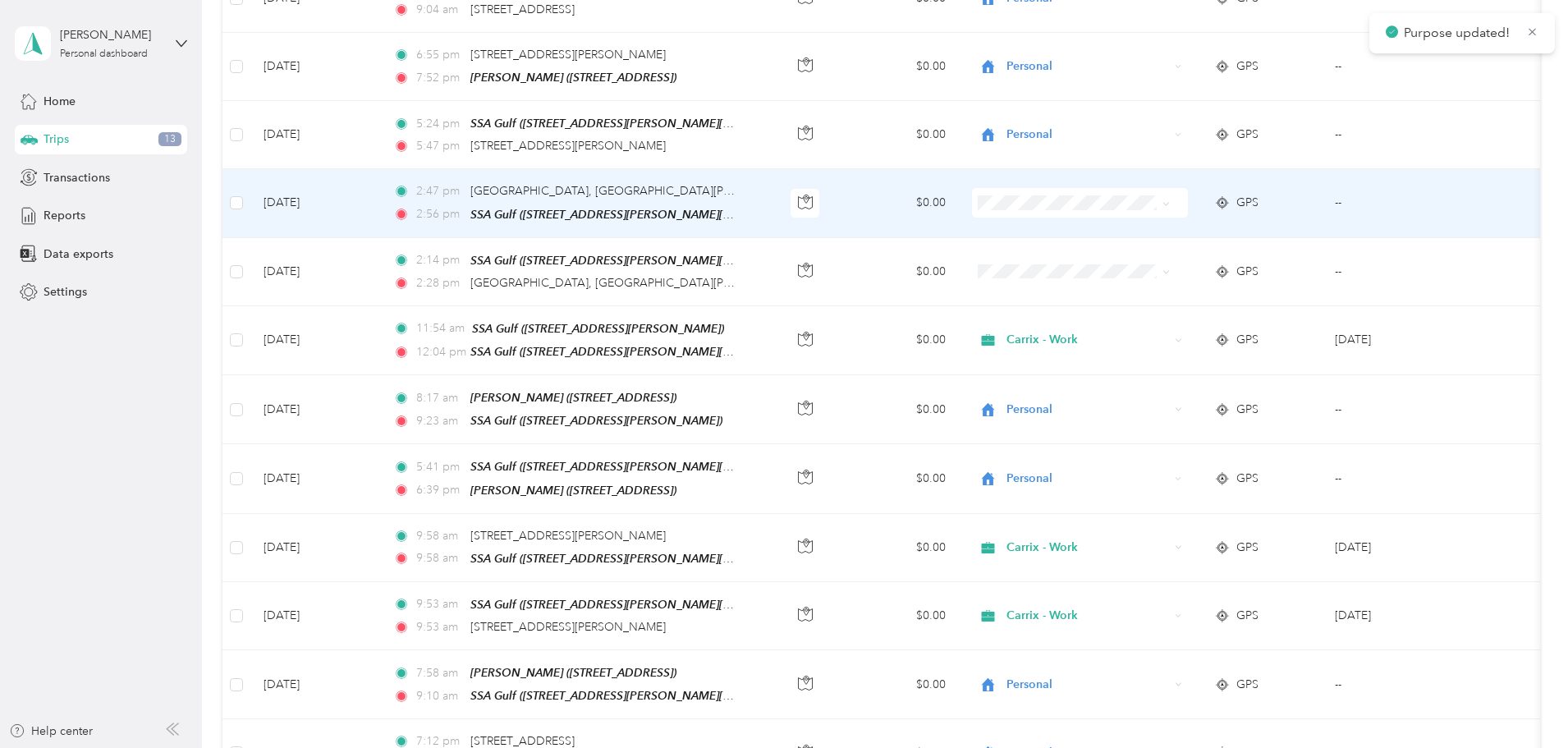
click at [1107, 216] on span "Carrix - Work" at bounding box center [1162, 219] width 152 height 18
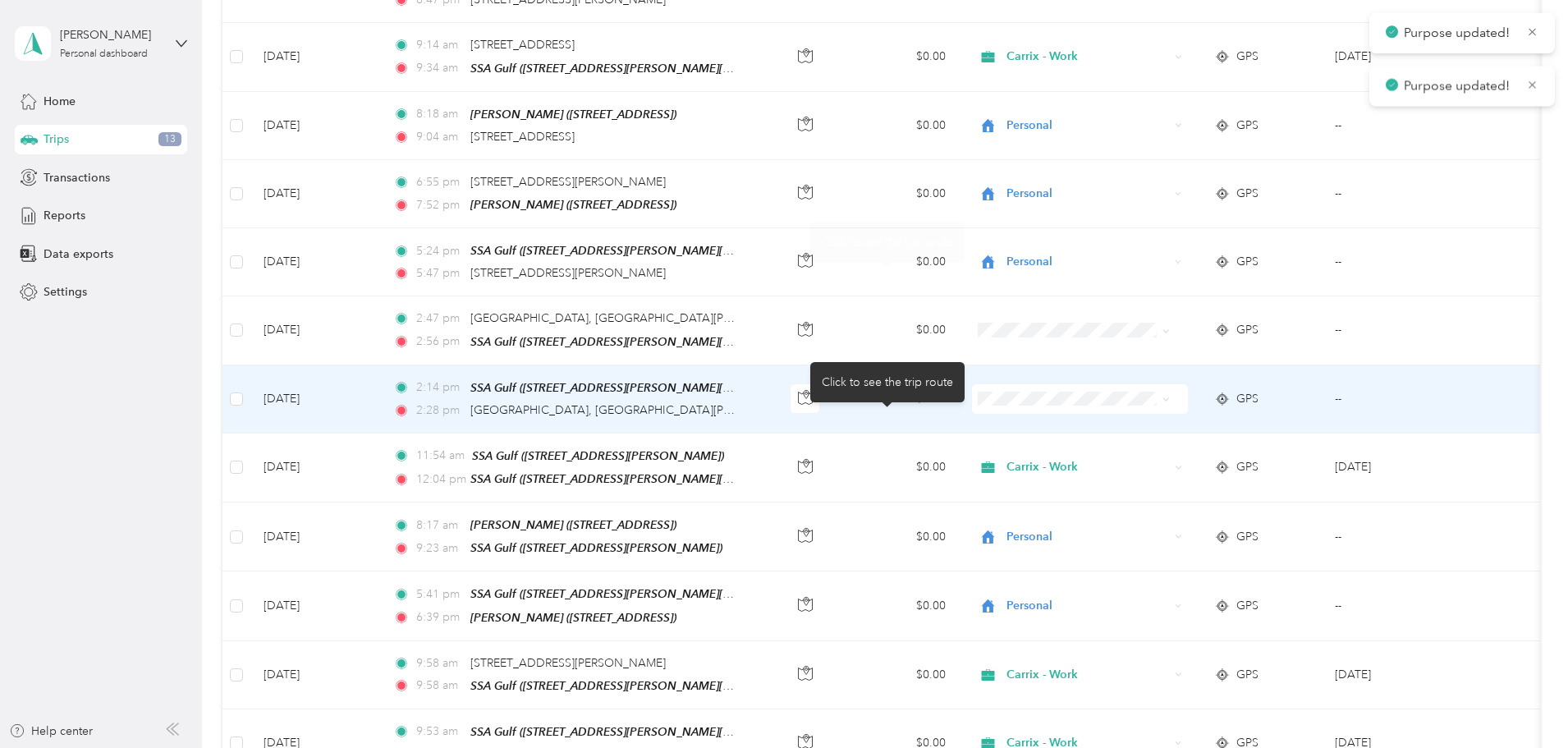
scroll to position [1642, 0]
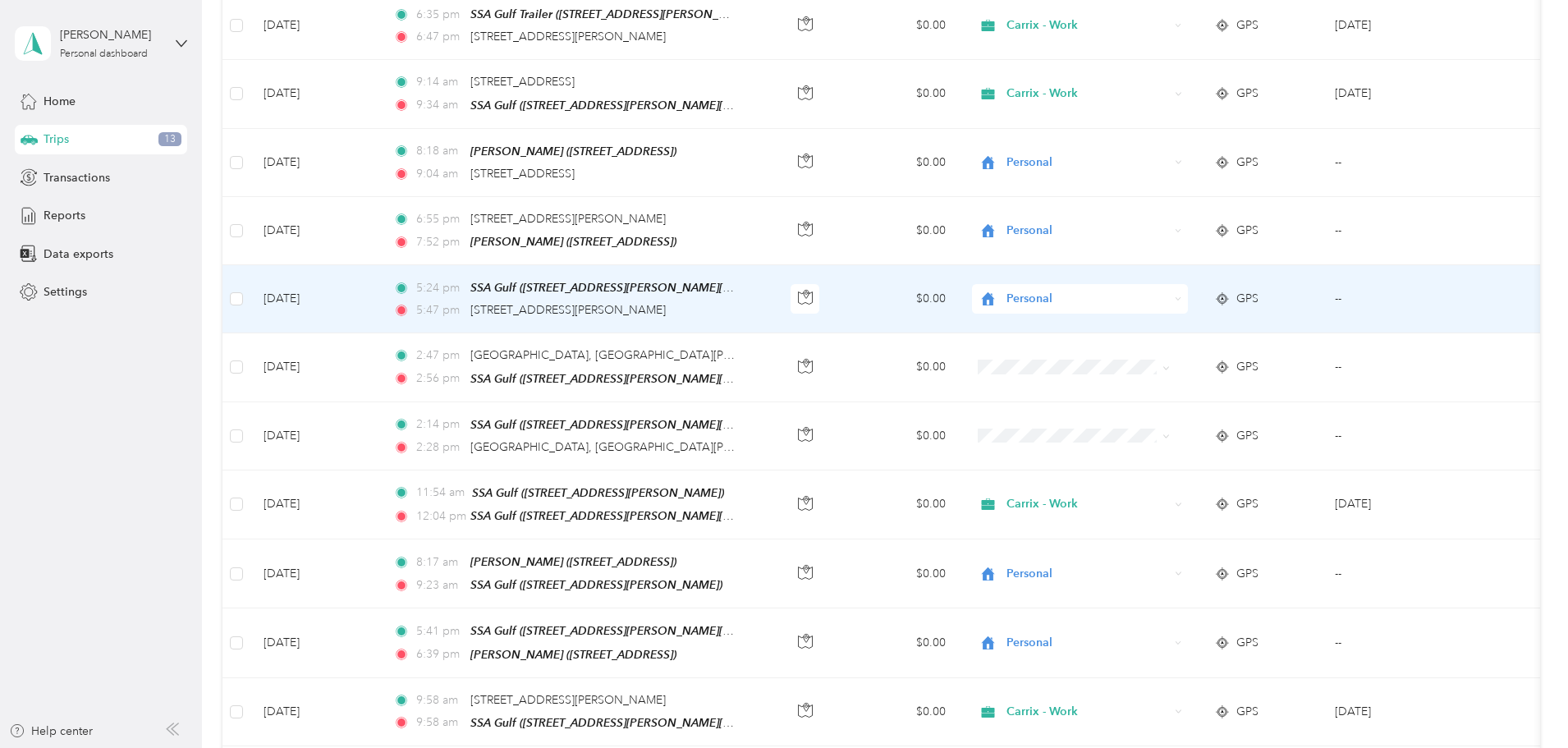
click at [1114, 290] on span "Personal" at bounding box center [1087, 298] width 162 height 18
click at [1115, 317] on span "Carrix - Work" at bounding box center [1162, 319] width 152 height 18
click at [1113, 291] on span "Personal" at bounding box center [1087, 298] width 162 height 18
click at [1125, 310] on li "Carrix - Work" at bounding box center [1145, 319] width 203 height 29
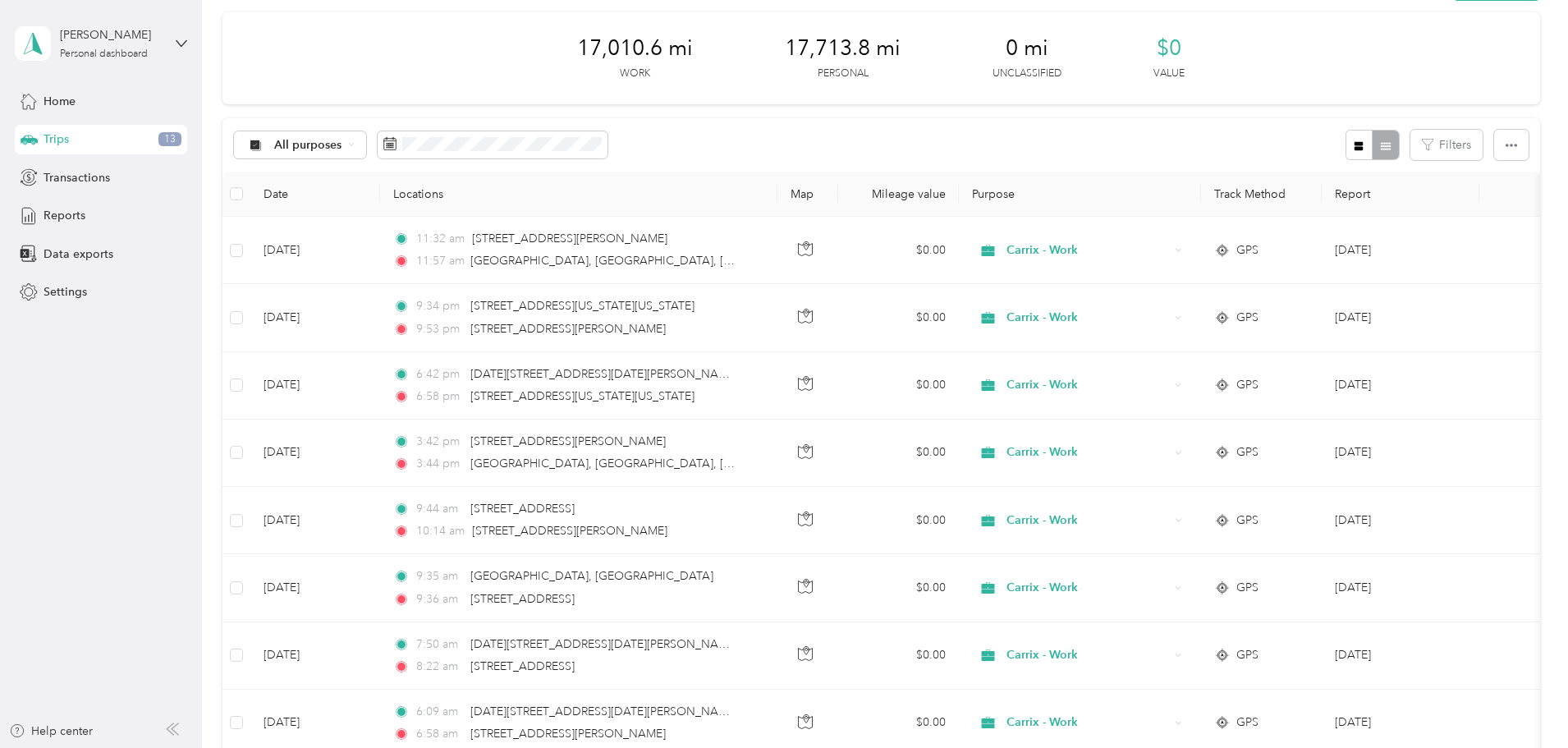
scroll to position [0, 0]
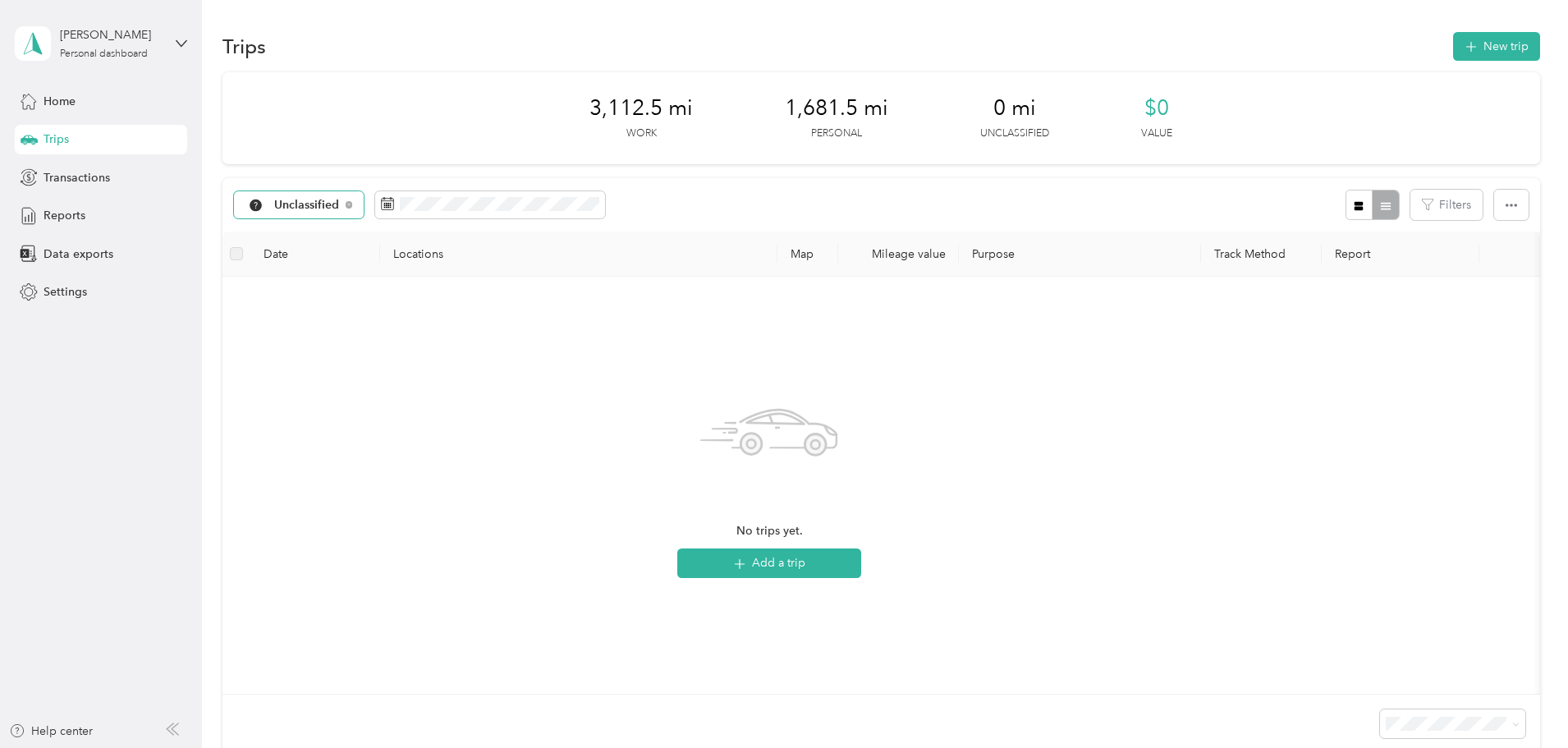
click at [365, 207] on div "Unclassified" at bounding box center [299, 205] width 131 height 28
click at [431, 229] on span "All purposes" at bounding box center [427, 234] width 85 height 18
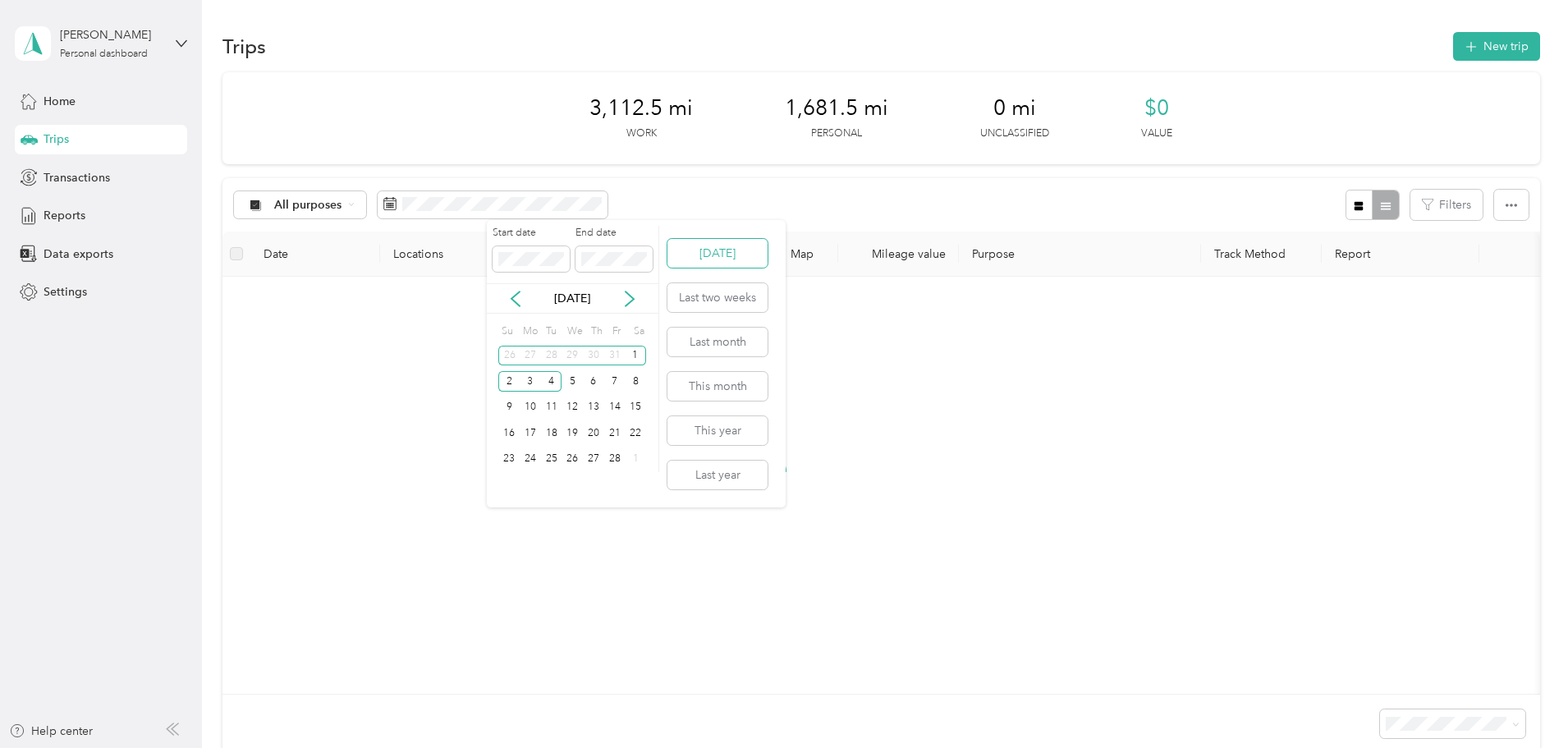
click at [698, 248] on button "Today" at bounding box center [717, 252] width 100 height 29
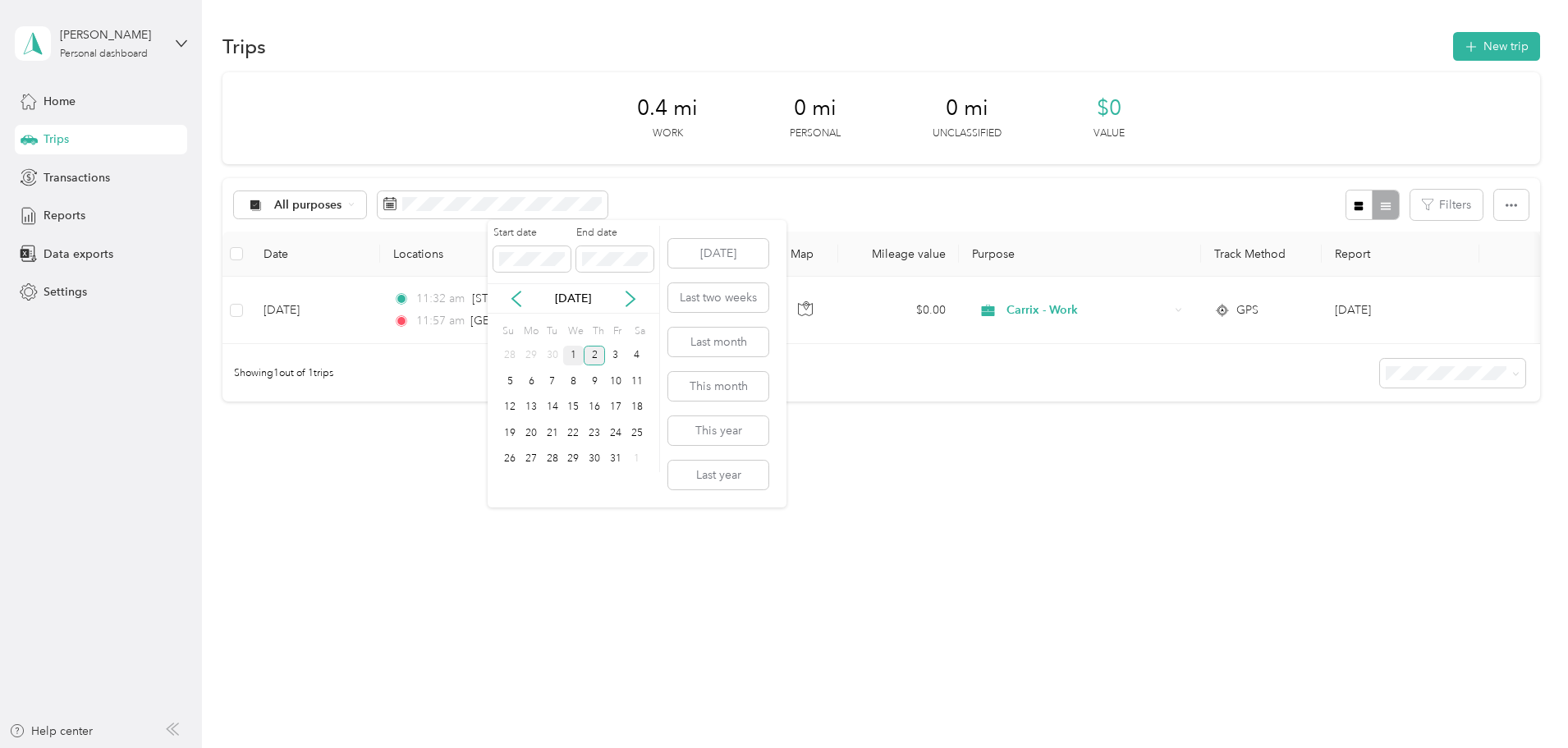
click at [568, 355] on div "1" at bounding box center [573, 355] width 21 height 20
click at [602, 357] on div "2" at bounding box center [594, 355] width 21 height 20
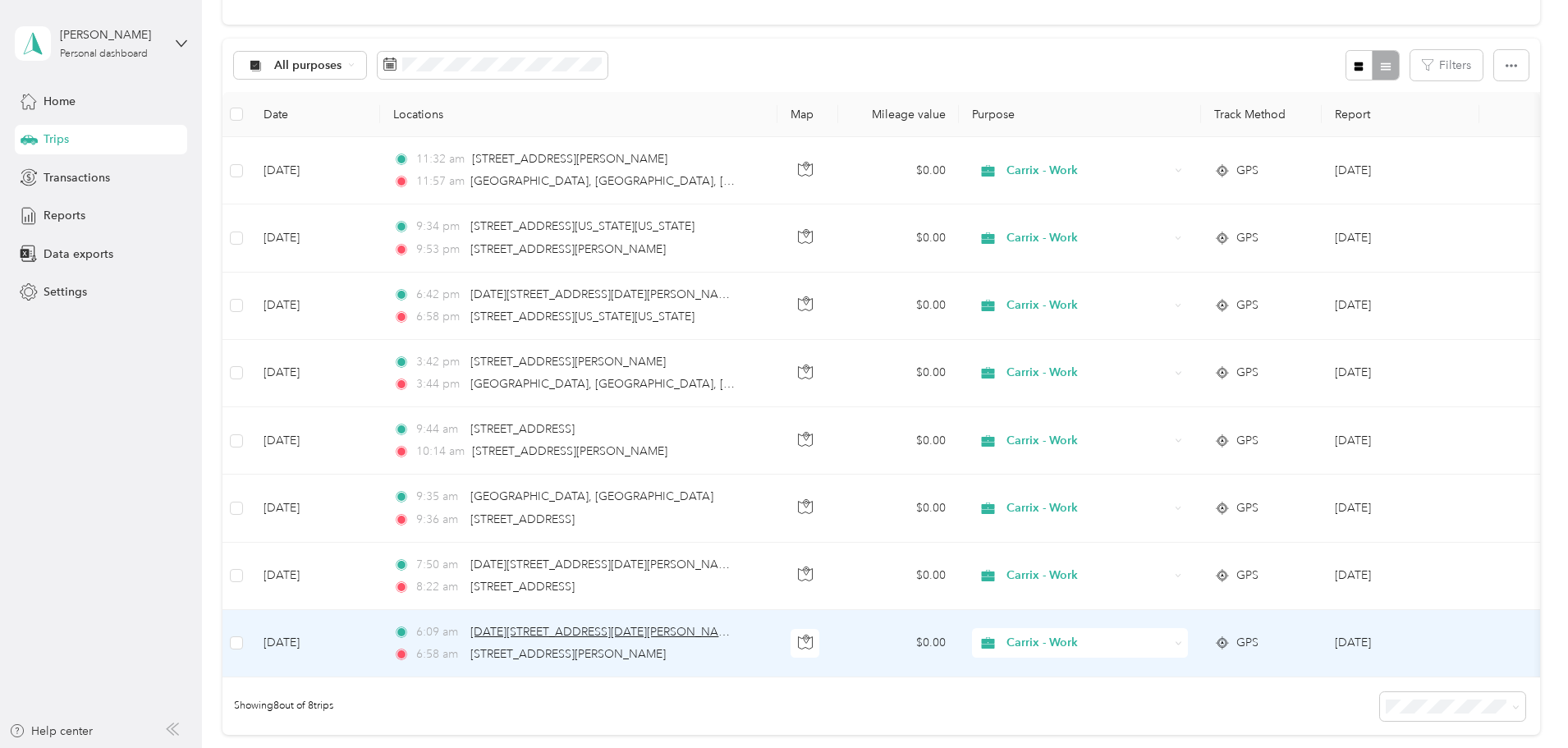
scroll to position [164, 0]
